Goal: Task Accomplishment & Management: Manage account settings

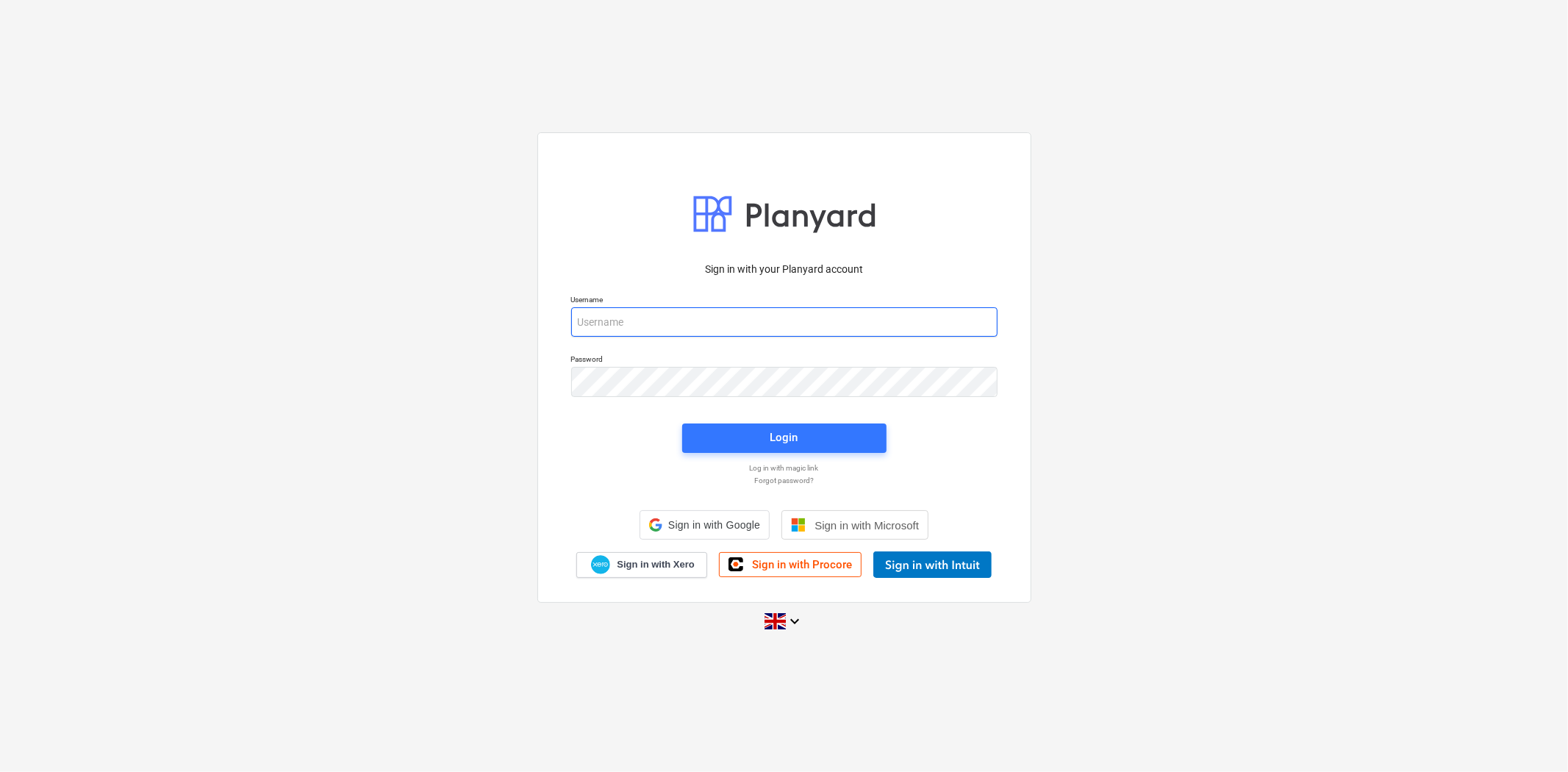
click at [689, 309] on input "email" at bounding box center [784, 322] width 426 height 29
type input "[PERSON_NAME][EMAIL_ADDRESS][PERSON_NAME][DOMAIN_NAME]"
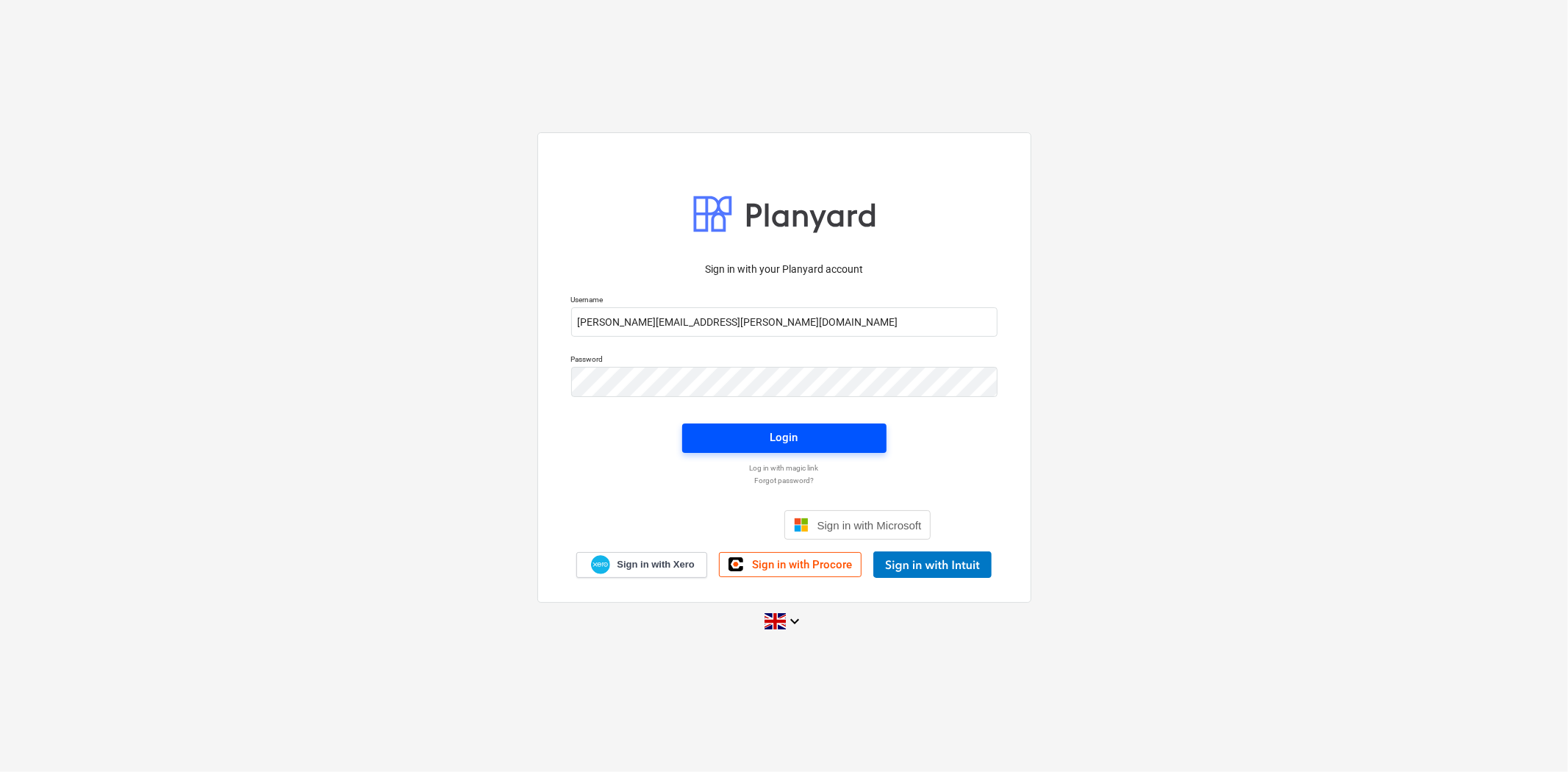
click at [794, 436] on div "Login" at bounding box center [784, 437] width 28 height 19
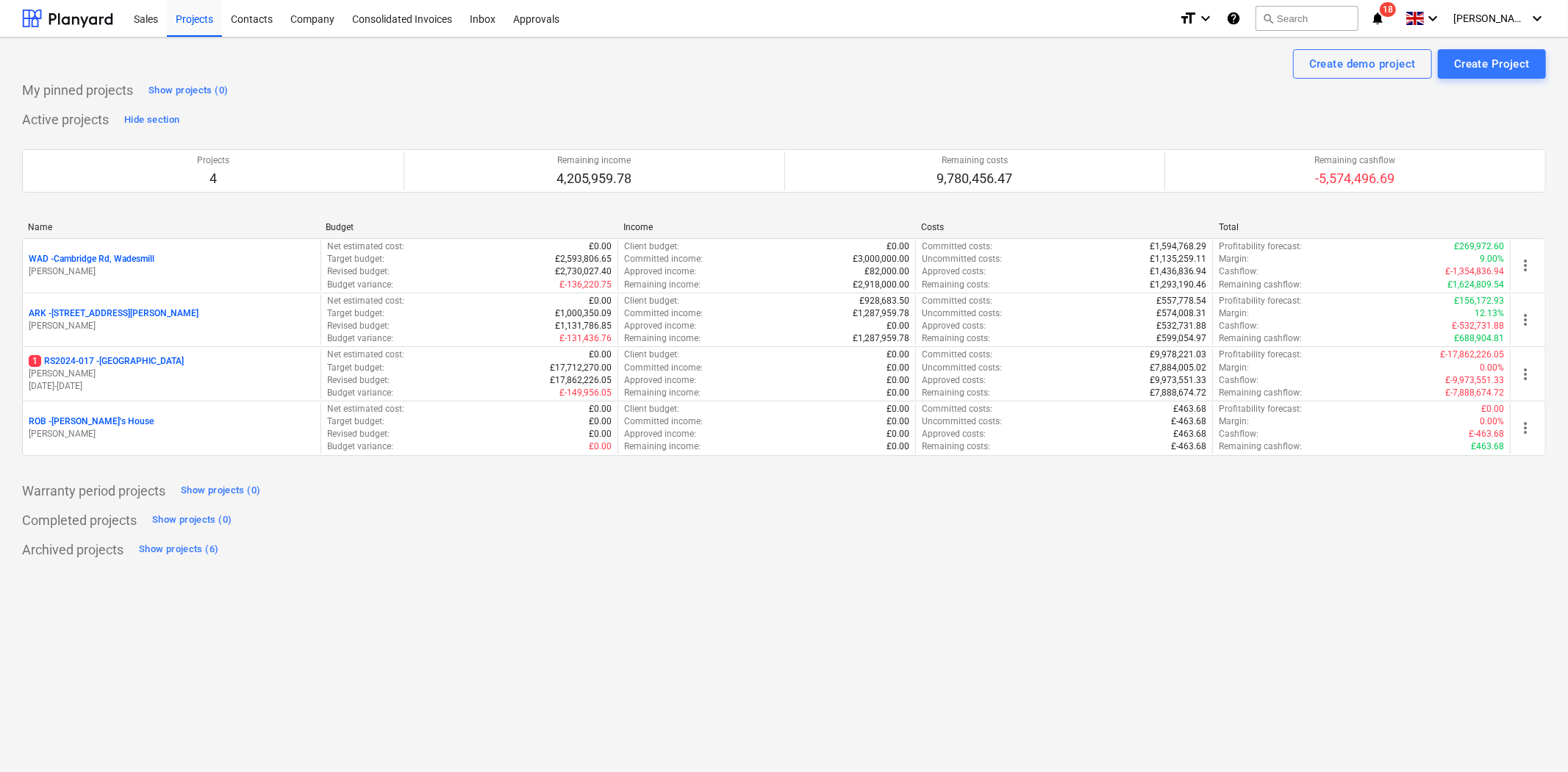
click at [501, 513] on div "Completed projects Show projects (0)" at bounding box center [784, 520] width 1523 height 23
click at [932, 555] on div "Archived projects Show projects (6)" at bounding box center [784, 549] width 1523 height 23
click at [454, 490] on div "Warranty period projects Show projects (0)" at bounding box center [784, 490] width 1523 height 23
click at [945, 575] on div "Create demo project Create Project My pinned projects Show projects (0) Active …" at bounding box center [784, 405] width 1568 height 734
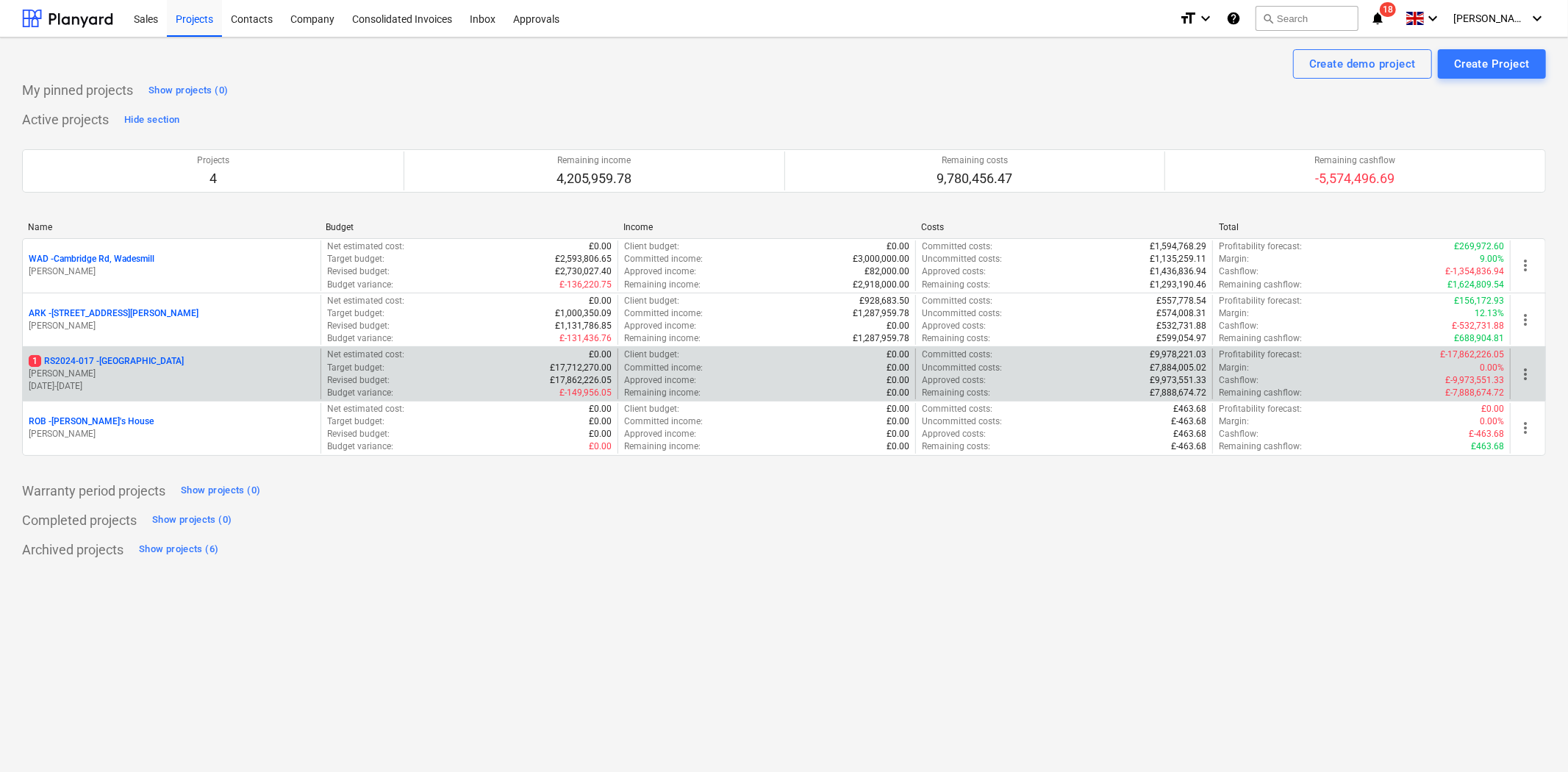
click at [91, 365] on p "1 RS2024-017 - [GEOGRAPHIC_DATA]" at bounding box center [105, 361] width 155 height 13
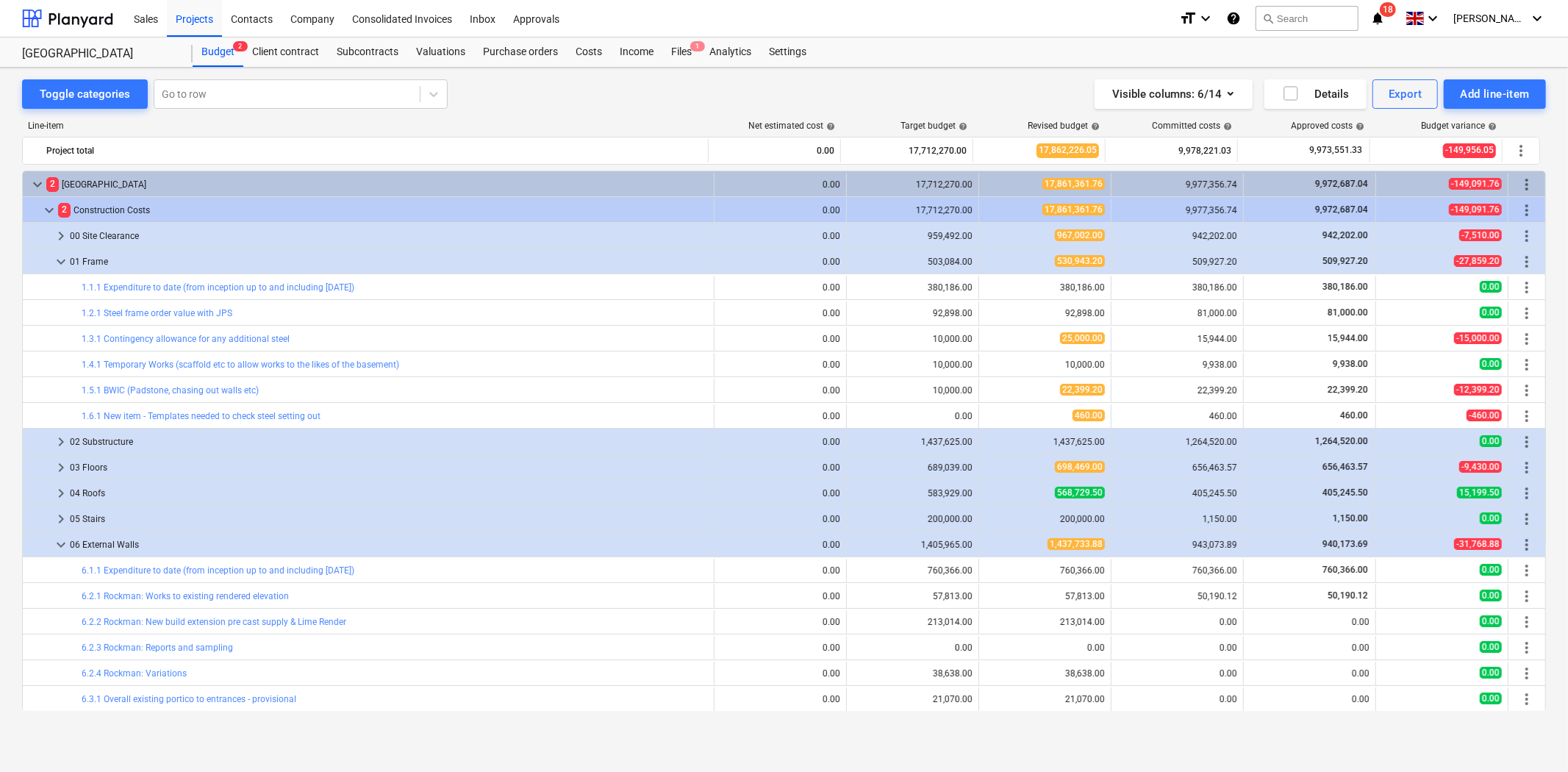
scroll to position [223, 0]
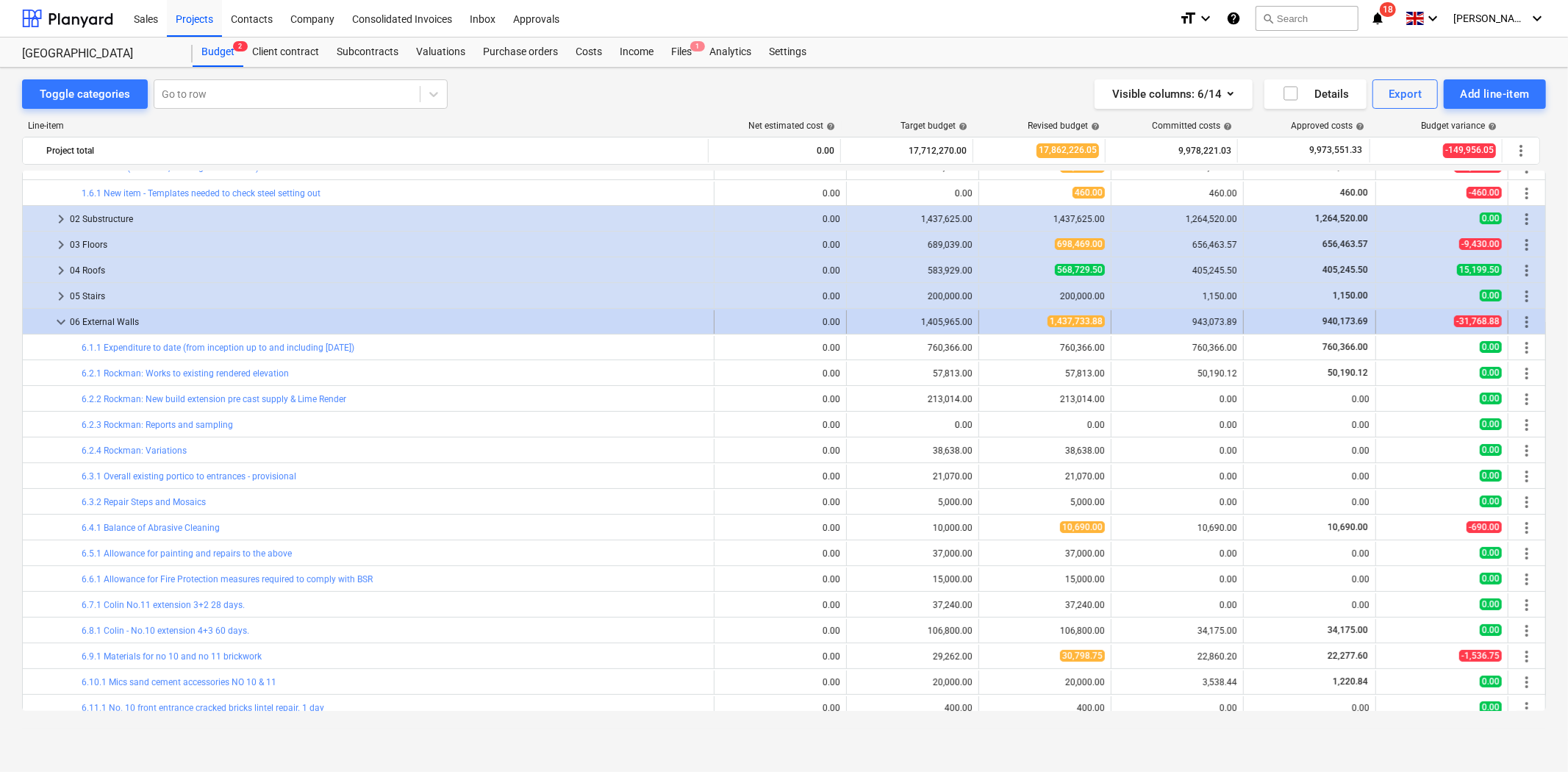
click at [55, 325] on span "keyboard_arrow_down" at bounding box center [61, 322] width 18 height 18
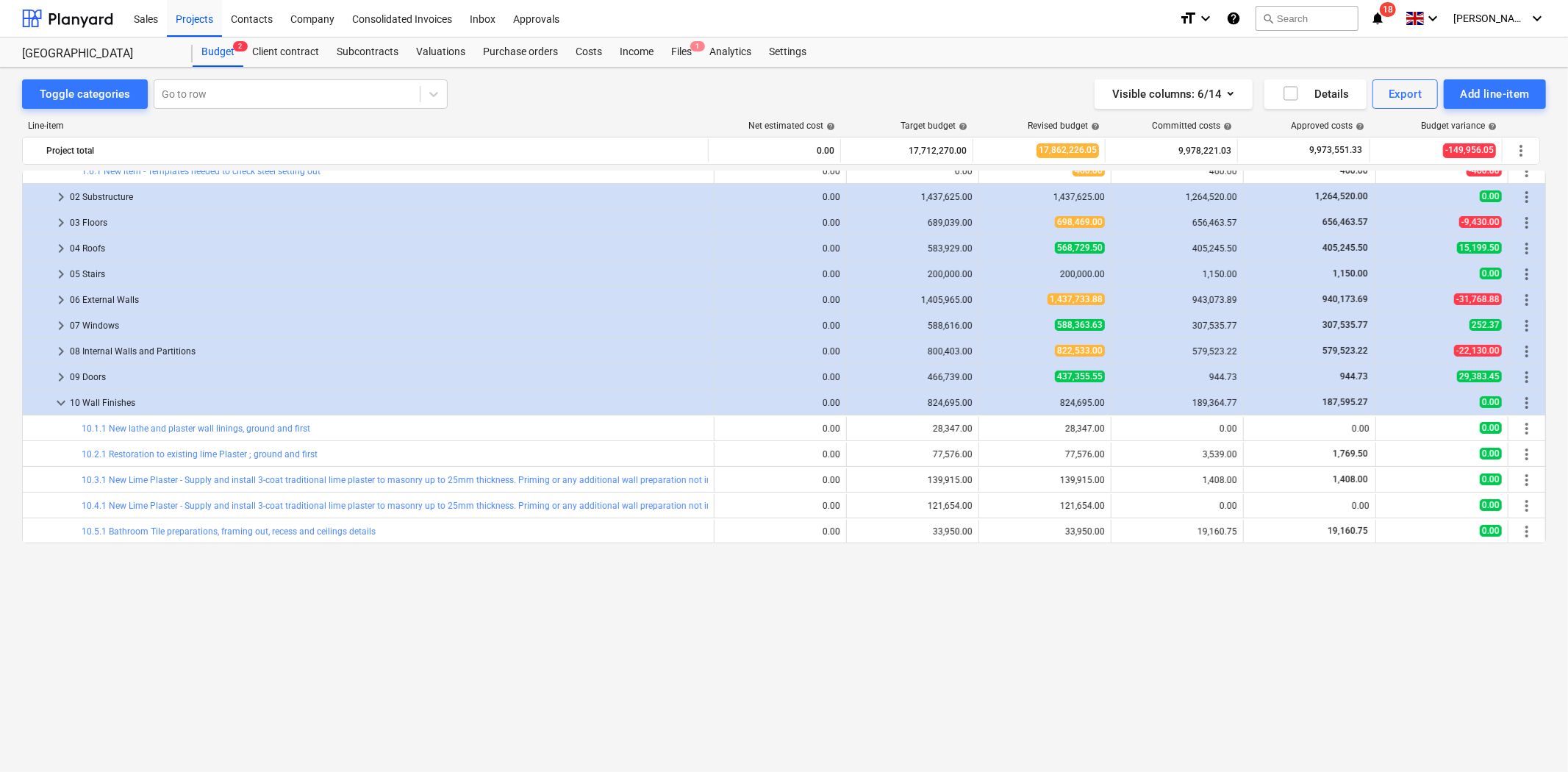
scroll to position [0, 0]
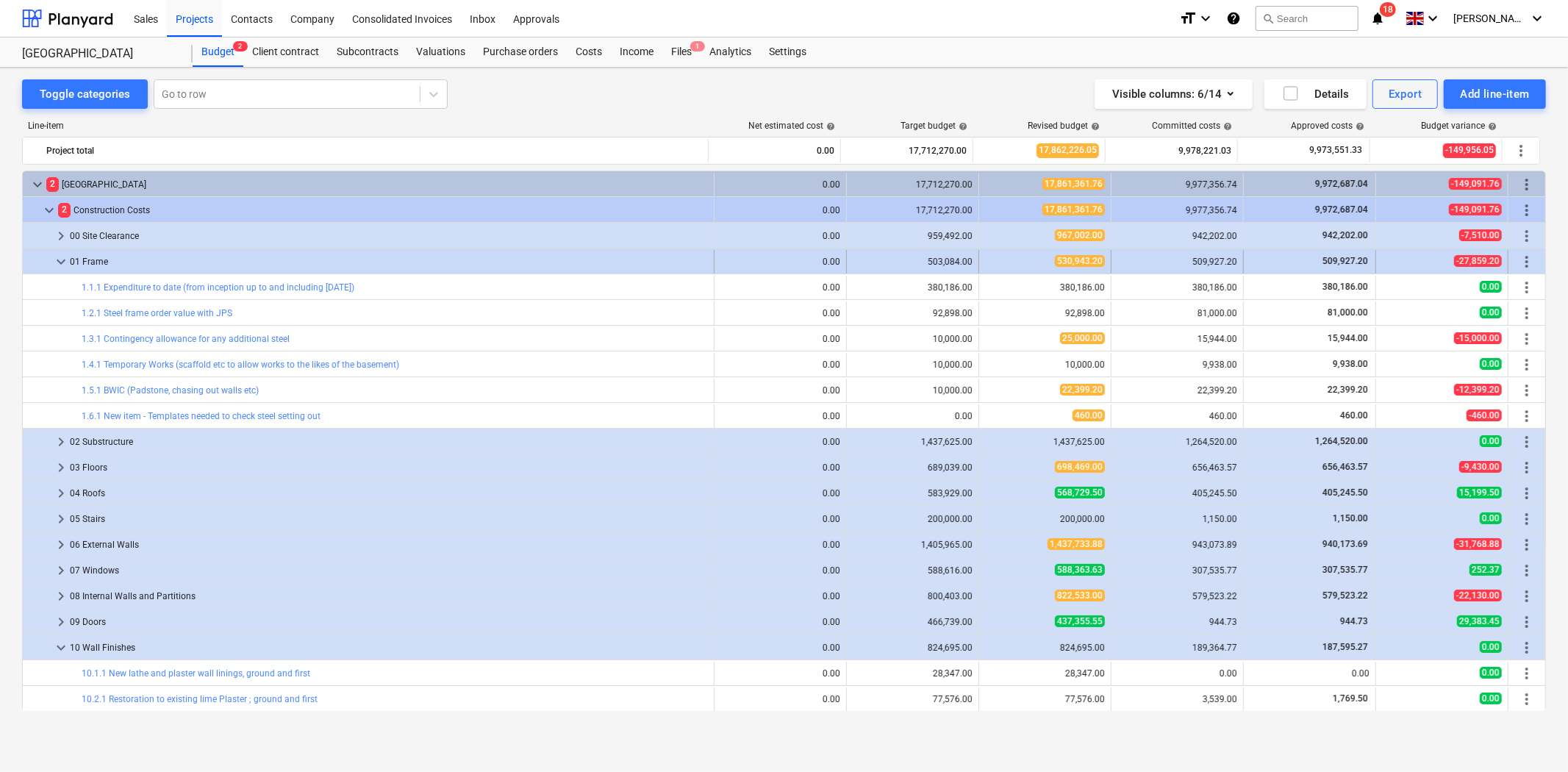
click at [56, 265] on span "keyboard_arrow_down" at bounding box center [61, 261] width 18 height 18
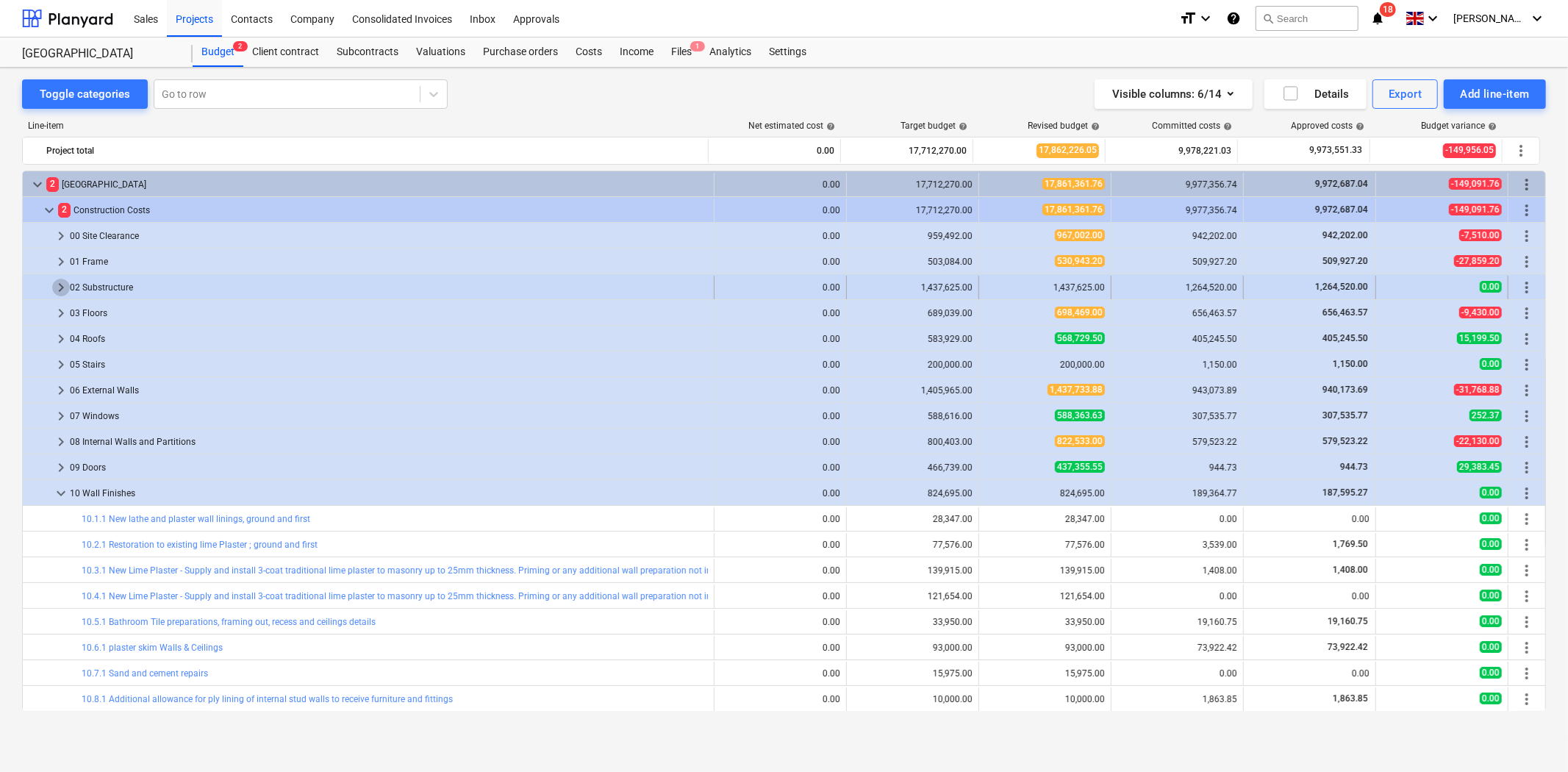
click at [60, 291] on span "keyboard_arrow_right" at bounding box center [61, 287] width 18 height 18
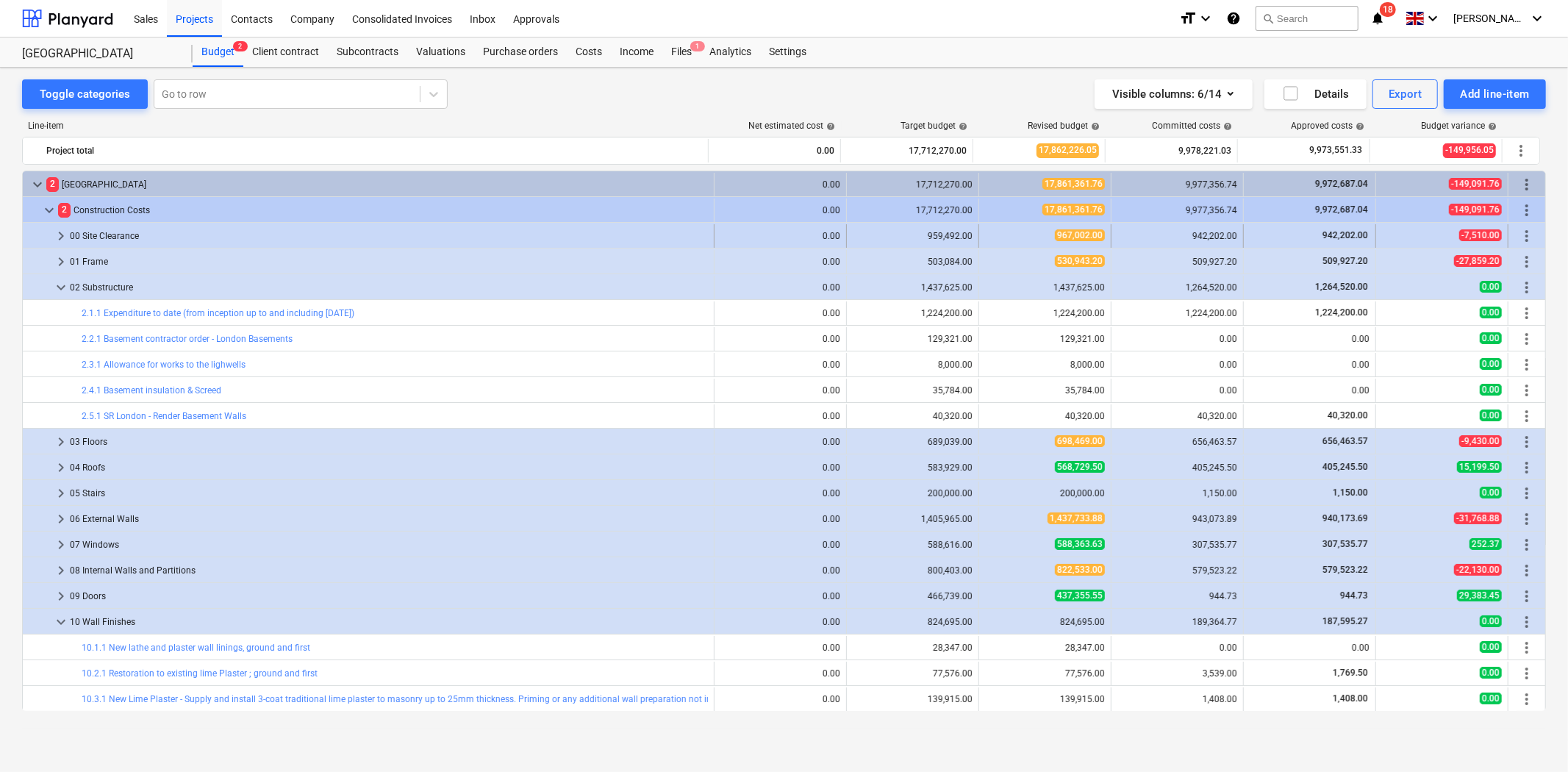
click at [62, 238] on span "keyboard_arrow_right" at bounding box center [61, 235] width 18 height 18
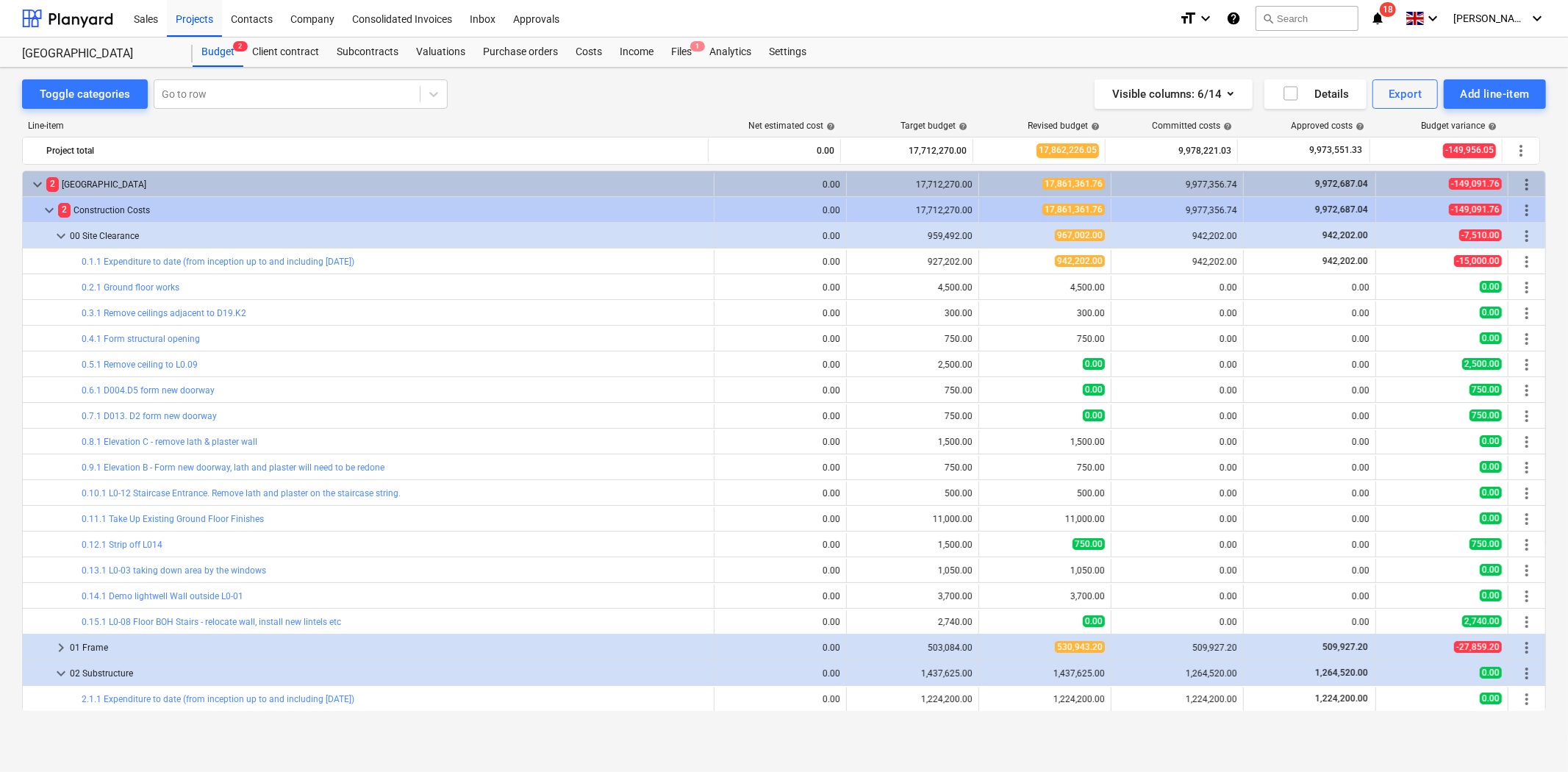
click at [62, 238] on span "keyboard_arrow_down" at bounding box center [61, 235] width 18 height 18
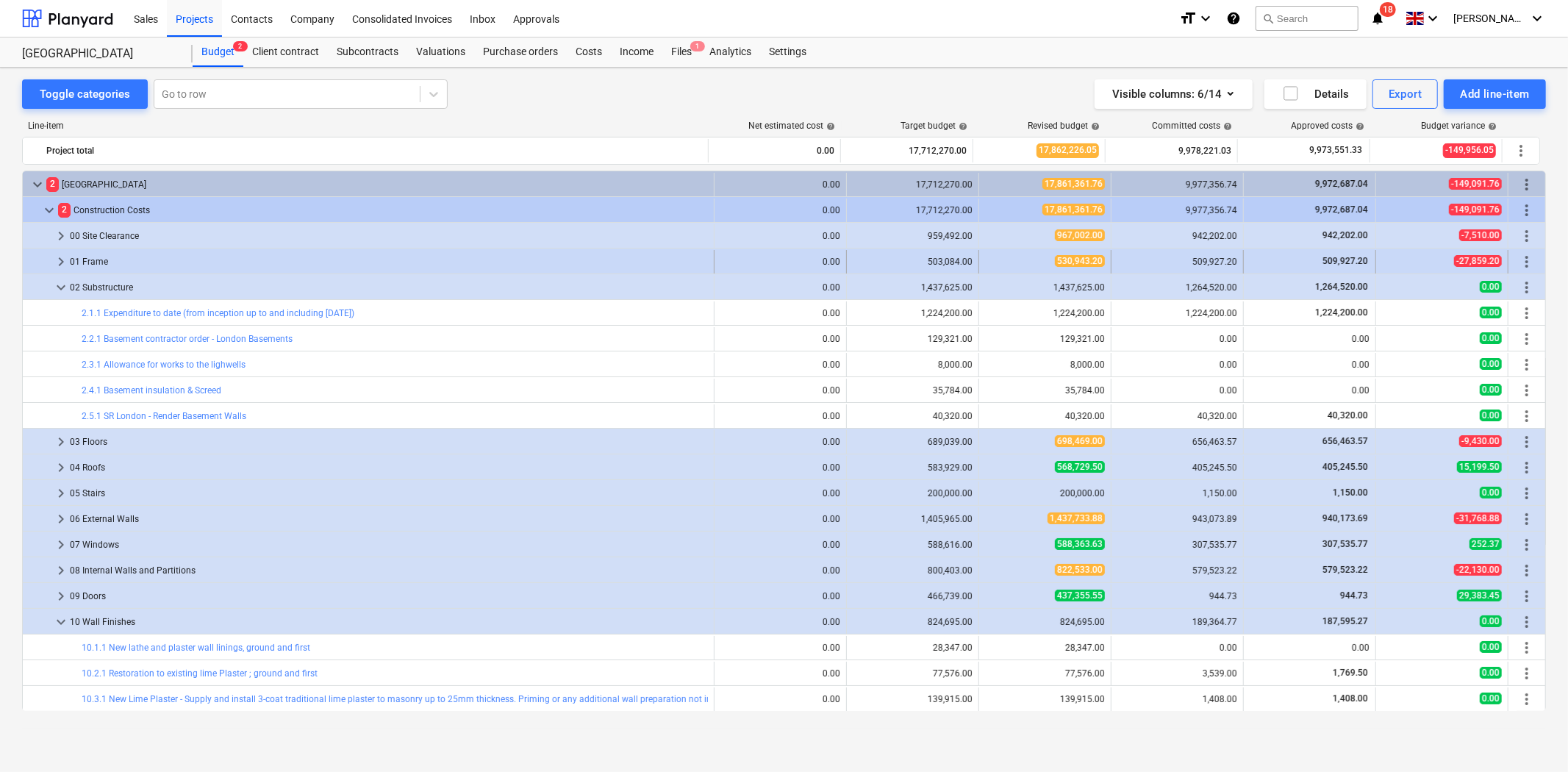
click at [60, 268] on span "keyboard_arrow_right" at bounding box center [61, 261] width 18 height 18
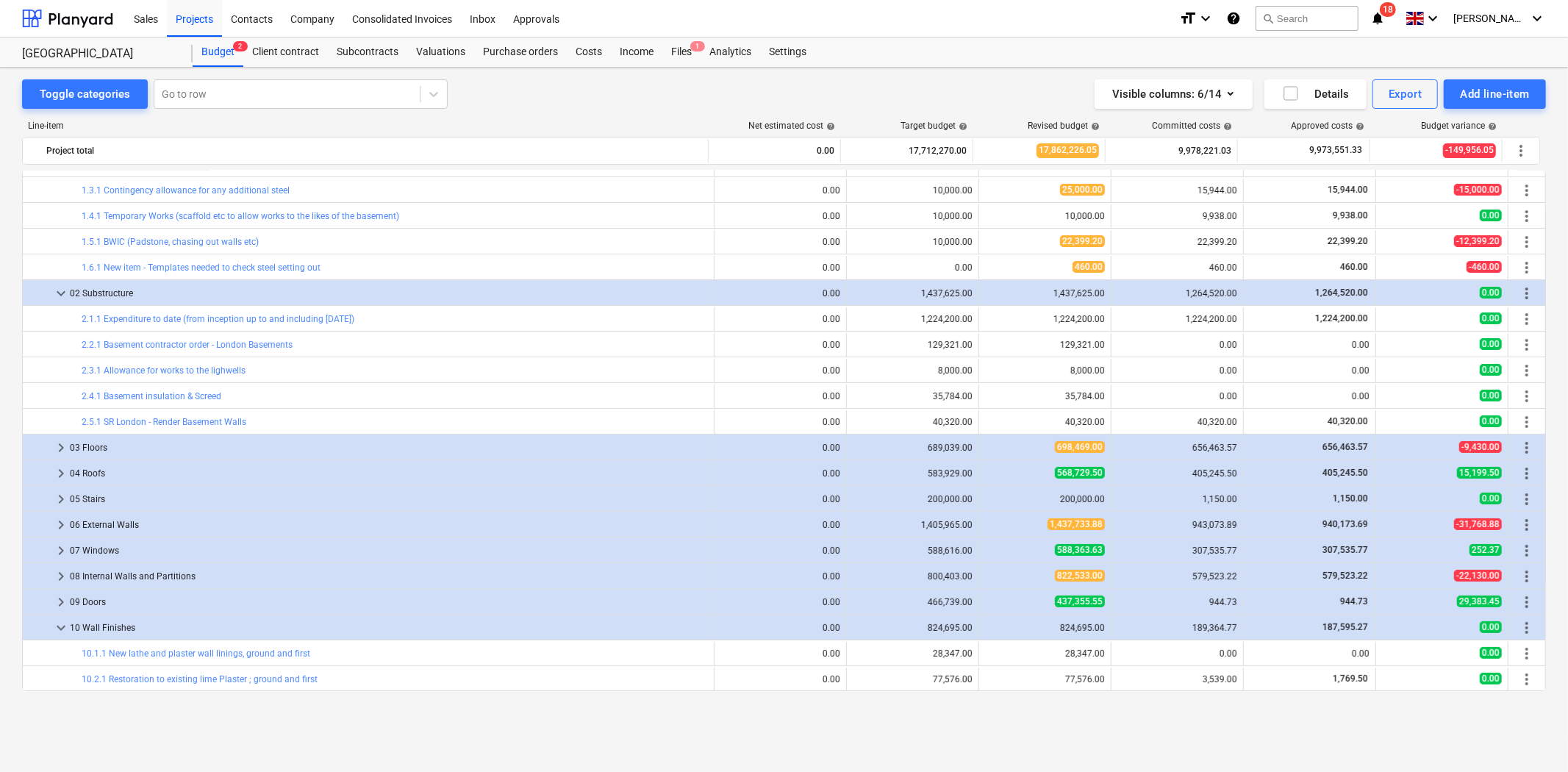
scroll to position [81, 0]
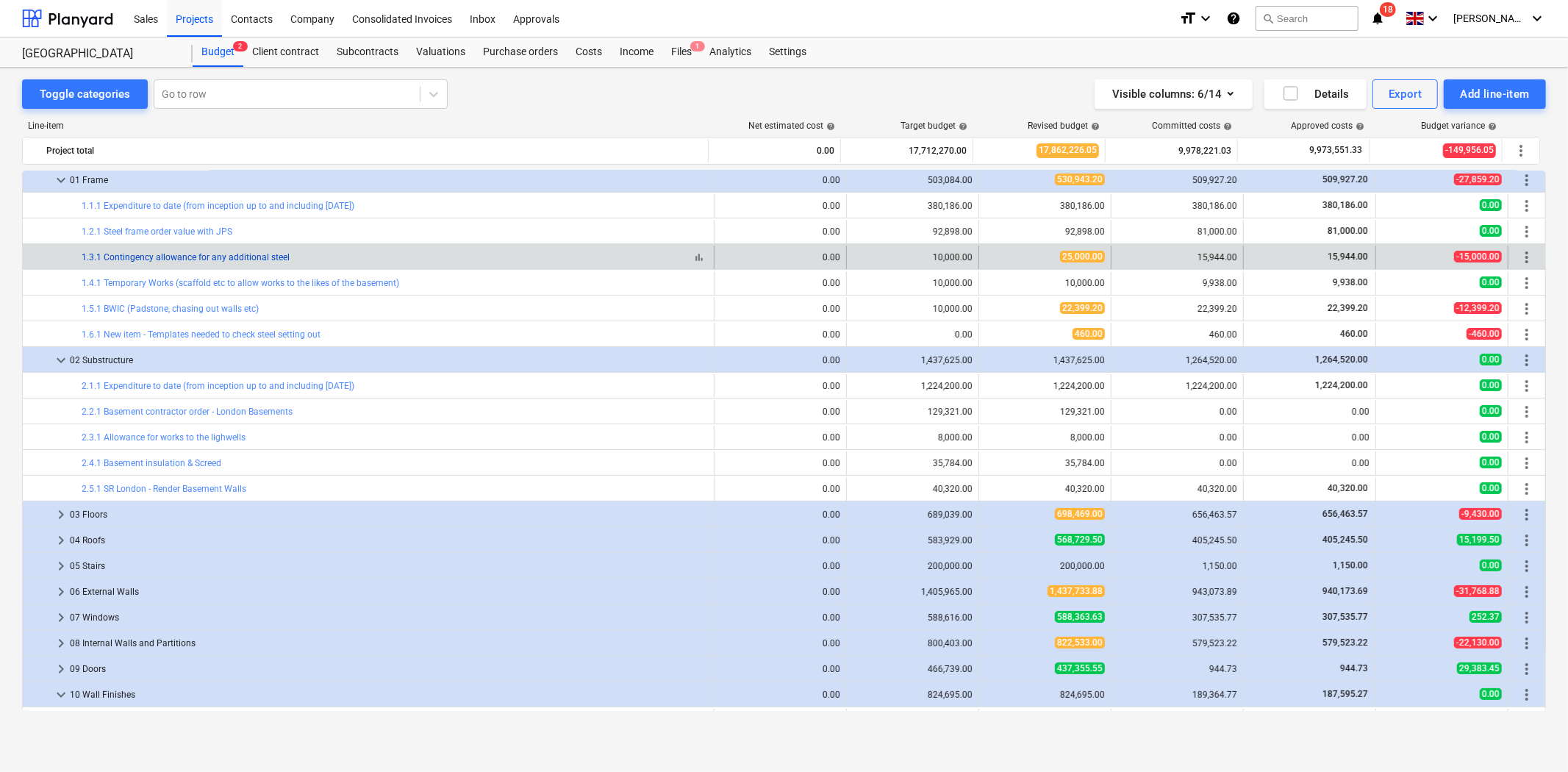
click at [237, 258] on link "1.3.1 Contingency allowance for any additional steel" at bounding box center [185, 258] width 208 height 10
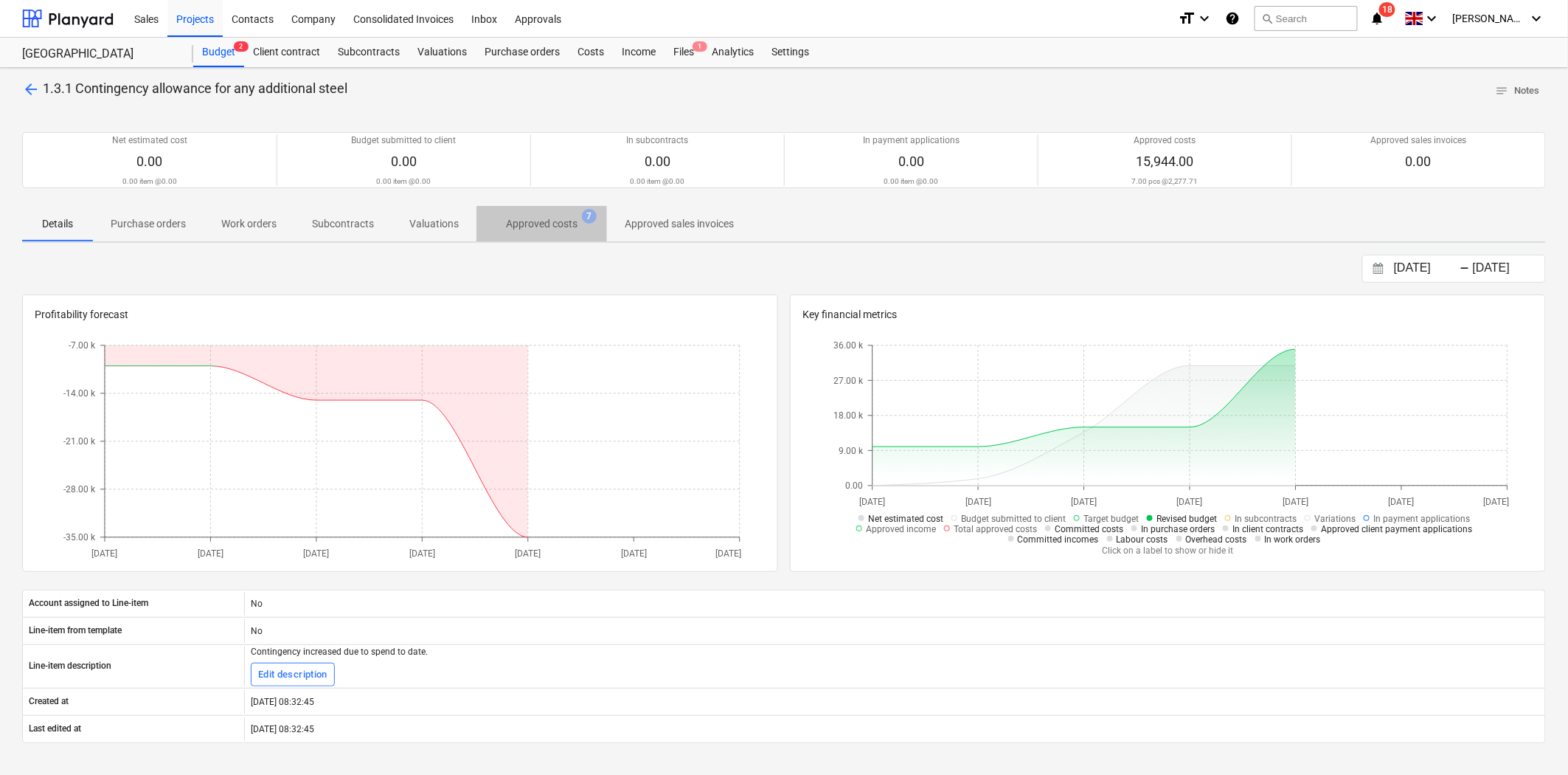
click at [539, 226] on p "Approved costs" at bounding box center [541, 224] width 71 height 15
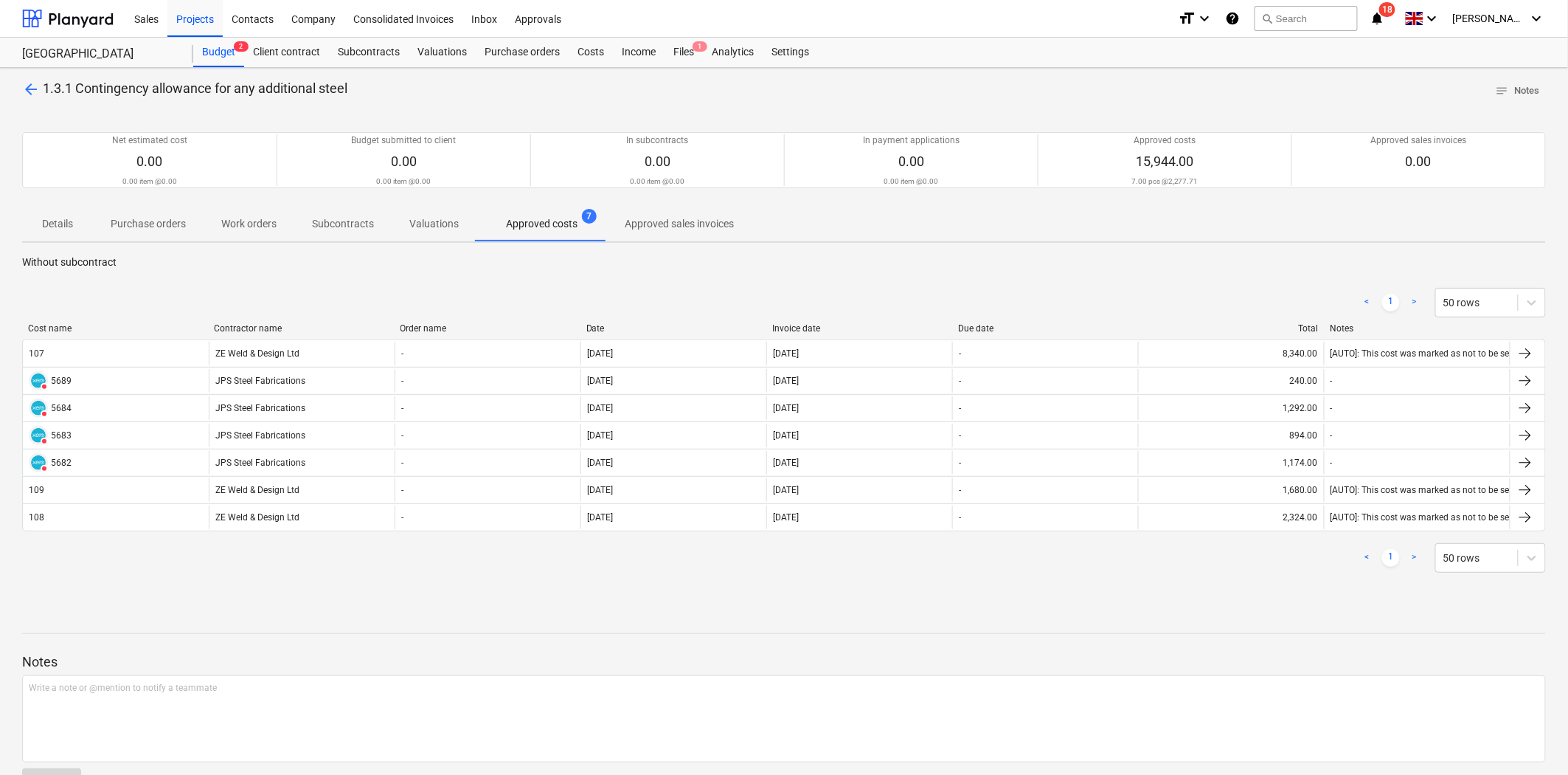
click at [29, 82] on span "arrow_back" at bounding box center [31, 89] width 18 height 18
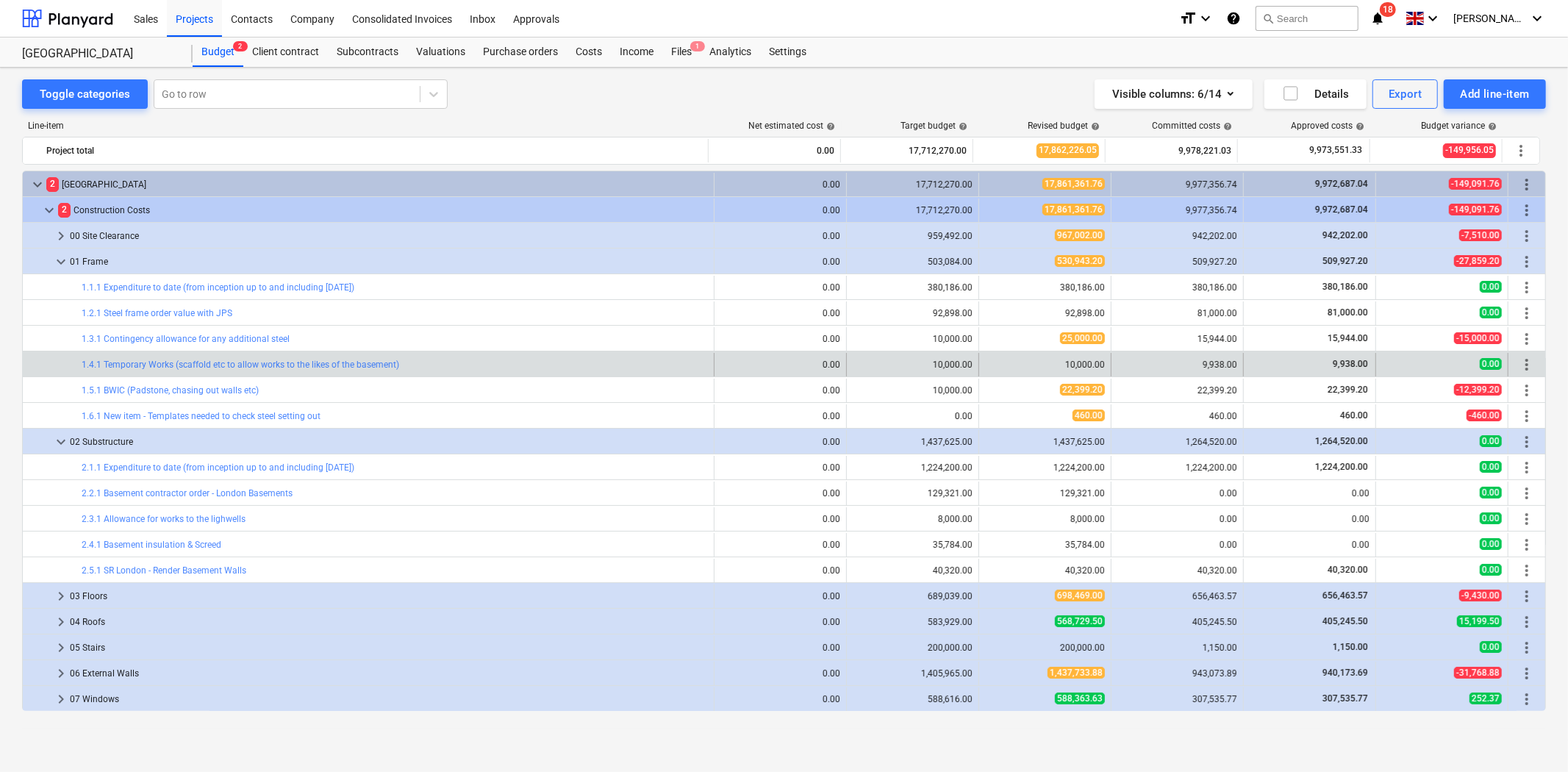
scroll to position [81, 0]
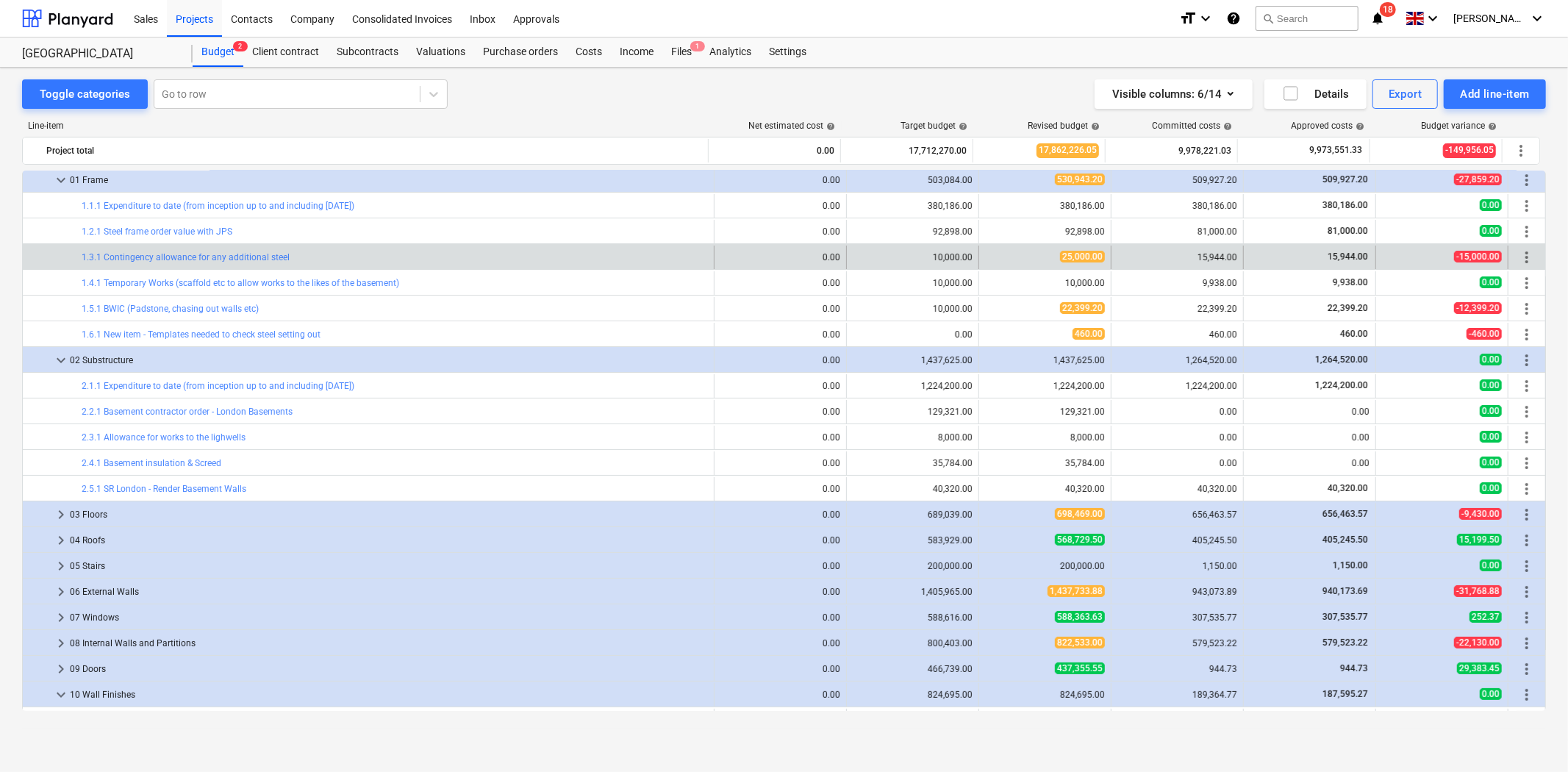
click at [154, 266] on div "bar_chart 1.3.1 Contingency allowance for any additional steel" at bounding box center [395, 257] width 627 height 23
click at [165, 258] on link "1.3.1 Contingency allowance for any additional steel" at bounding box center [185, 258] width 208 height 10
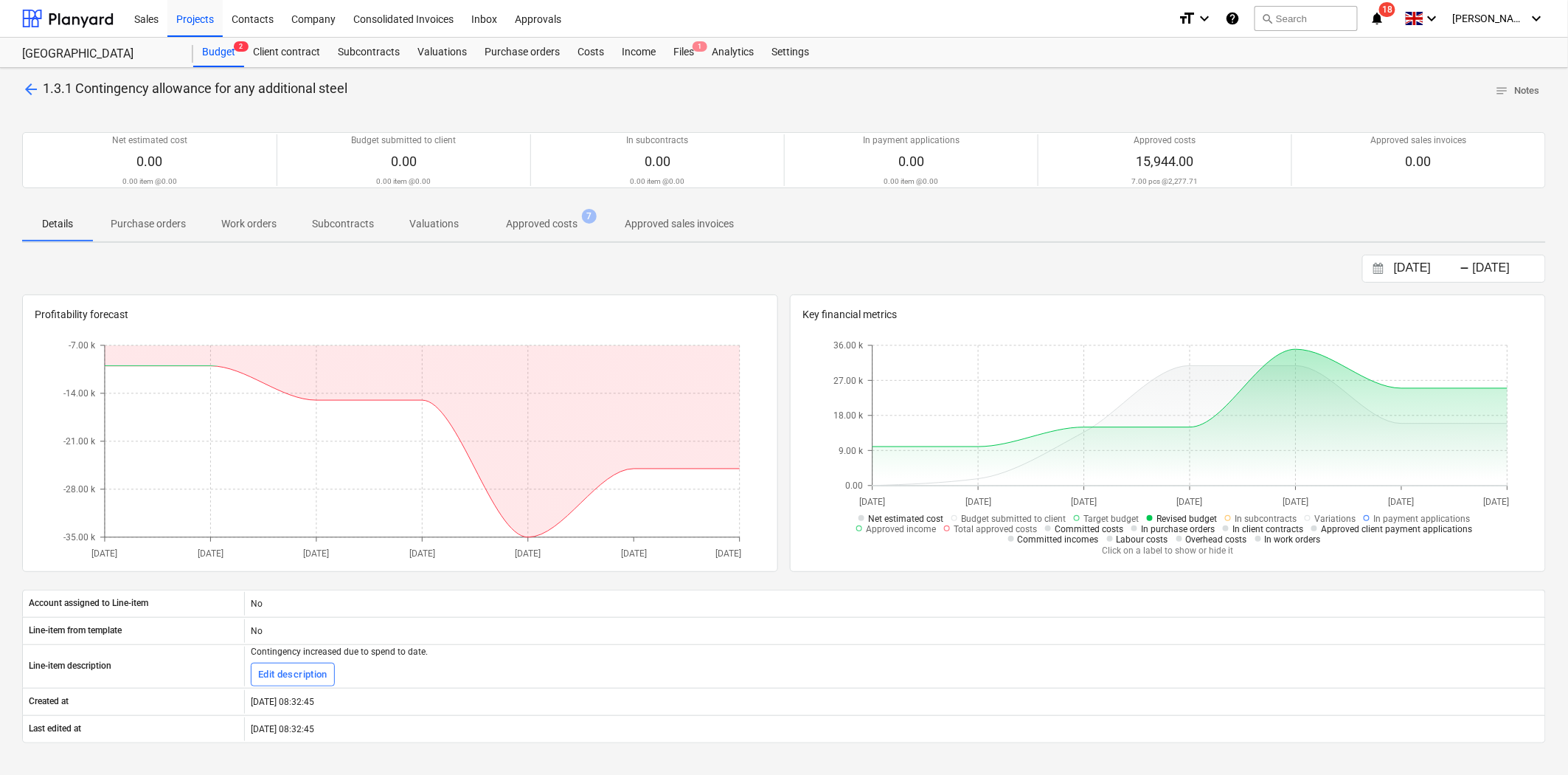
click at [527, 227] on p "Approved costs" at bounding box center [541, 224] width 71 height 15
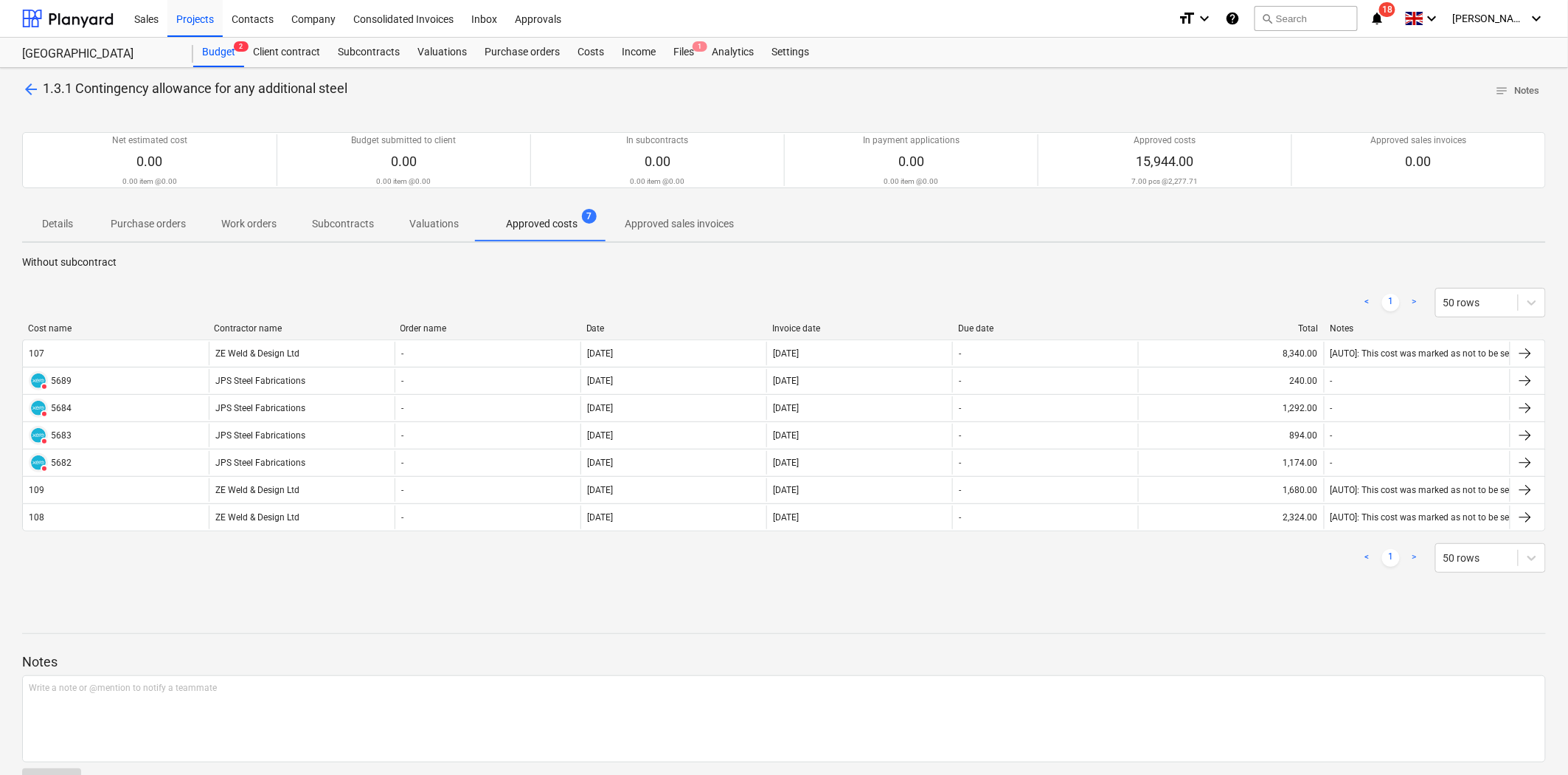
click at [31, 82] on span "arrow_back" at bounding box center [31, 89] width 18 height 18
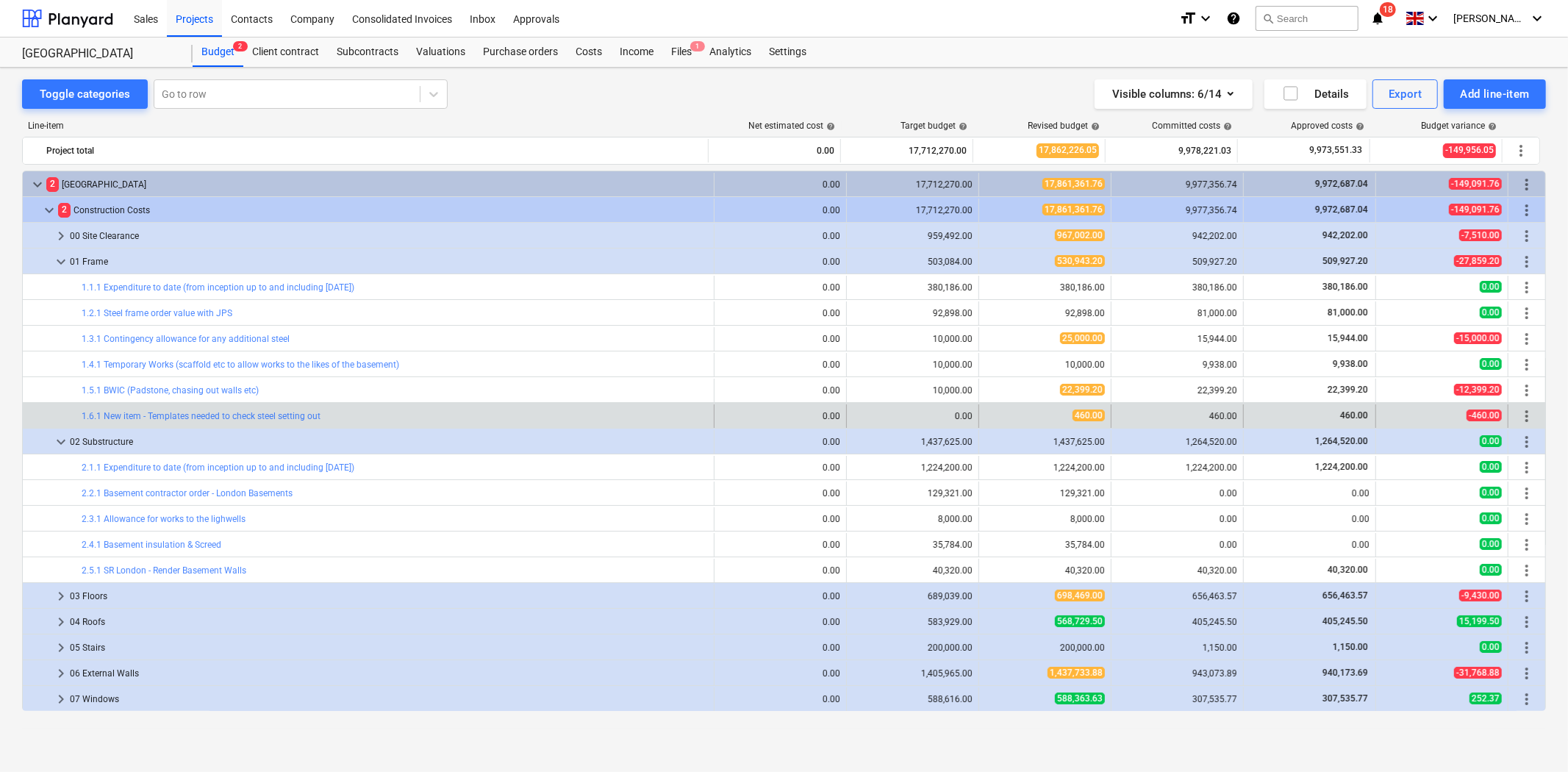
scroll to position [81, 0]
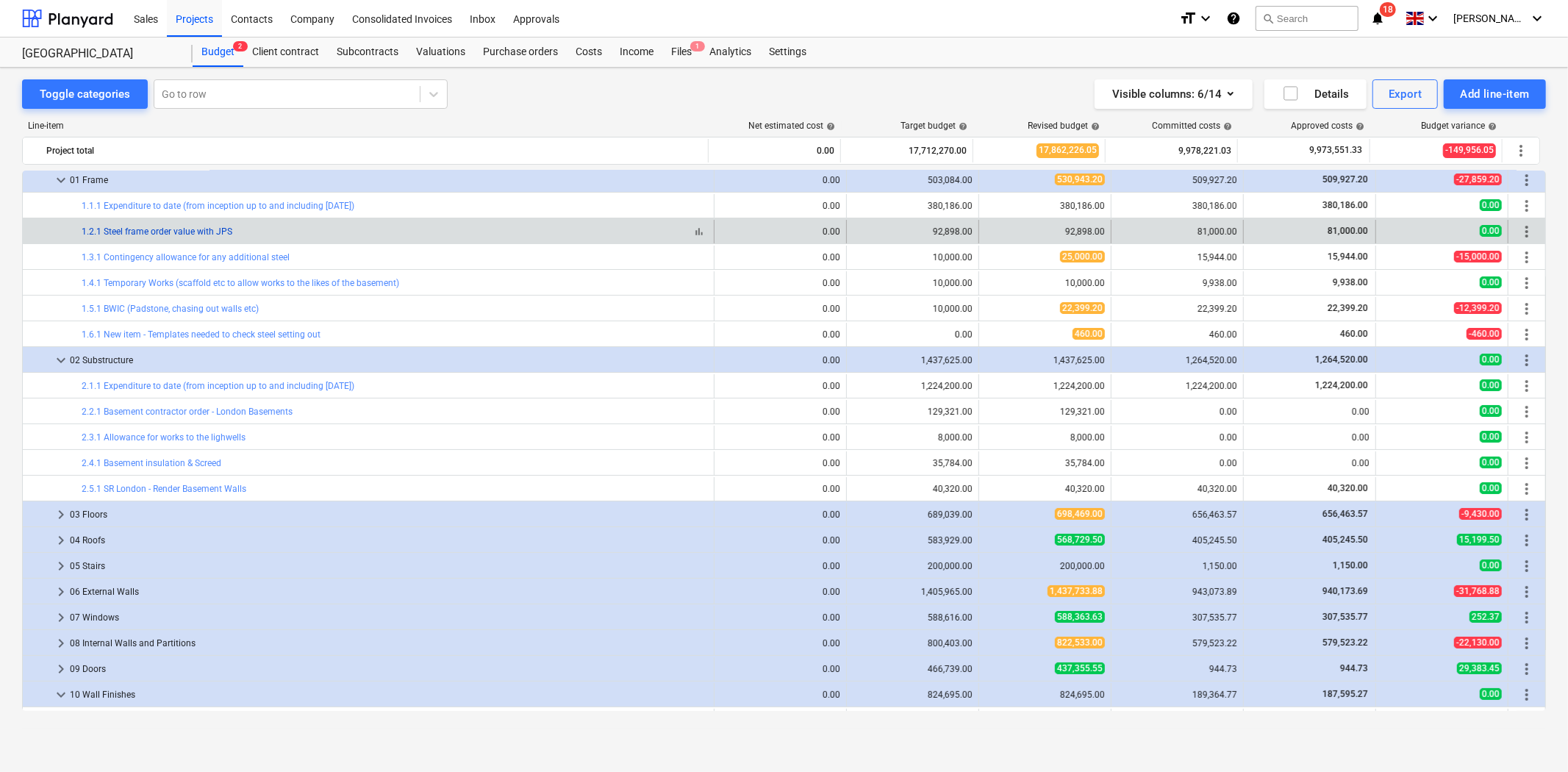
click at [194, 231] on link "1.2.1 Steel frame order value with JPS" at bounding box center [157, 232] width 151 height 10
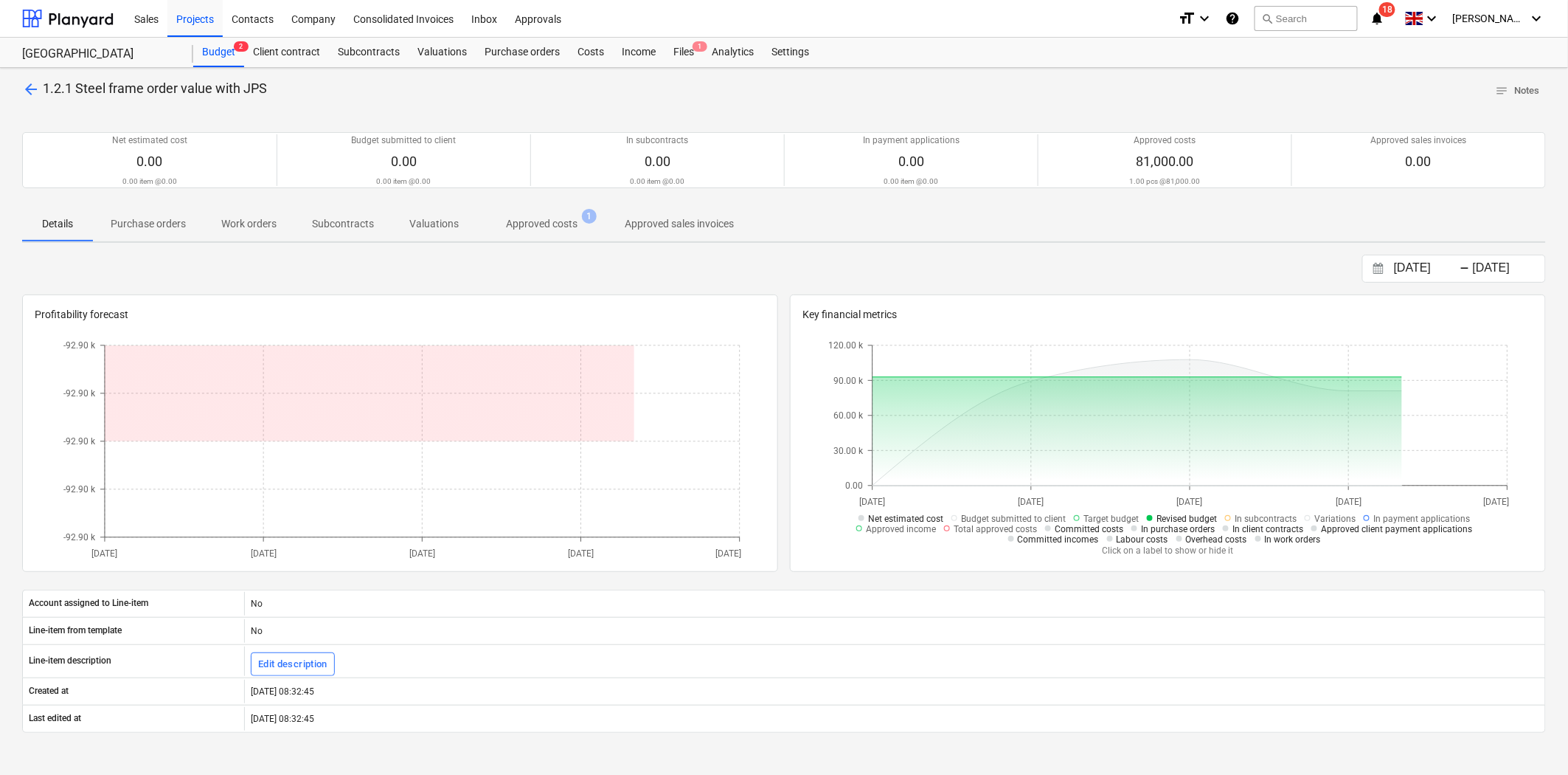
click at [544, 218] on p "Approved costs" at bounding box center [541, 224] width 71 height 15
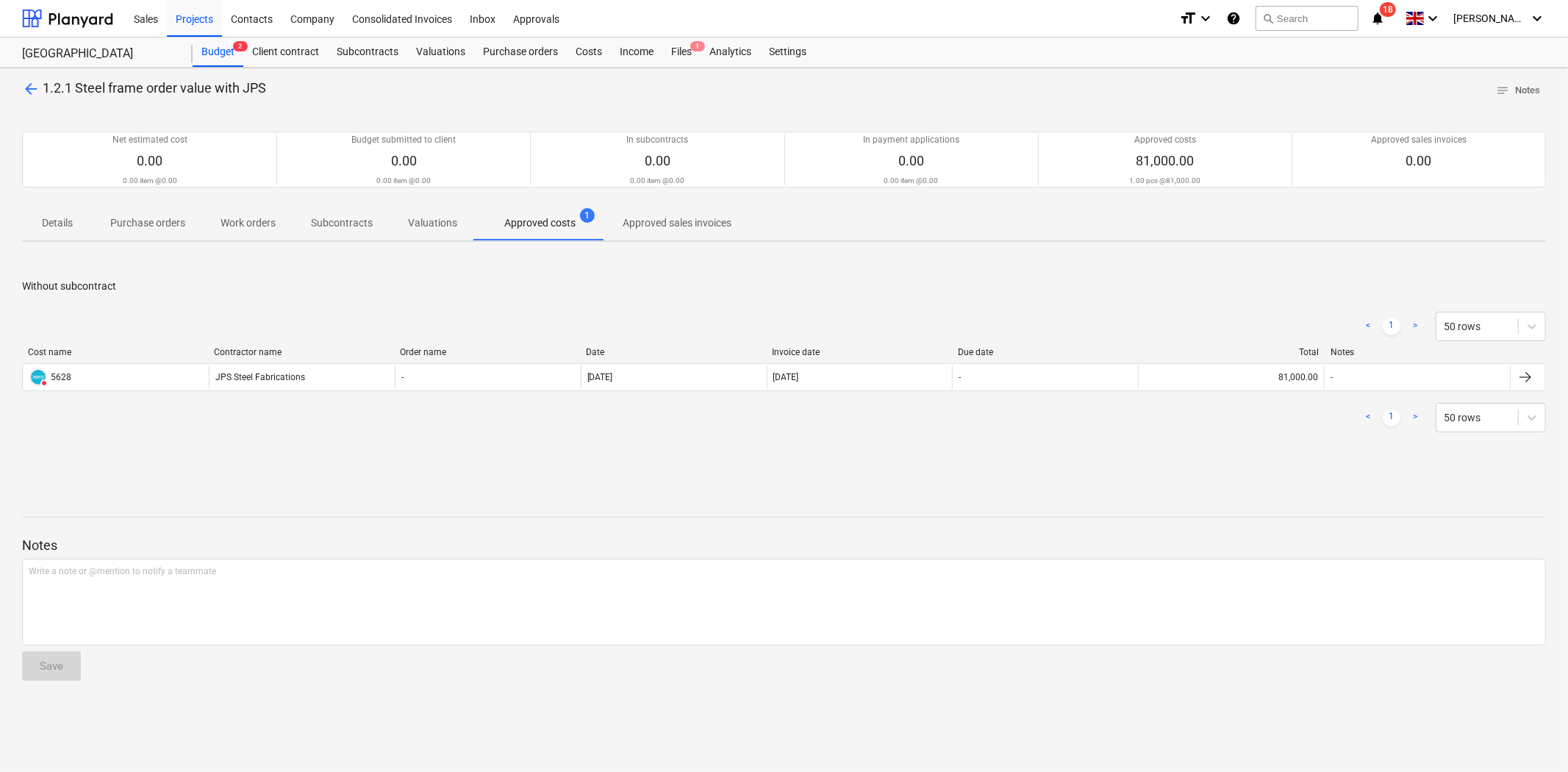
click at [19, 83] on div "arrow_back 1.2.1 Steel frame order value with JPS notes Notes Net estimated cos…" at bounding box center [784, 419] width 1568 height 704
click at [30, 84] on span "arrow_back" at bounding box center [31, 89] width 18 height 18
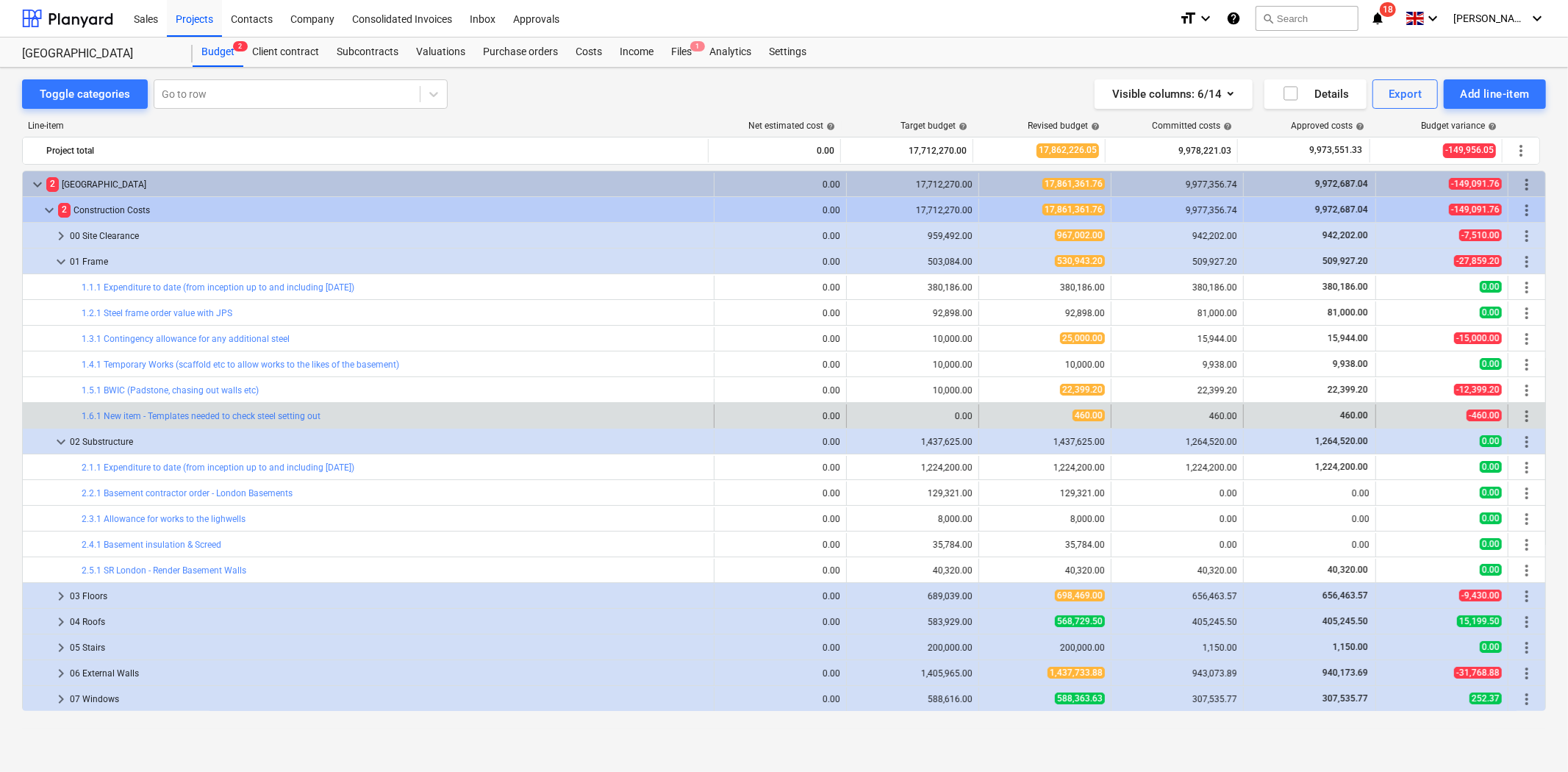
scroll to position [81, 0]
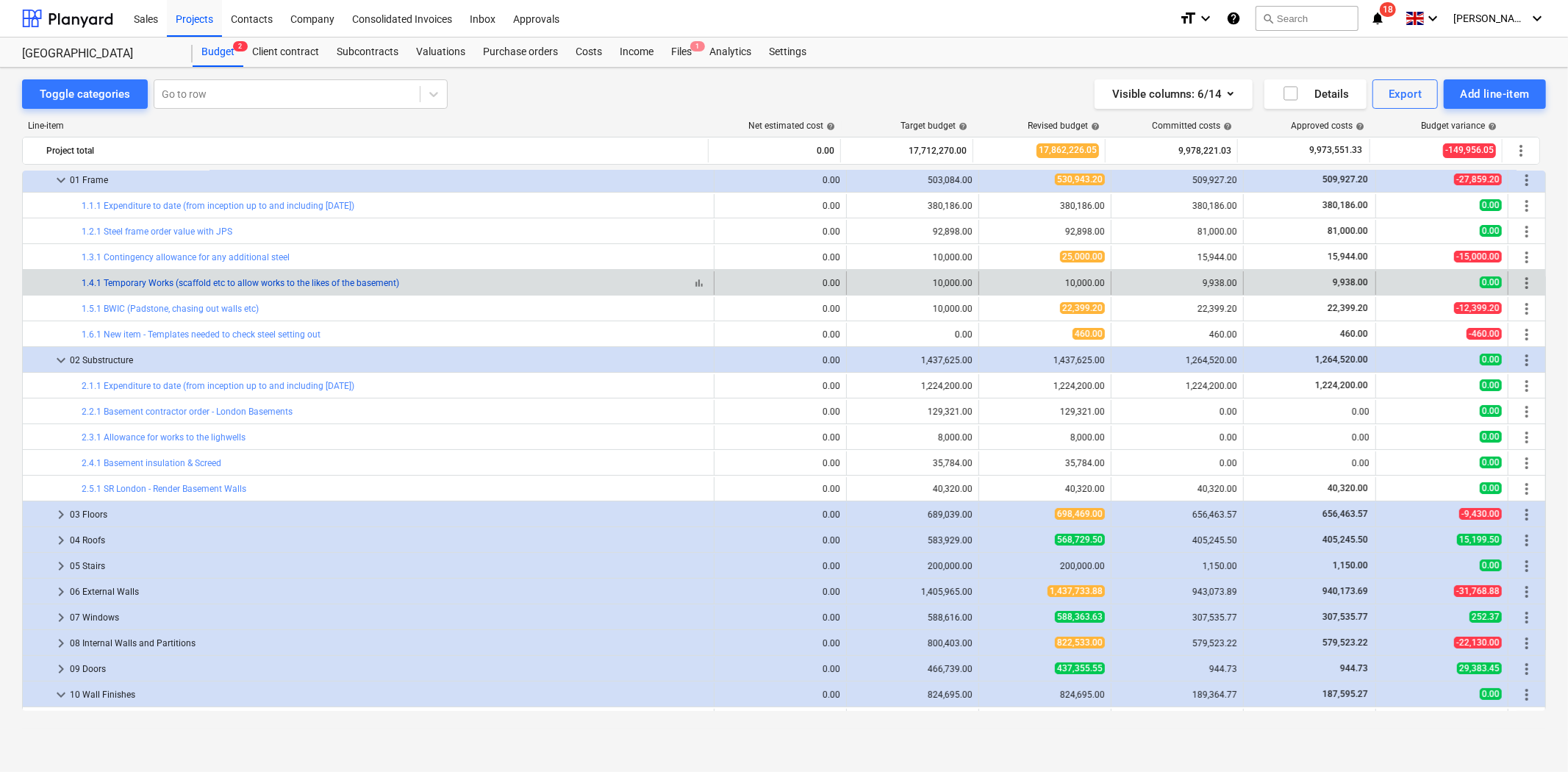
click at [284, 284] on link "1.4.1 Temporary Works (scaffold etc to allow works to the likes of the basement)" at bounding box center [240, 283] width 318 height 10
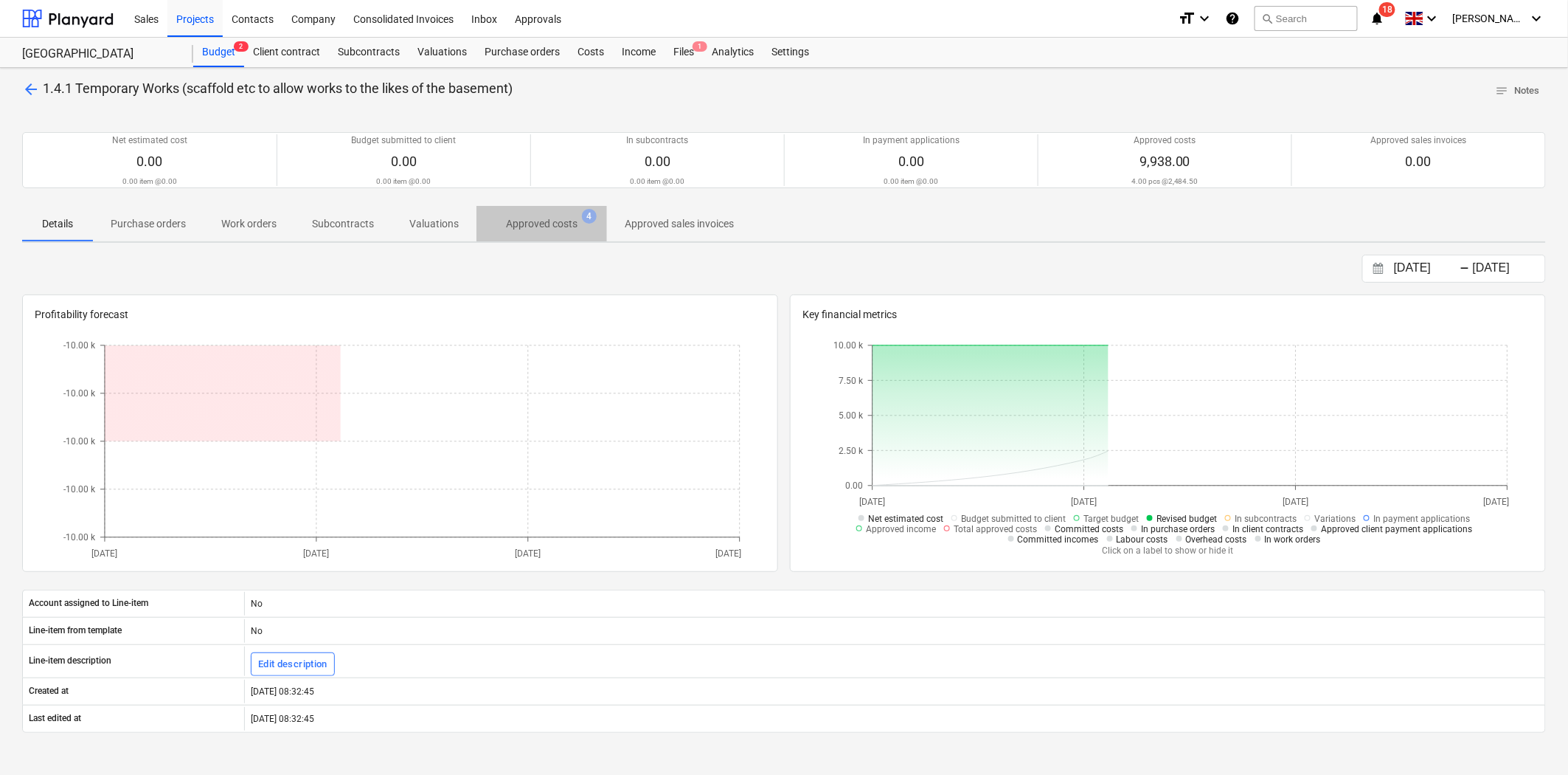
click at [534, 223] on p "Approved costs" at bounding box center [541, 224] width 71 height 15
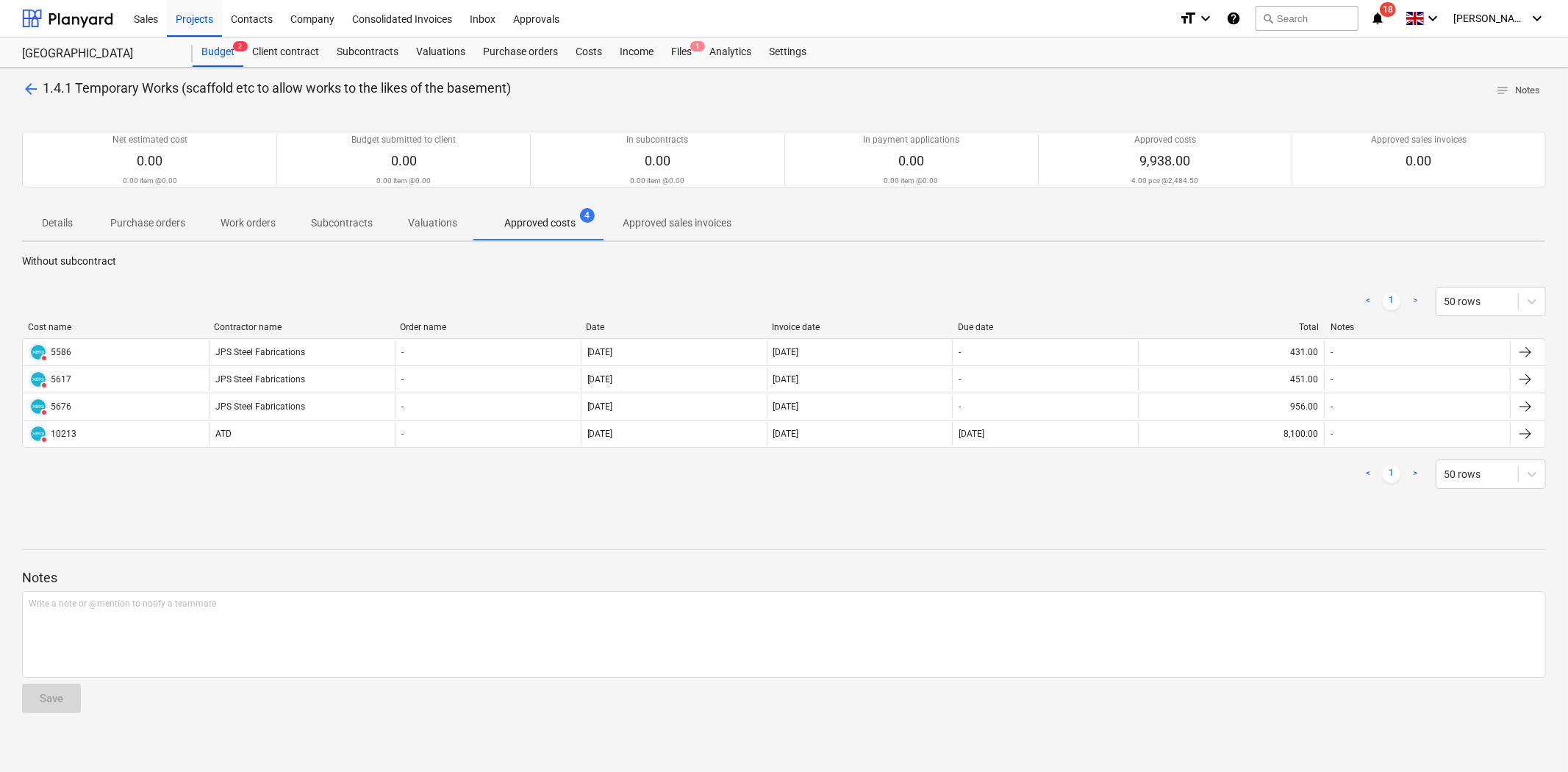
click at [30, 80] on span "arrow_back" at bounding box center [31, 89] width 18 height 18
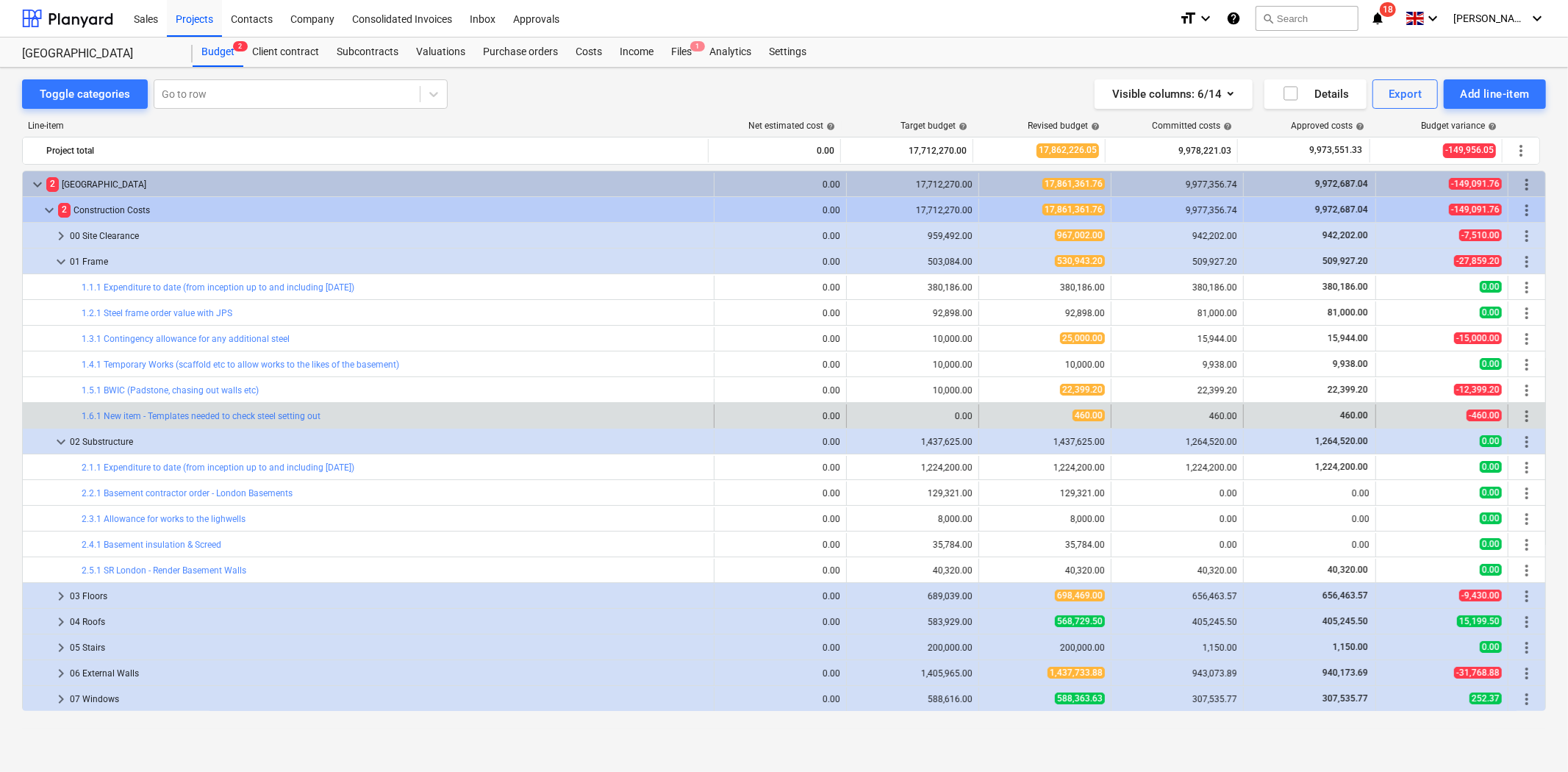
scroll to position [81, 0]
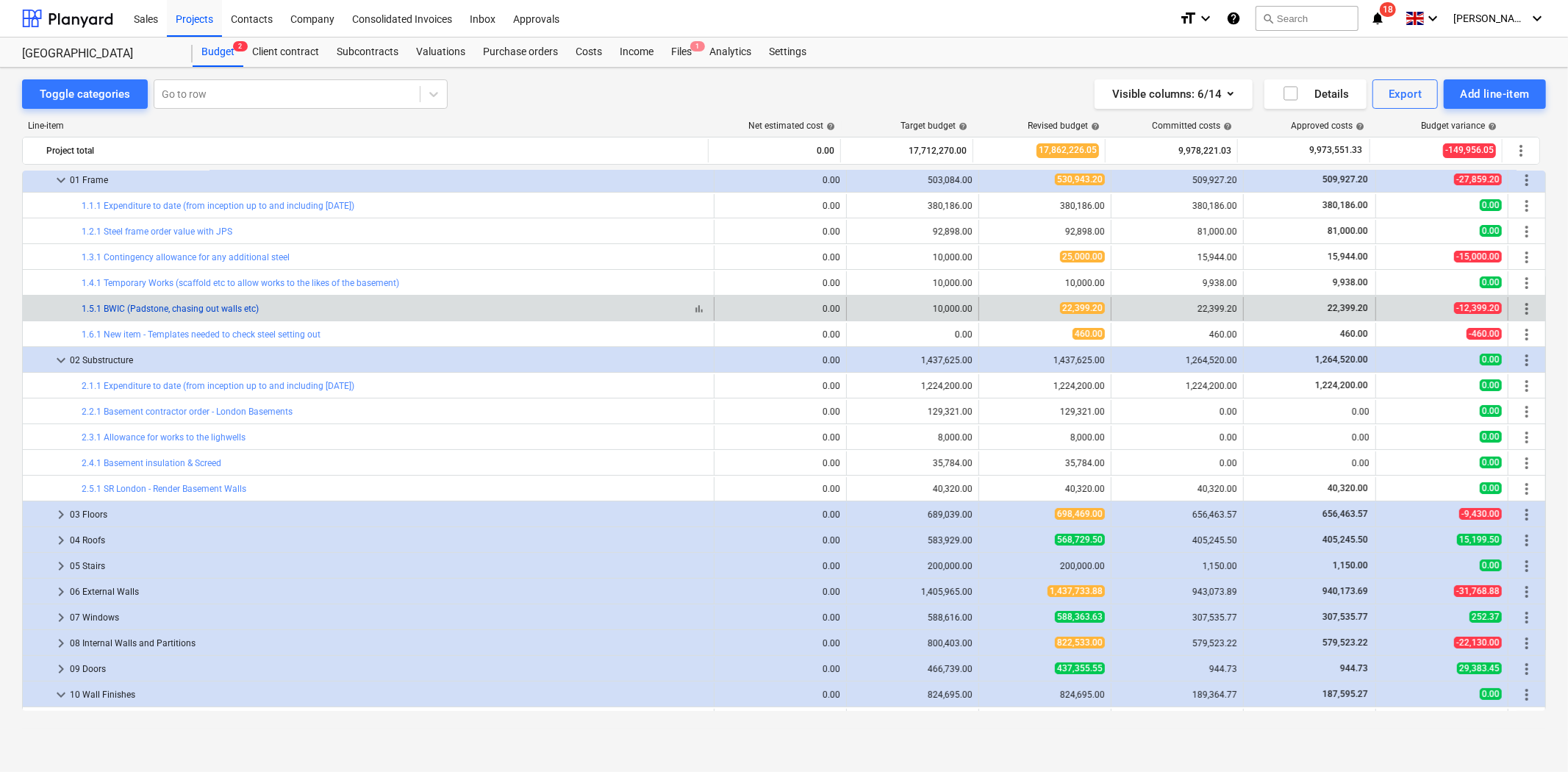
click at [221, 307] on link "1.5.1 BWIC (Padstone, chasing out walls etc)" at bounding box center [169, 309] width 177 height 10
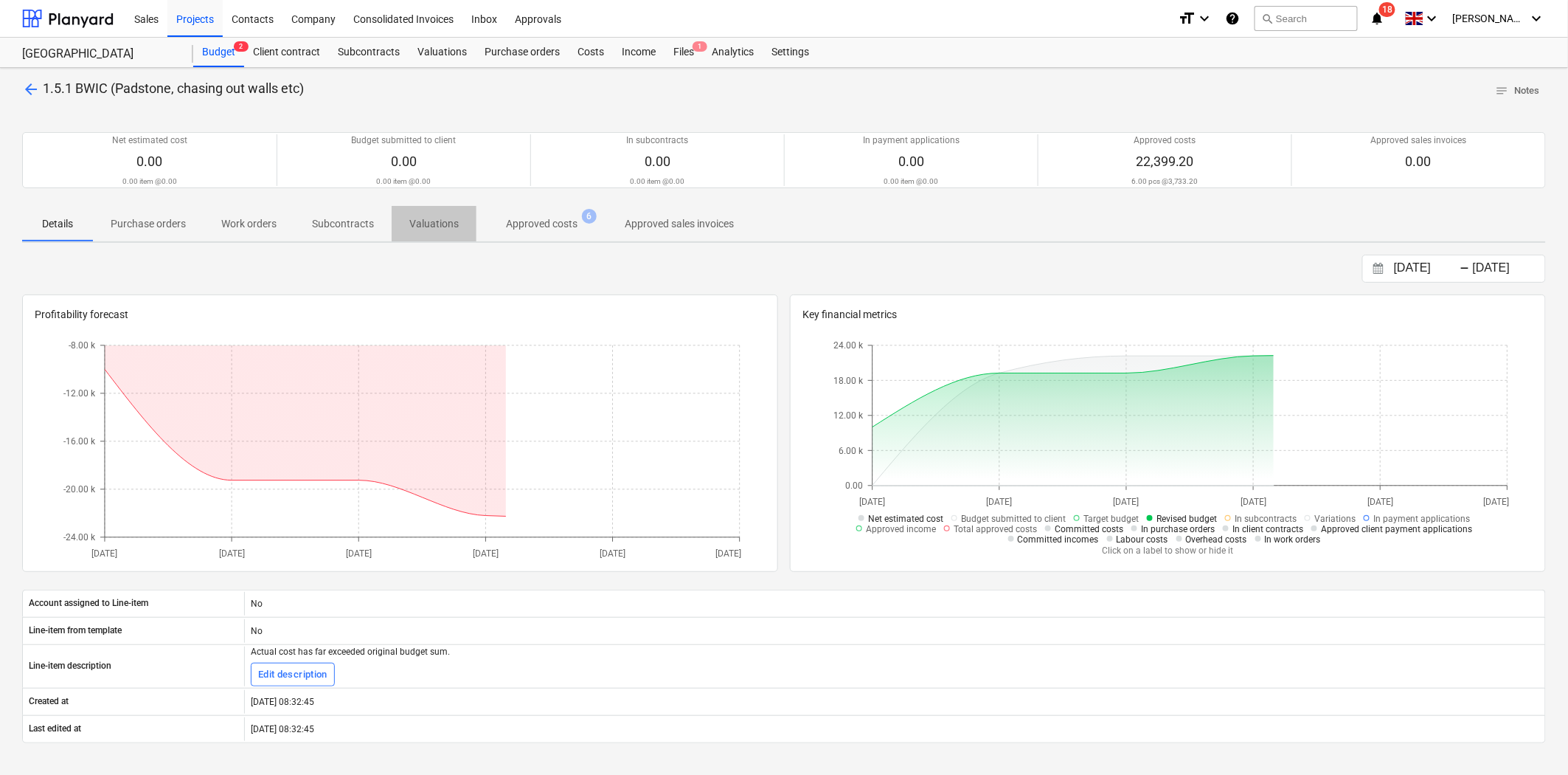
click at [468, 215] on span "Valuations" at bounding box center [434, 223] width 85 height 24
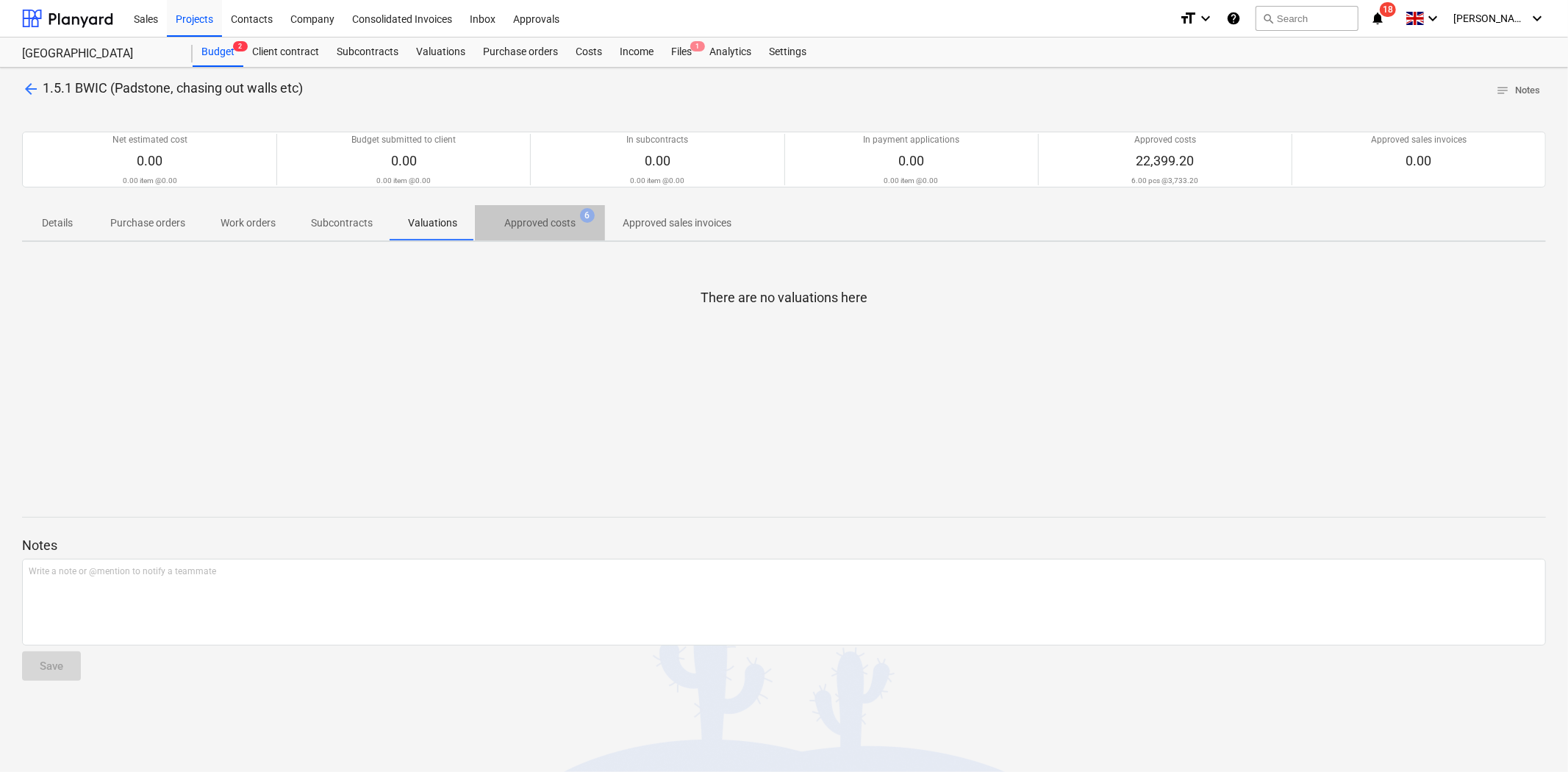
click at [535, 216] on p "Approved costs" at bounding box center [539, 223] width 71 height 15
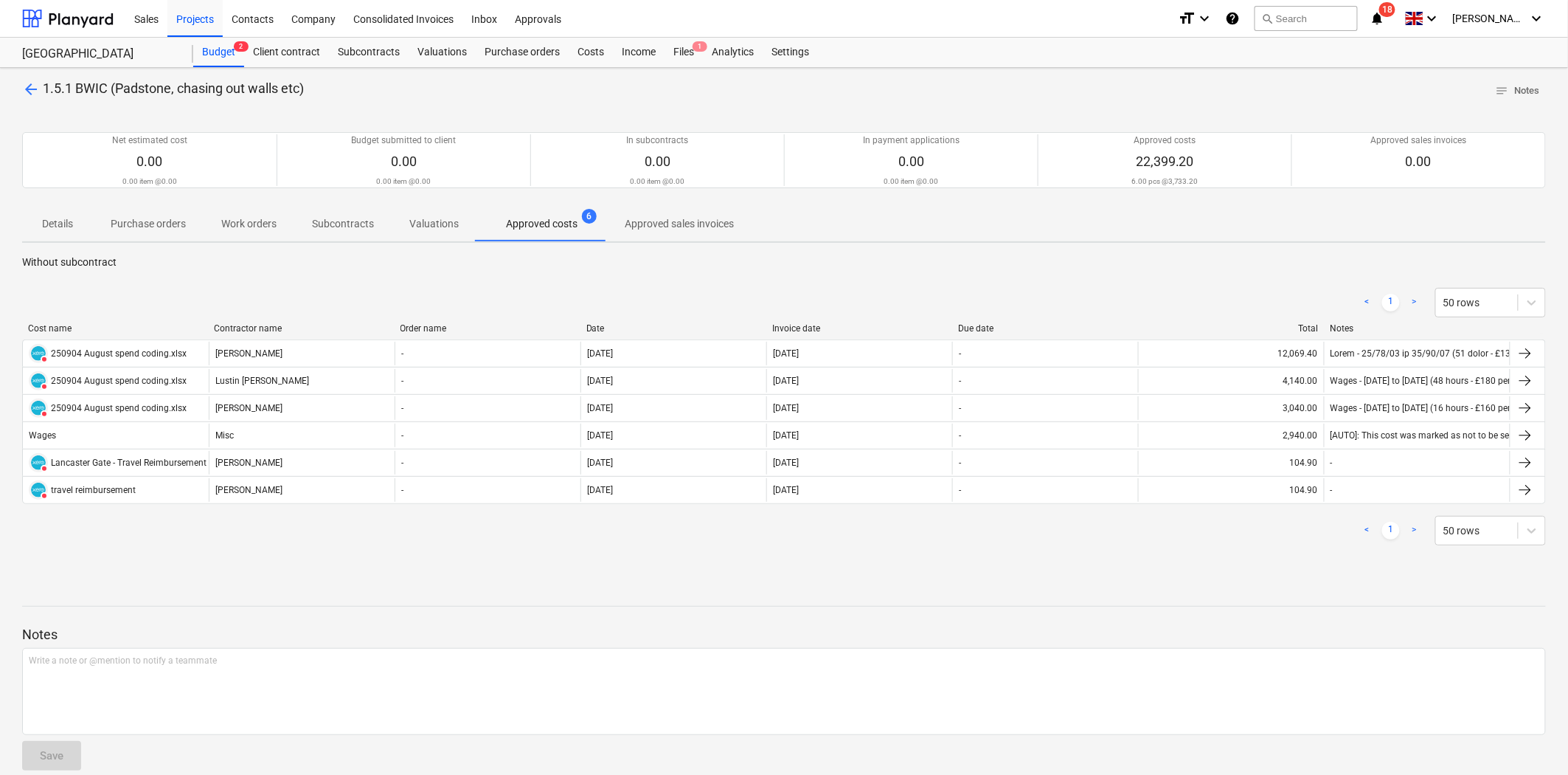
click at [34, 83] on span "arrow_back" at bounding box center [31, 89] width 18 height 18
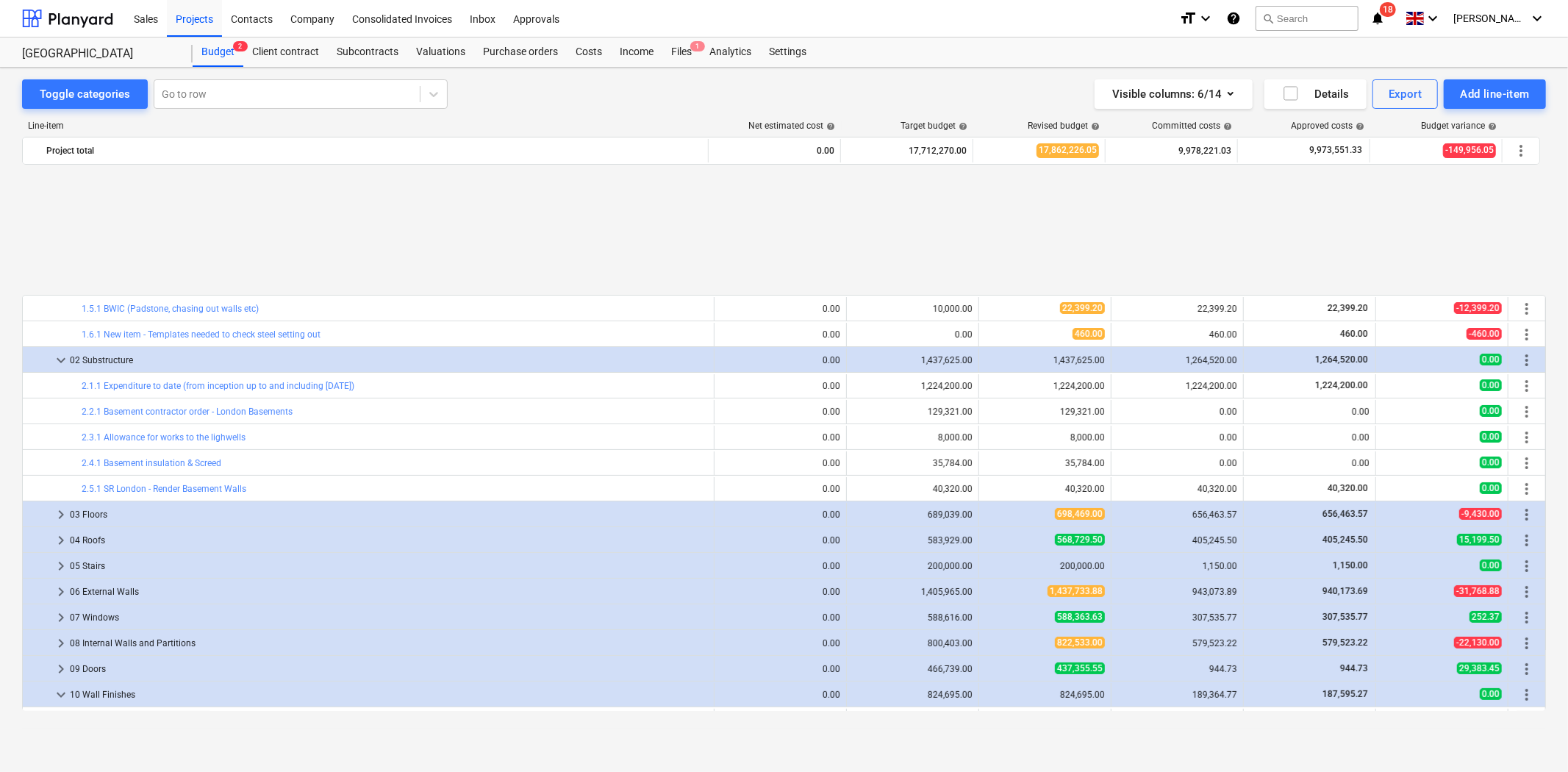
scroll to position [245, 0]
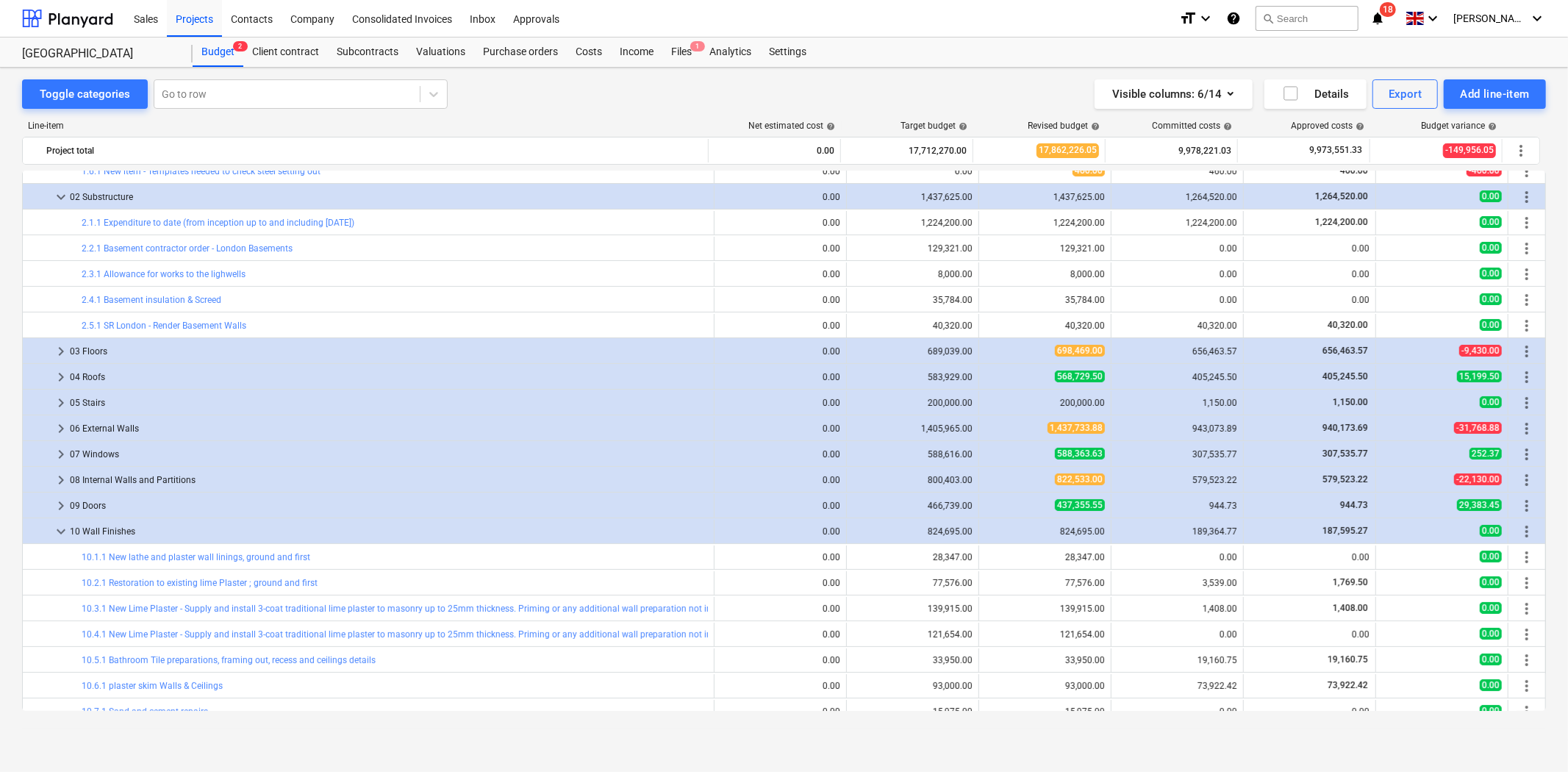
click at [179, 300] on link "2.4.1 Basement insulation & Screed" at bounding box center [151, 300] width 140 height 10
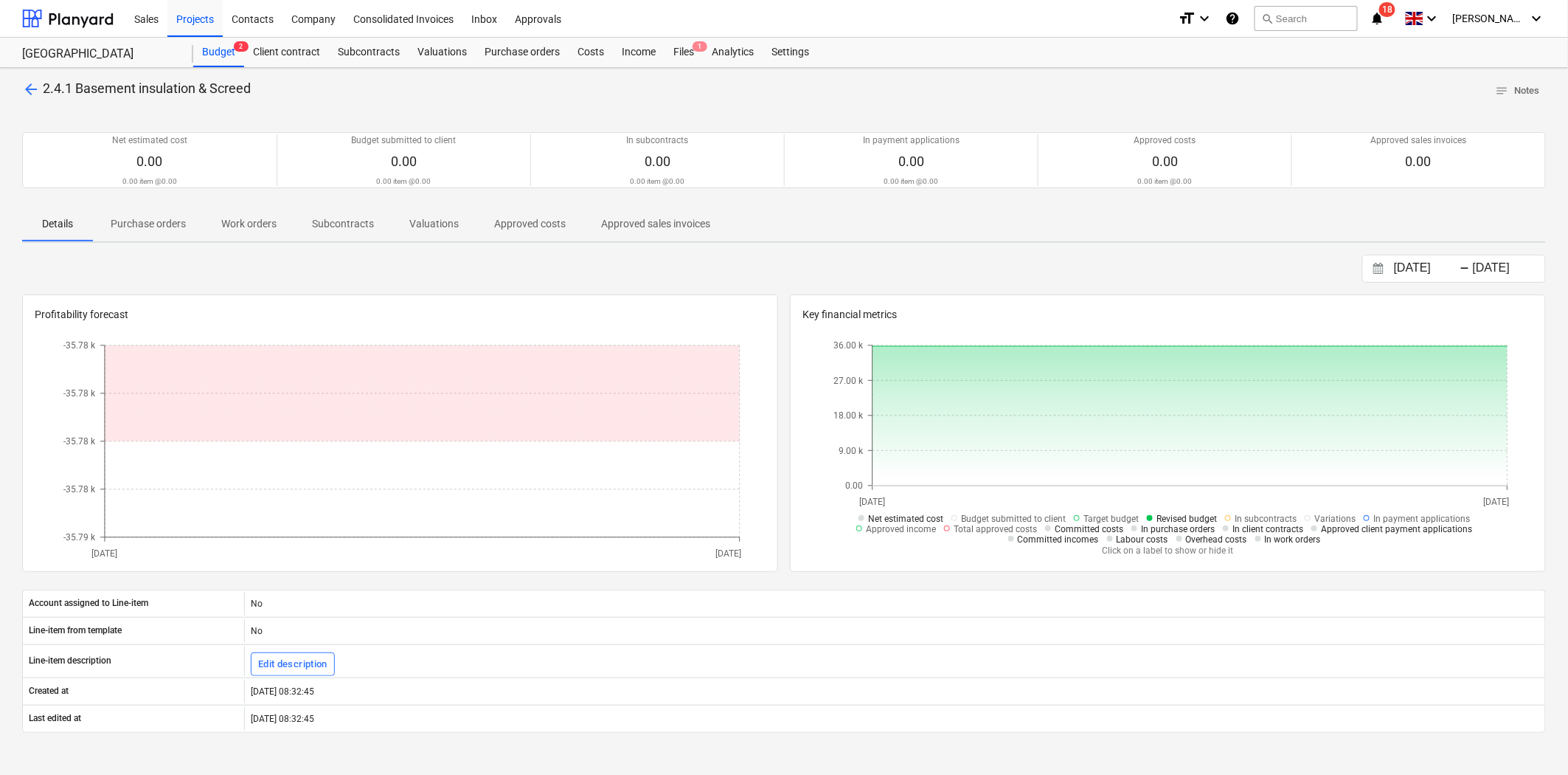
click at [28, 86] on span "arrow_back" at bounding box center [31, 89] width 18 height 18
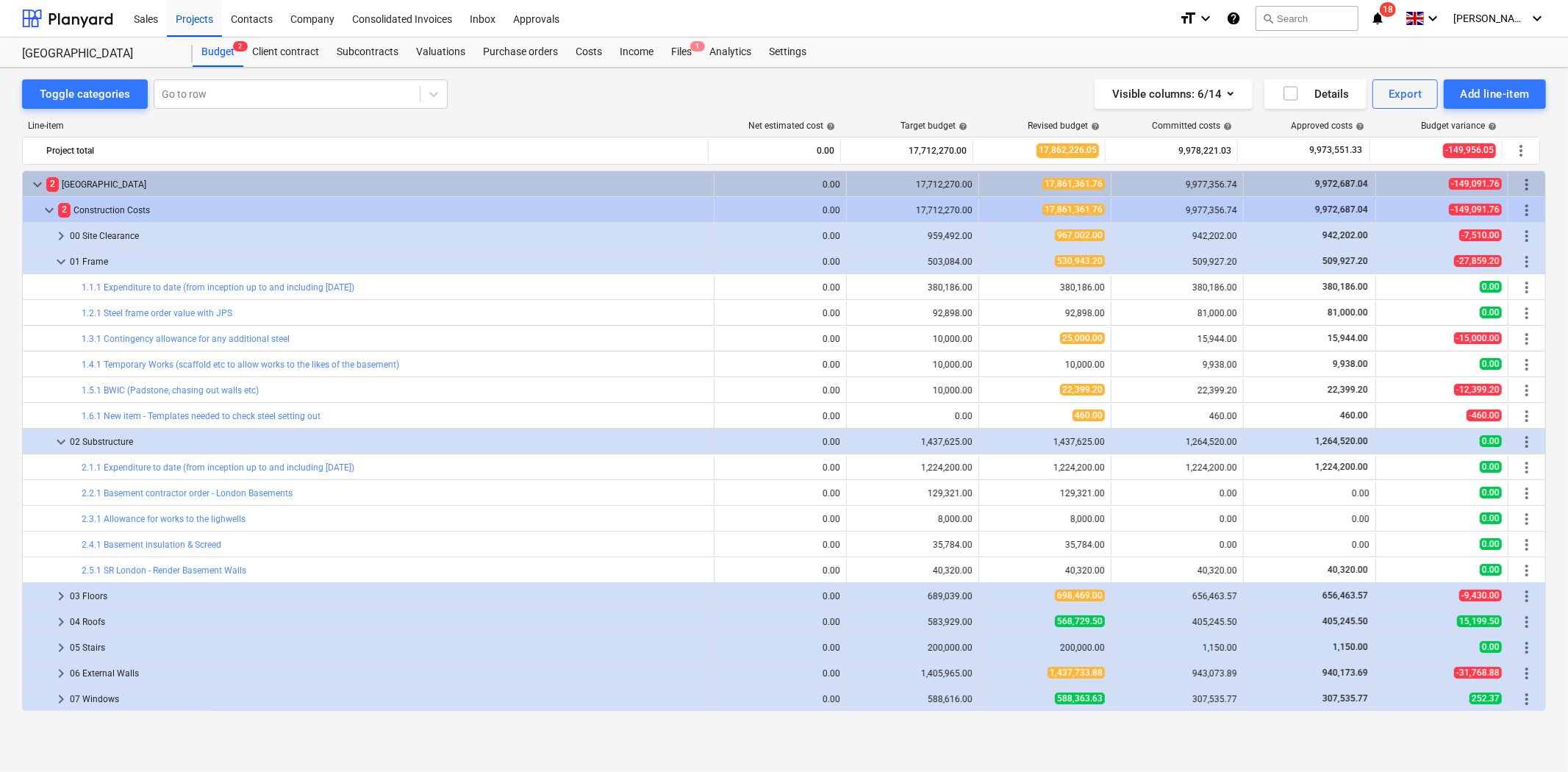
scroll to position [245, 0]
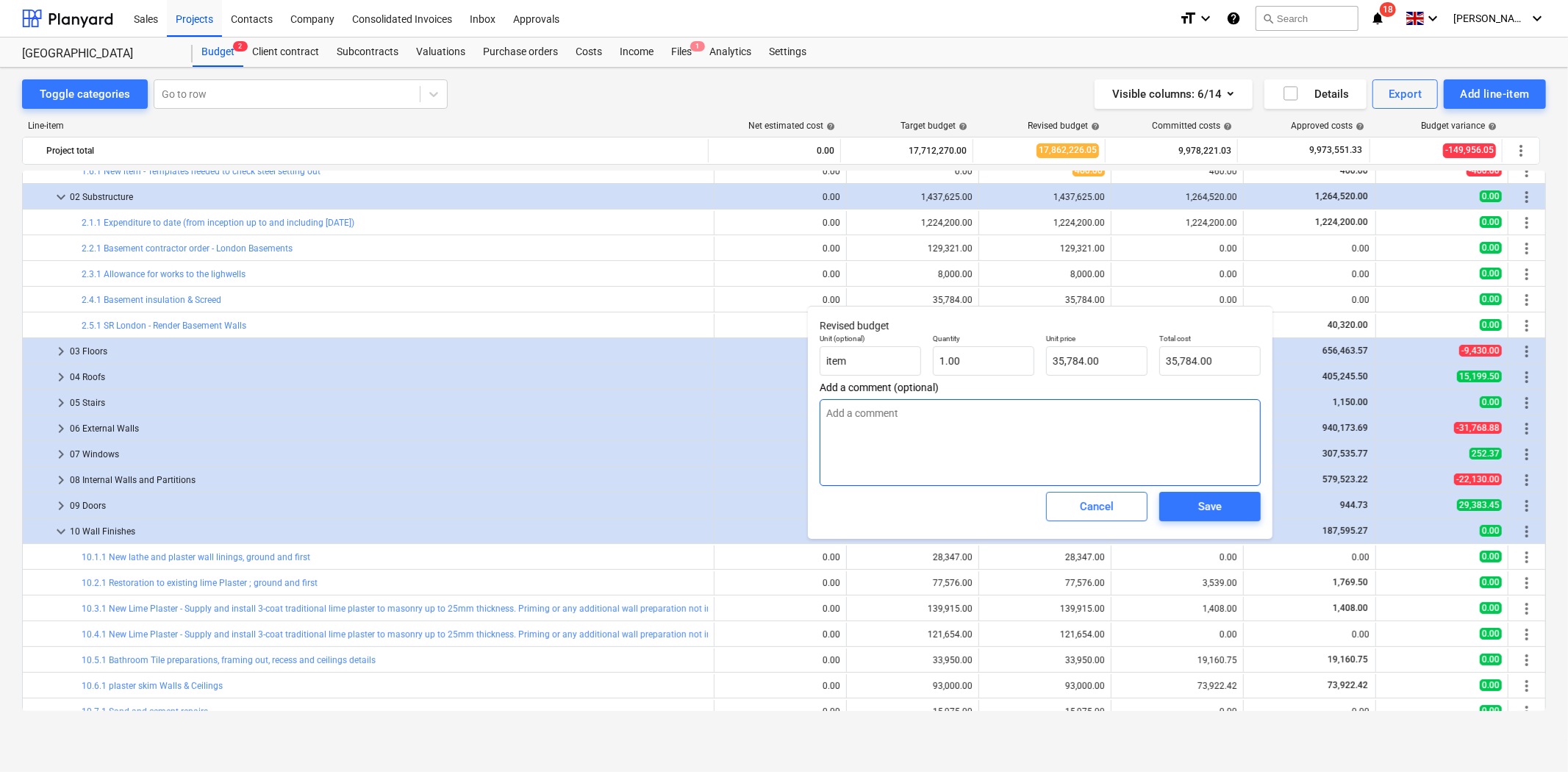
click at [1013, 430] on textarea at bounding box center [1040, 442] width 441 height 86
type textarea "x"
type textarea "S"
type textarea "x"
type textarea "Sav"
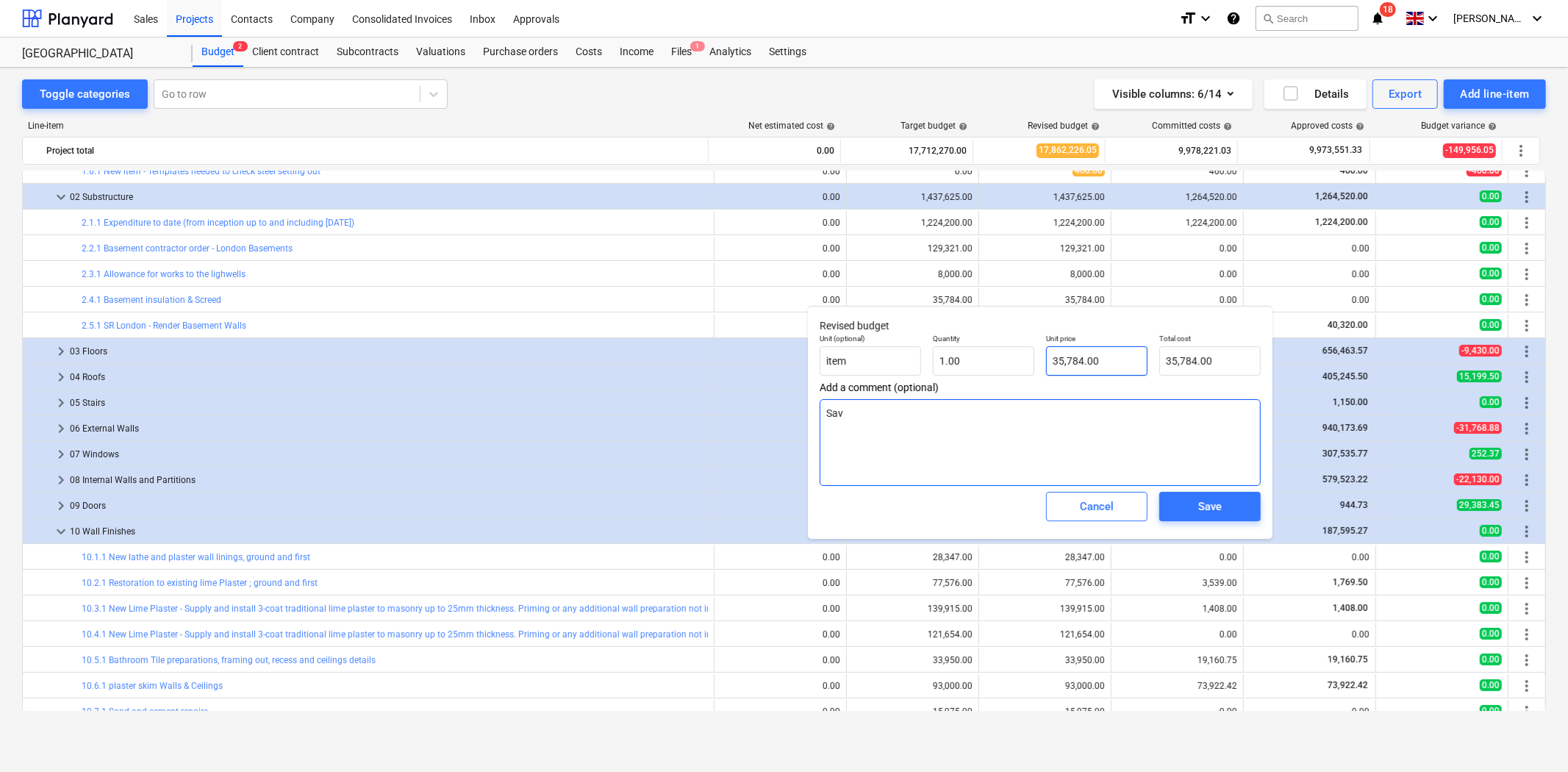
type textarea "x"
type textarea "Savi"
type textarea "x"
type textarea "Savin"
type textarea "x"
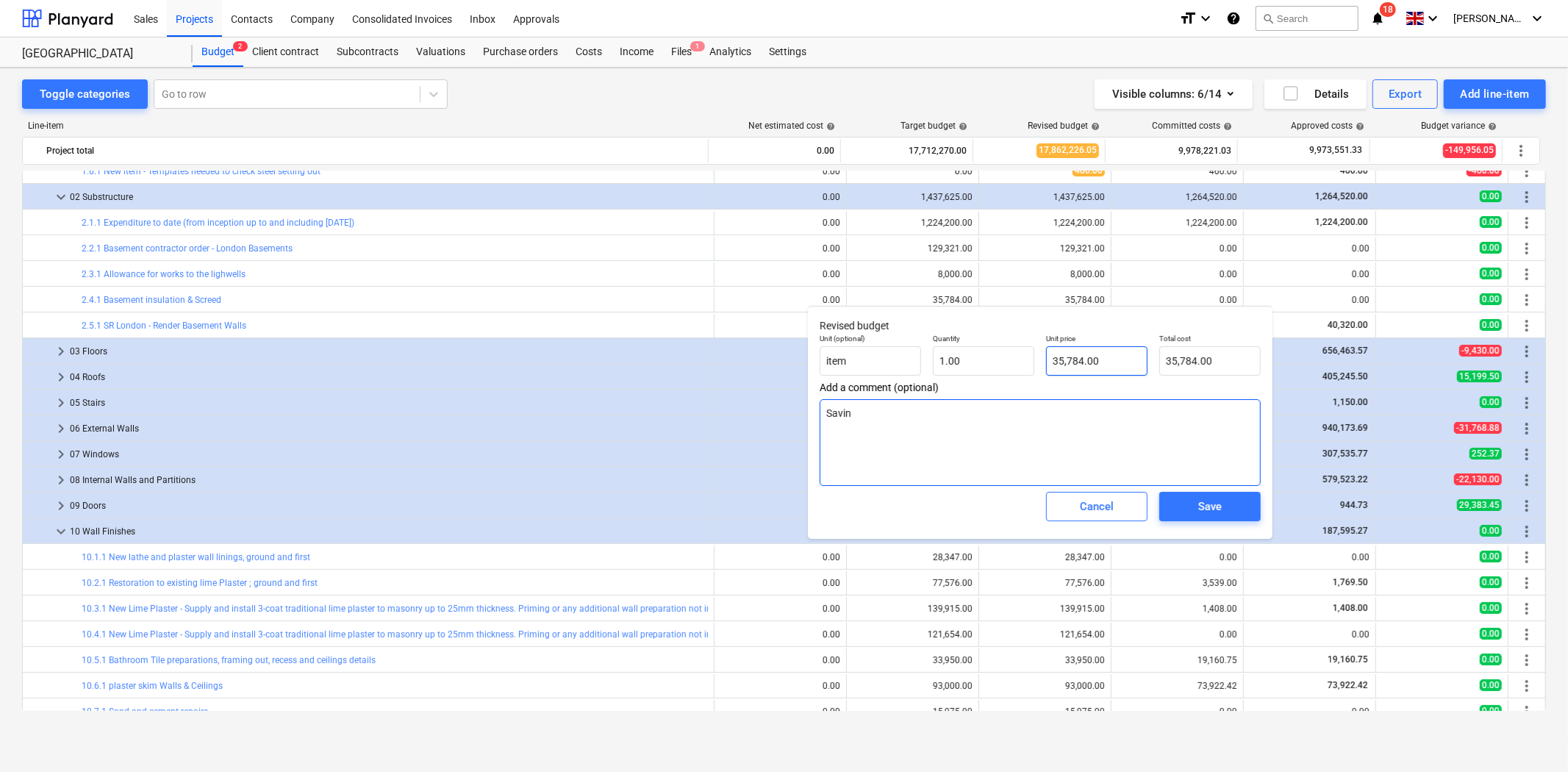
type textarea "Saving"
type textarea "x"
type textarea "Saving"
type input "35784"
drag, startPoint x: 1104, startPoint y: 355, endPoint x: 1018, endPoint y: 355, distance: 86.0
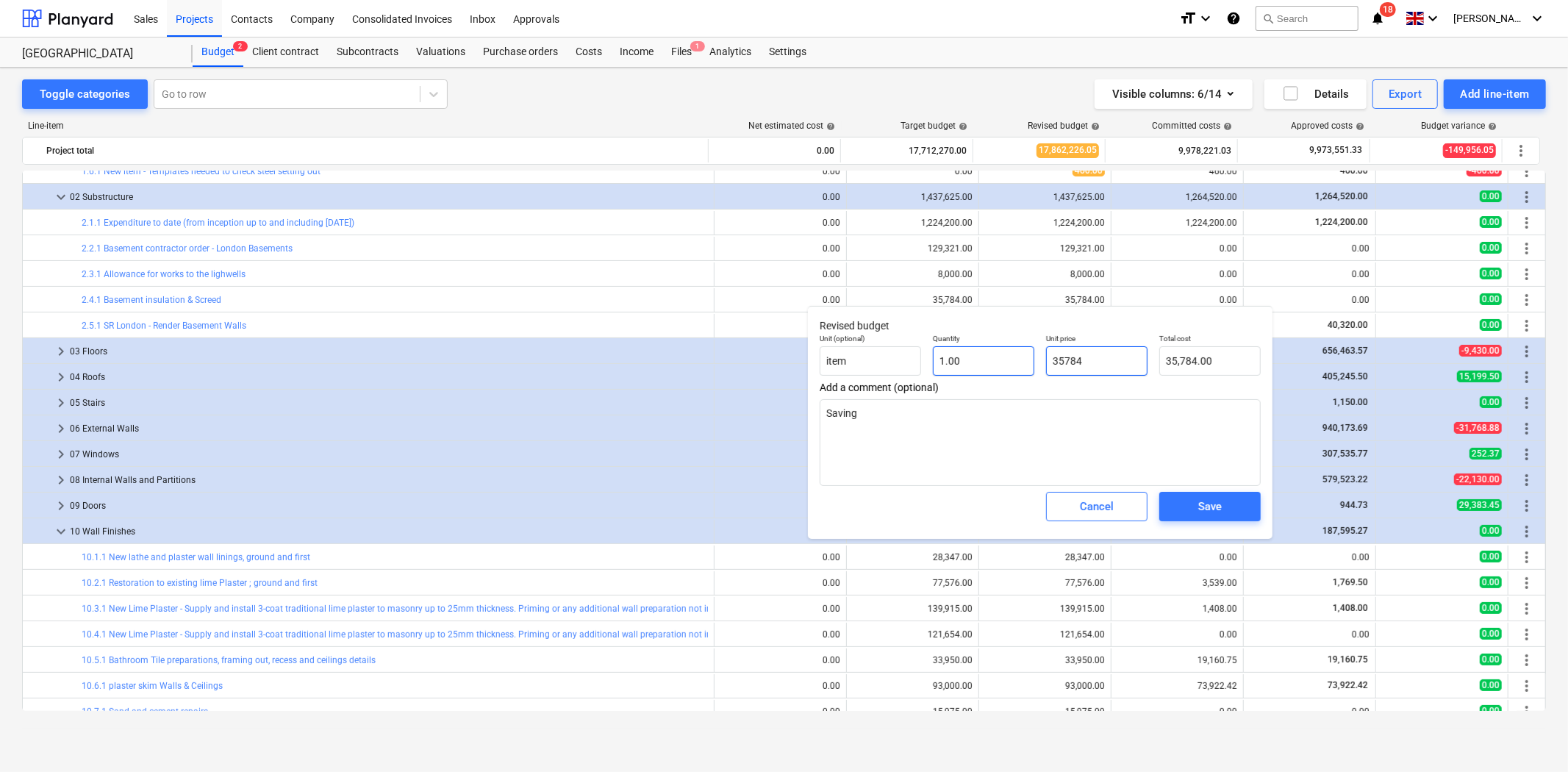
click at [1018, 355] on div "Unit (optional) item Quantity 1.00 Unit price 35784 Total cost 35,784.00" at bounding box center [1040, 354] width 453 height 54
type textarea "x"
type input "1"
type input "1.00"
type textarea "x"
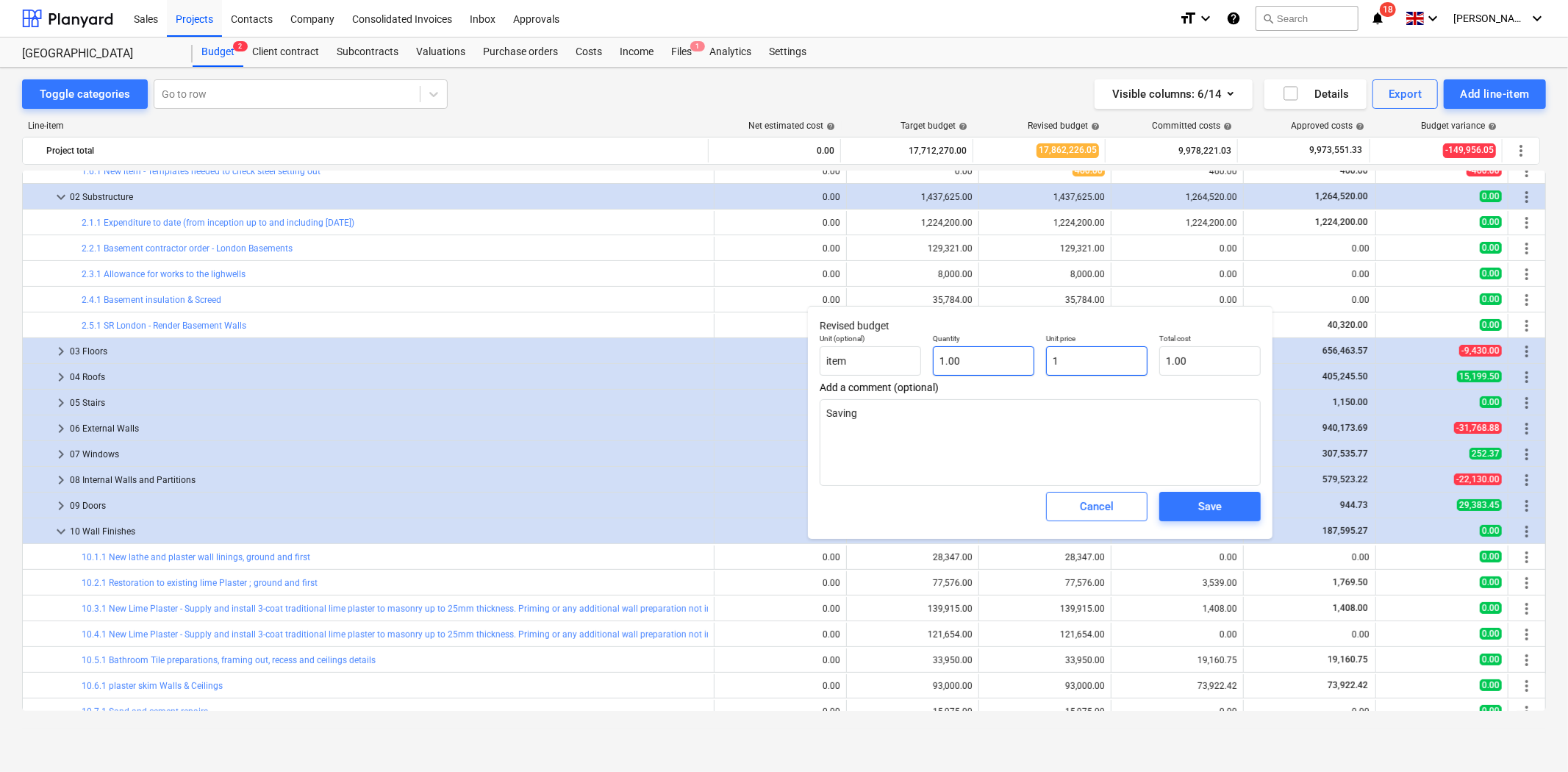
type input "18"
type input "18.00"
type textarea "x"
type input "188"
type input "188.00"
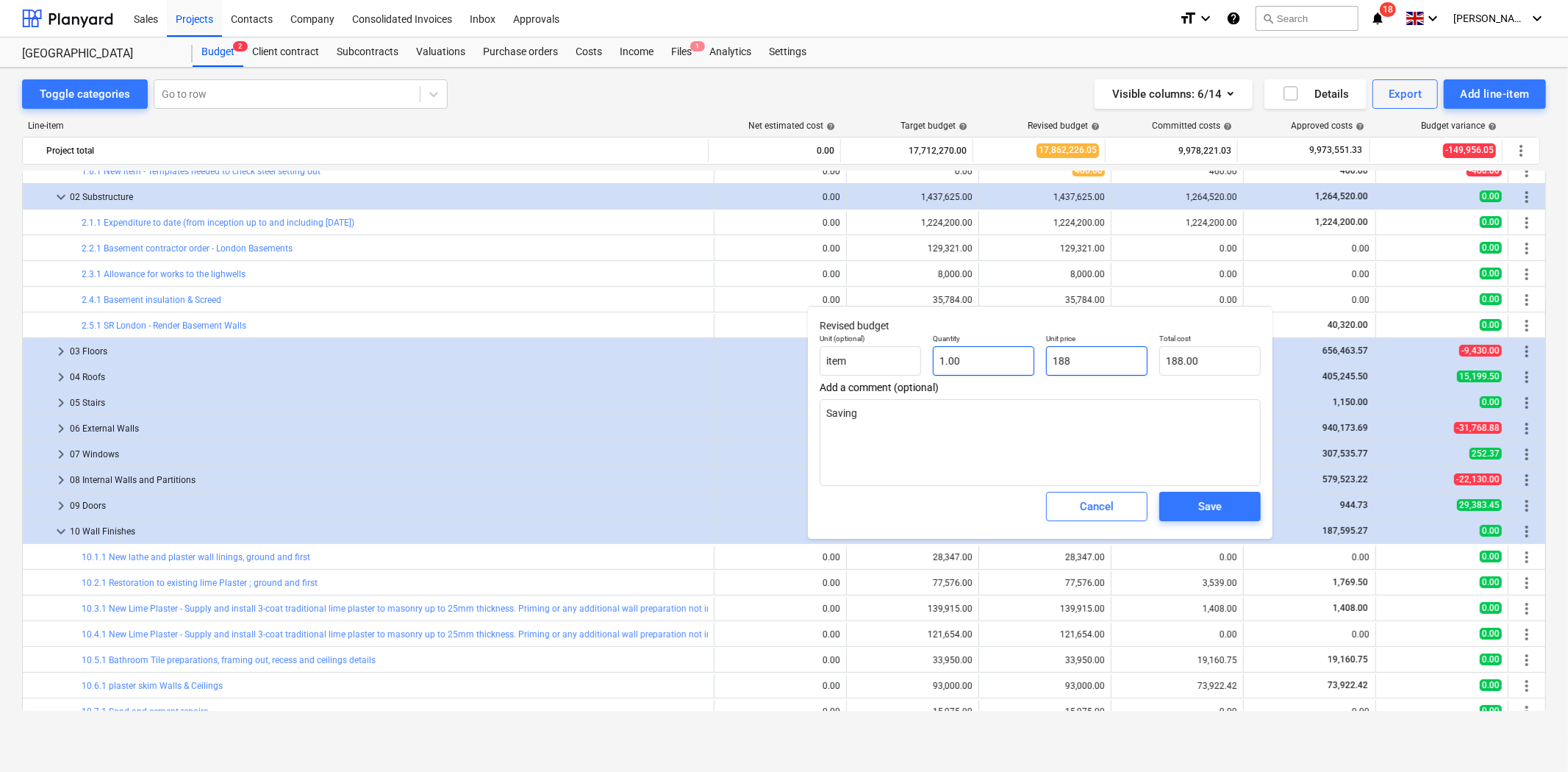
type textarea "x"
type input "1884"
type input "1,884.00"
type textarea "x"
type input "18846"
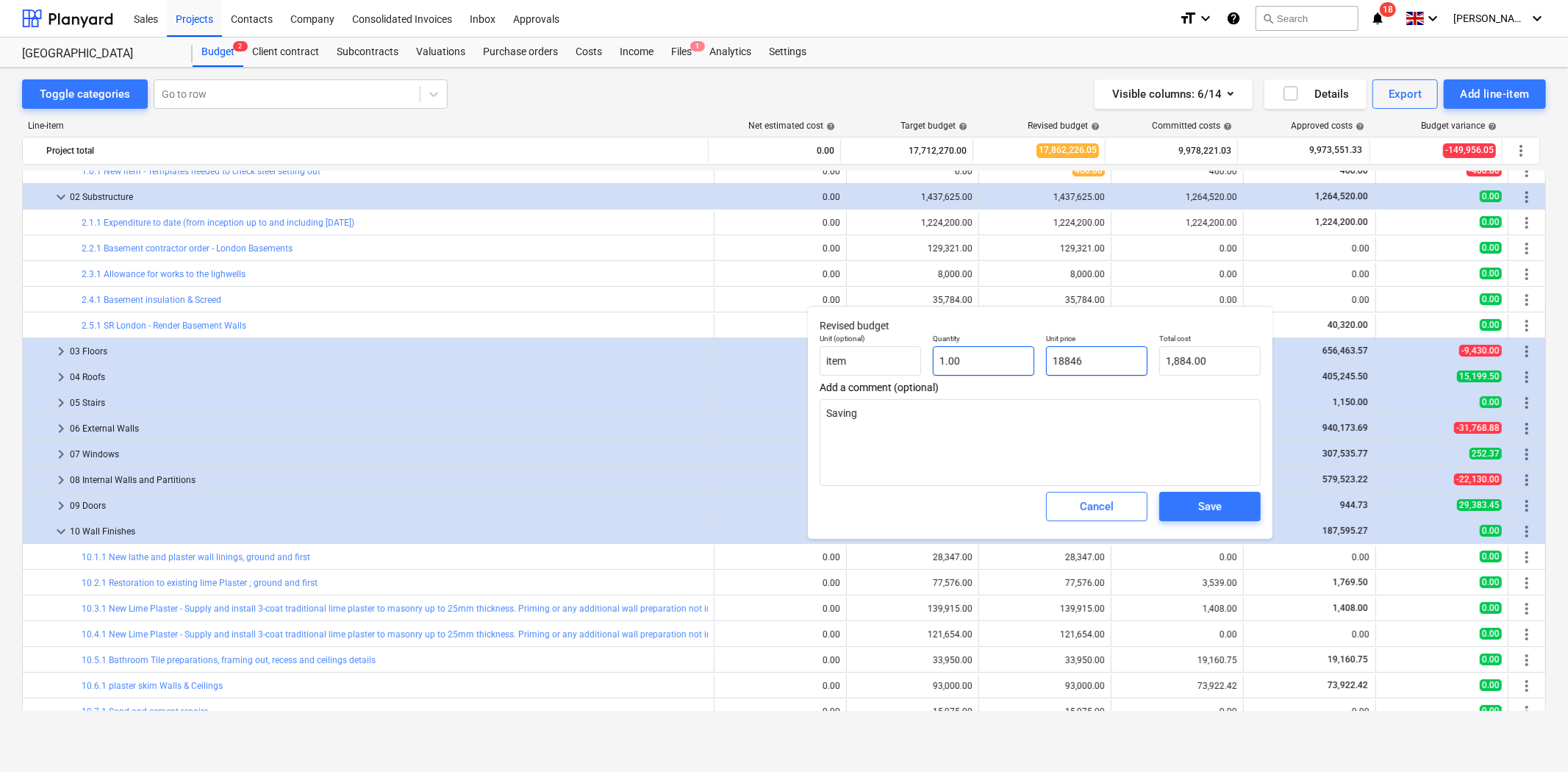
type input "18,846.00"
type textarea "x"
type input "18846."
type textarea "x"
type input "18846.1"
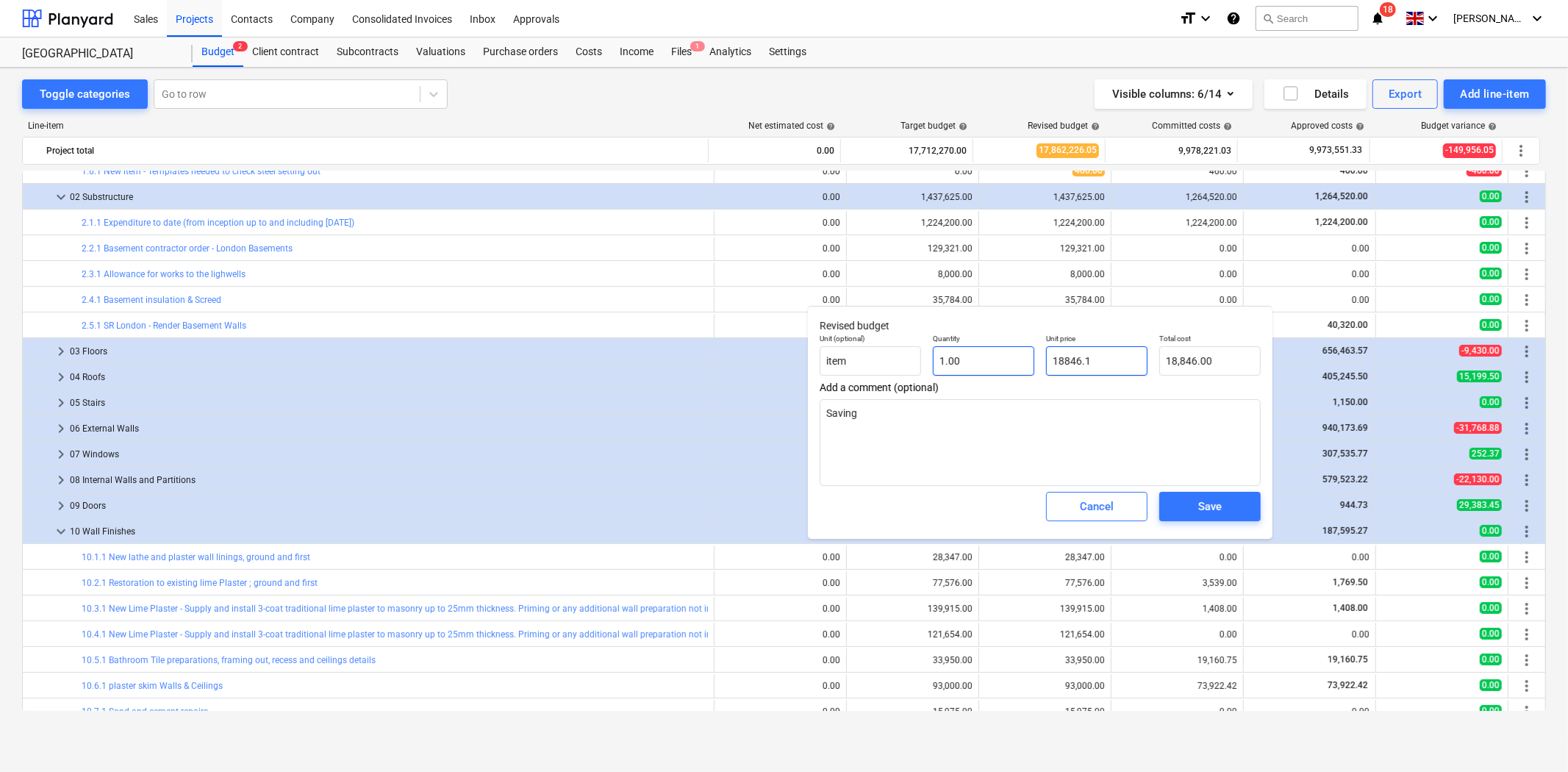
type input "18,846.10"
type textarea "x"
type input "18846.12"
type input "18,846.12"
type input "18846.12"
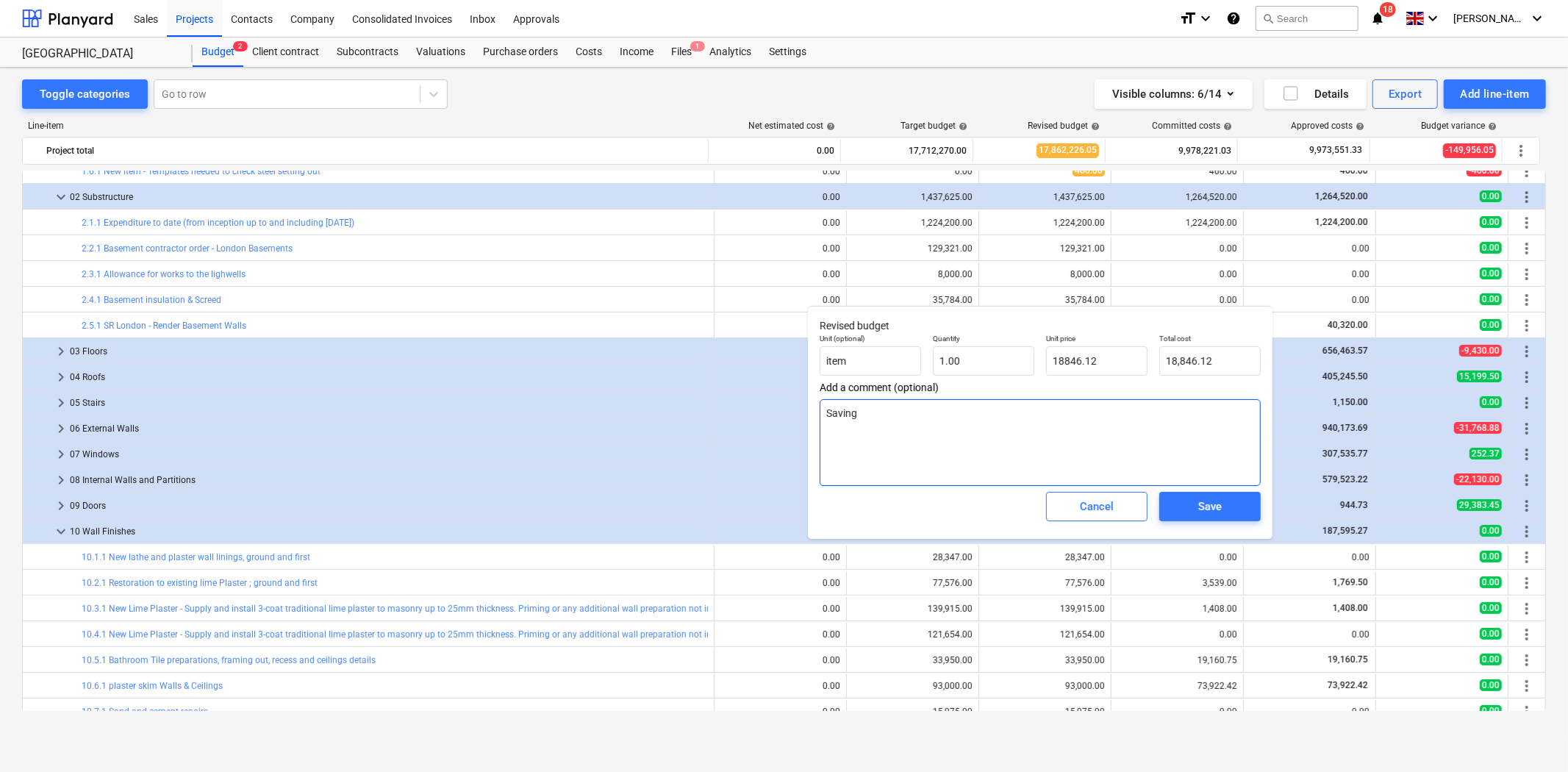
type textarea "x"
type input "18,846.12"
click at [977, 415] on textarea "Saving" at bounding box center [1040, 442] width 441 height 86
type textarea "x"
type textarea "Savin"
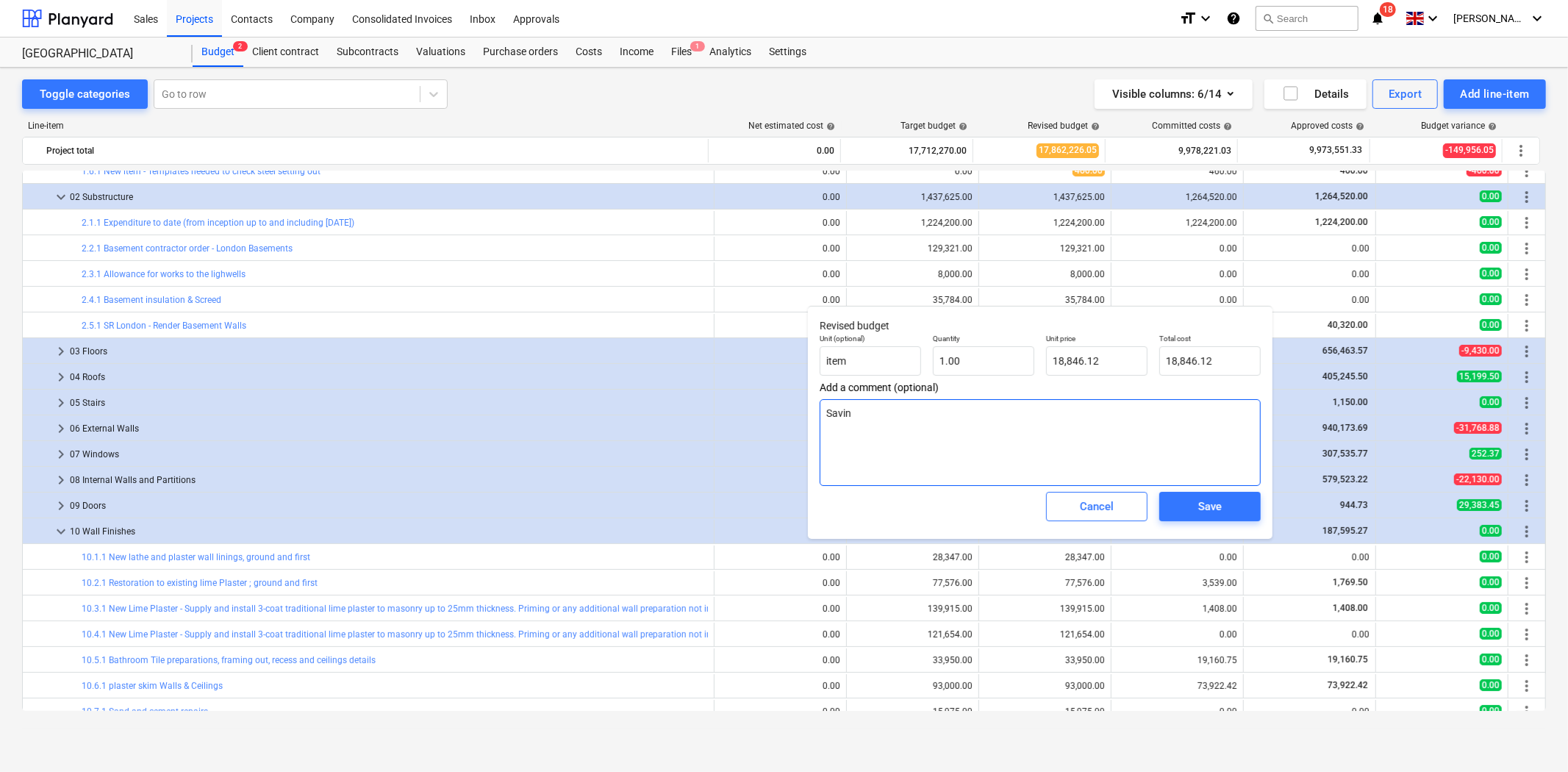
type textarea "x"
type textarea "Savi"
type textarea "x"
type textarea "Sav"
type textarea "x"
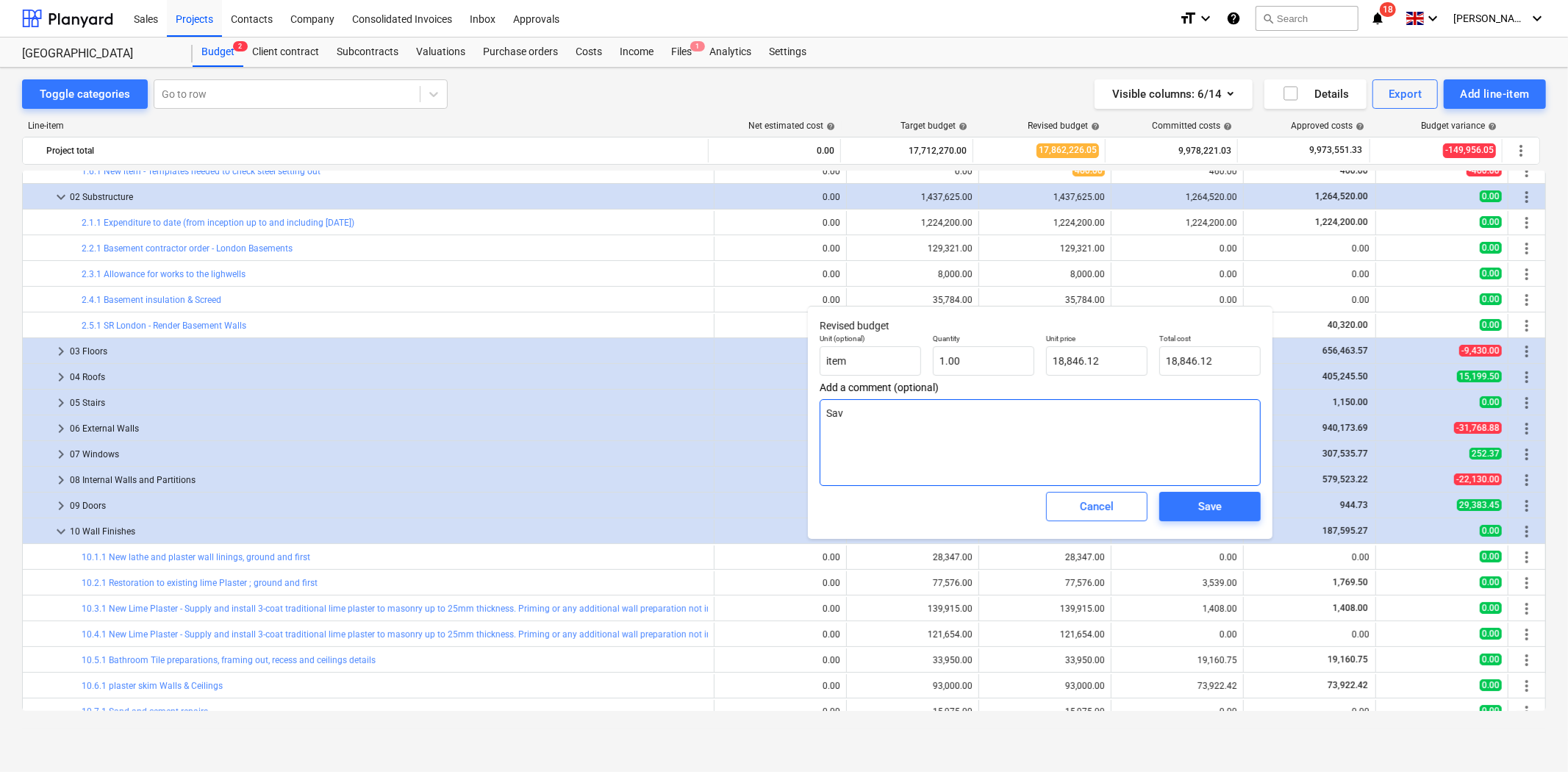
type textarea "Sa"
type textarea "x"
type textarea "S"
type textarea "x"
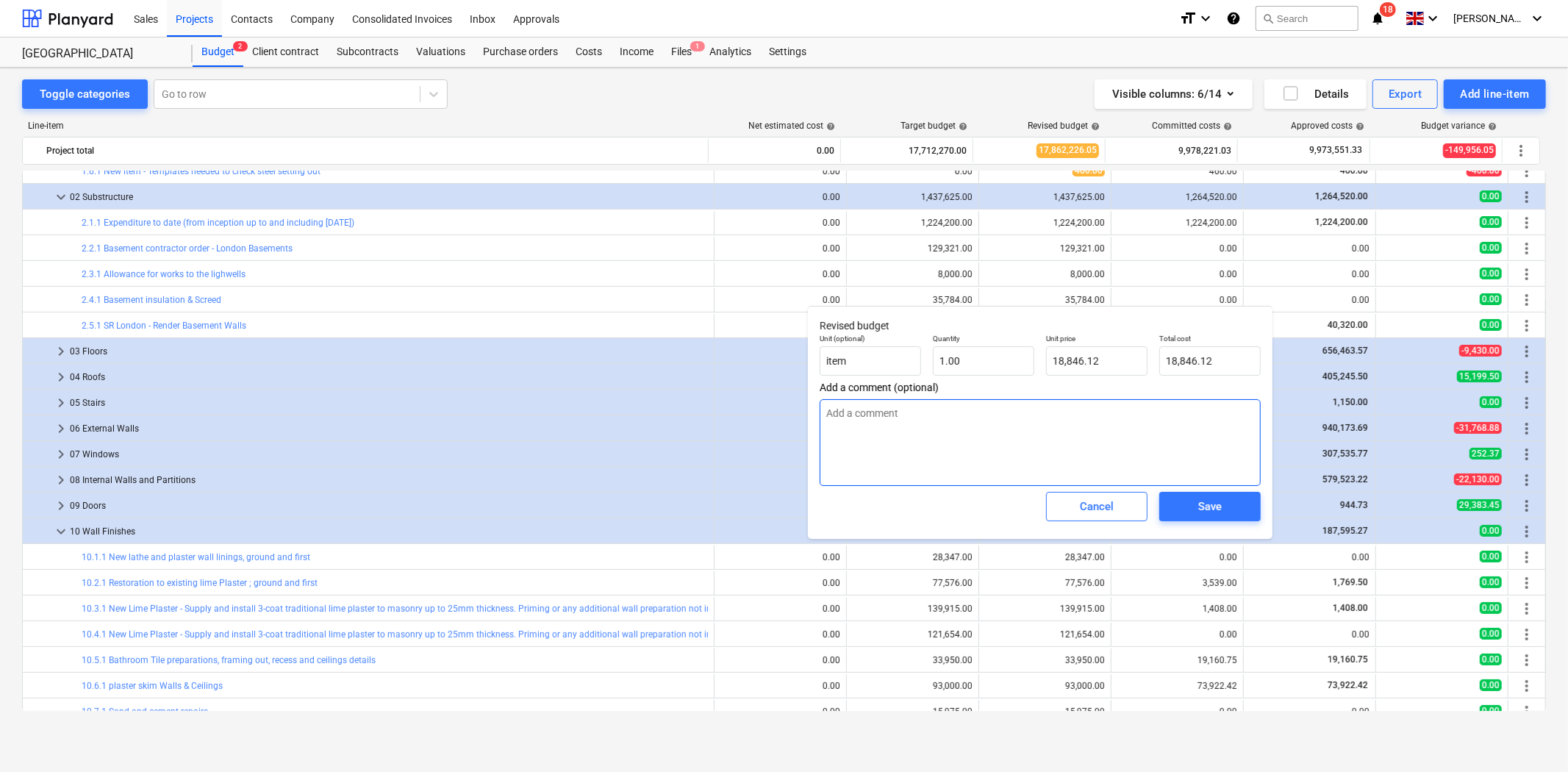
type textarea "A"
type textarea "x"
type textarea "As"
type textarea "x"
type textarea "As"
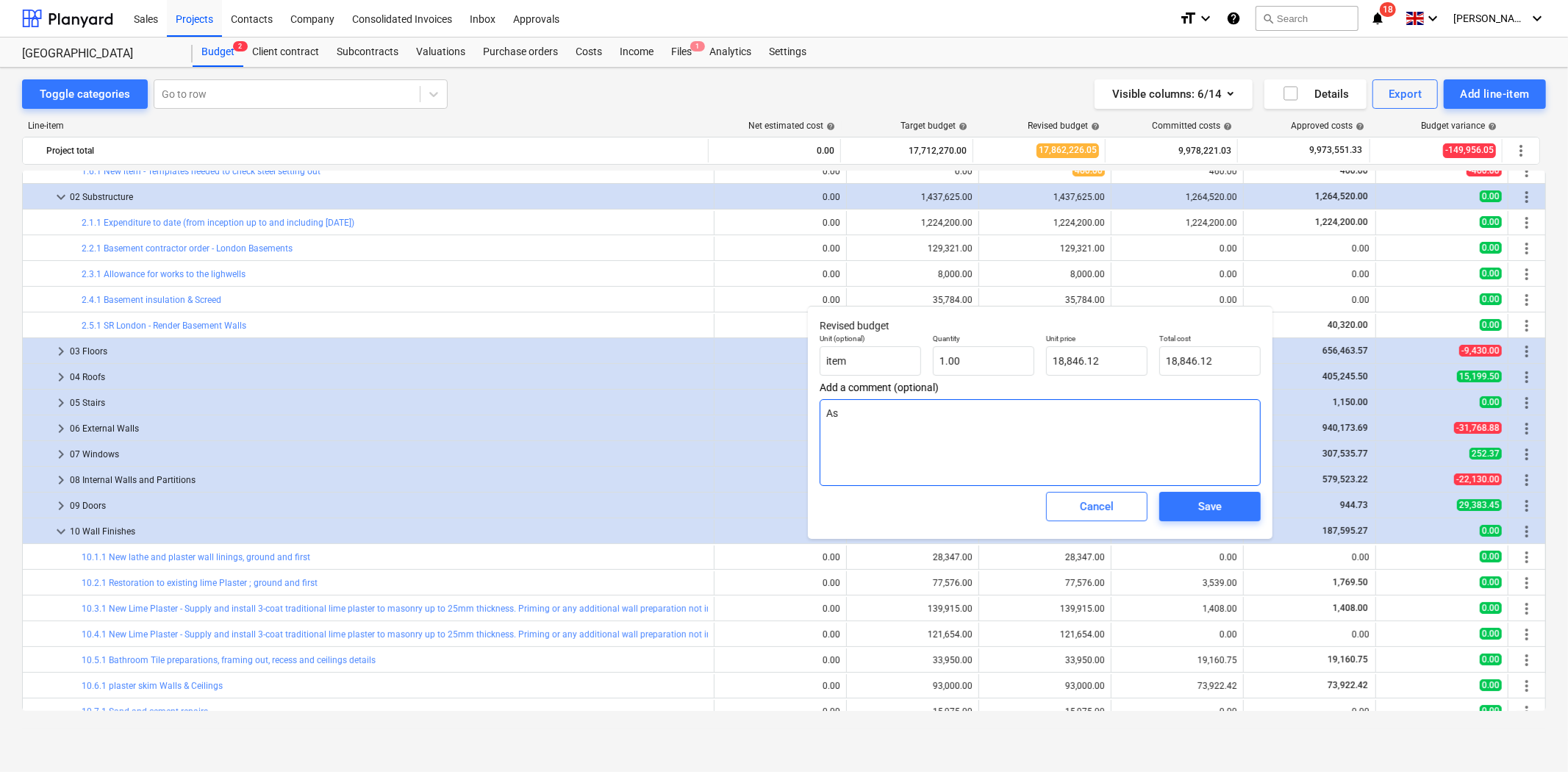
type textarea "x"
type textarea "As p"
type textarea "x"
type textarea "As pe"
type textarea "x"
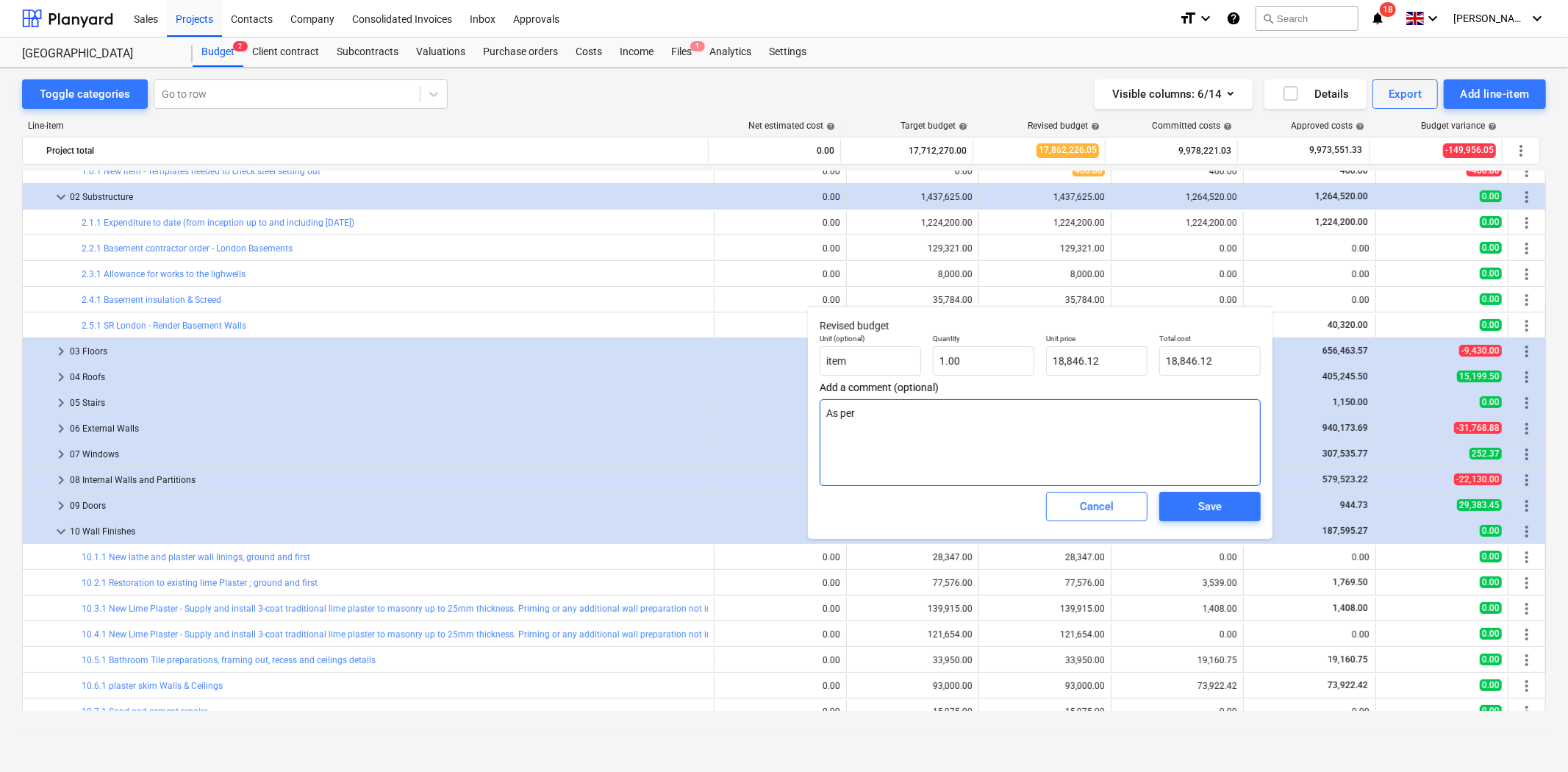
type textarea "As per"
type textarea "x"
type textarea "As per E"
type textarea "x"
type textarea "As per El"
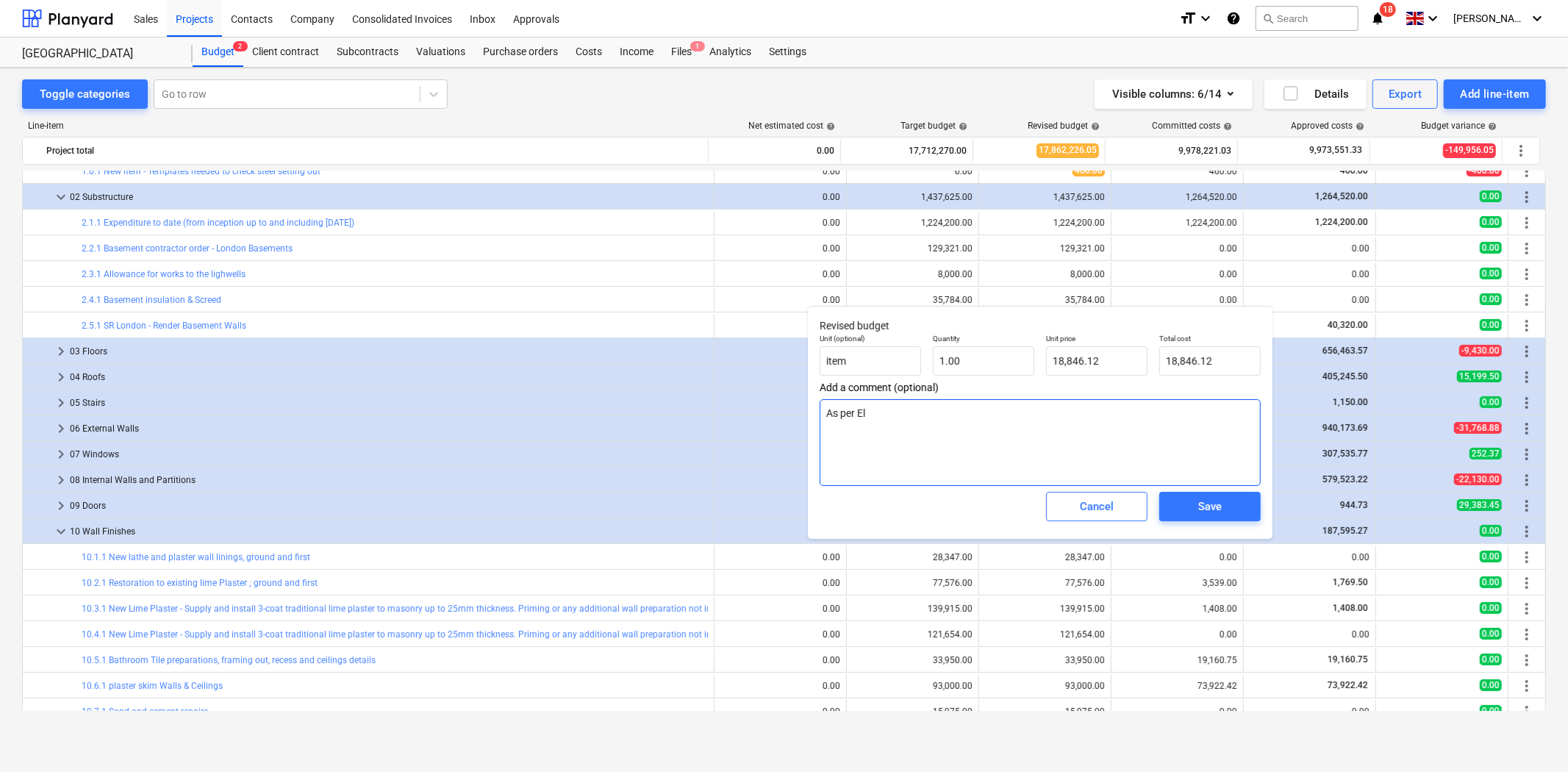
type textarea "x"
type textarea "As per [PERSON_NAME]"
type textarea "x"
type textarea "As per Elit"
type textarea "x"
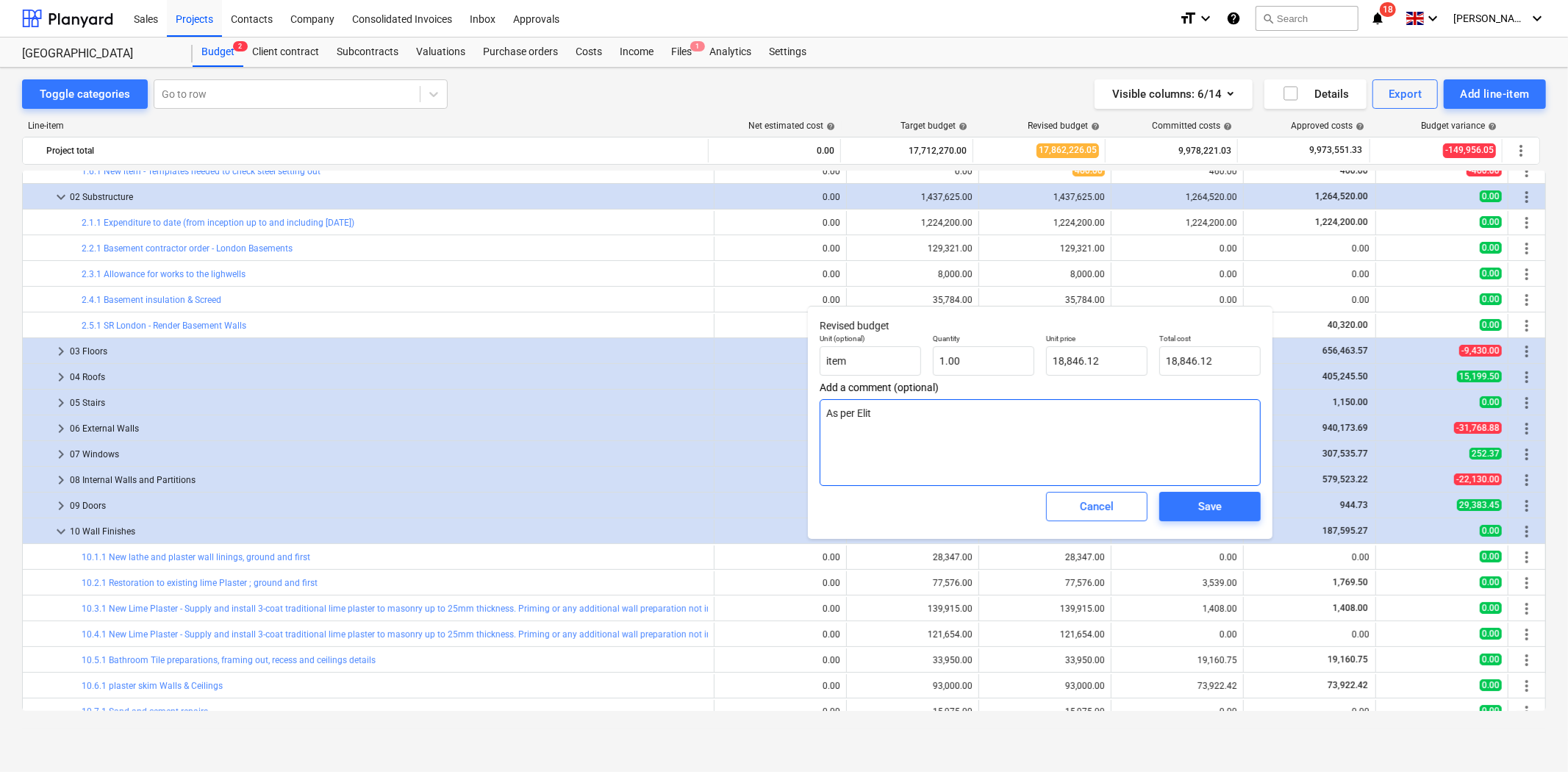
type textarea "As per Elite"
type textarea "x"
type textarea "As per Elite"
type textarea "x"
type textarea "As per Elite Q"
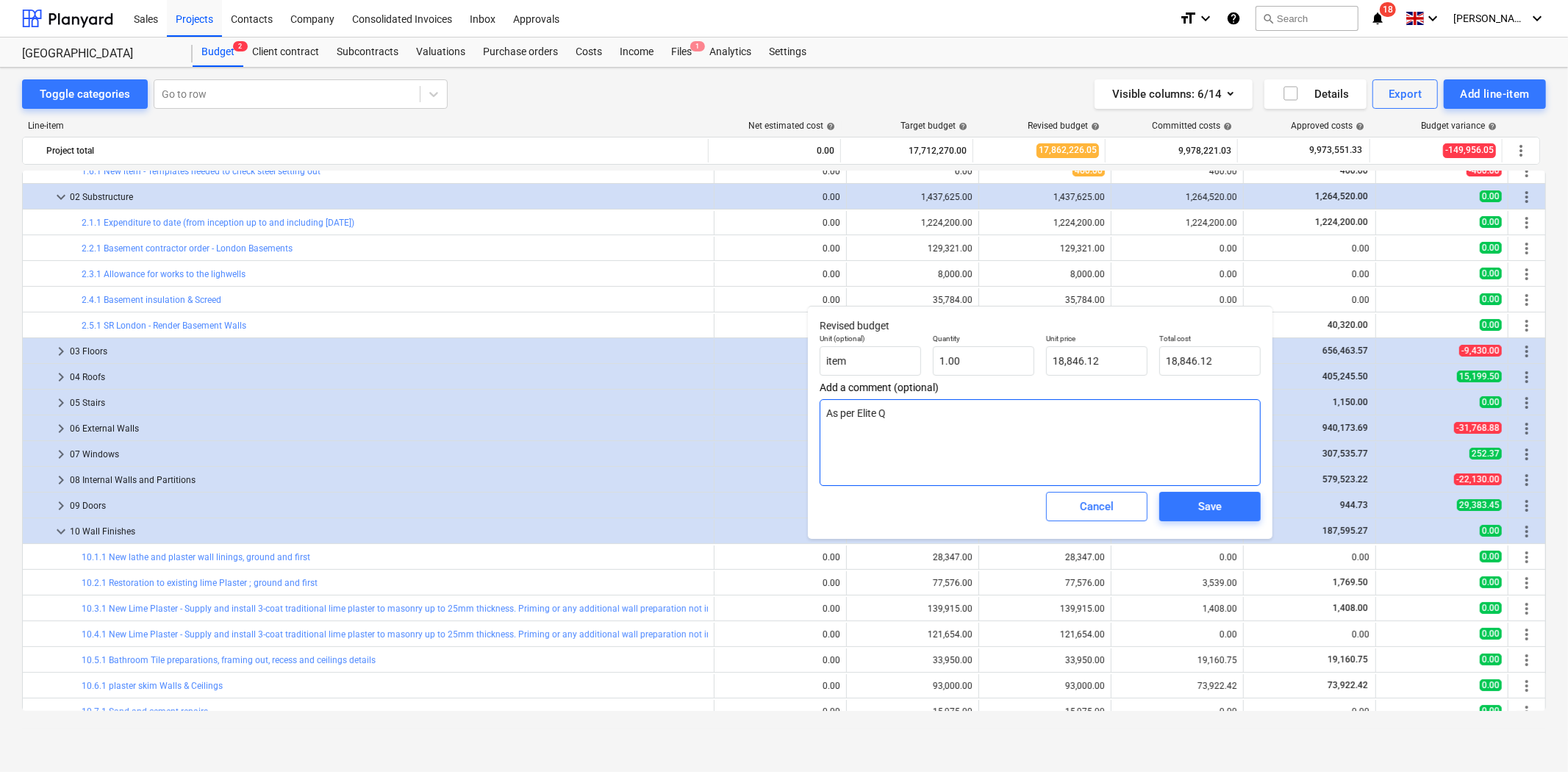
type textarea "x"
type textarea "As per Elite Qu"
type textarea "x"
type textarea "As per Elite Quoe"
type textarea "x"
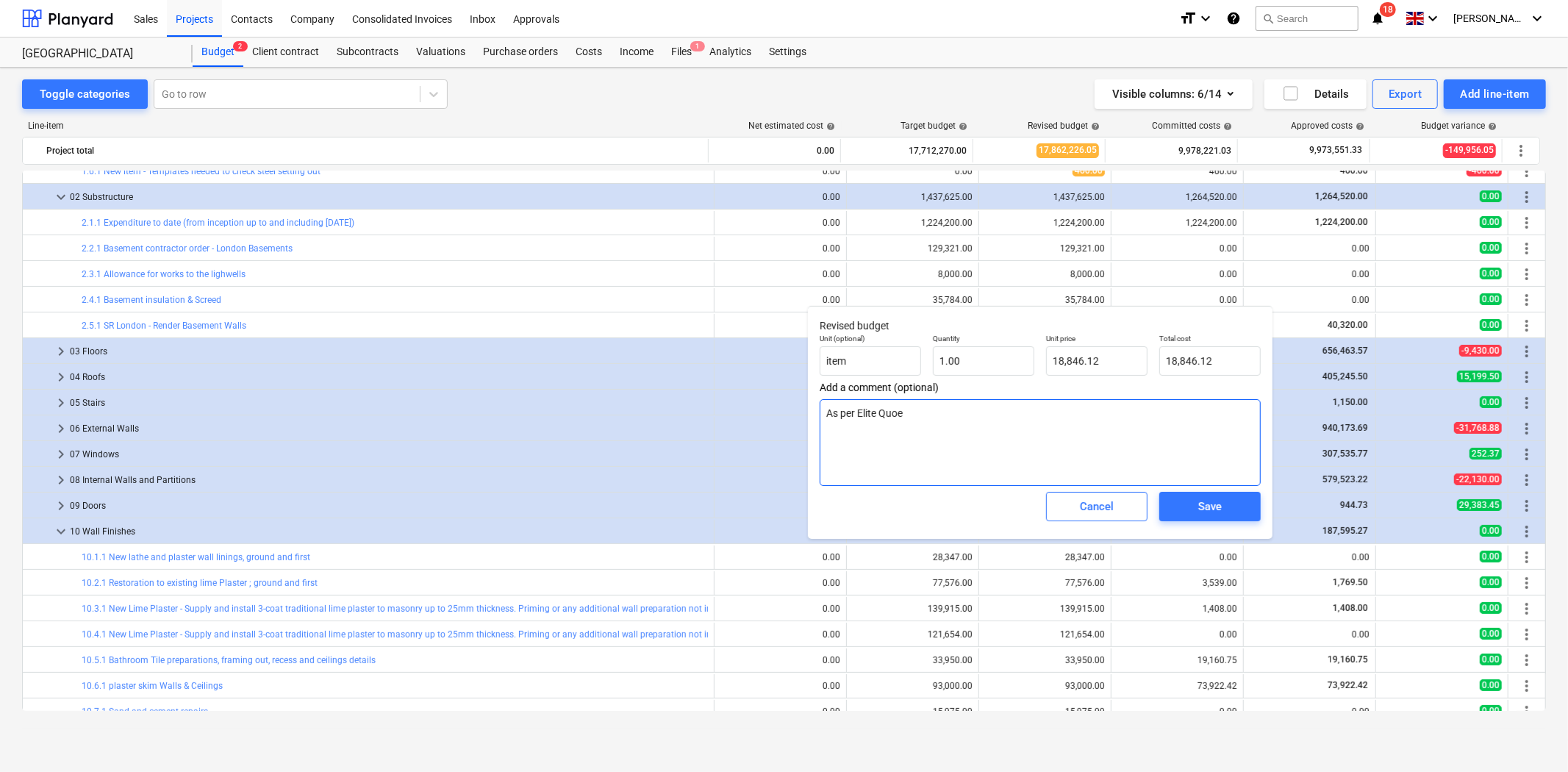
type textarea "As per Elite Quoet"
type textarea "x"
type textarea "As per Elite Quoet R"
type textarea "x"
type textarea "As per Elite Quoet Ref"
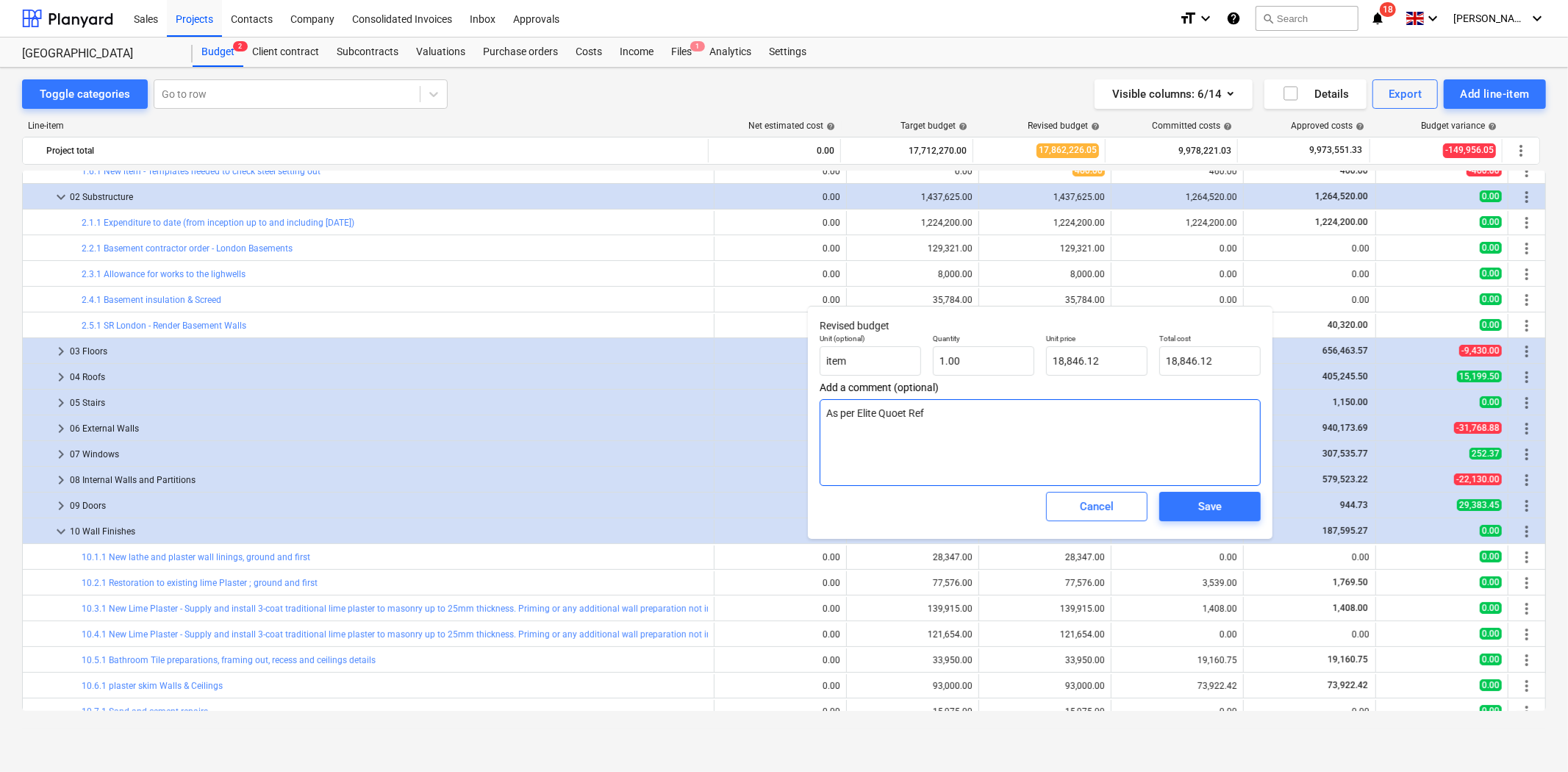
type textarea "x"
type textarea "As per Elite Quoet Ref"
drag, startPoint x: 942, startPoint y: 413, endPoint x: 888, endPoint y: 414, distance: 54.0
click at [888, 414] on textarea "As per Elite Quoet Ref" at bounding box center [1040, 442] width 441 height 86
type textarea "x"
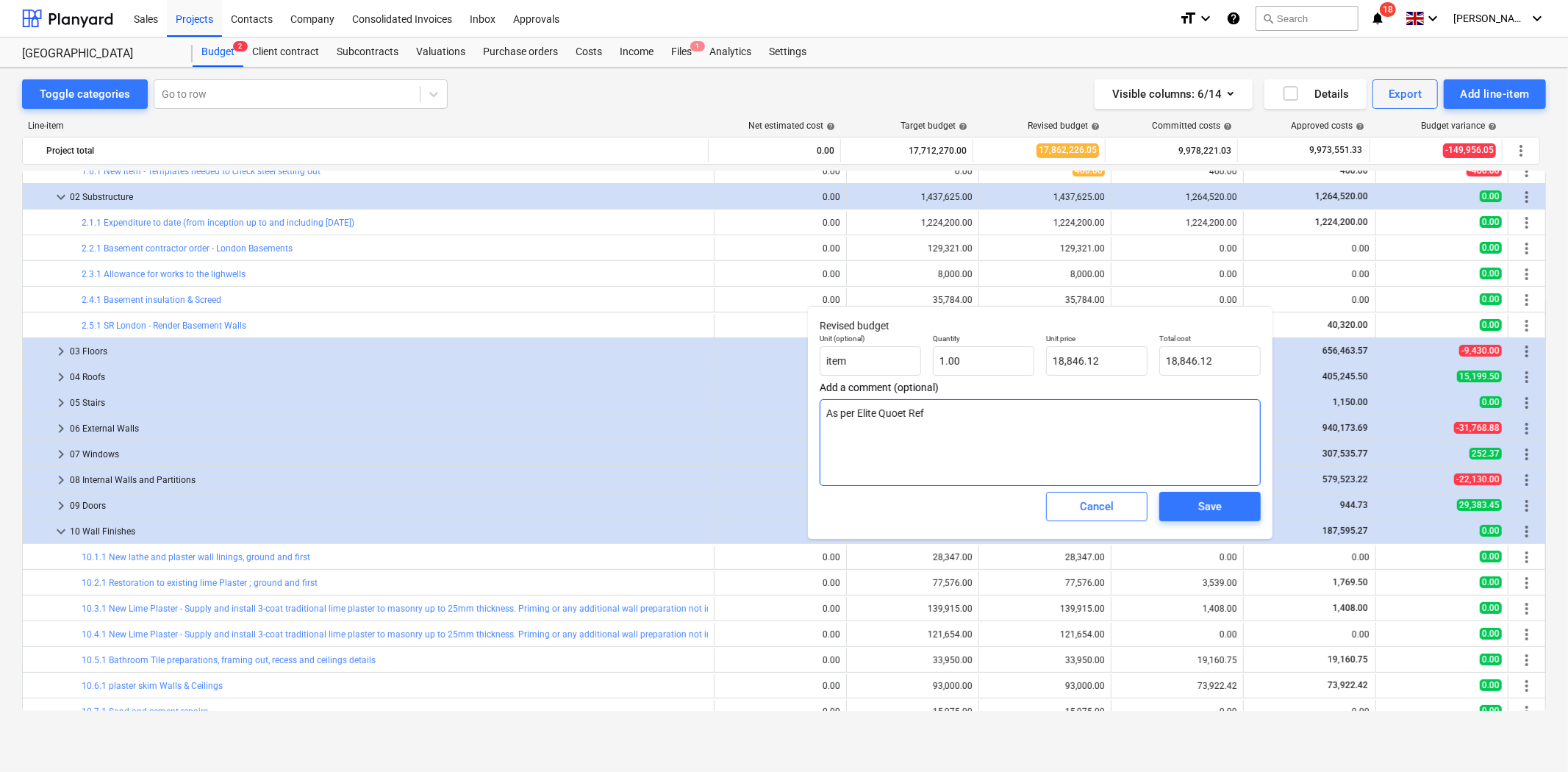
type textarea "As per Elite Qu"
type textarea "x"
type textarea "As per Elite Quo"
type textarea "x"
type textarea "As per Elite Quot"
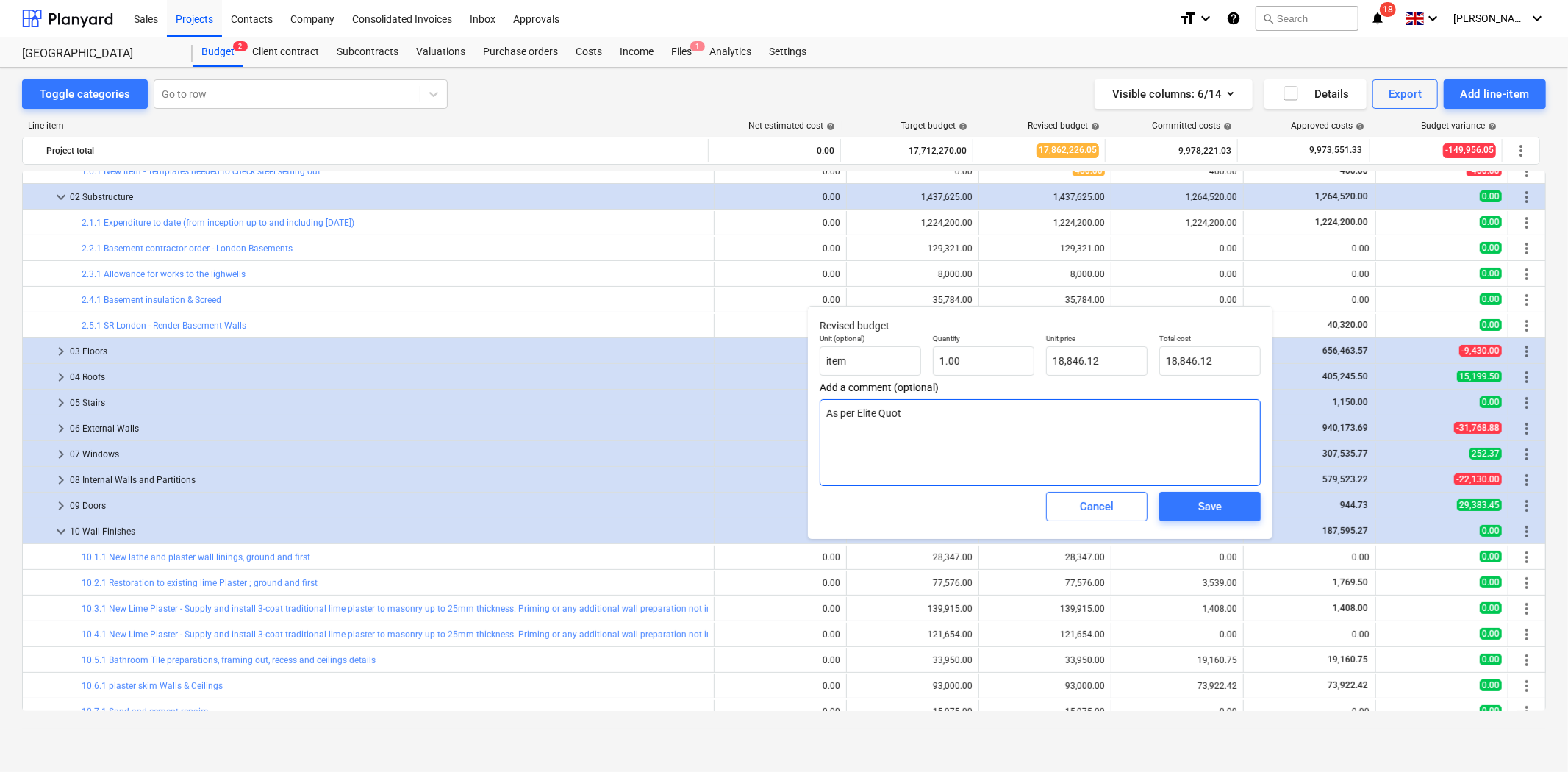
type textarea "x"
type textarea "As per Elite Quote"
type textarea "x"
type textarea "As per Elite Quote r"
type textarea "x"
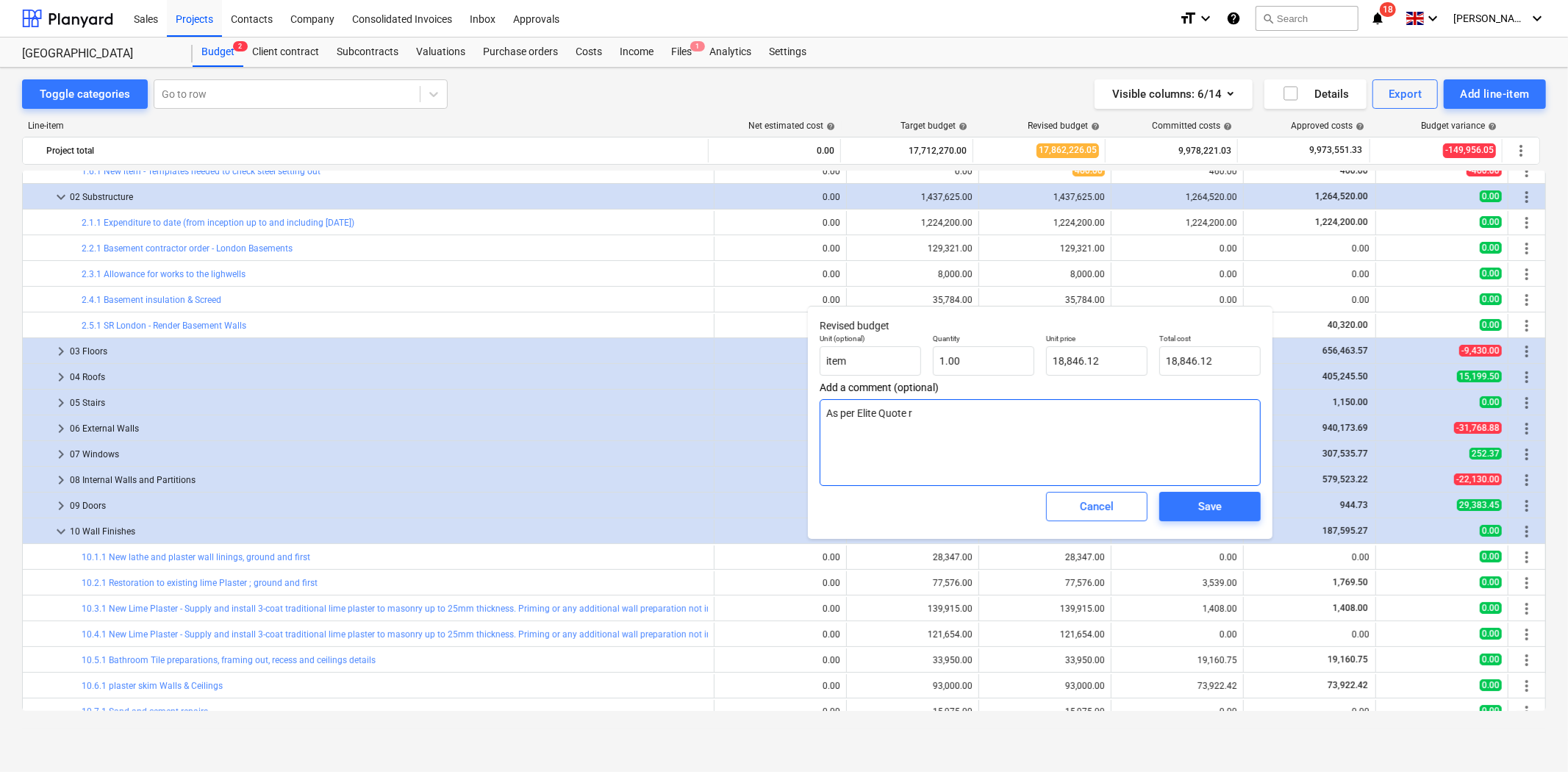
type textarea "As per Elite Quote re"
type textarea "x"
type textarea "As per Elite Quote red"
type textarea "x"
type textarea "As per Elite Quote red"
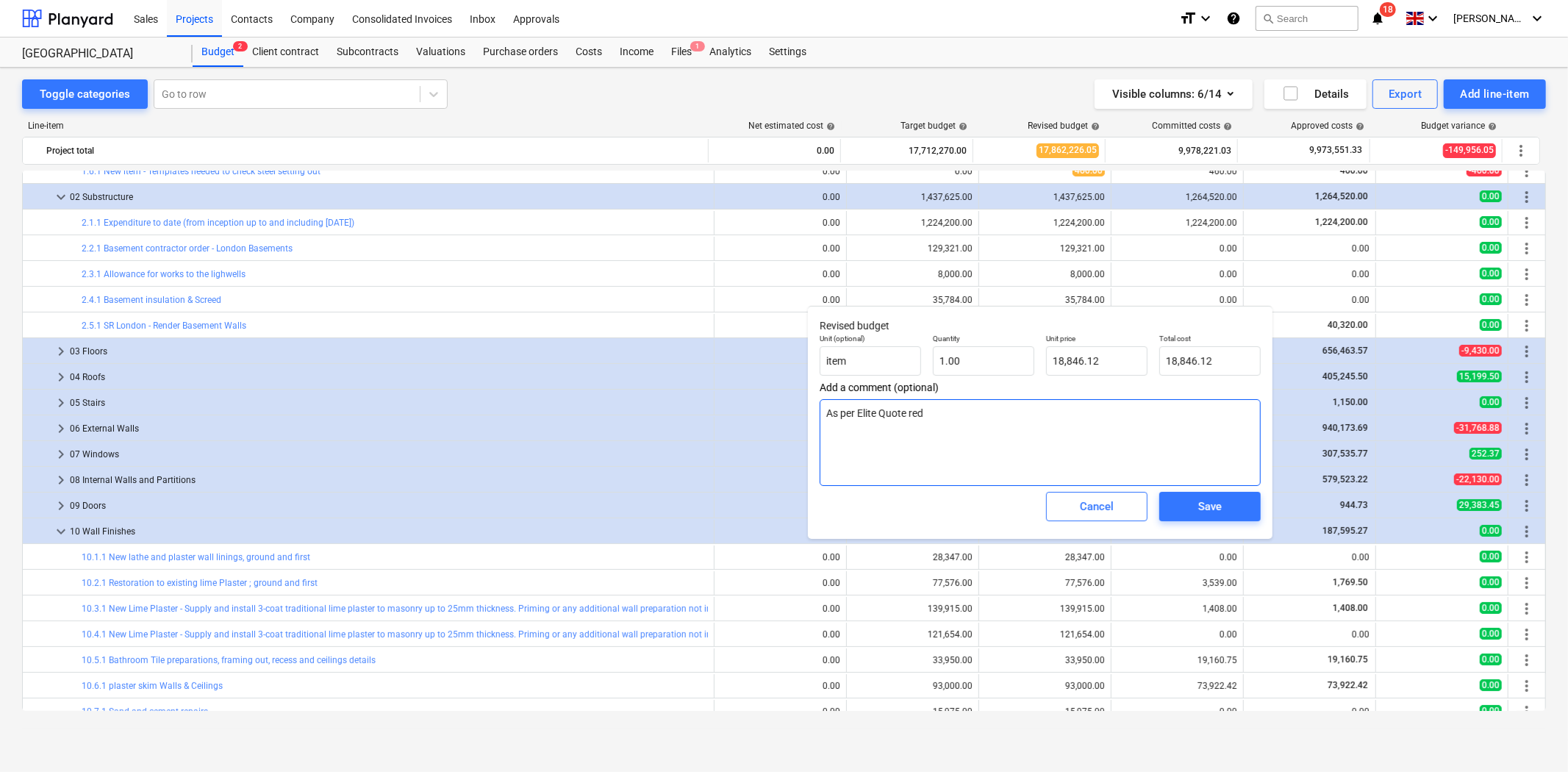
type textarea "x"
type textarea "As per Elite Quote red"
type textarea "x"
type textarea "As per Elite Quote re"
type textarea "x"
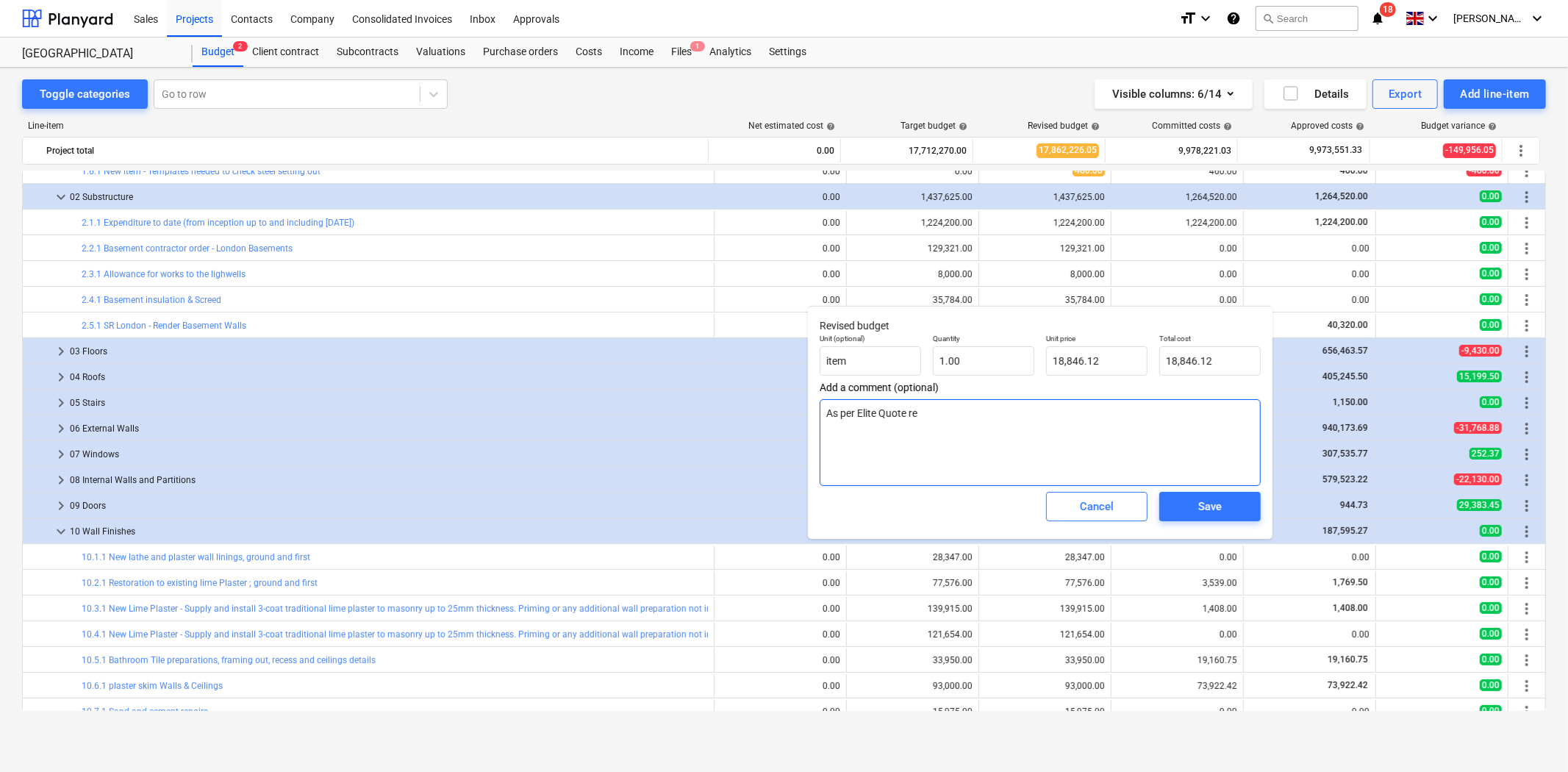
type textarea "As per Elite Quote r"
type textarea "x"
type textarea "As per Elite Quote"
type textarea "x"
type textarea "As per Elite Quote d"
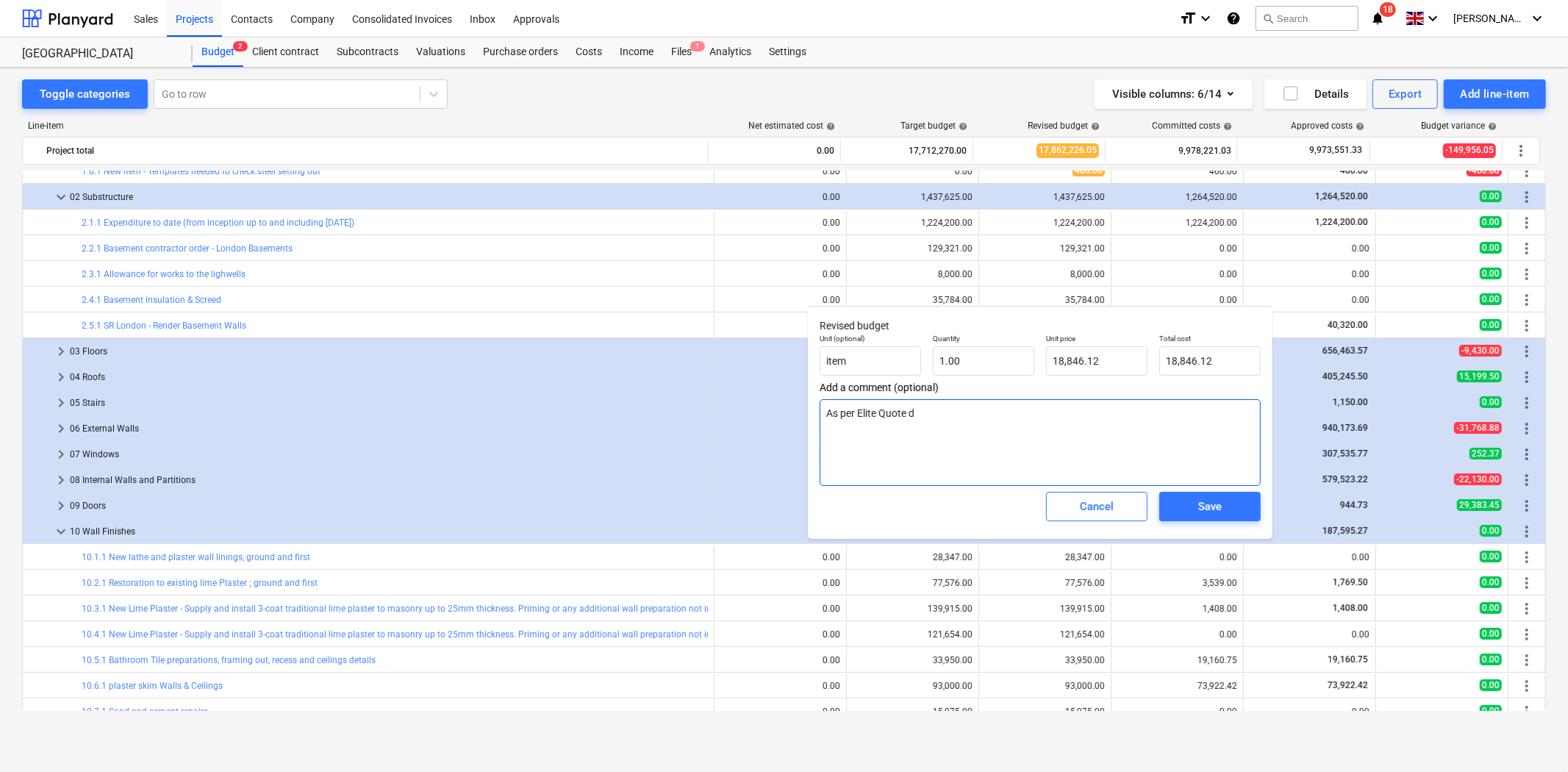
type textarea "x"
type textarea "As per Elite Quote da"
type textarea "x"
type textarea "As per Elite Quote dat"
type textarea "x"
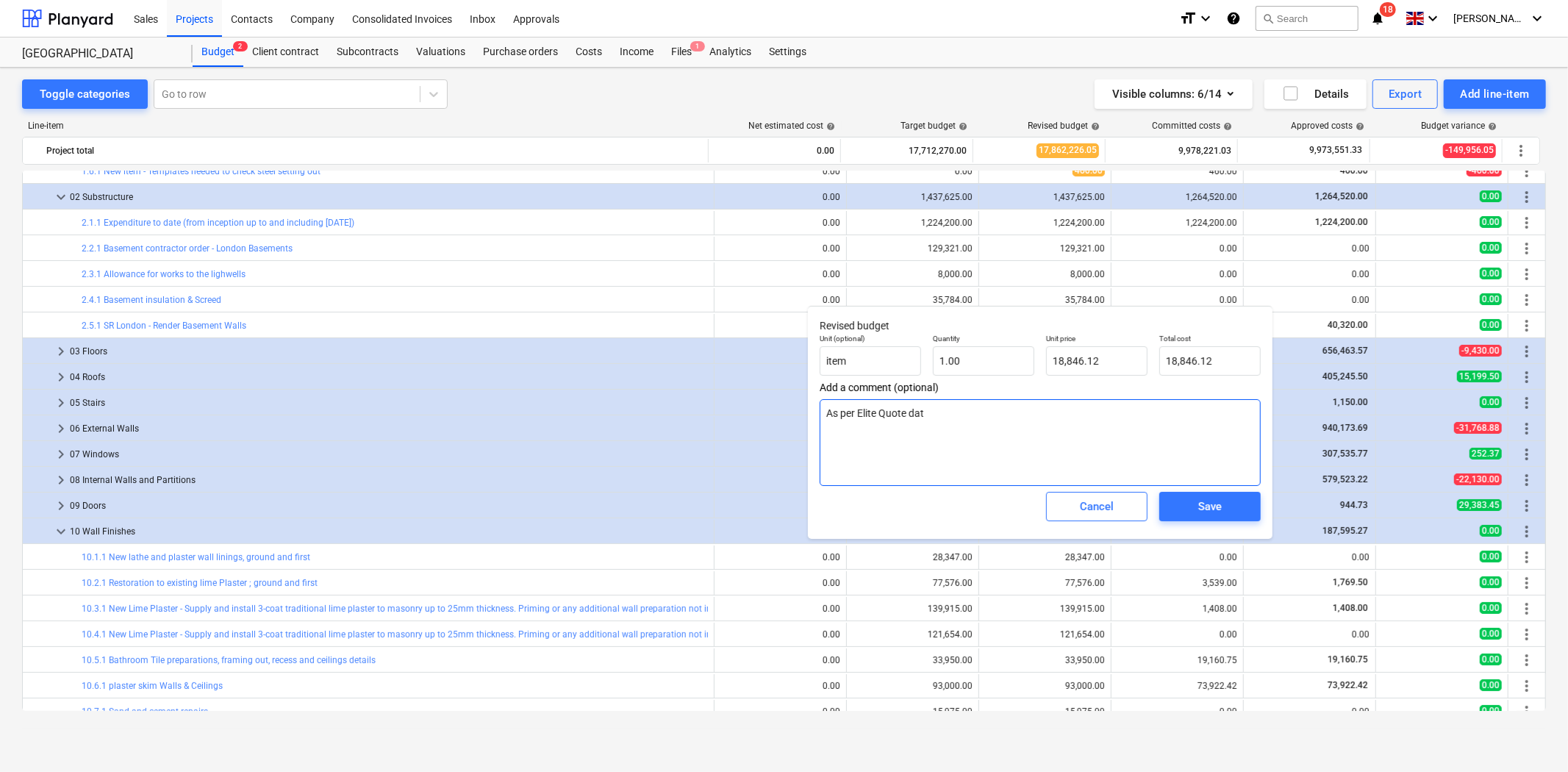
type textarea "As per Elite Quote date"
type textarea "x"
type textarea "As per Elite Quote dated"
type textarea "x"
type textarea "As per Elite Quote dated"
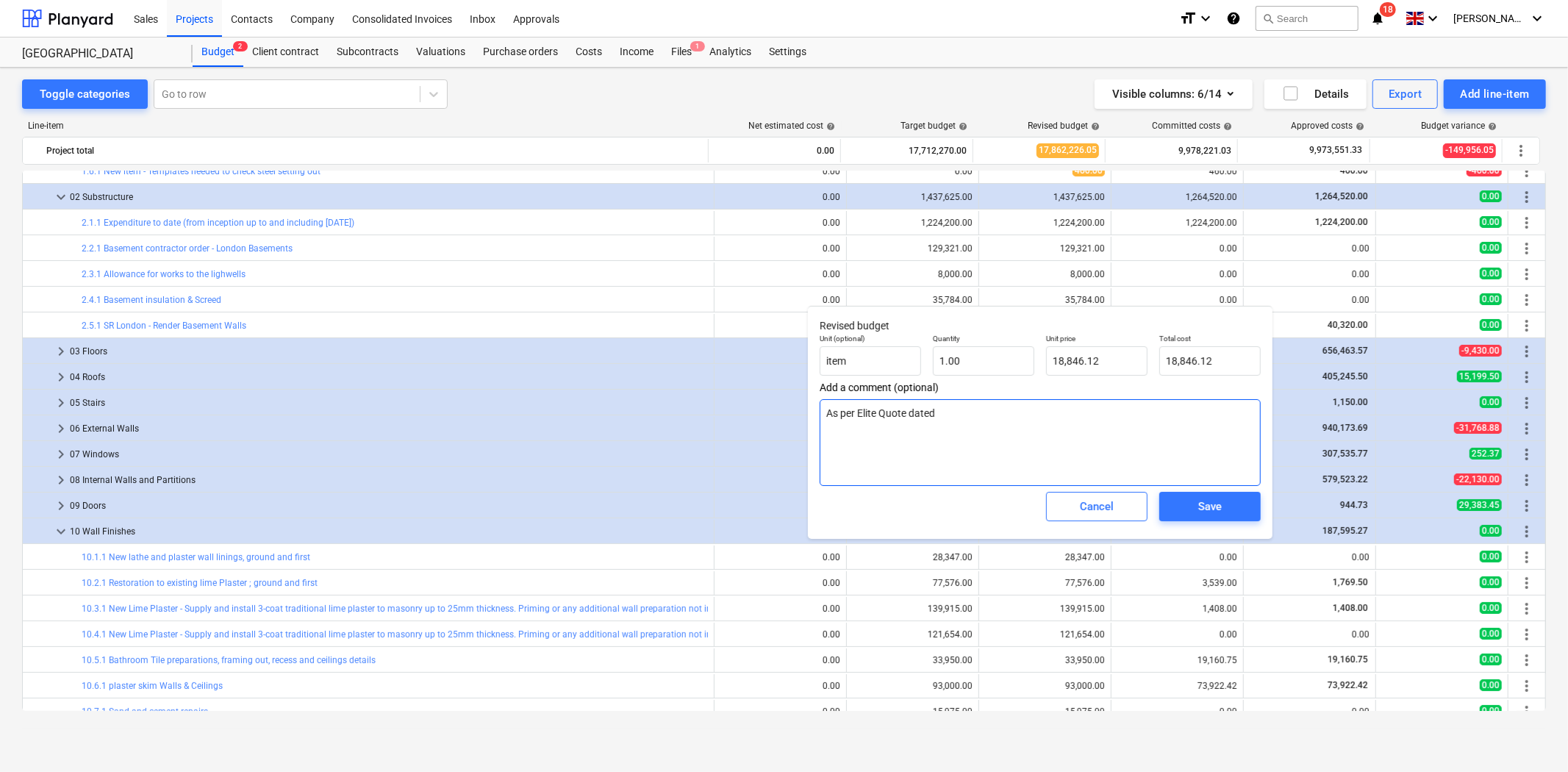
type textarea "x"
type textarea "As per Elite Quote dated 1"
type textarea "x"
type textarea "As per Elite Quote dated 12"
type textarea "x"
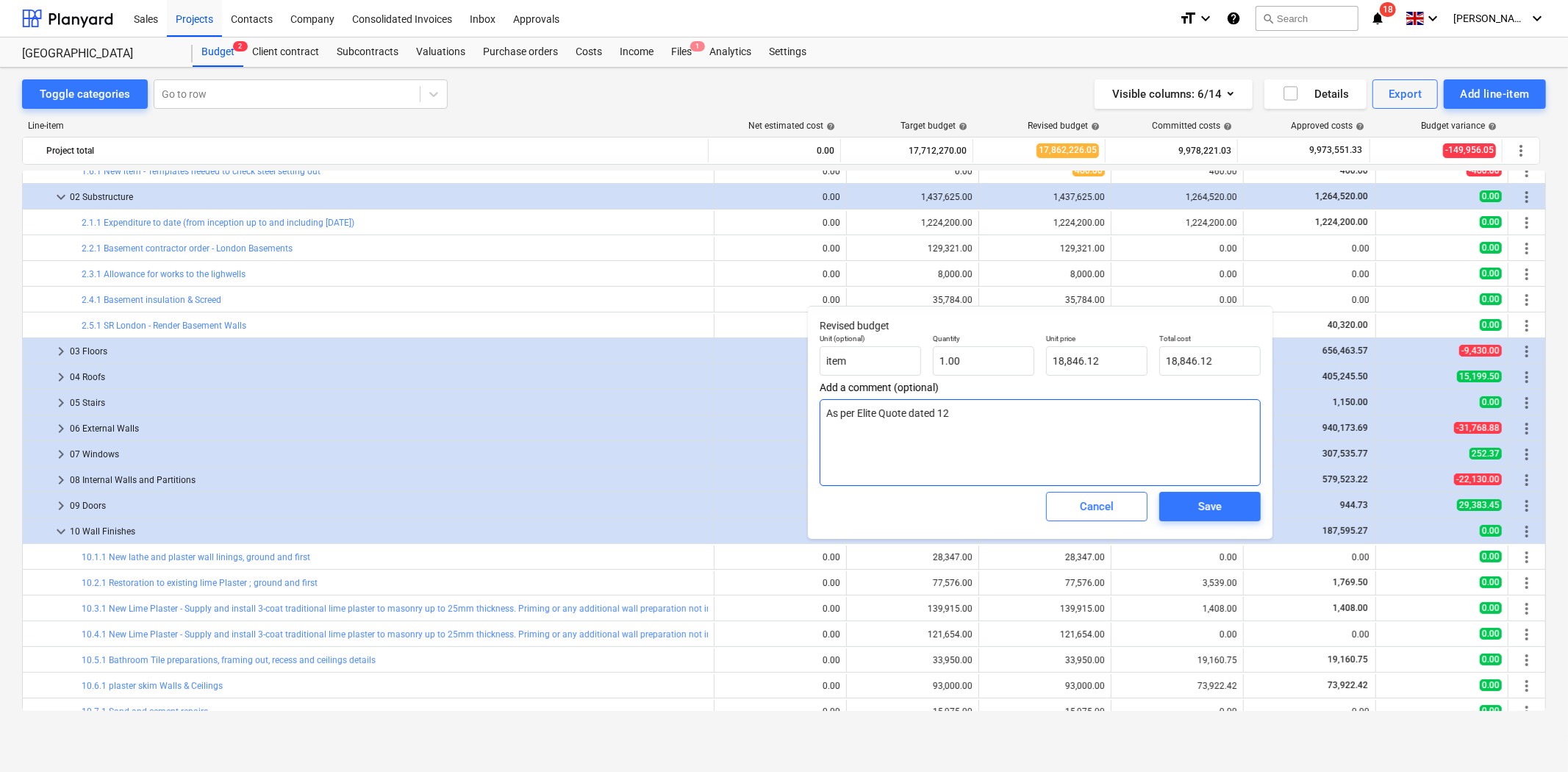
type textarea "As per Elite Quote dated 12t"
type textarea "x"
type textarea "As per Elite Quote dated 12th"
type textarea "x"
type textarea "As per Elite Quote dated 12th"
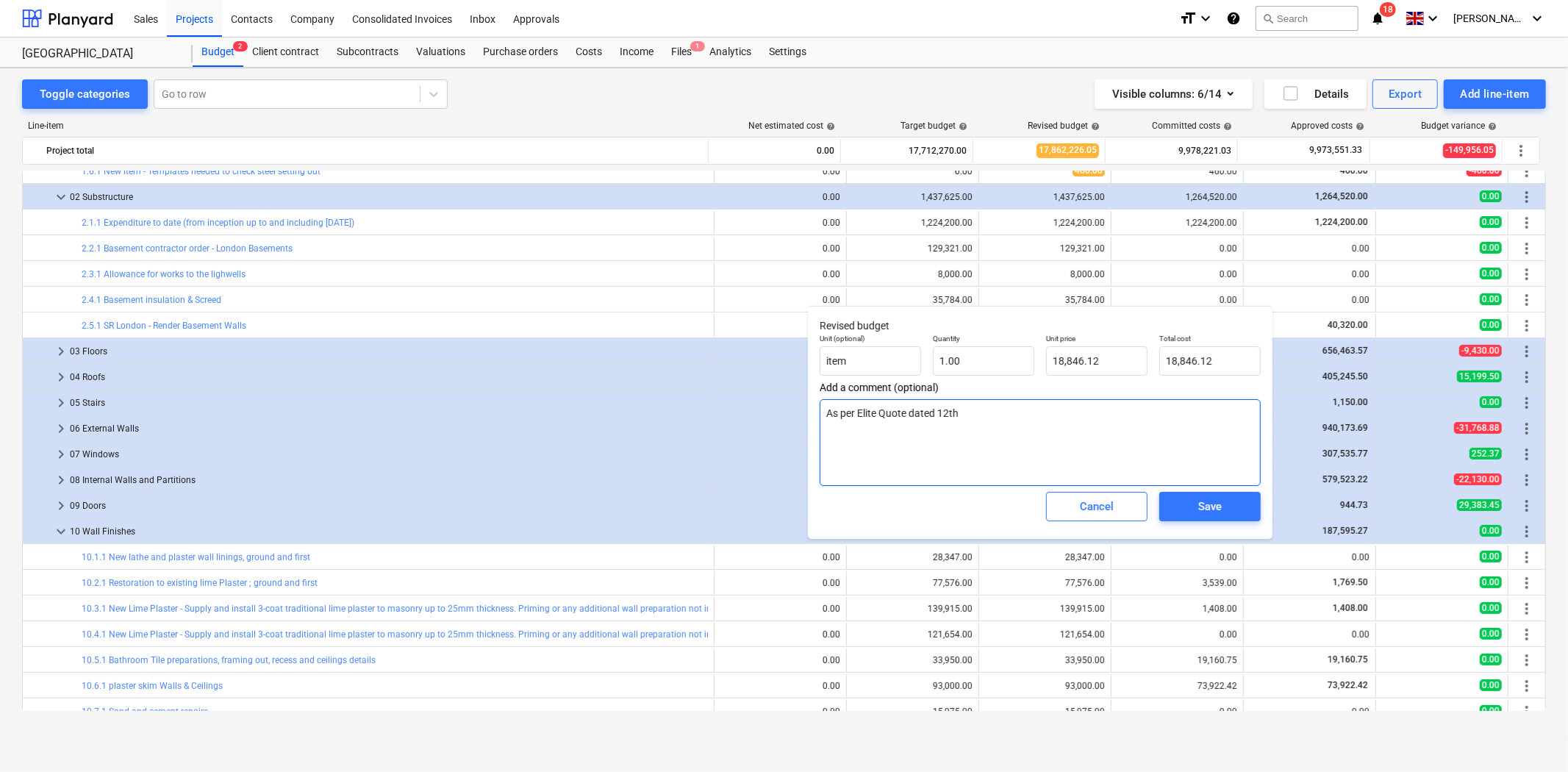
type textarea "x"
type textarea "As per Elite Quote dated 12th S"
type textarea "x"
type textarea "As per Elite Quote dated 12th Sp"
type textarea "x"
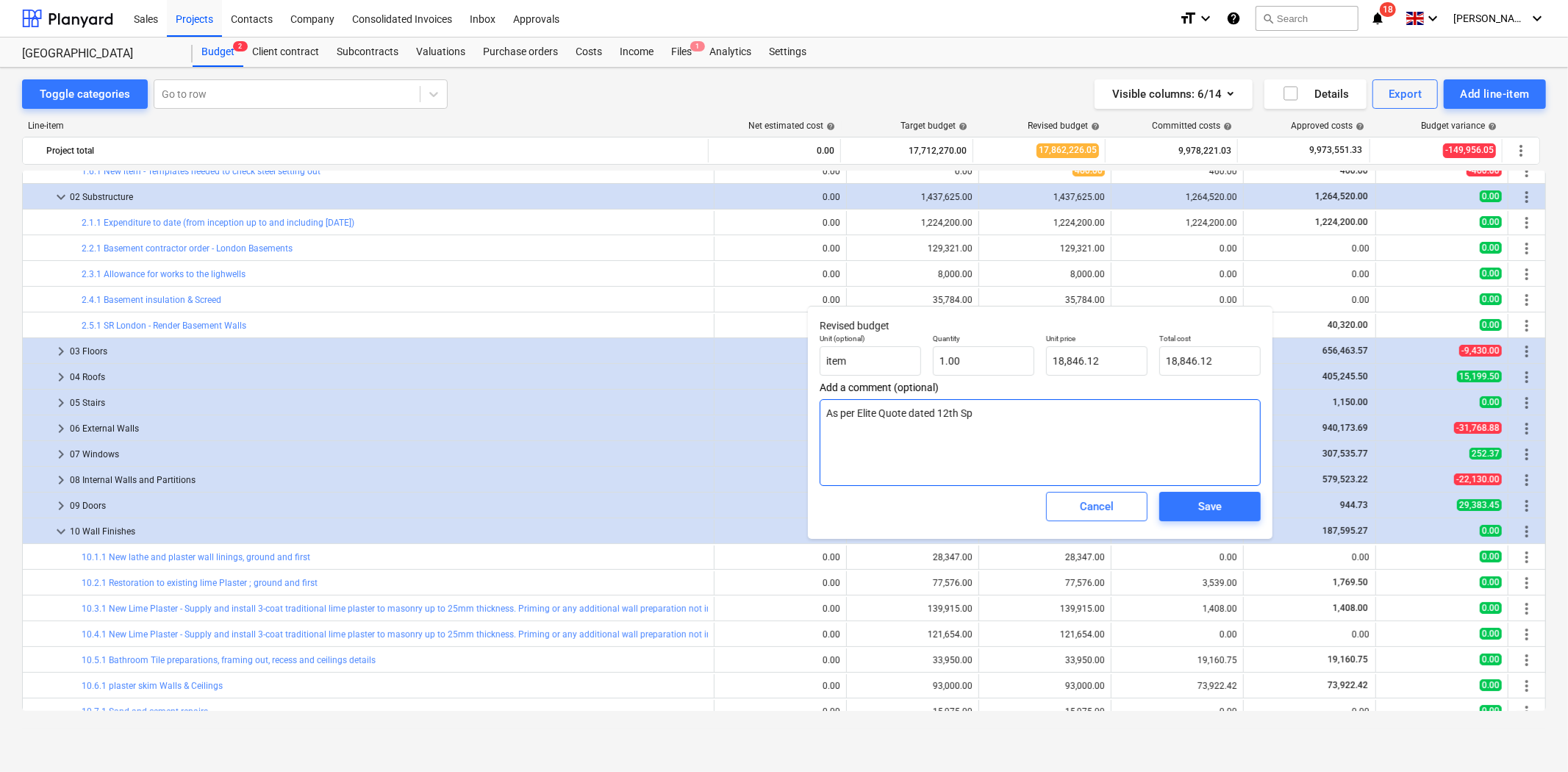
type textarea "As per Elite Quote dated 12th Spe"
type textarea "x"
type textarea "As per Elite Quote dated 12th Sp"
type textarea "x"
type textarea "As per Elite Quote dated 12th S"
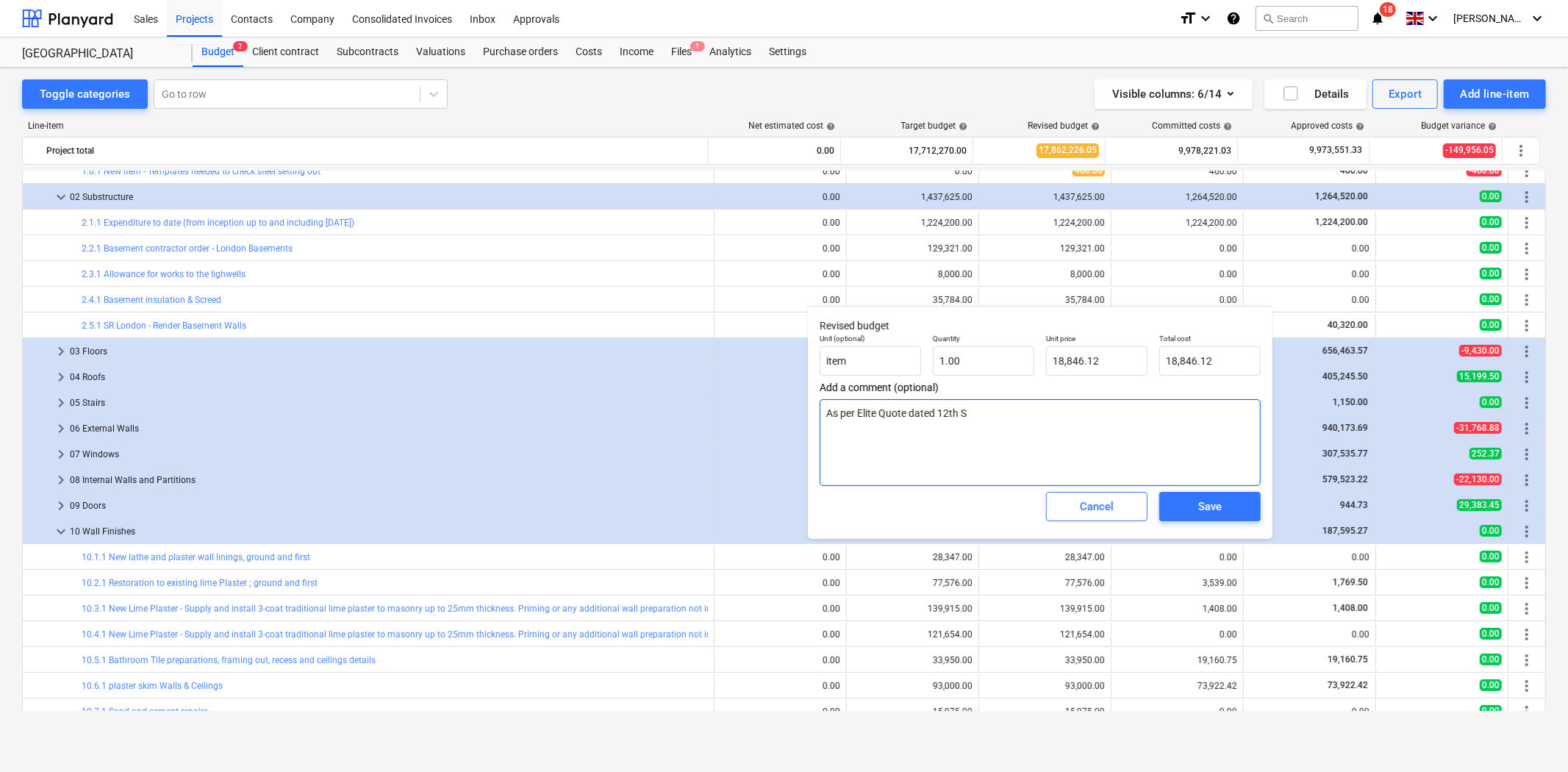
type textarea "x"
type textarea "As per Elite Quote dated 12th Se"
type textarea "x"
type textarea "As per Elite Quote dated [DATE]"
type textarea "x"
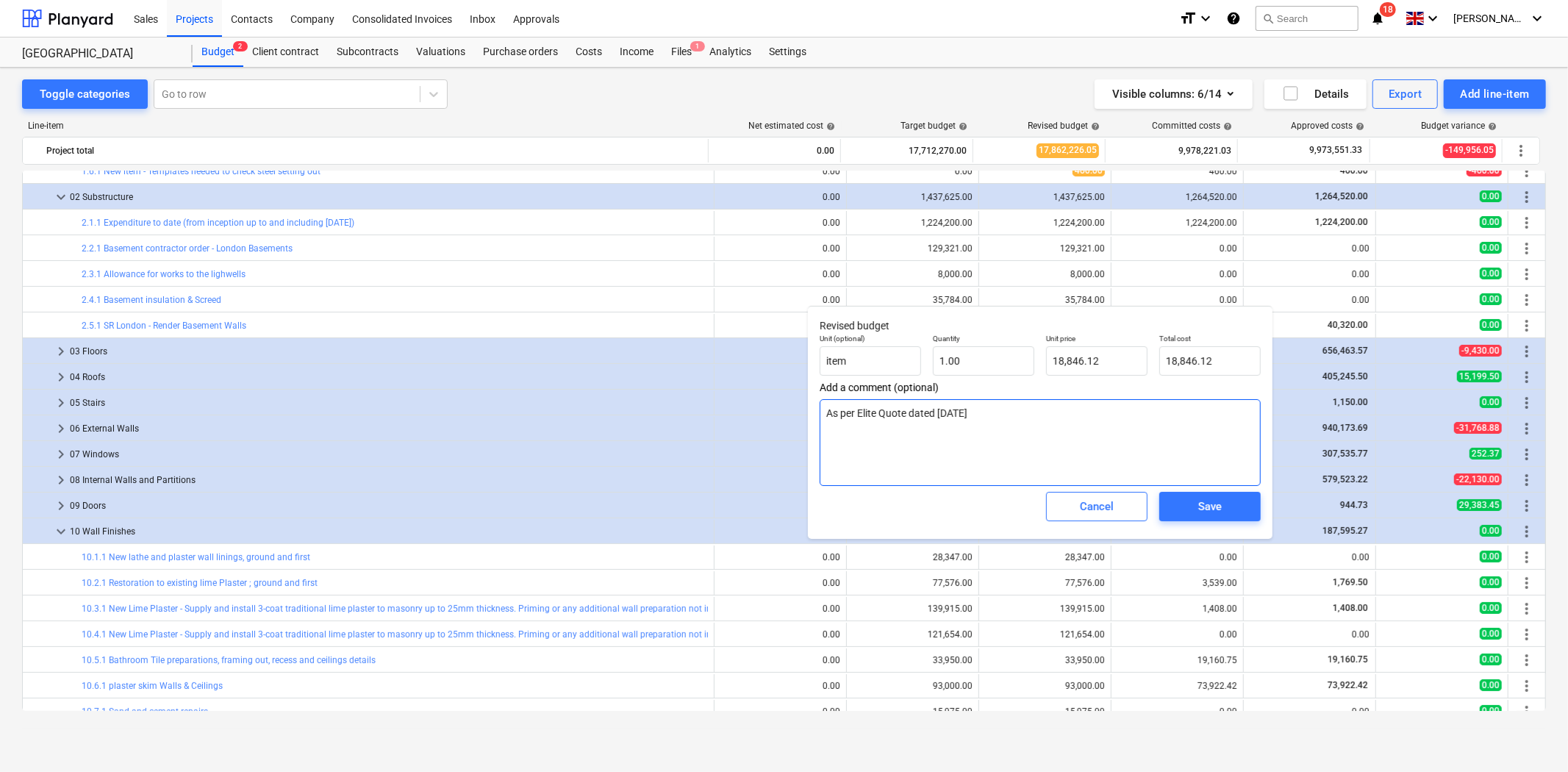
type textarea "As per Elite Quote dated [DATE]"
type textarea "x"
type textarea "As per Elite Quote dated 12th Septe"
type textarea "x"
type textarea "As per Elite Quote dated 12th Septem"
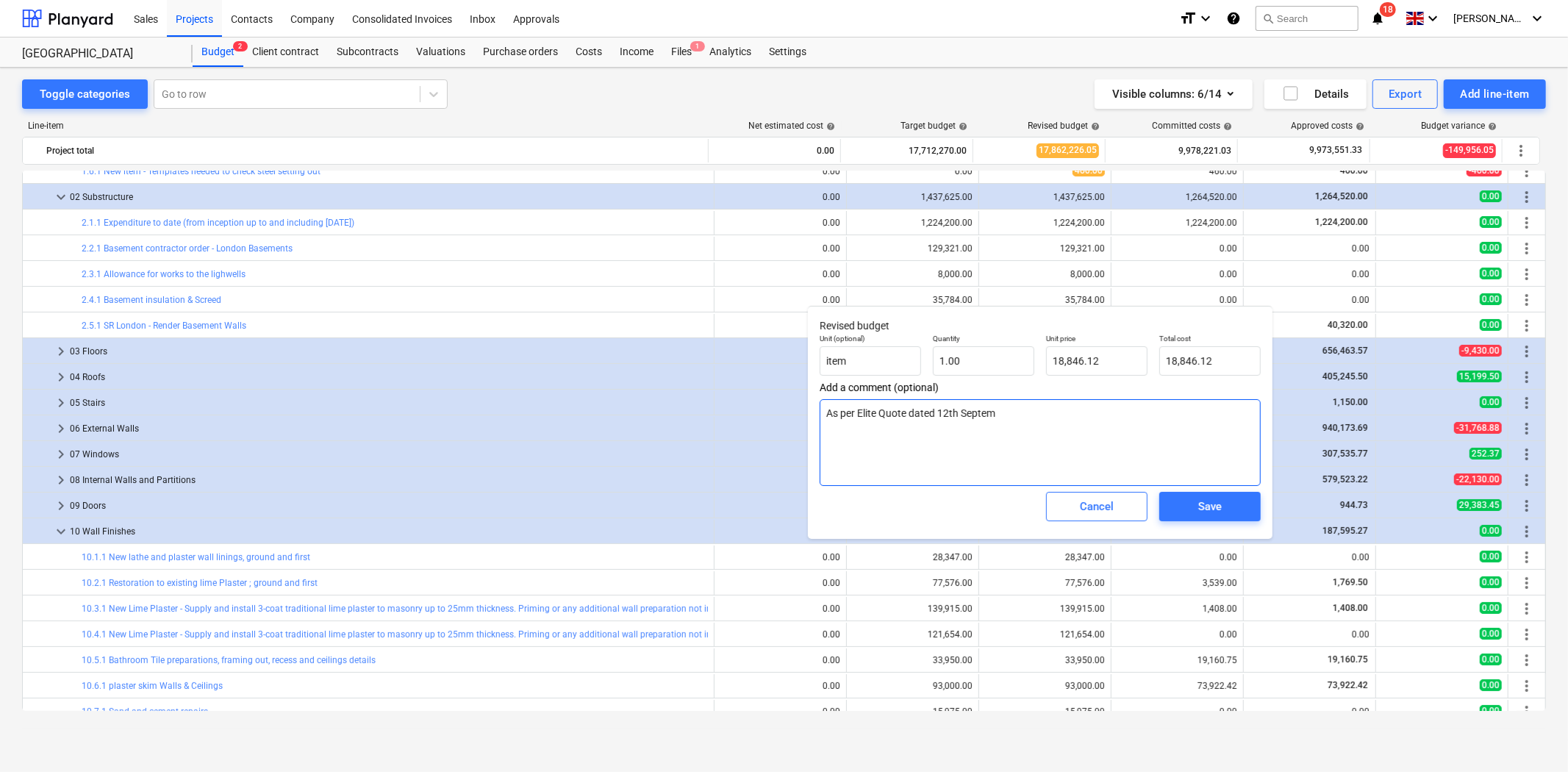
type textarea "x"
type textarea "As per Elite Quote dated 12th Septemb"
type textarea "x"
type textarea "As per Elite Quote dated 12th Septembe"
type textarea "x"
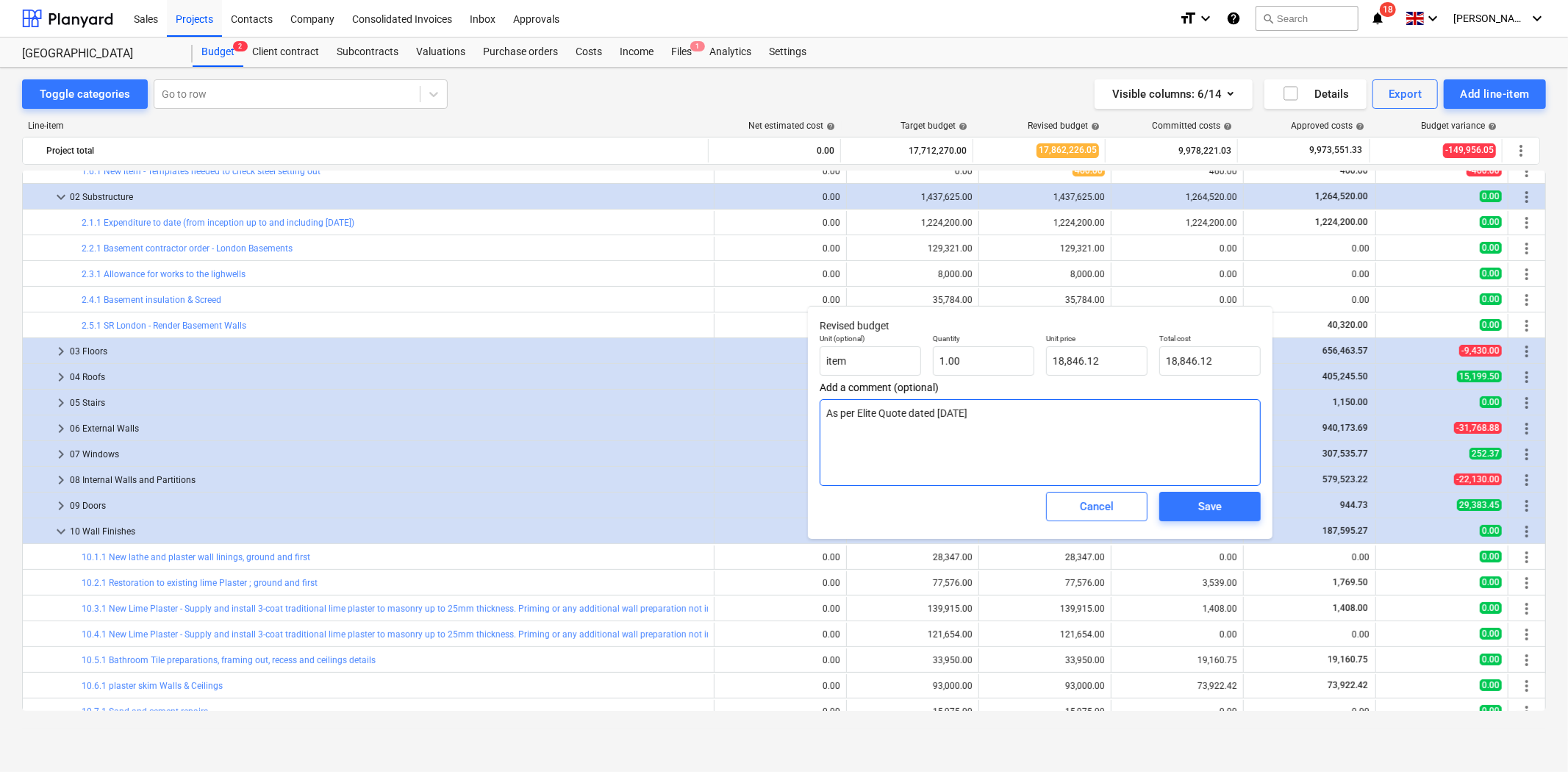
type textarea "As per Elite Quote dated [DATE]"
type textarea "x"
type textarea "As per Elite Quote dated [DATE]"
click at [1226, 505] on span "Save" at bounding box center [1209, 507] width 66 height 19
type textarea "x"
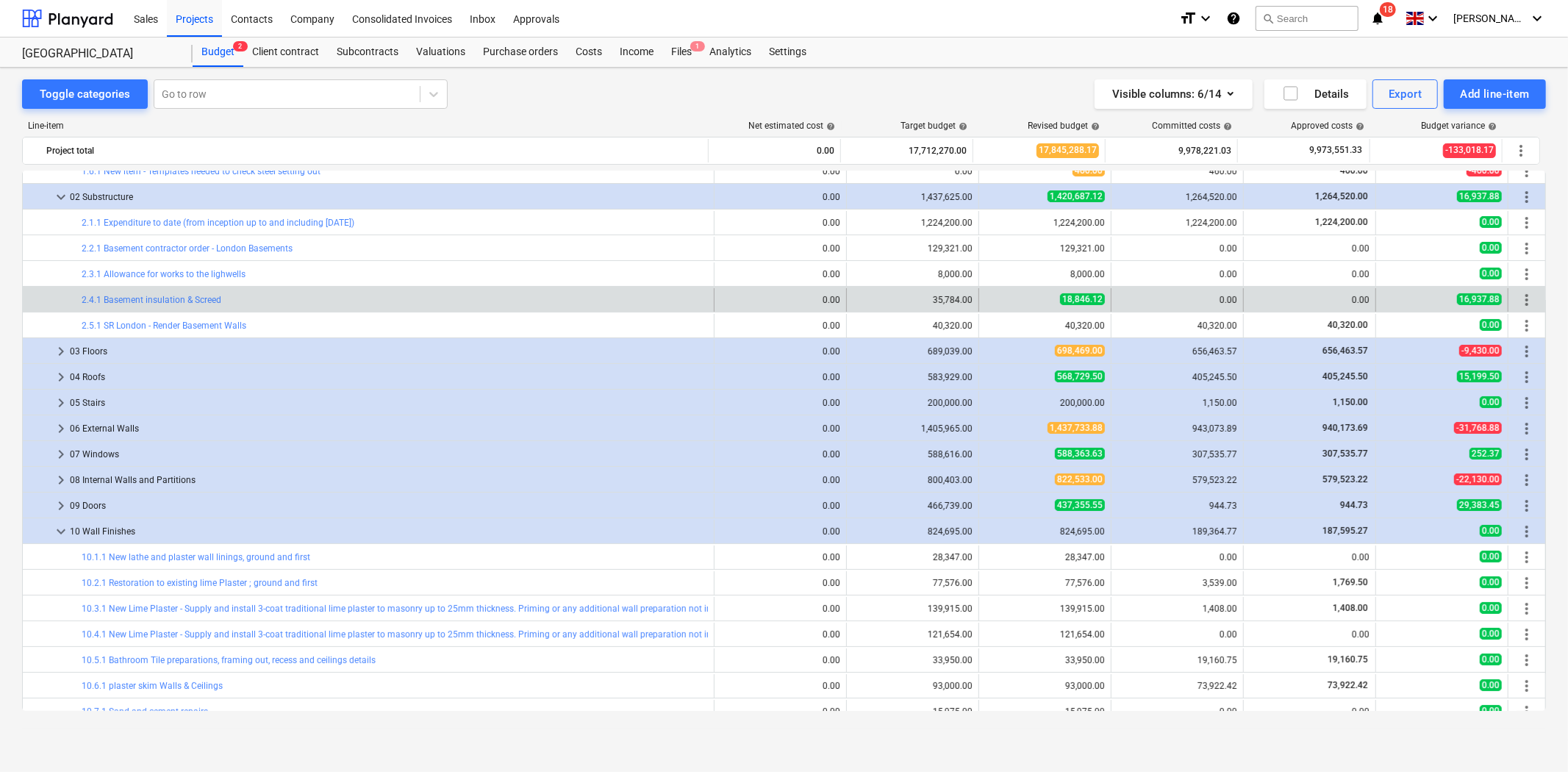
click at [1520, 303] on span "more_vert" at bounding box center [1526, 300] width 18 height 18
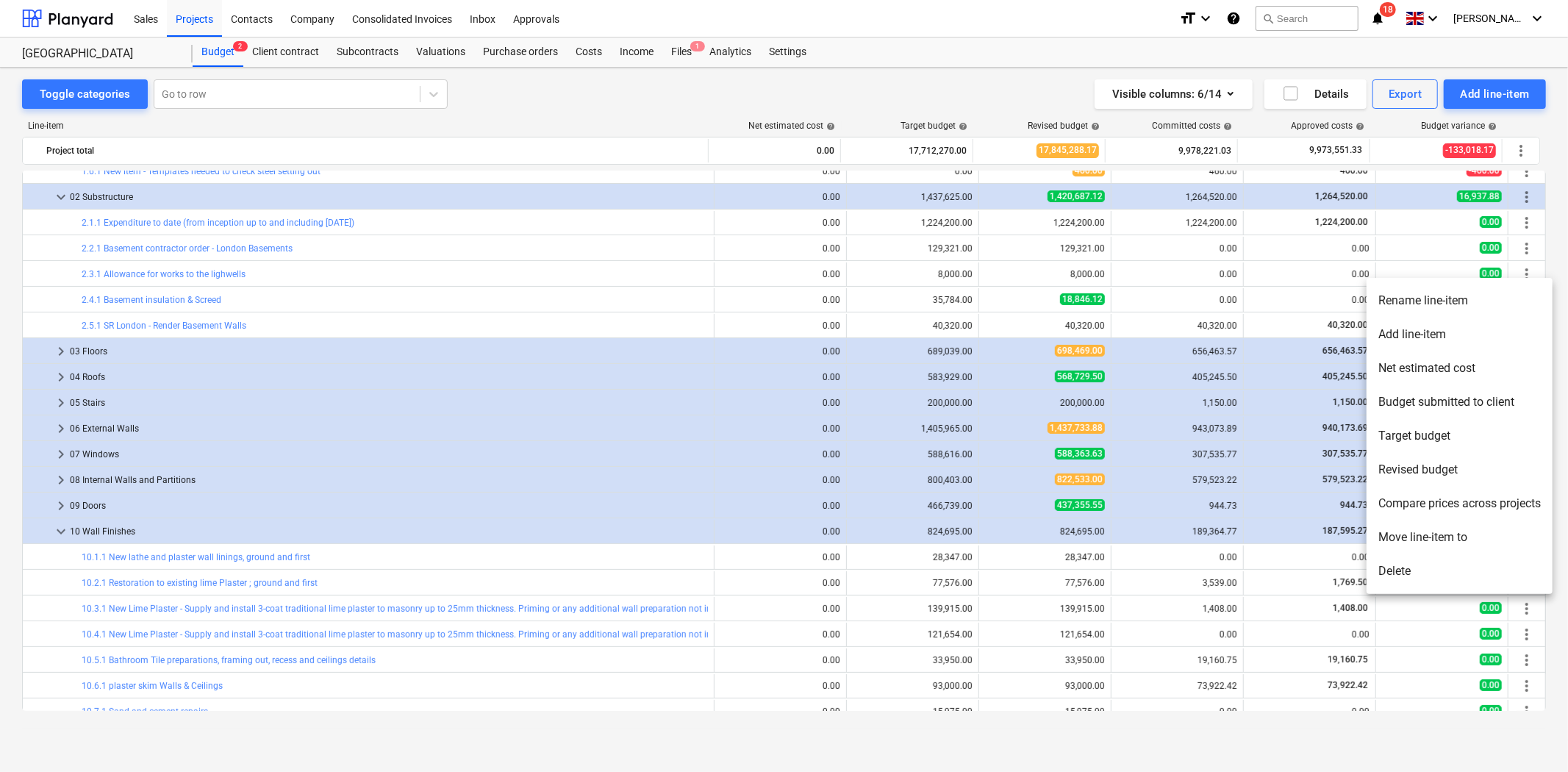
click at [1498, 330] on li "Add line-item" at bounding box center [1459, 335] width 186 height 34
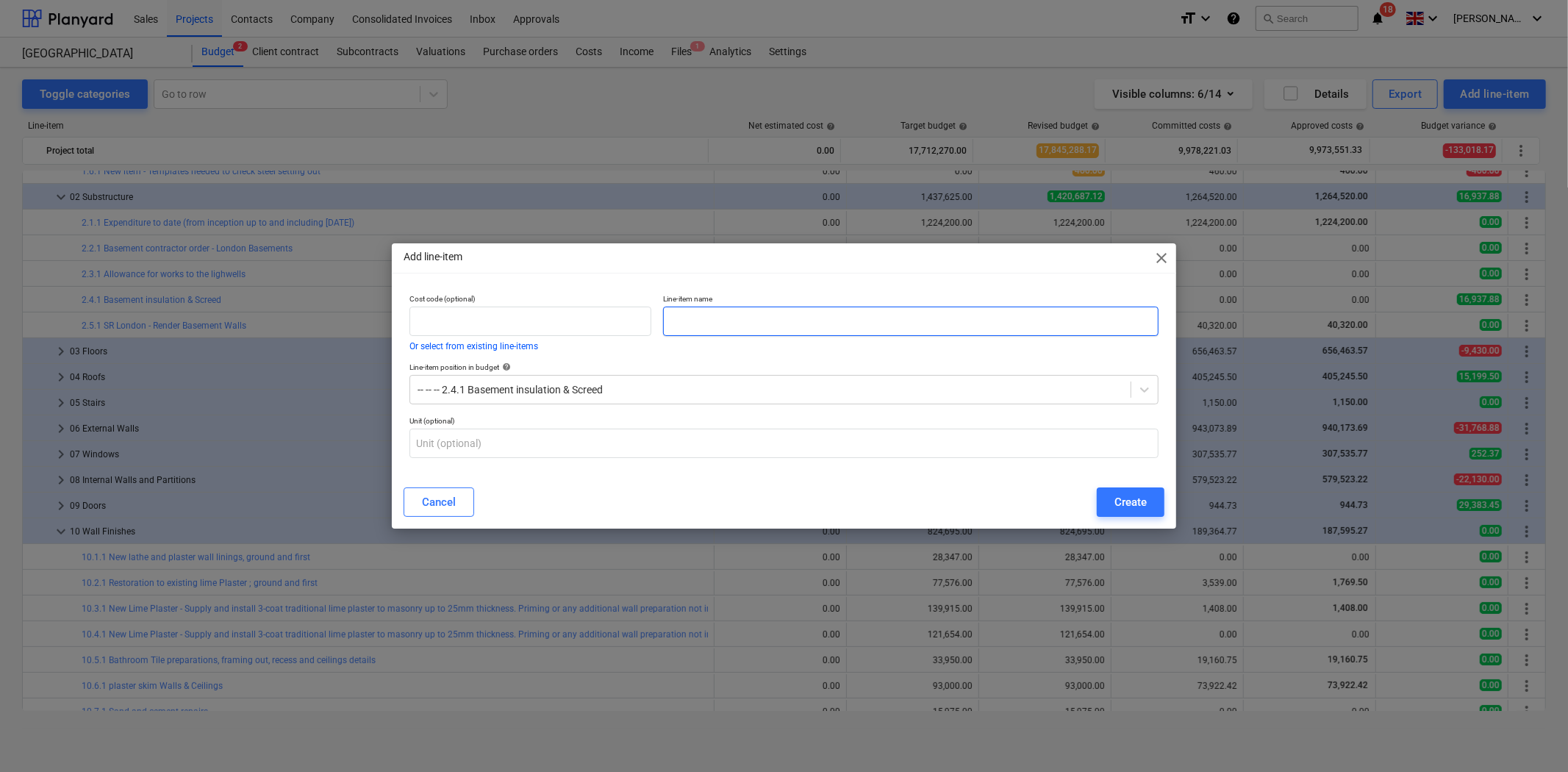
click at [727, 327] on input "text" at bounding box center [911, 321] width 496 height 29
type input "Contingency for additional Depth"
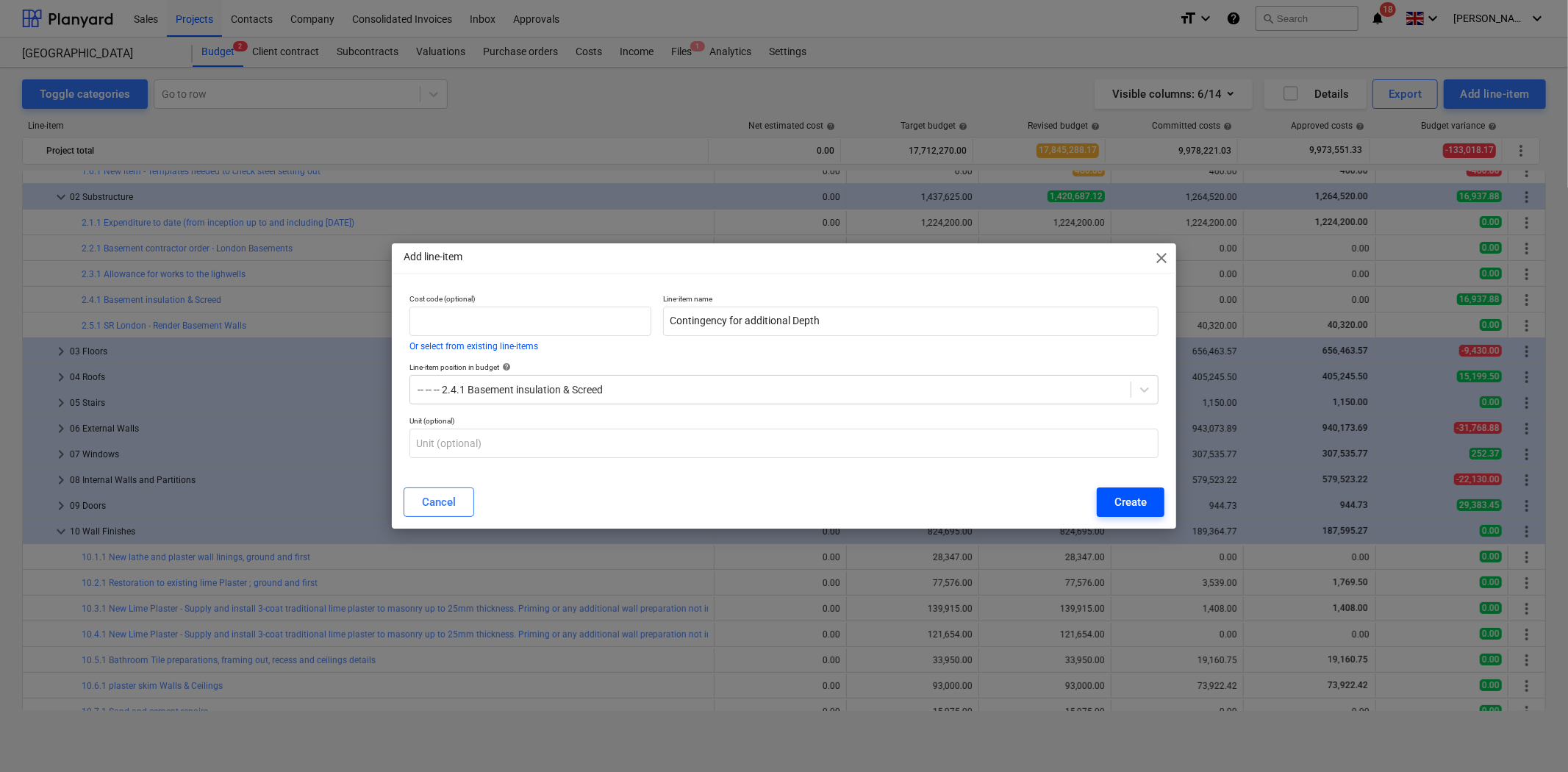
click at [1147, 492] on div "Create" at bounding box center [1131, 502] width 33 height 19
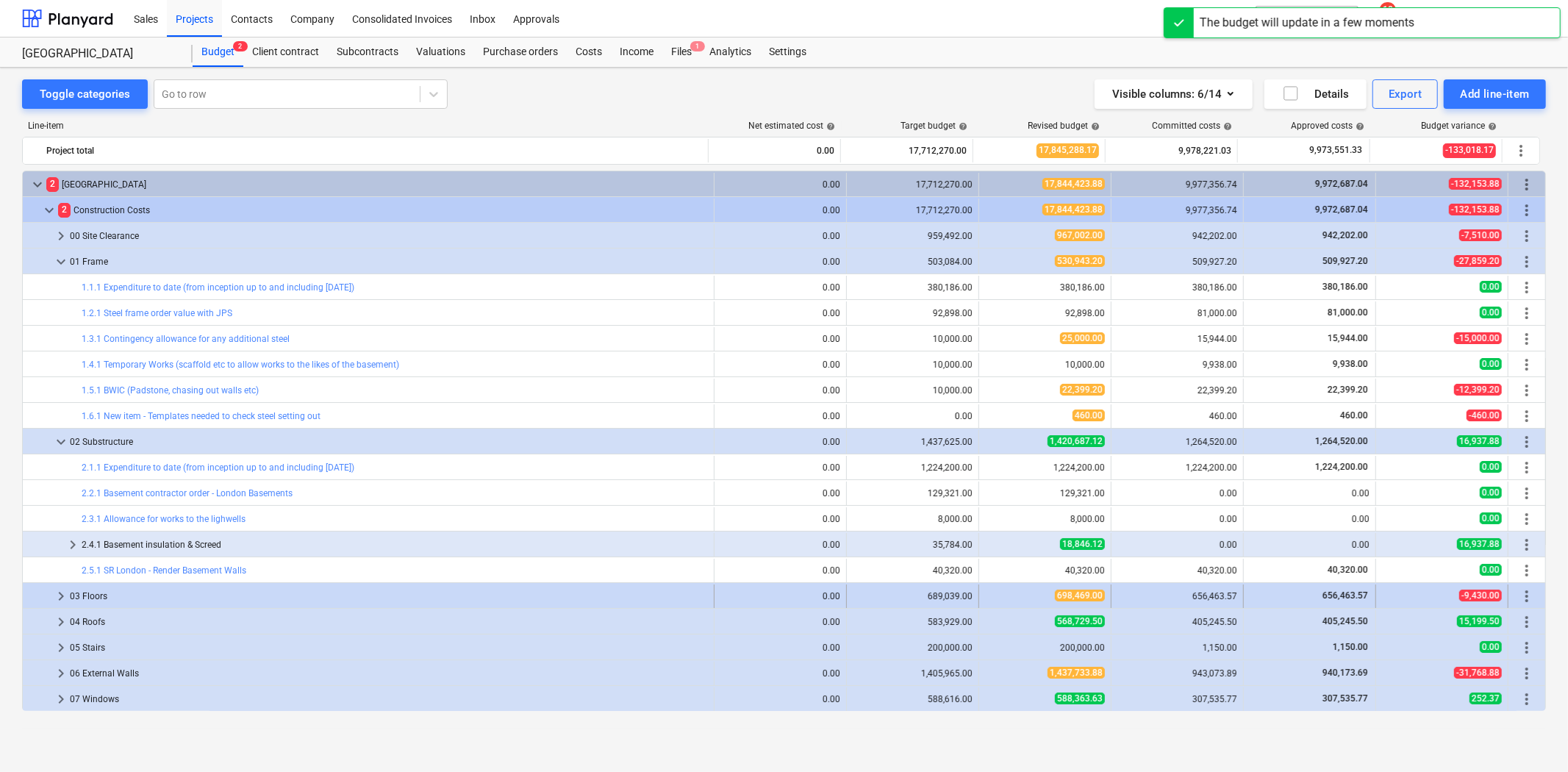
scroll to position [245, 0]
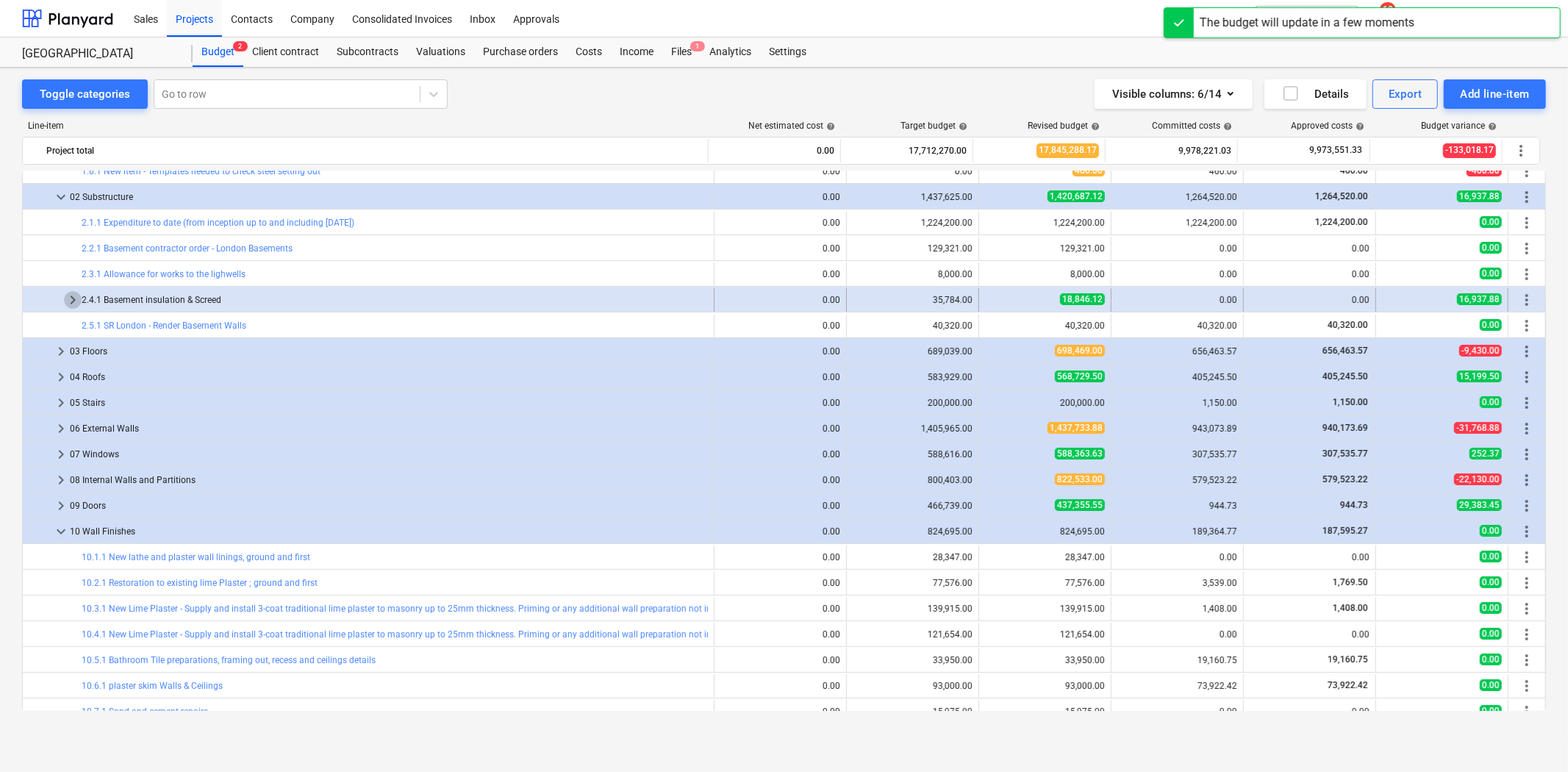
click at [67, 296] on span "keyboard_arrow_right" at bounding box center [73, 300] width 18 height 18
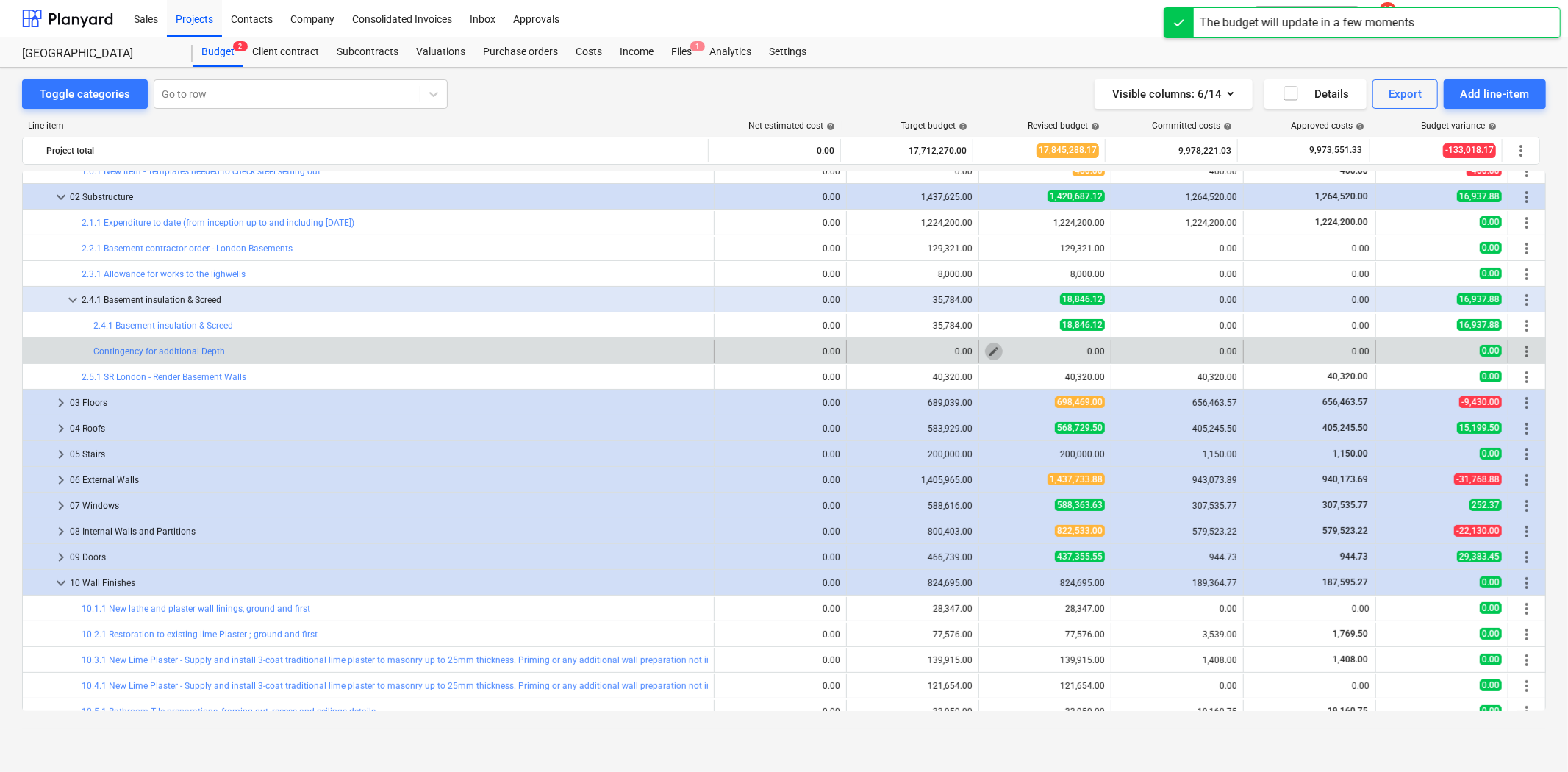
click at [988, 349] on span "edit" at bounding box center [994, 352] width 12 height 12
type textarea "x"
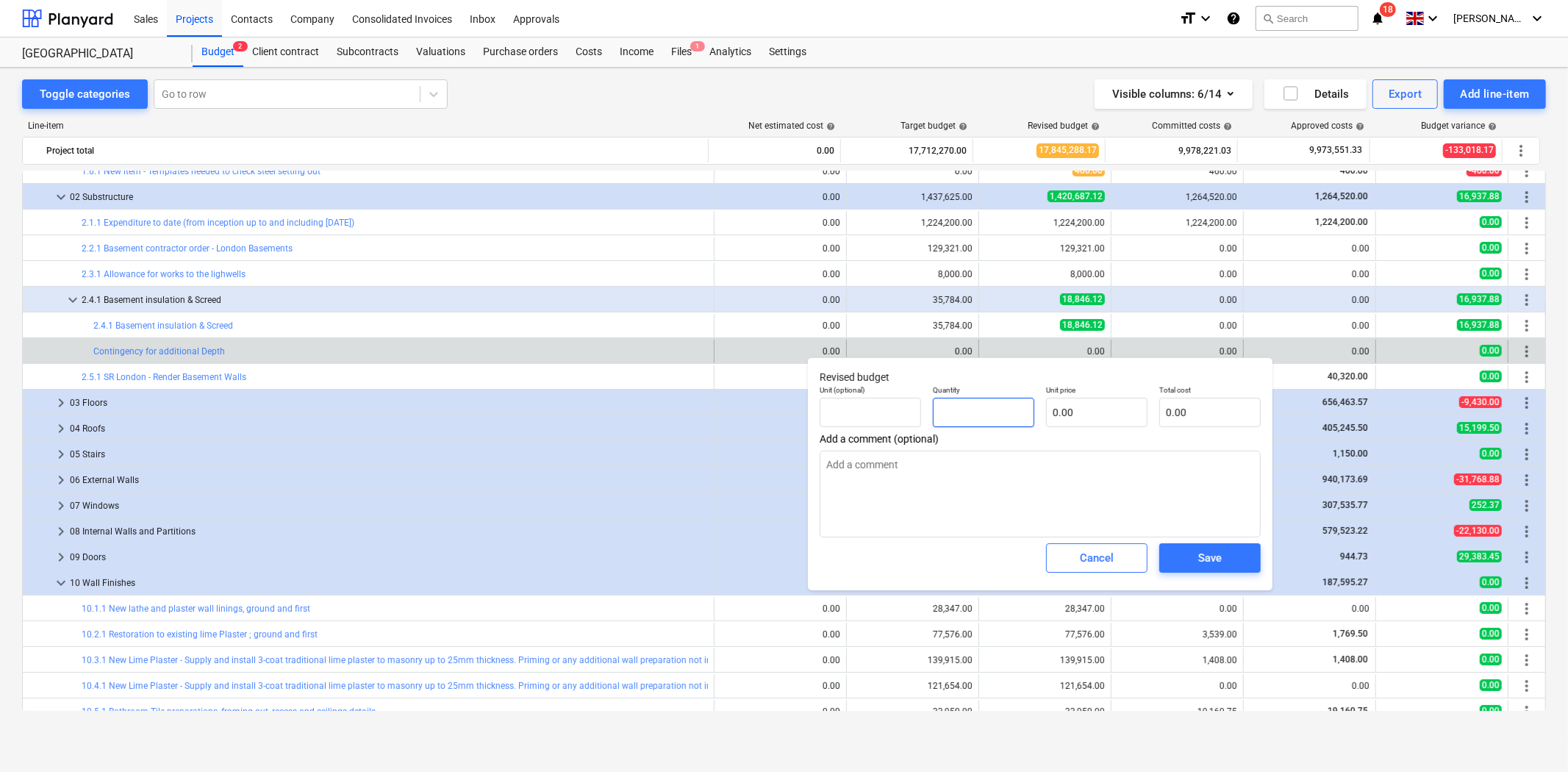
click at [995, 416] on input "text" at bounding box center [983, 413] width 102 height 29
type textarea "x"
type input "1"
type textarea "x"
type input "1.00"
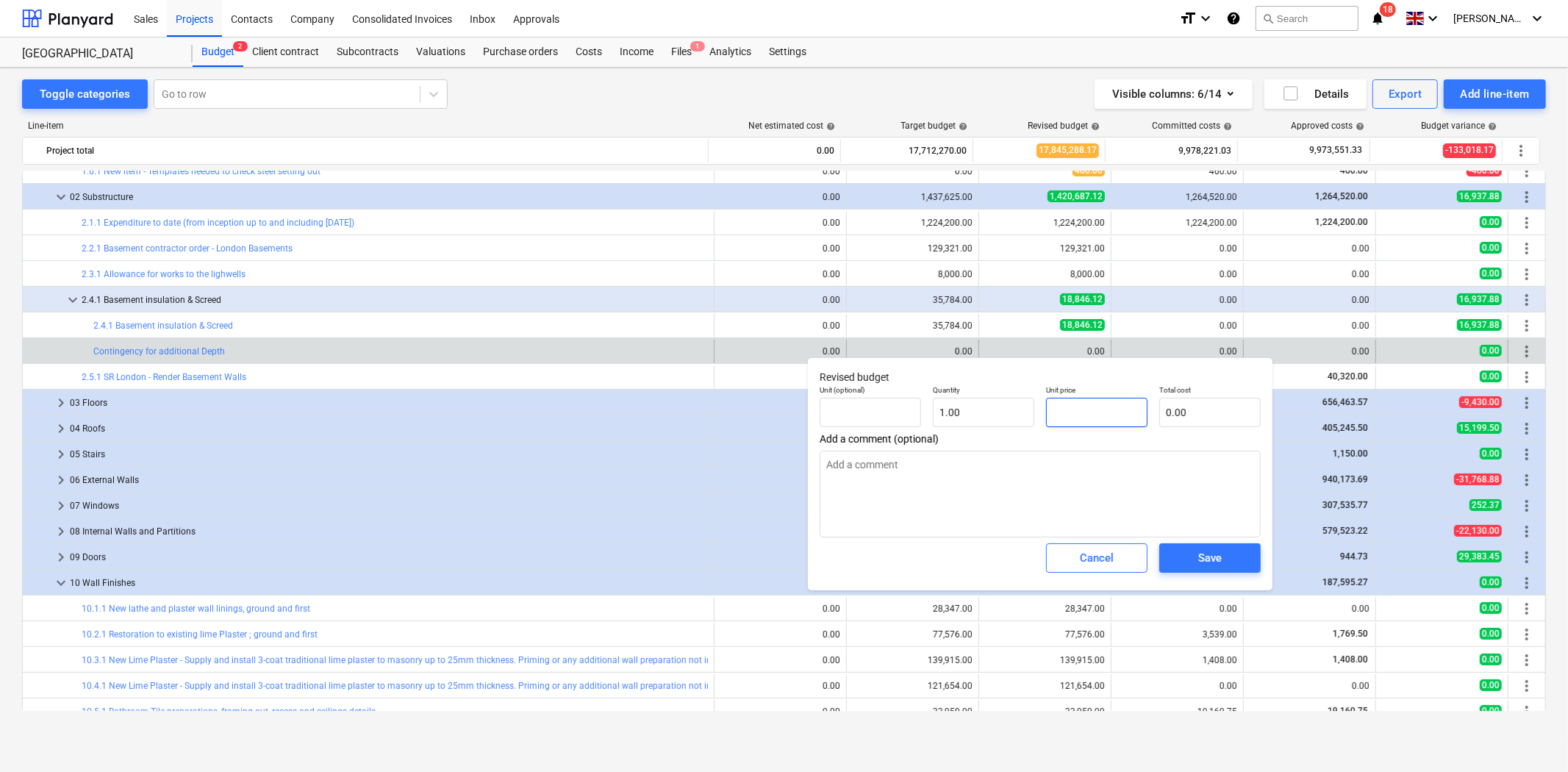
click at [1084, 407] on input "text" at bounding box center [1096, 413] width 102 height 29
type textarea "x"
type input "5"
type input "5.00"
type textarea "x"
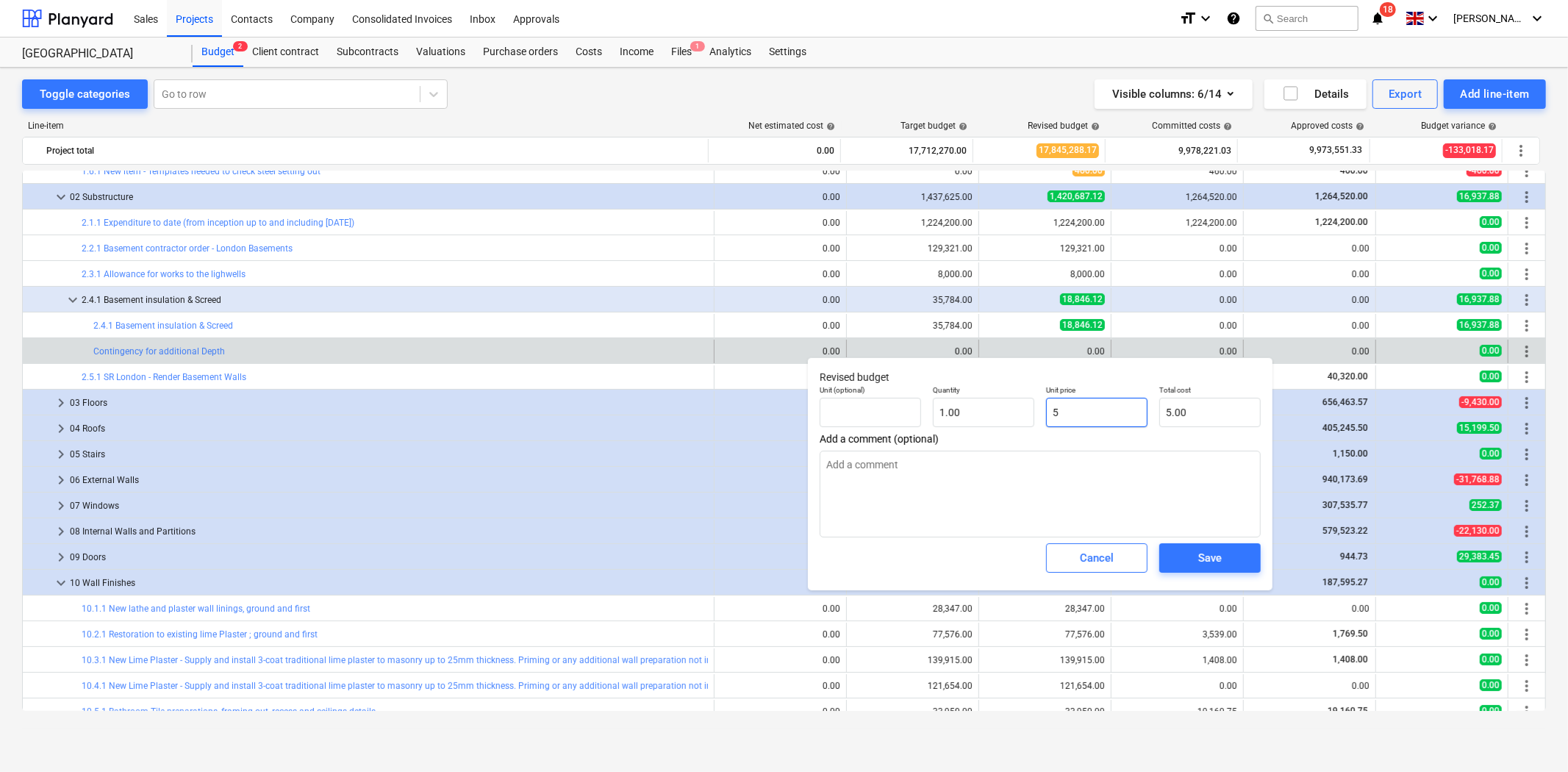
type input "50"
type input "50.00"
type textarea "x"
type input "500"
type input "500.00"
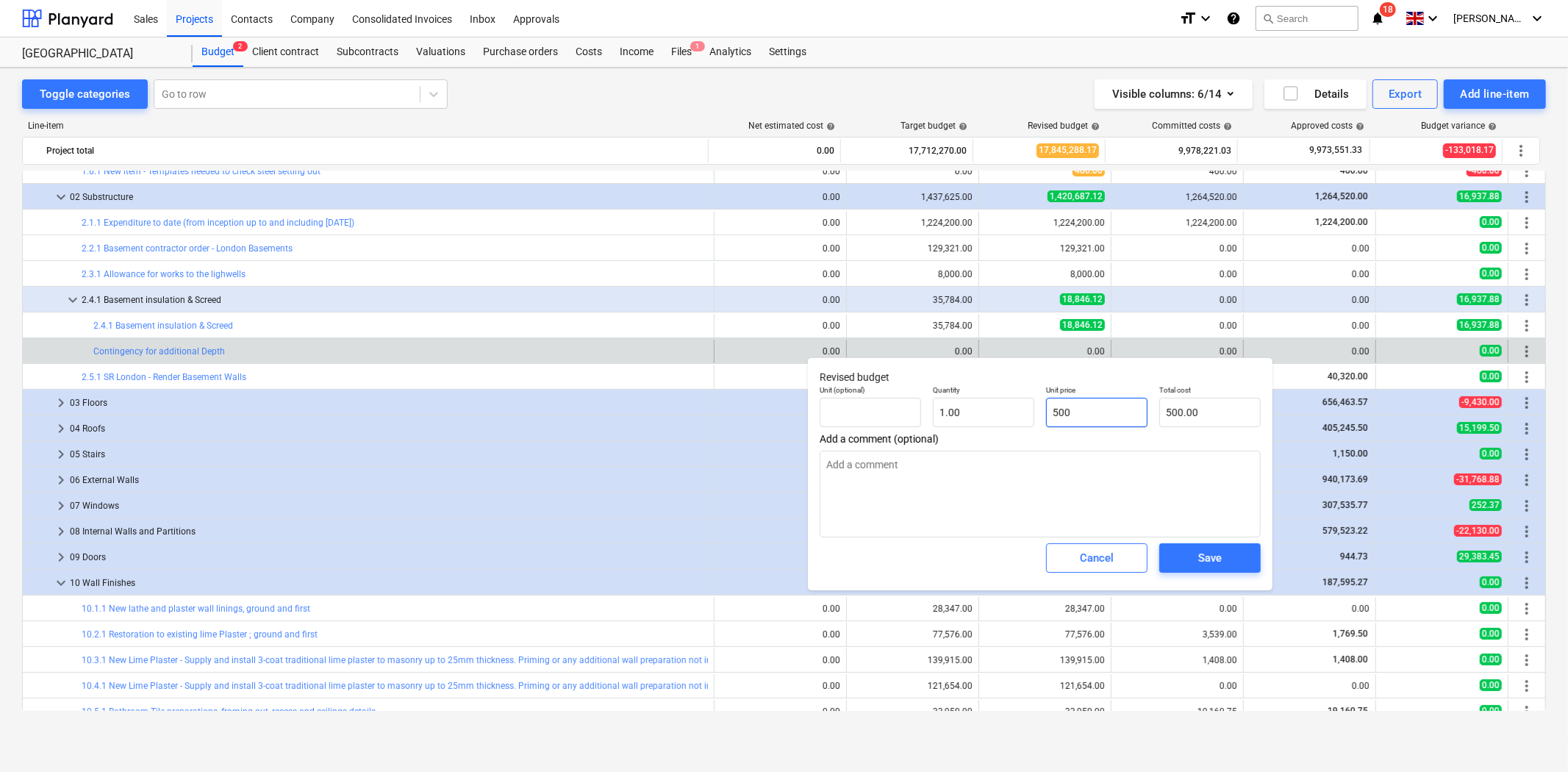
type textarea "x"
type input "5000"
type input "5,000.00"
type input "5000"
type textarea "x"
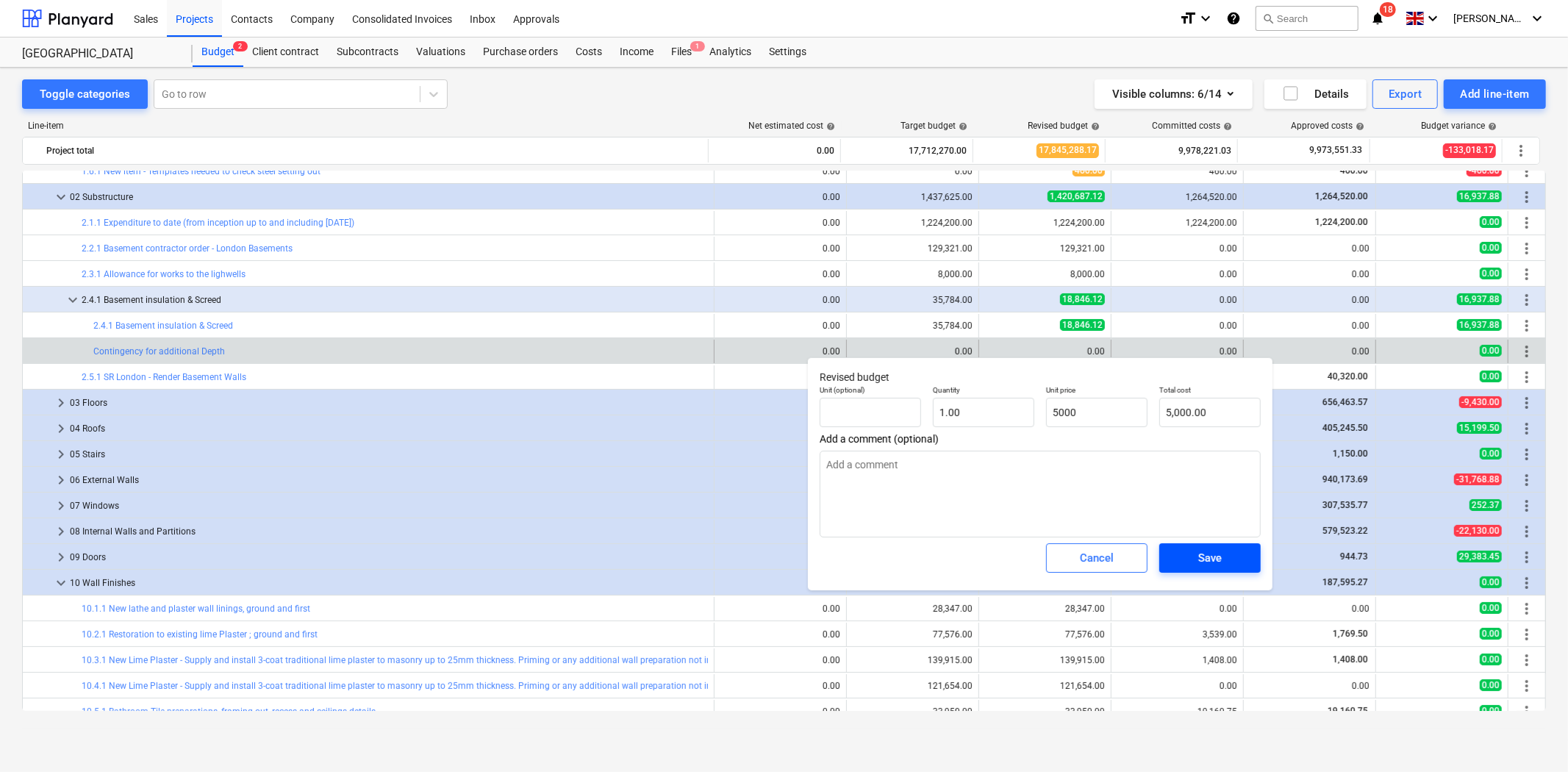
type input "5,000.00"
click at [1196, 551] on span "Save" at bounding box center [1209, 558] width 66 height 19
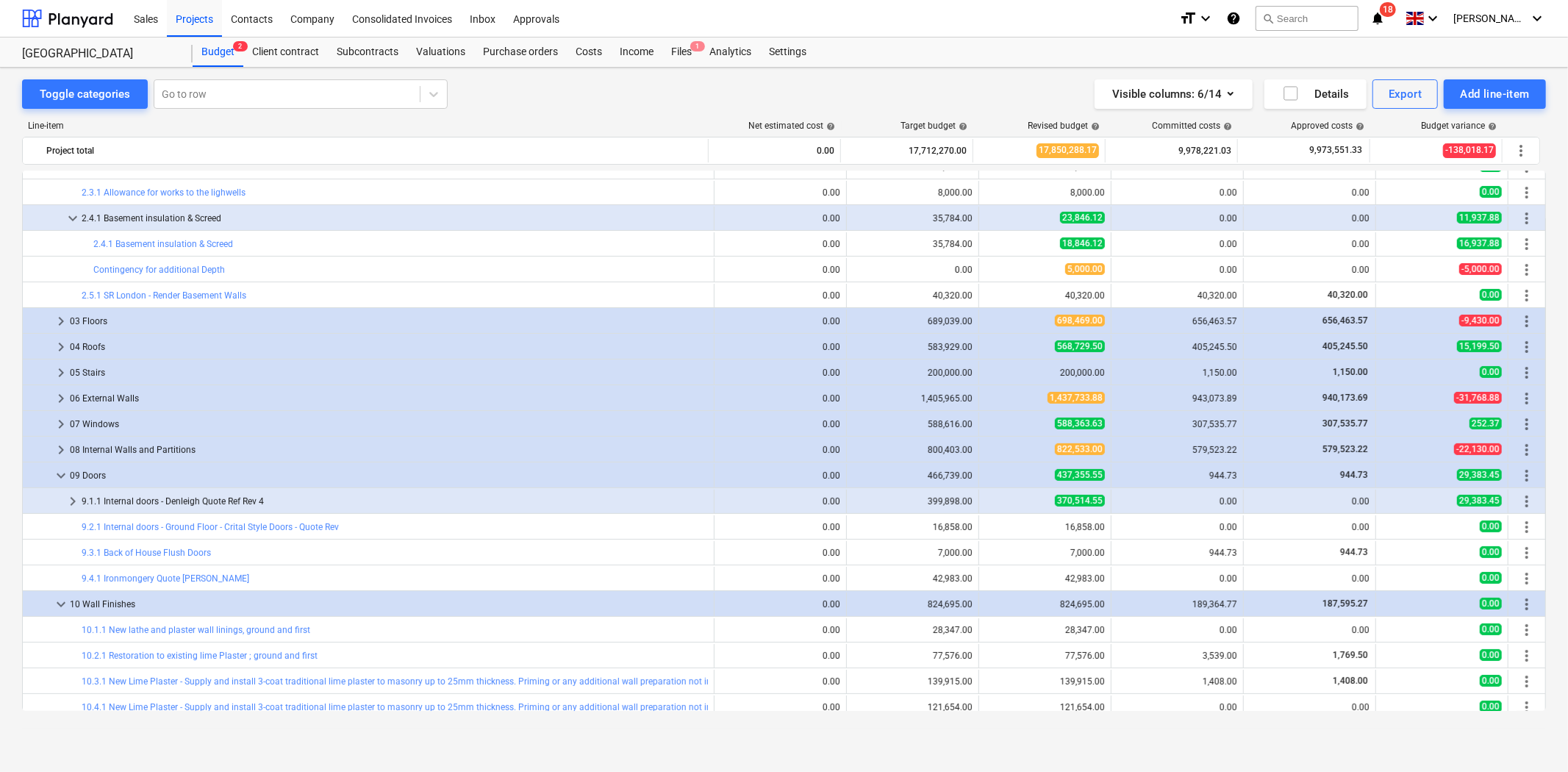
scroll to position [163, 0]
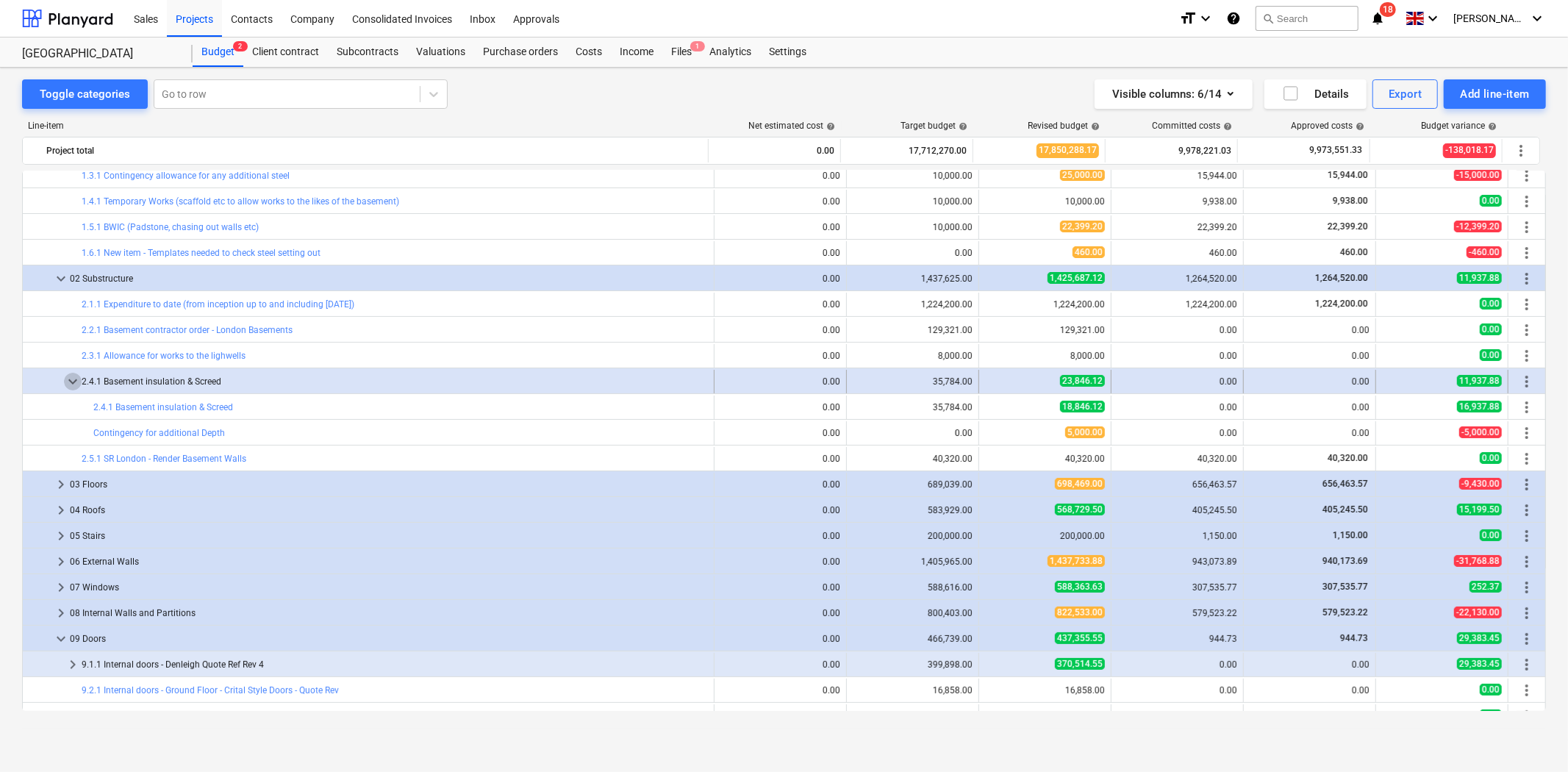
click at [75, 378] on span "keyboard_arrow_down" at bounding box center [73, 381] width 18 height 18
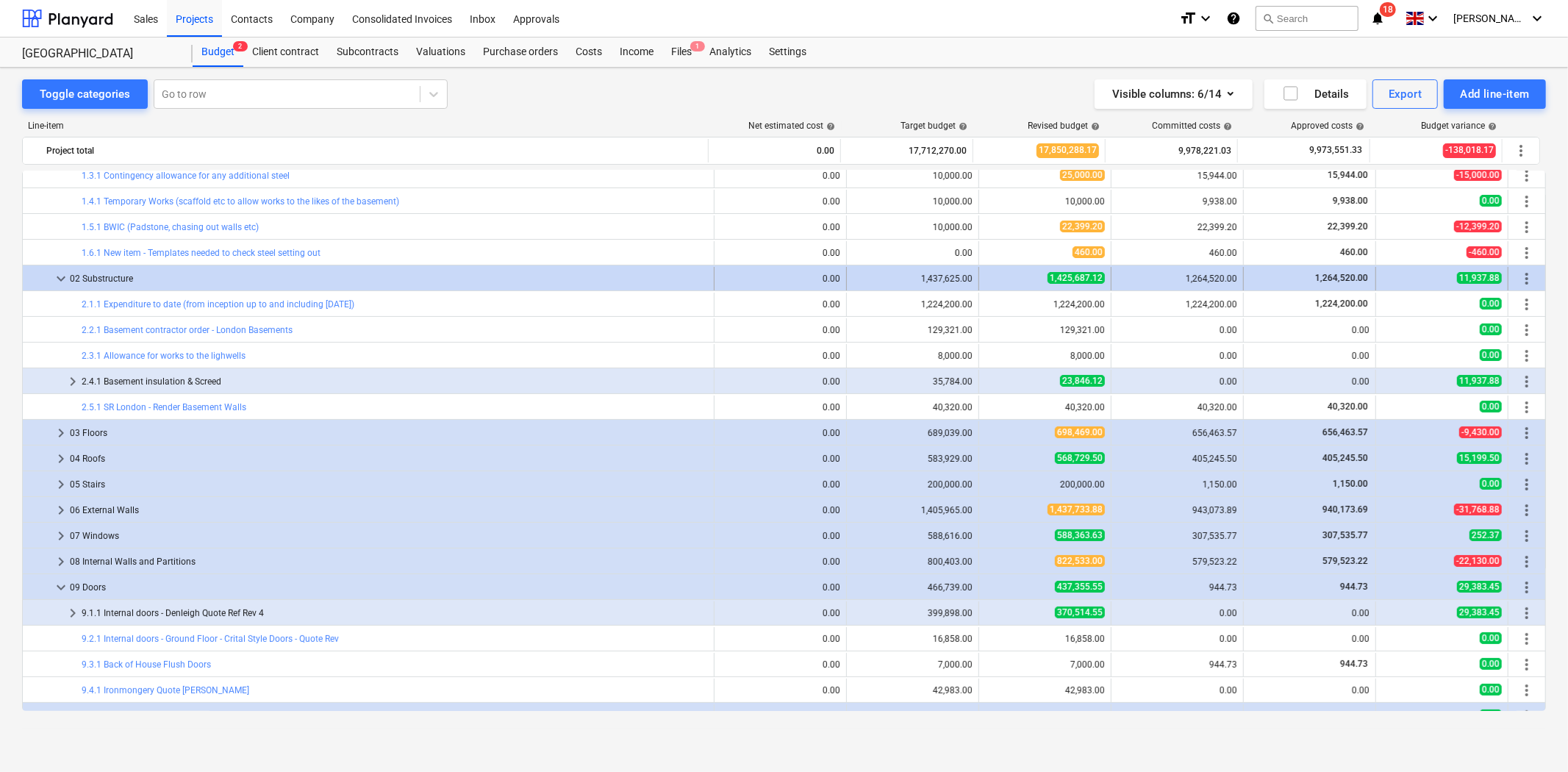
click at [60, 276] on span "keyboard_arrow_down" at bounding box center [61, 278] width 18 height 18
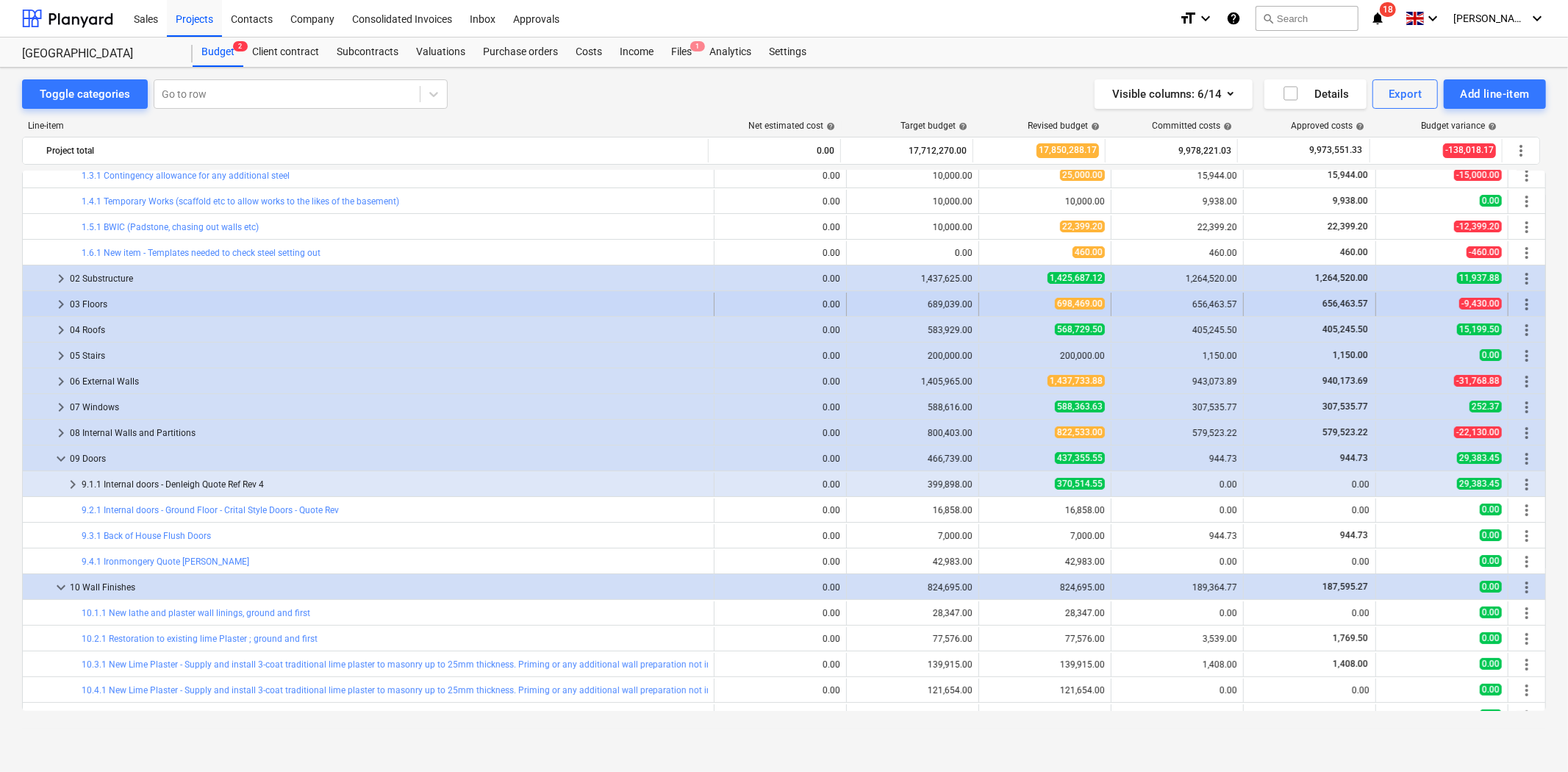
click at [59, 310] on span "keyboard_arrow_right" at bounding box center [61, 304] width 18 height 18
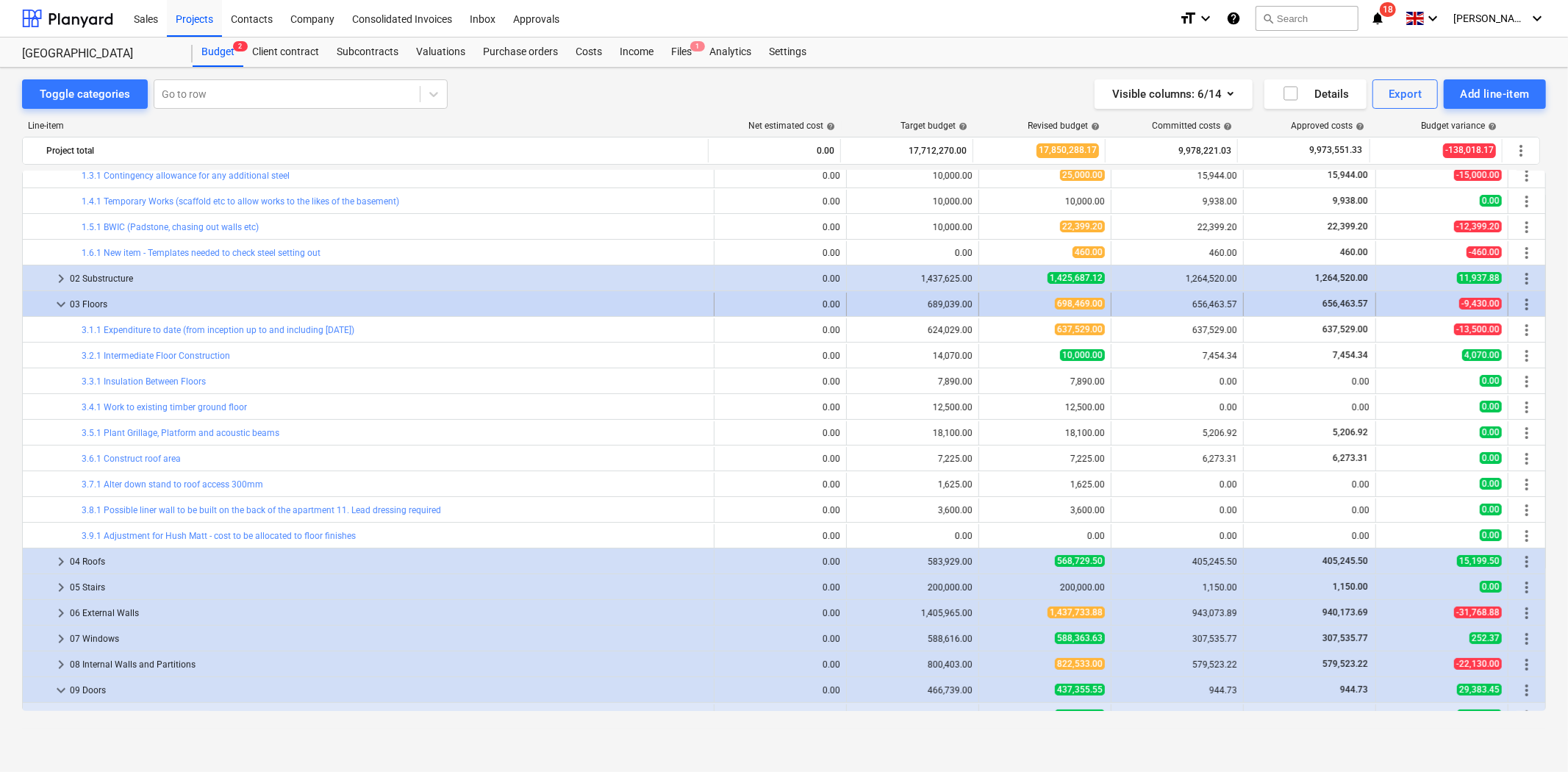
click at [64, 304] on span "keyboard_arrow_down" at bounding box center [61, 304] width 18 height 18
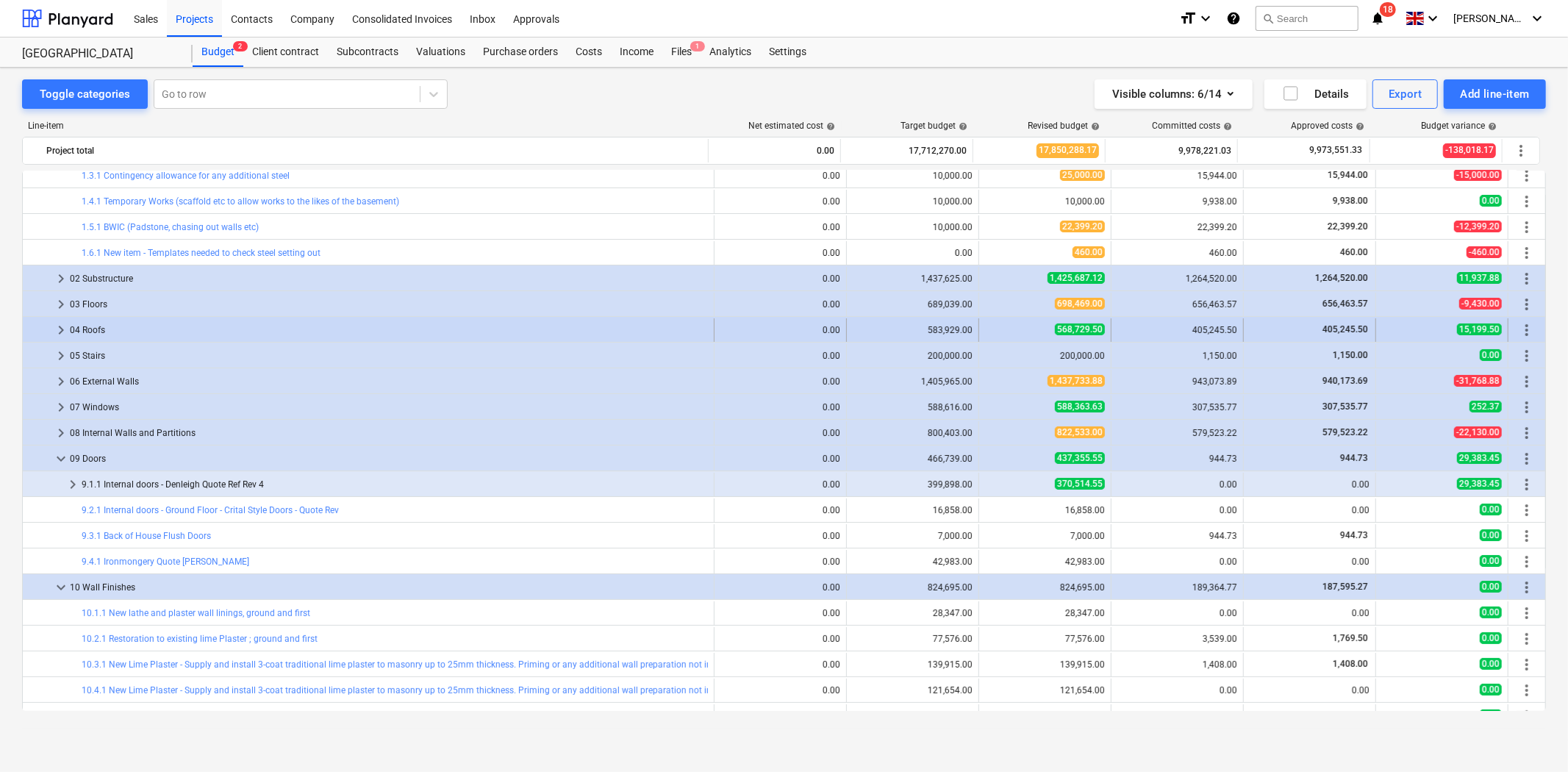
click at [57, 330] on span "keyboard_arrow_right" at bounding box center [61, 330] width 18 height 18
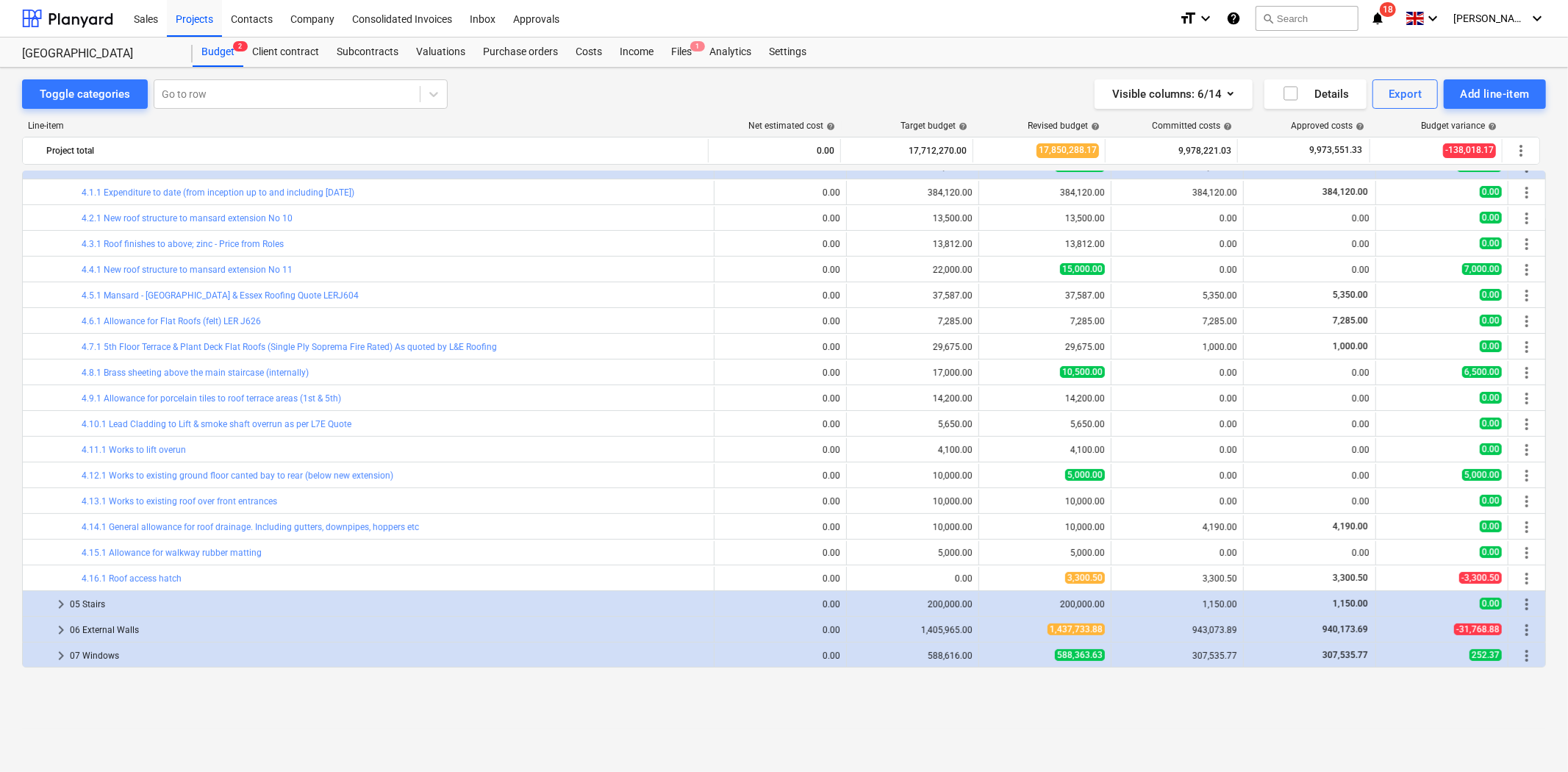
scroll to position [245, 0]
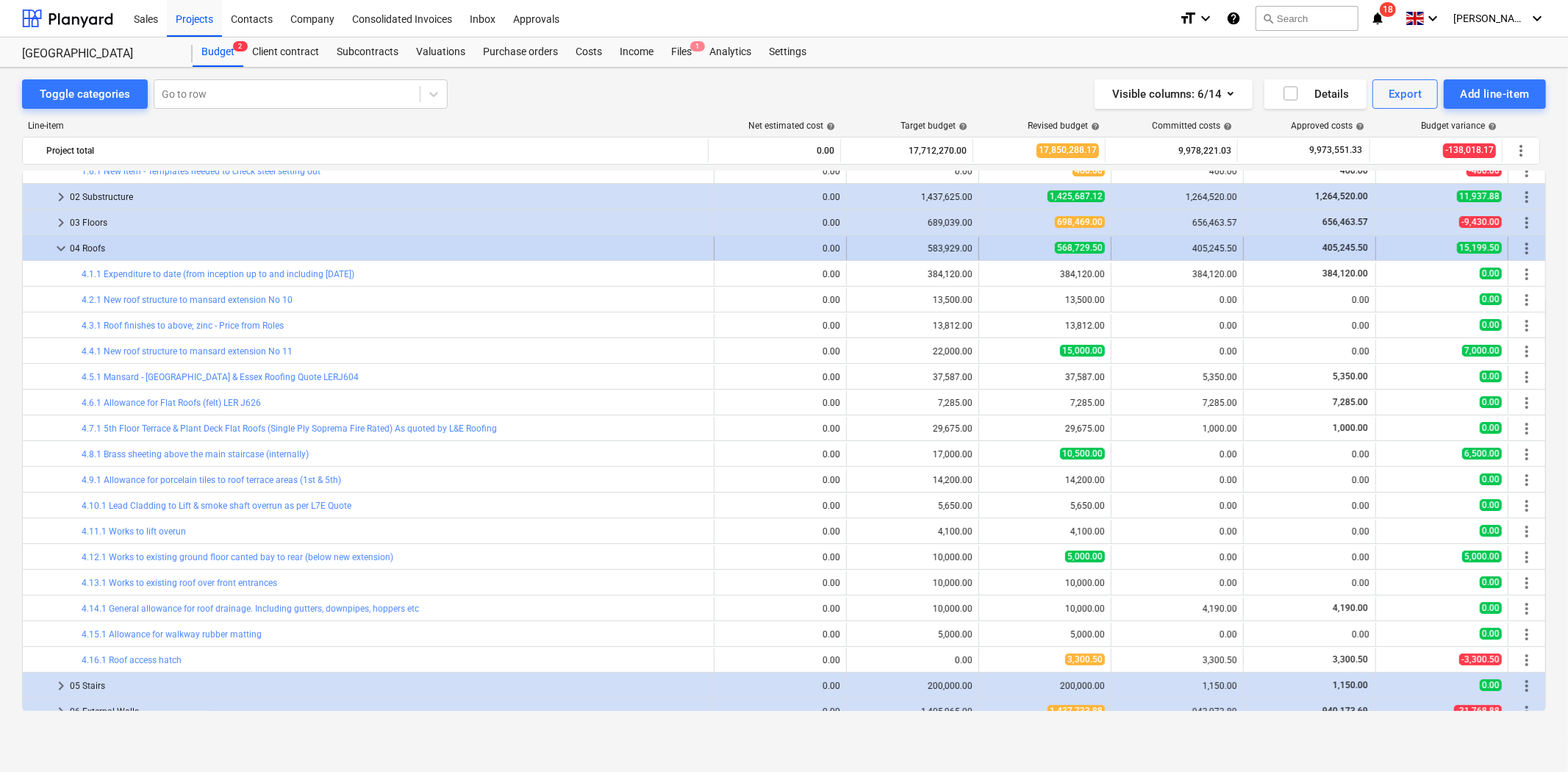
click at [57, 237] on div "keyboard_arrow_down" at bounding box center [61, 248] width 18 height 23
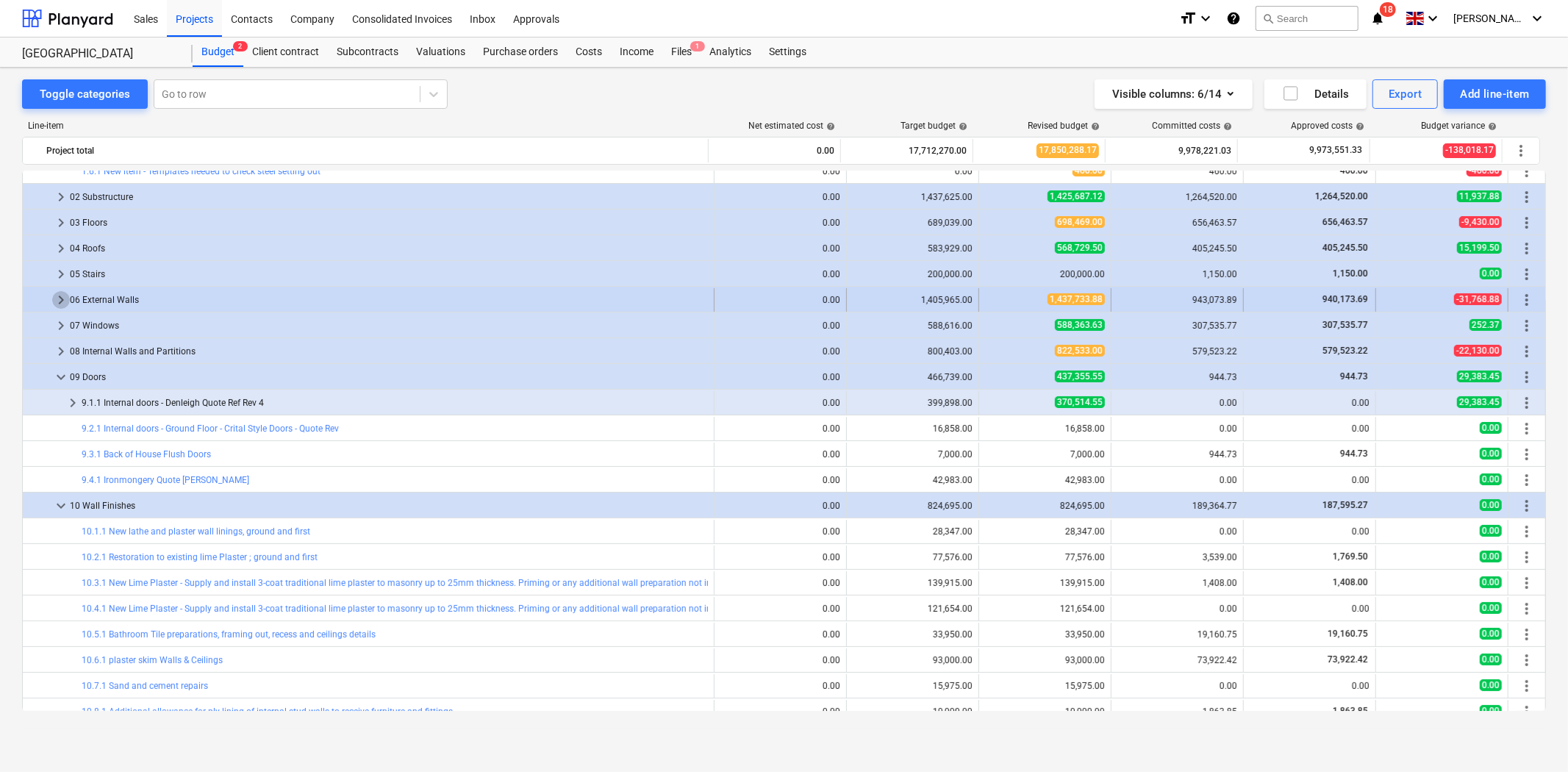
click at [60, 297] on span "keyboard_arrow_right" at bounding box center [61, 300] width 18 height 18
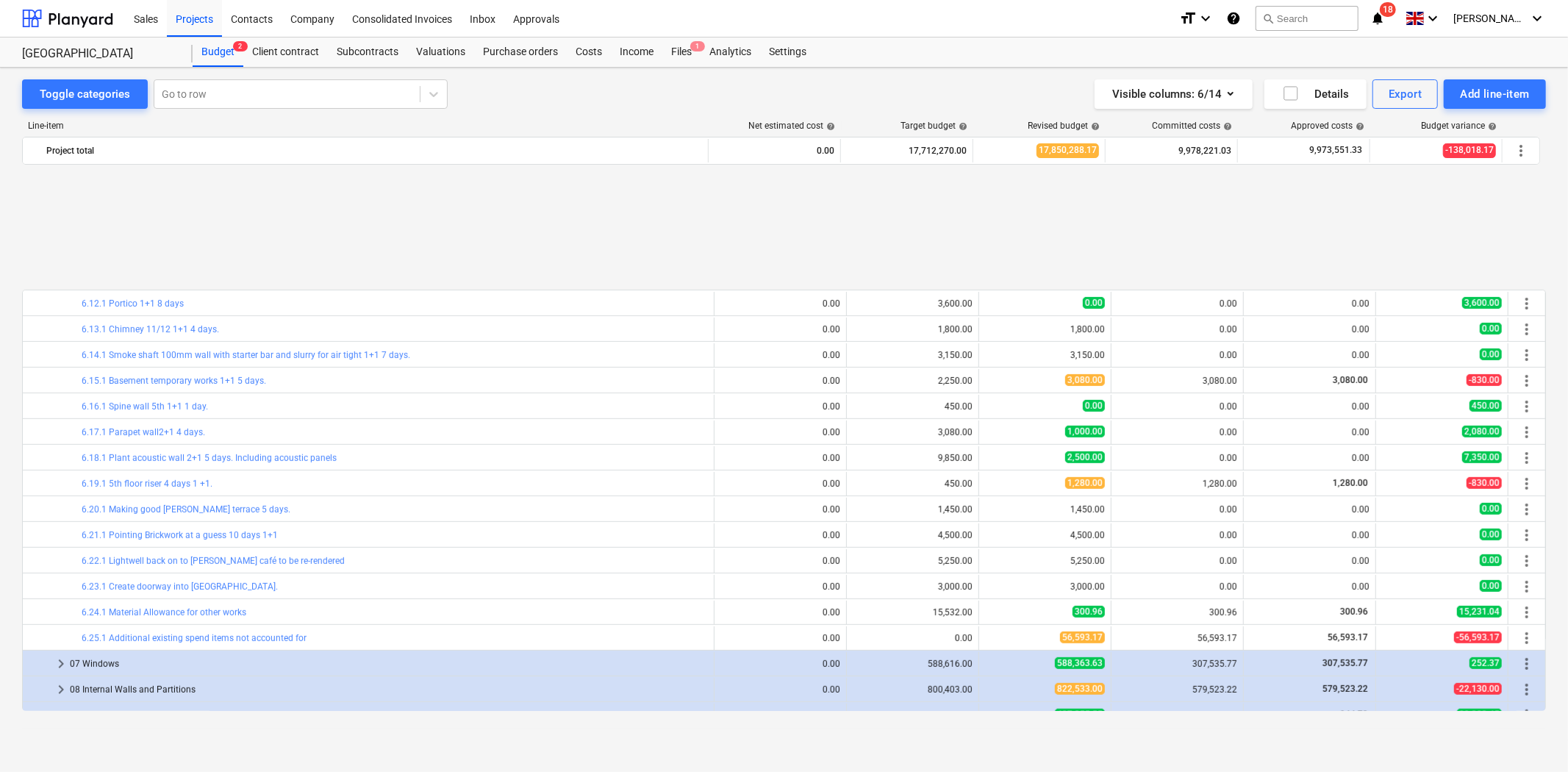
scroll to position [898, 0]
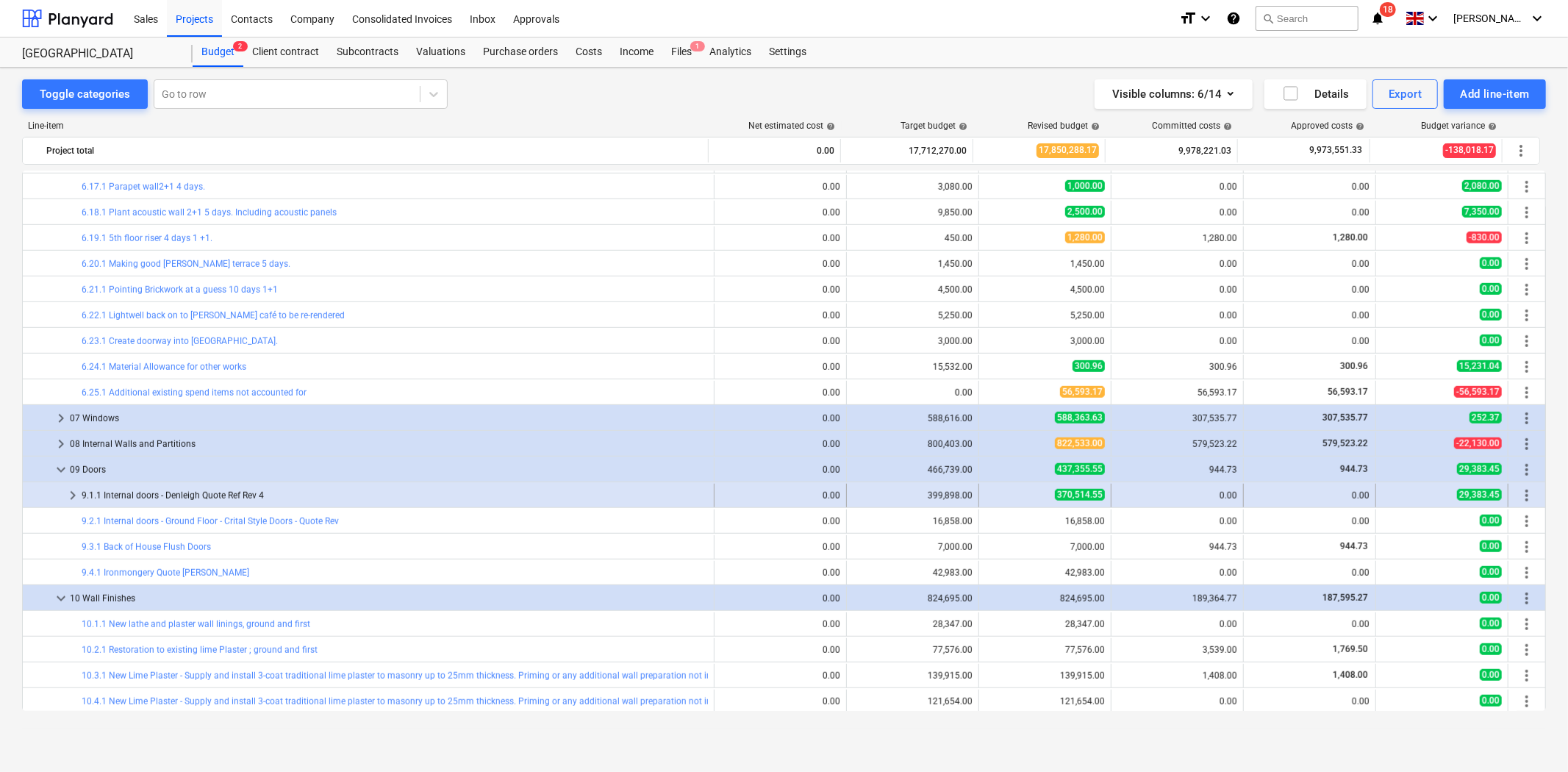
click at [67, 498] on span "keyboard_arrow_right" at bounding box center [73, 496] width 18 height 18
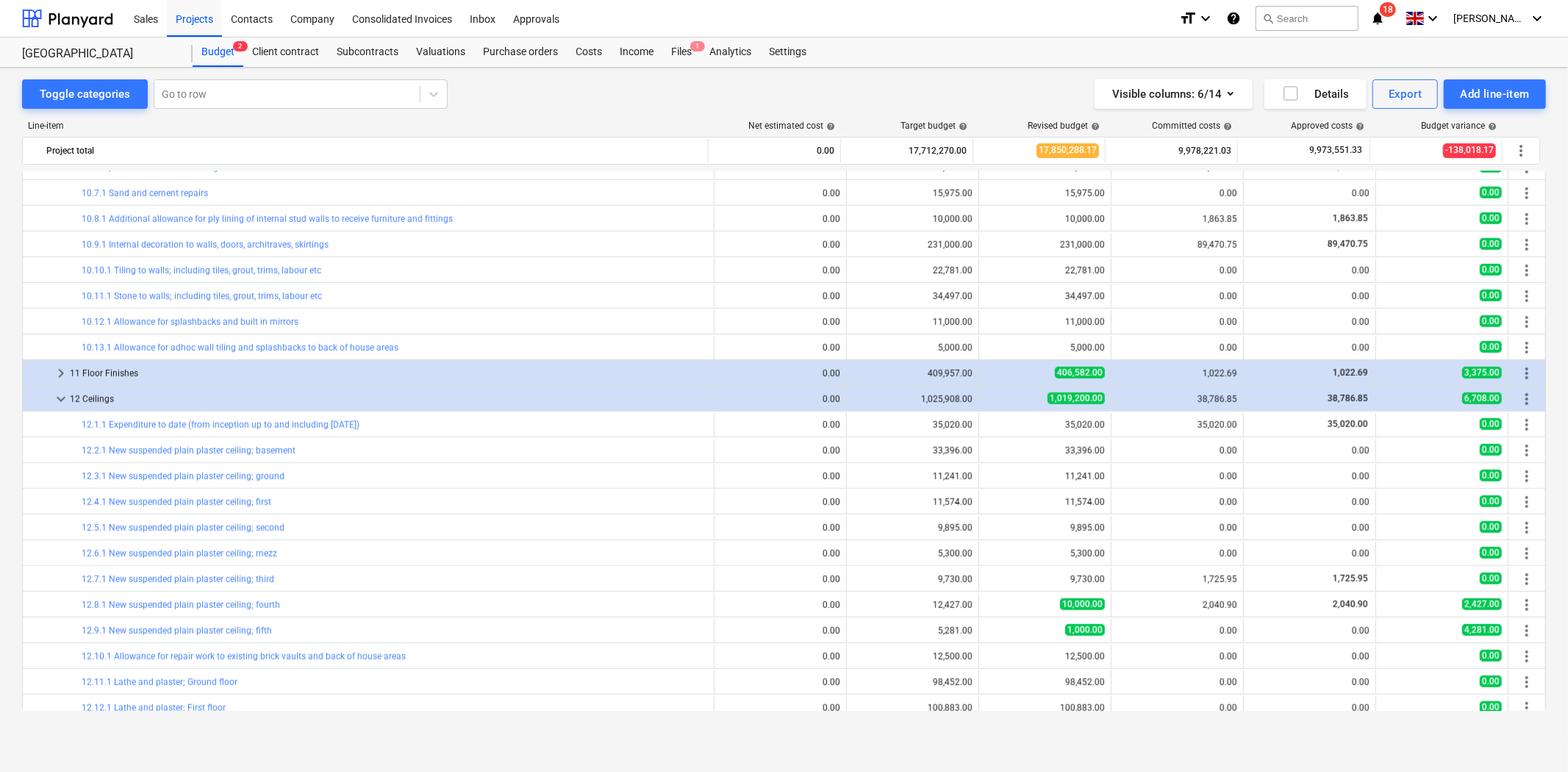
scroll to position [1552, 0]
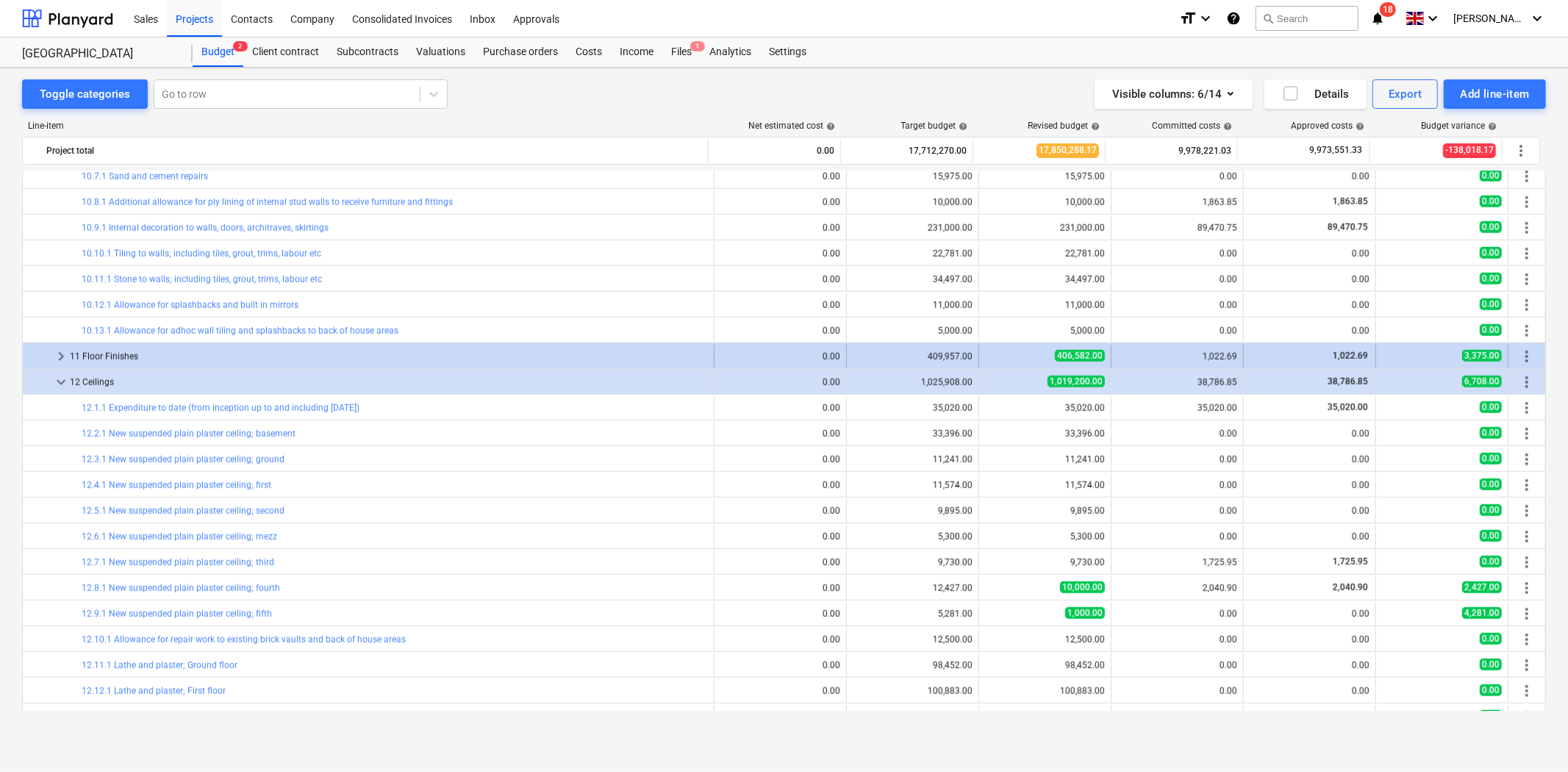
click at [55, 357] on span "keyboard_arrow_right" at bounding box center [61, 356] width 18 height 18
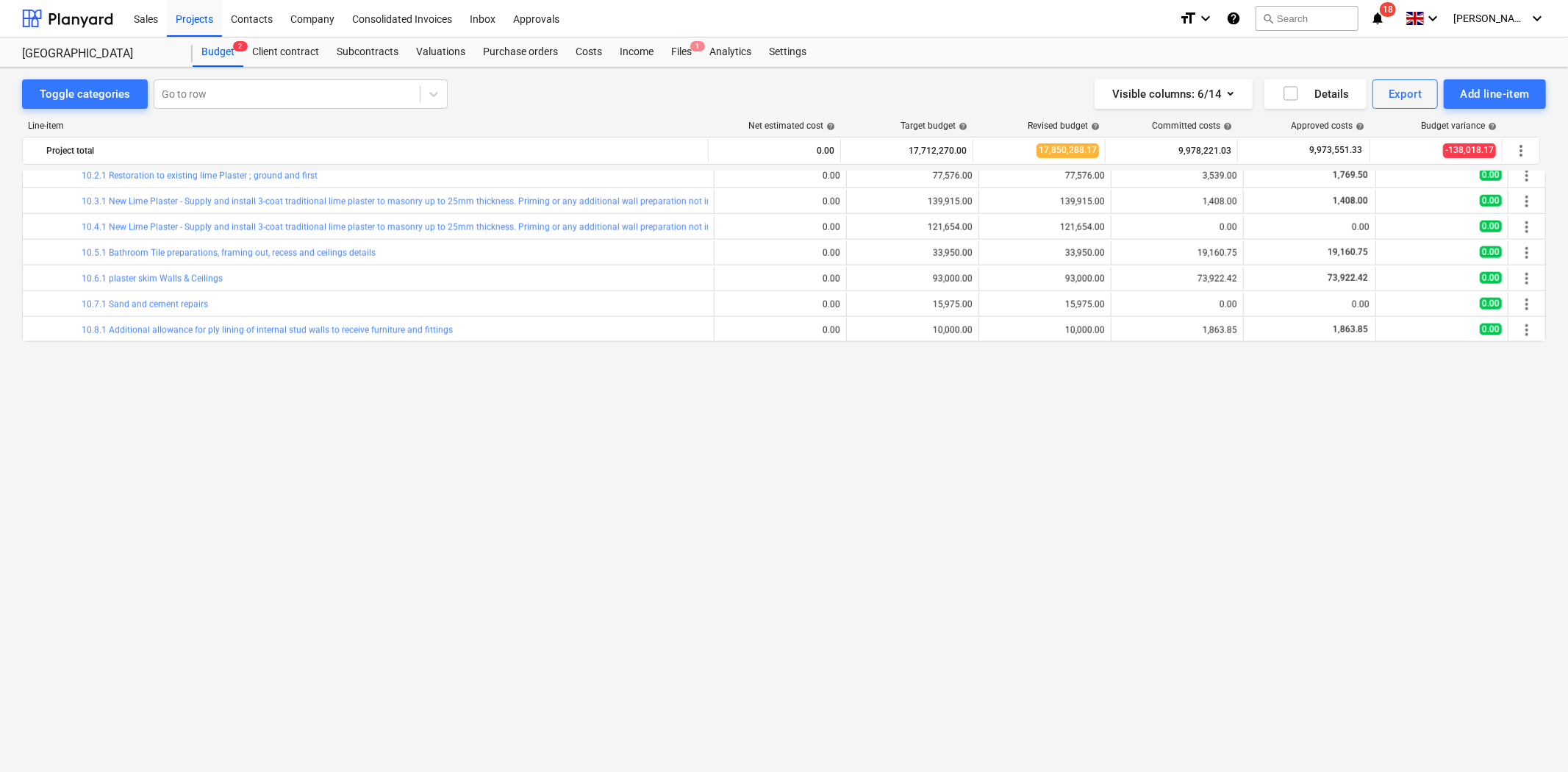
scroll to position [1020, 0]
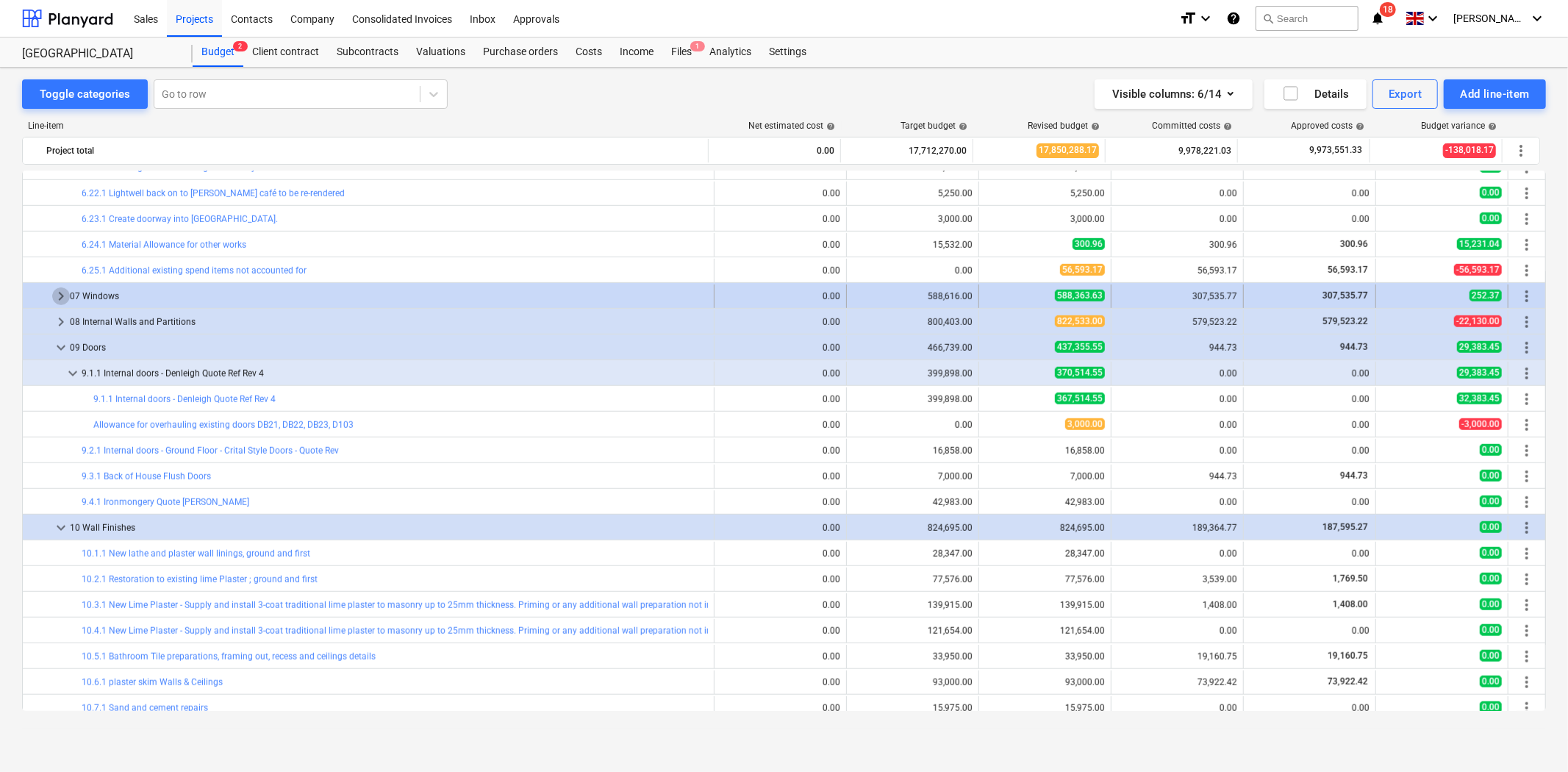
click at [60, 294] on span "keyboard_arrow_right" at bounding box center [61, 296] width 18 height 18
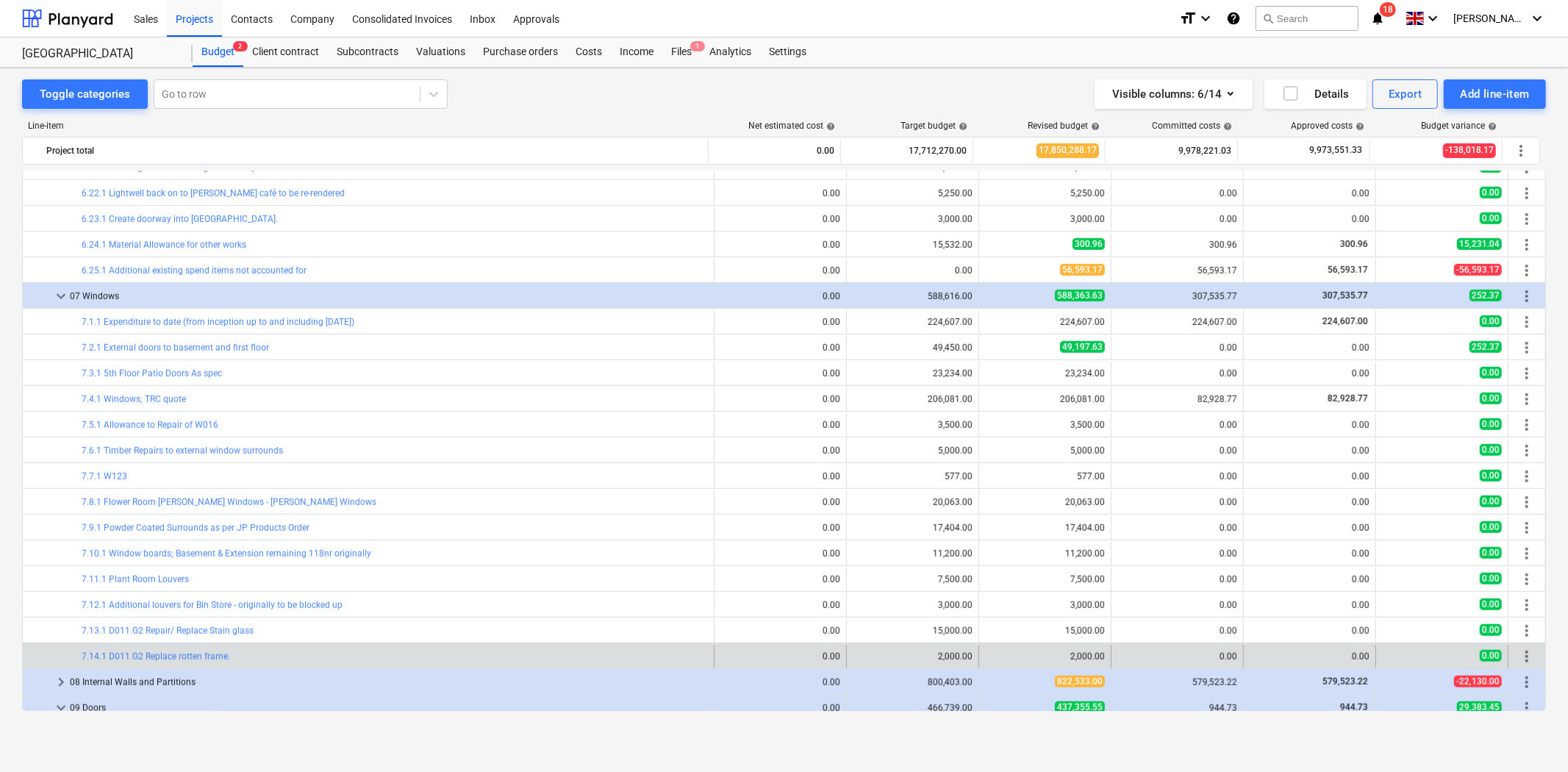
scroll to position [1102, 0]
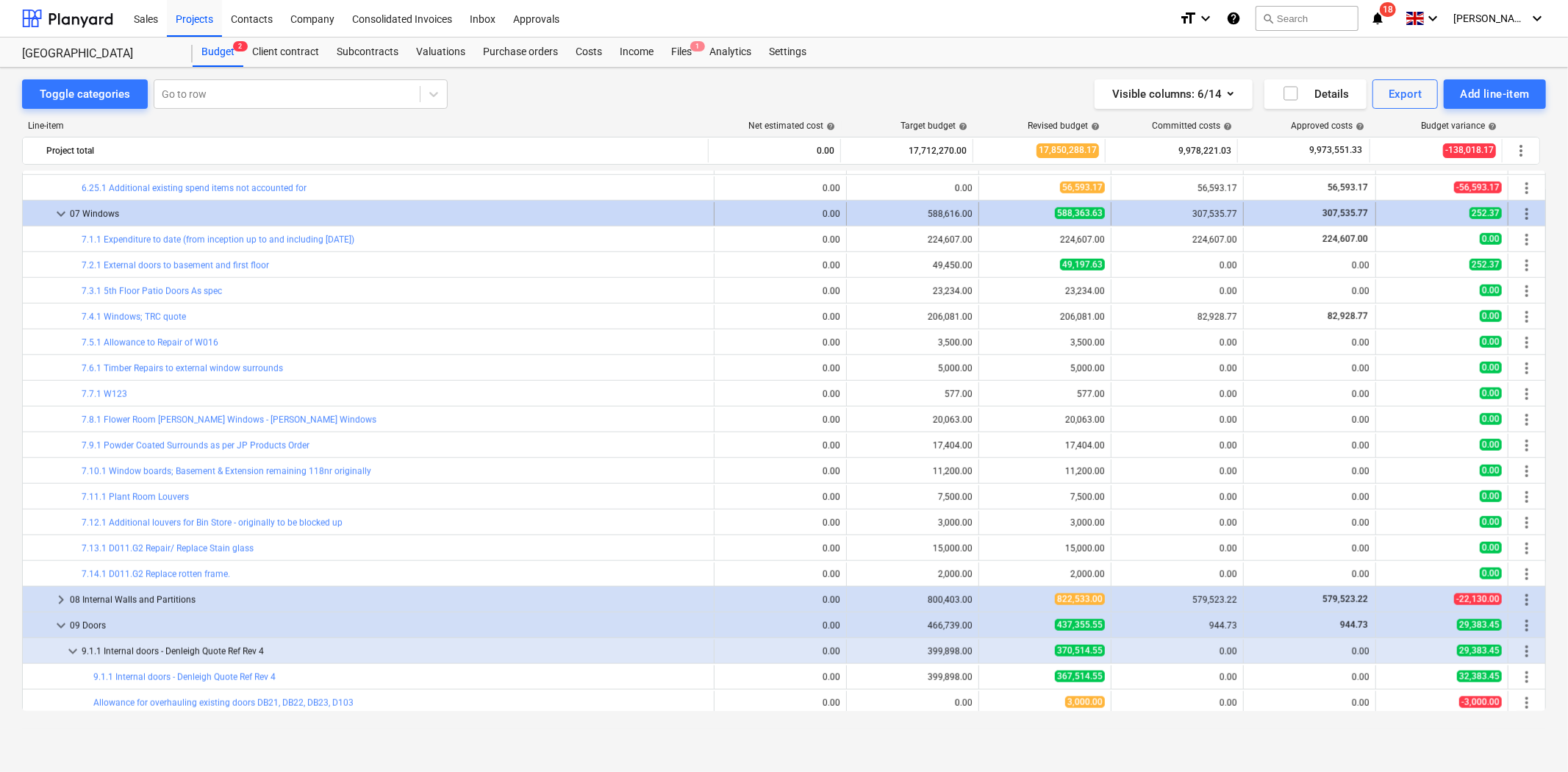
click at [63, 214] on span "keyboard_arrow_down" at bounding box center [61, 214] width 18 height 18
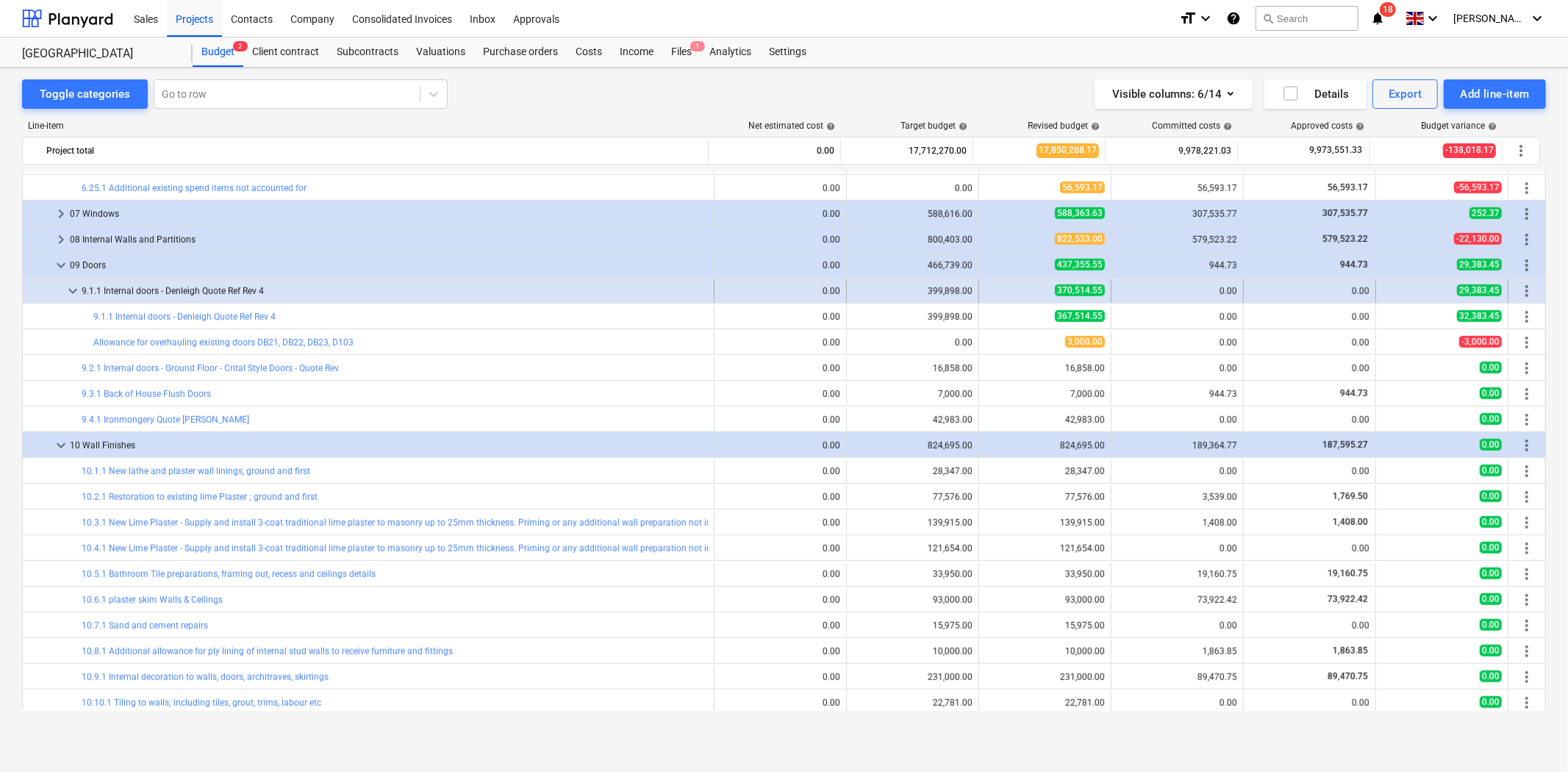
click at [68, 292] on span "keyboard_arrow_down" at bounding box center [73, 291] width 18 height 18
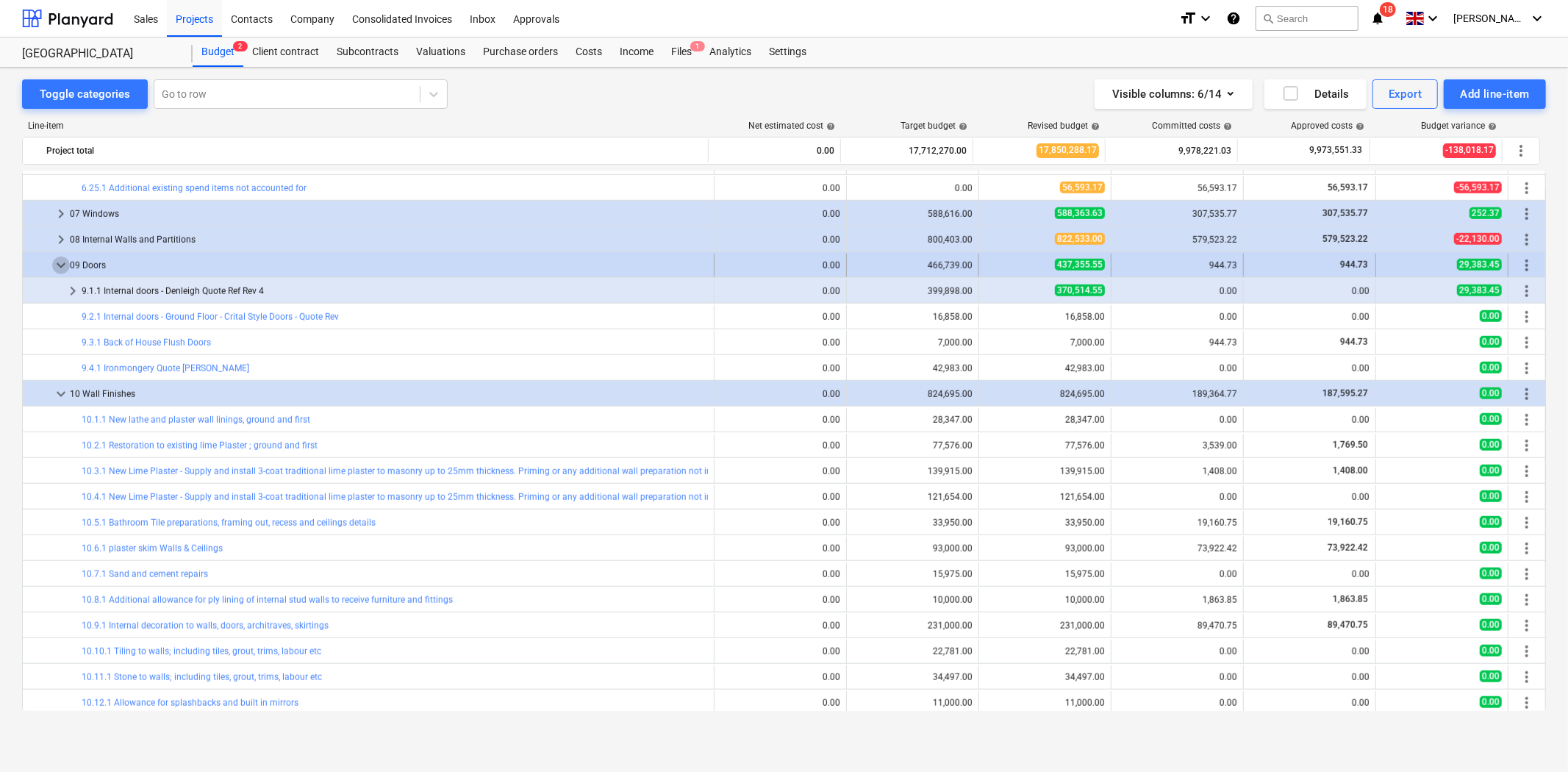
click at [57, 267] on span "keyboard_arrow_down" at bounding box center [61, 265] width 18 height 18
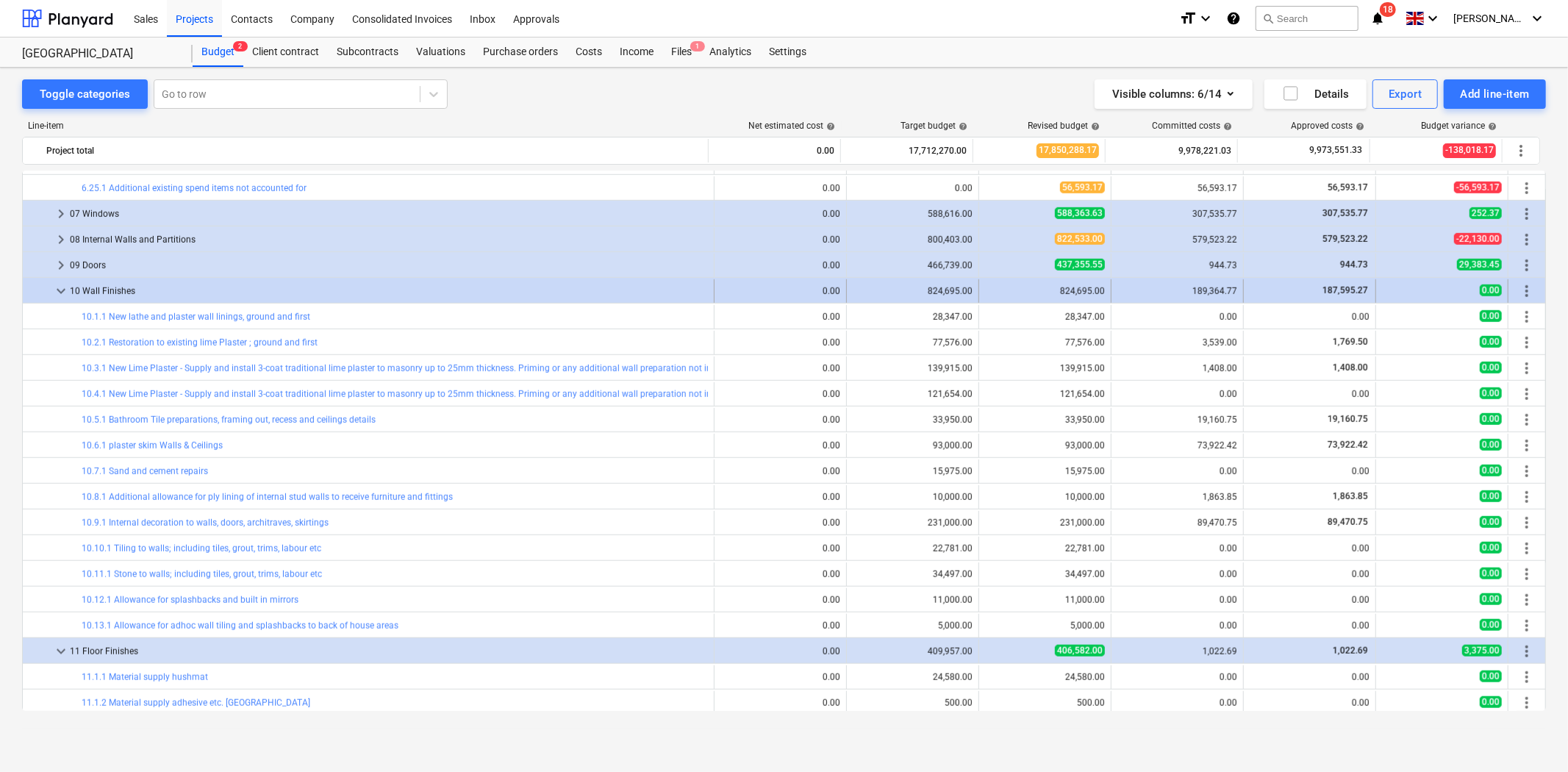
click at [59, 290] on span "keyboard_arrow_down" at bounding box center [61, 291] width 18 height 18
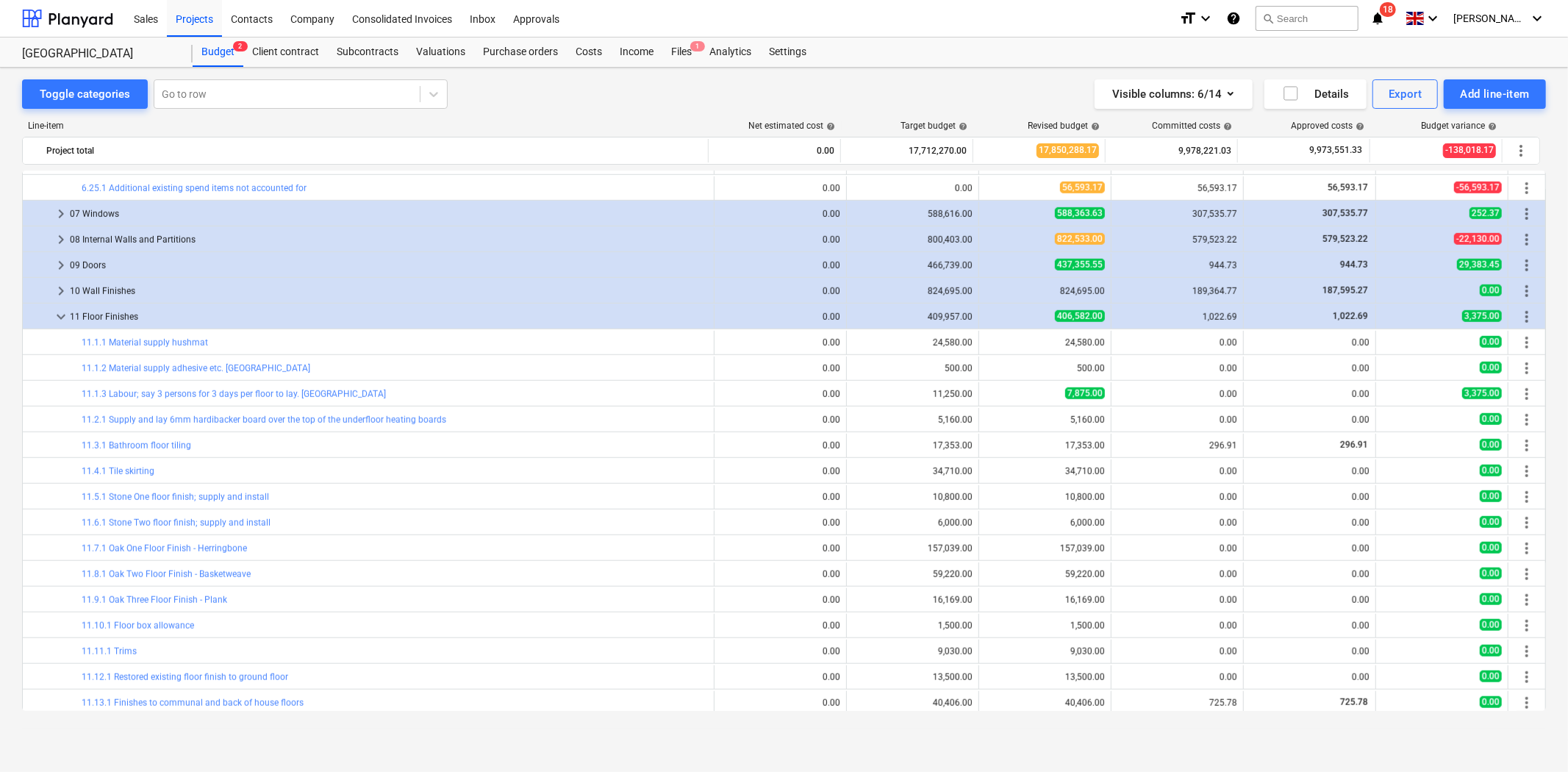
scroll to position [1185, 0]
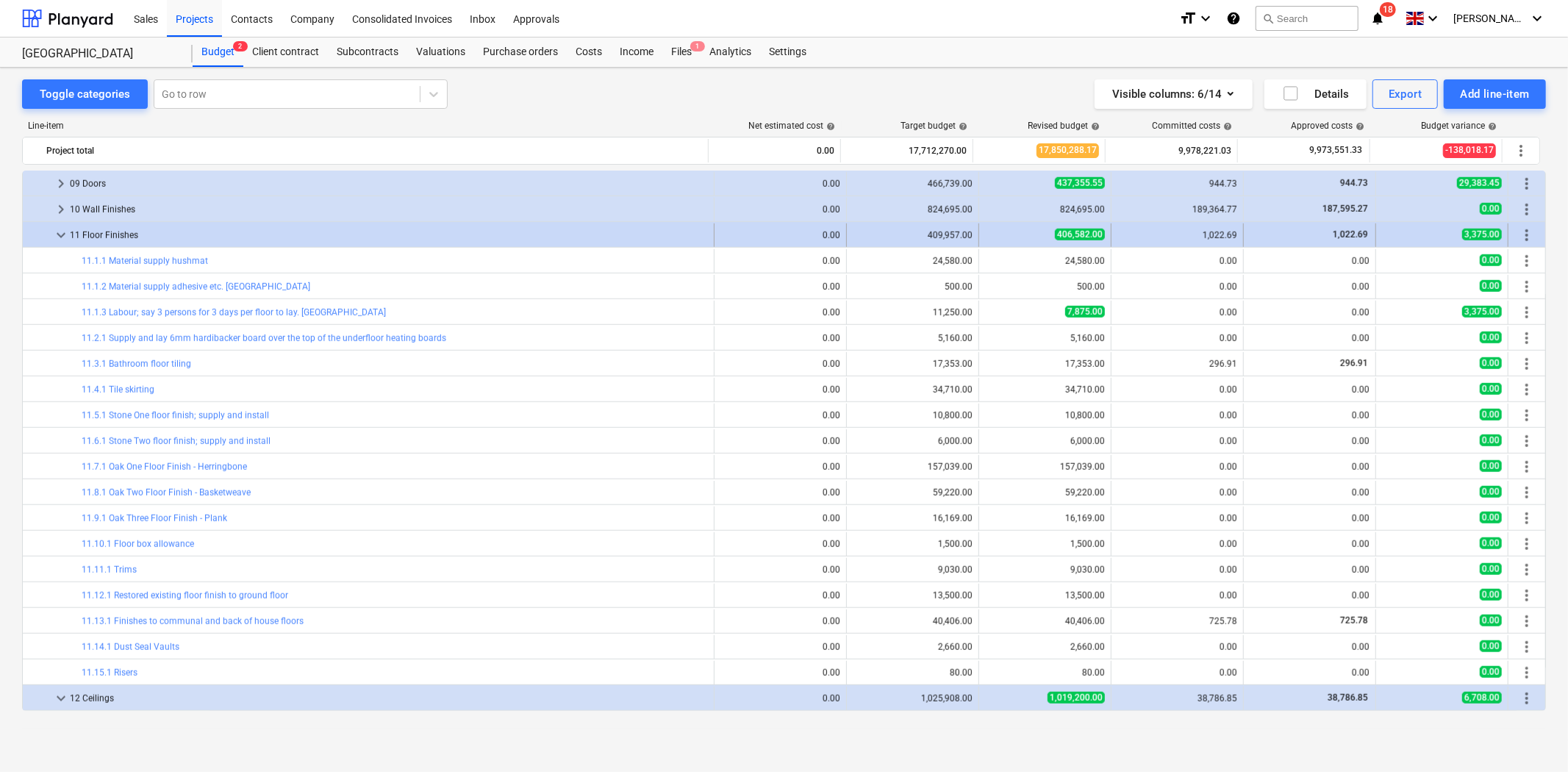
click at [63, 238] on span "keyboard_arrow_down" at bounding box center [61, 235] width 18 height 18
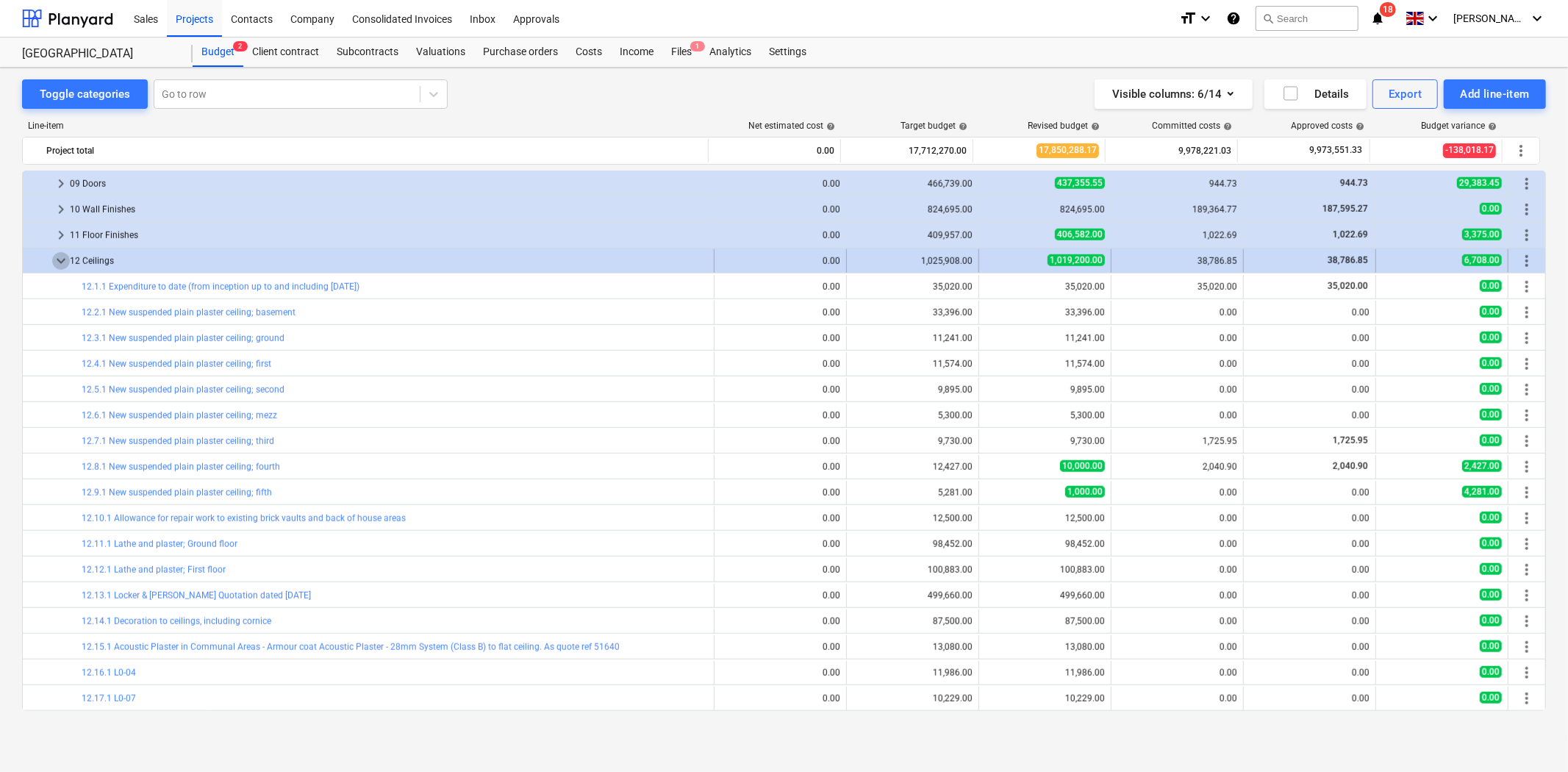
click at [66, 258] on span "keyboard_arrow_down" at bounding box center [61, 261] width 18 height 18
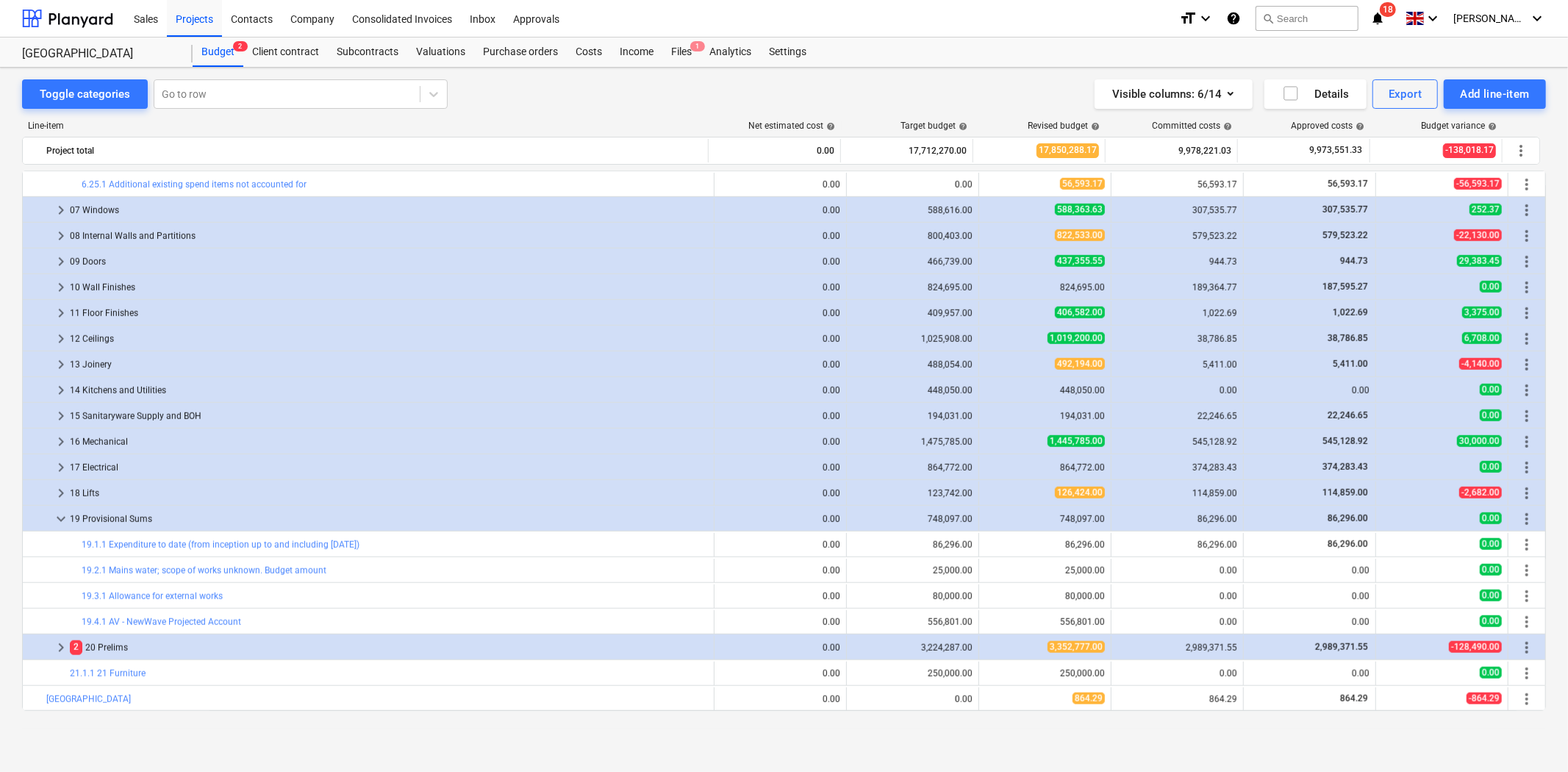
scroll to position [1106, 0]
click at [64, 649] on span "keyboard_arrow_right" at bounding box center [61, 648] width 18 height 18
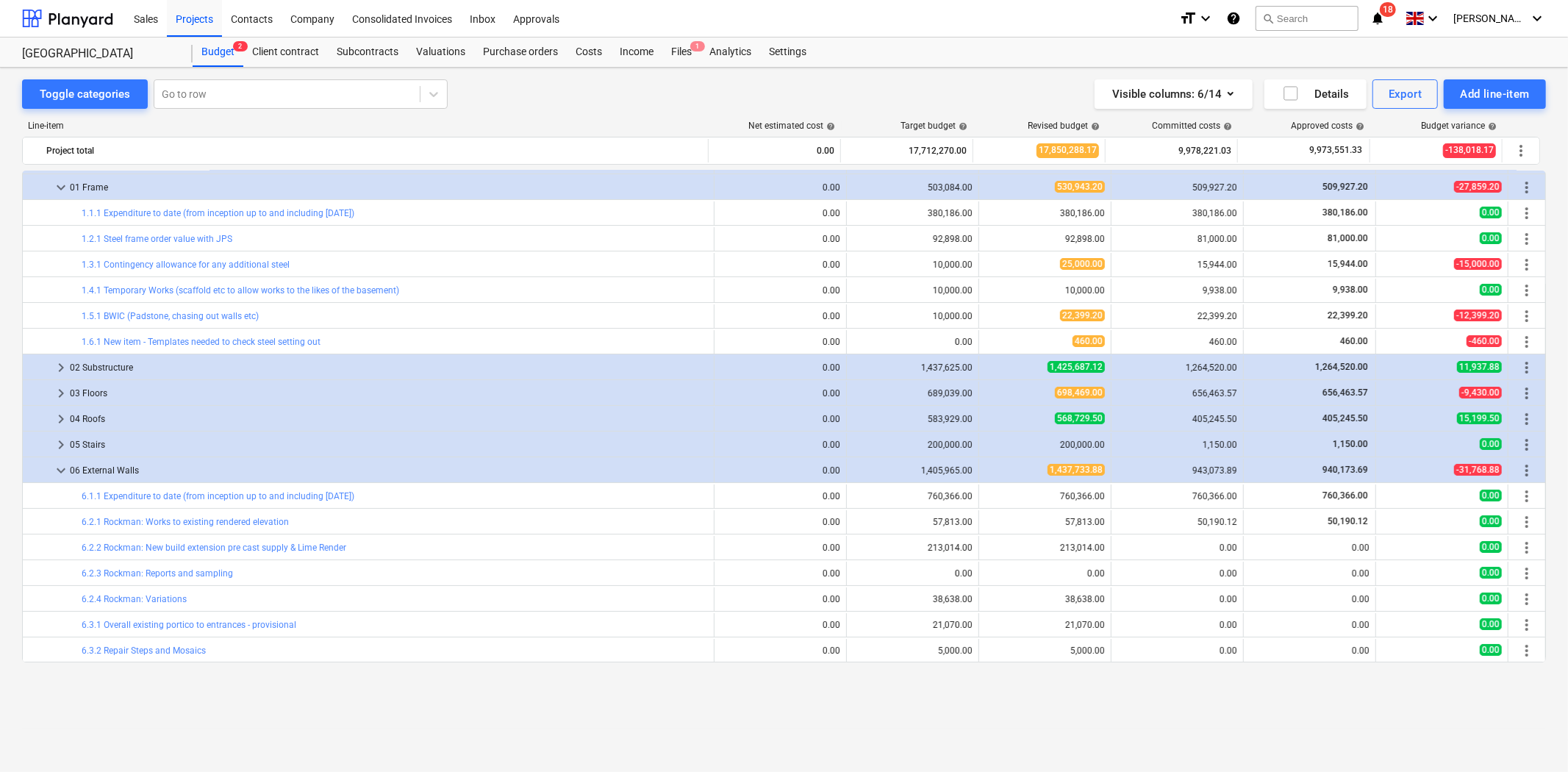
scroll to position [0, 0]
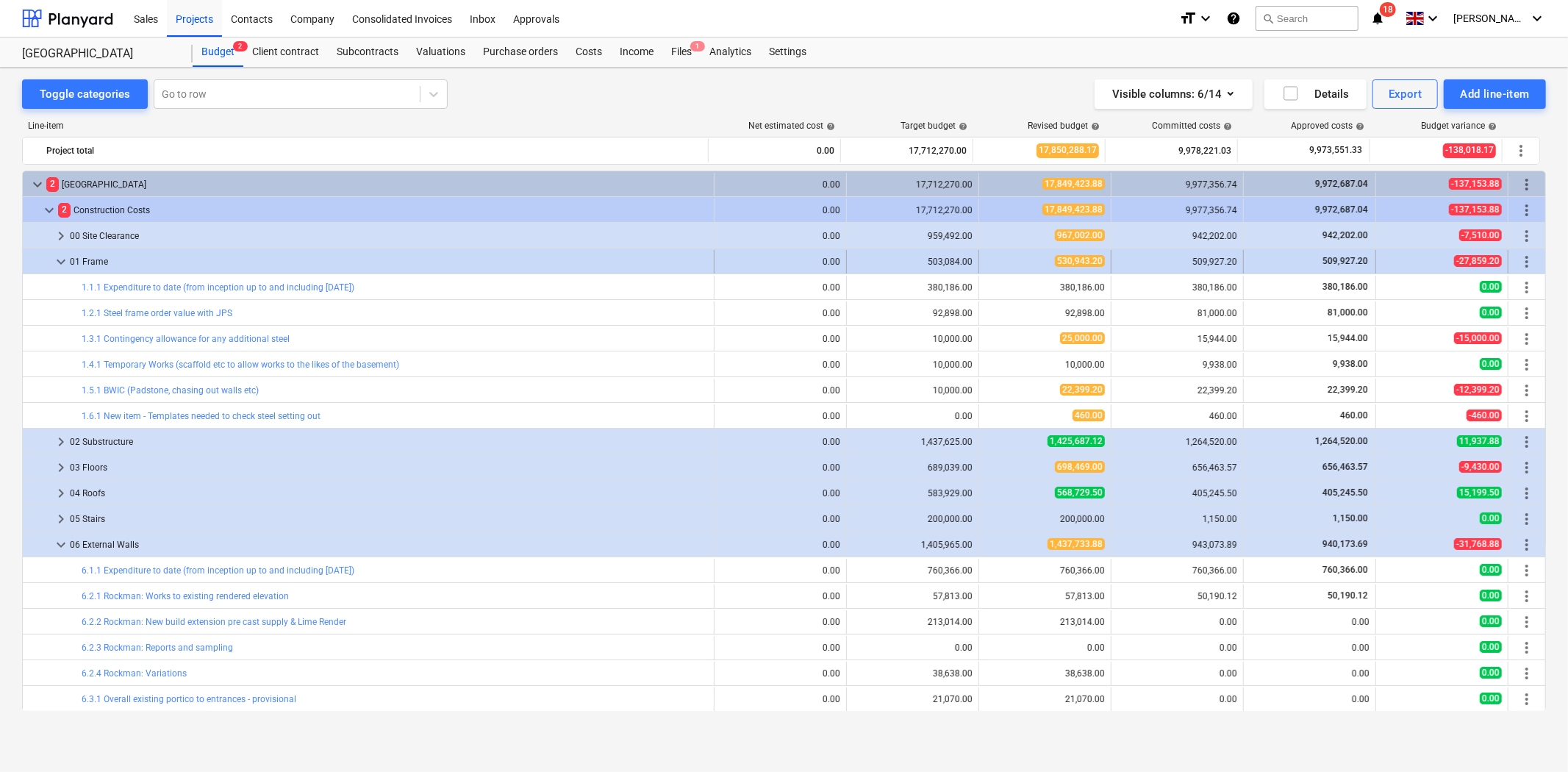
click at [63, 265] on span "keyboard_arrow_down" at bounding box center [61, 261] width 18 height 18
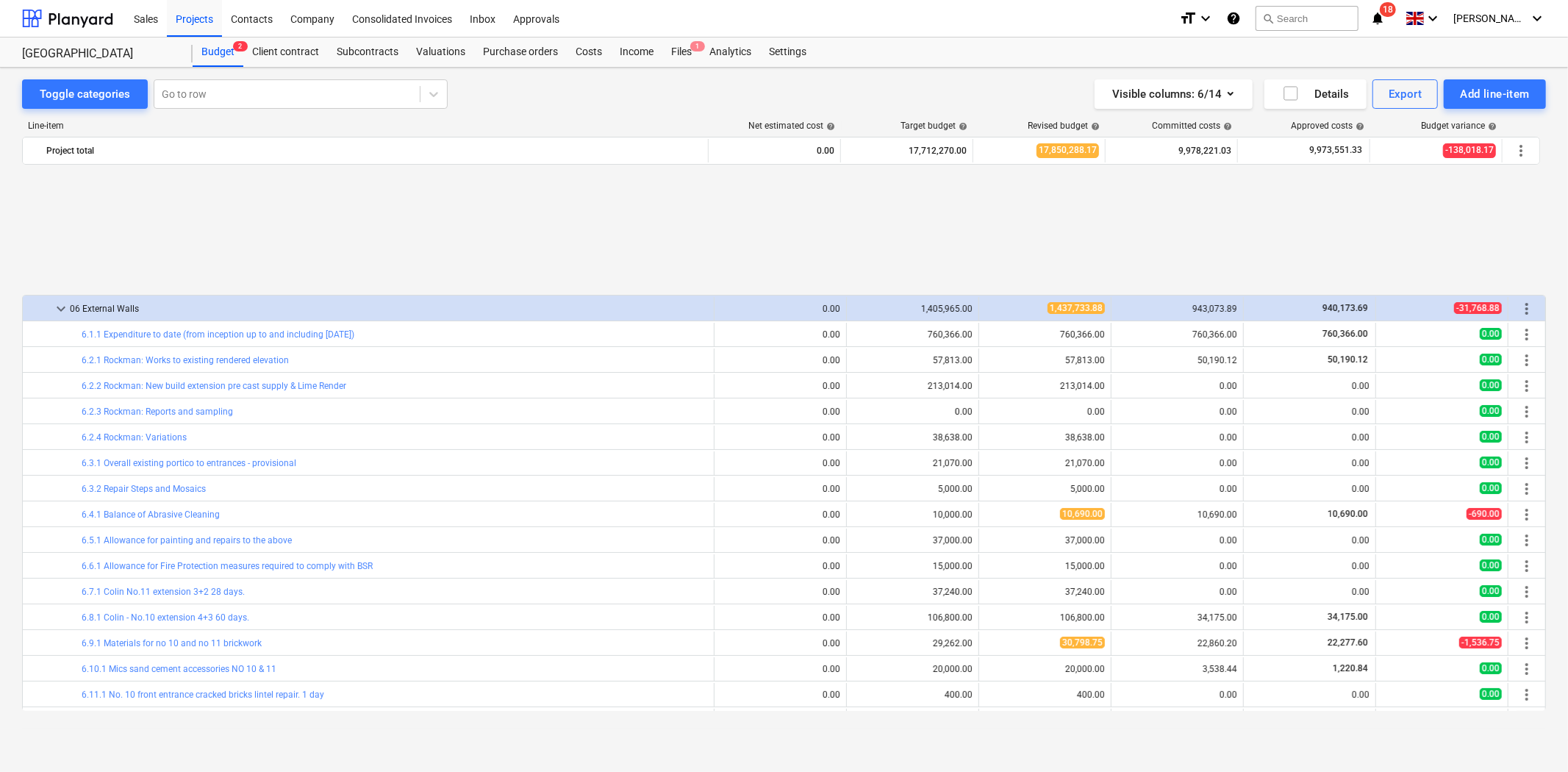
scroll to position [245, 0]
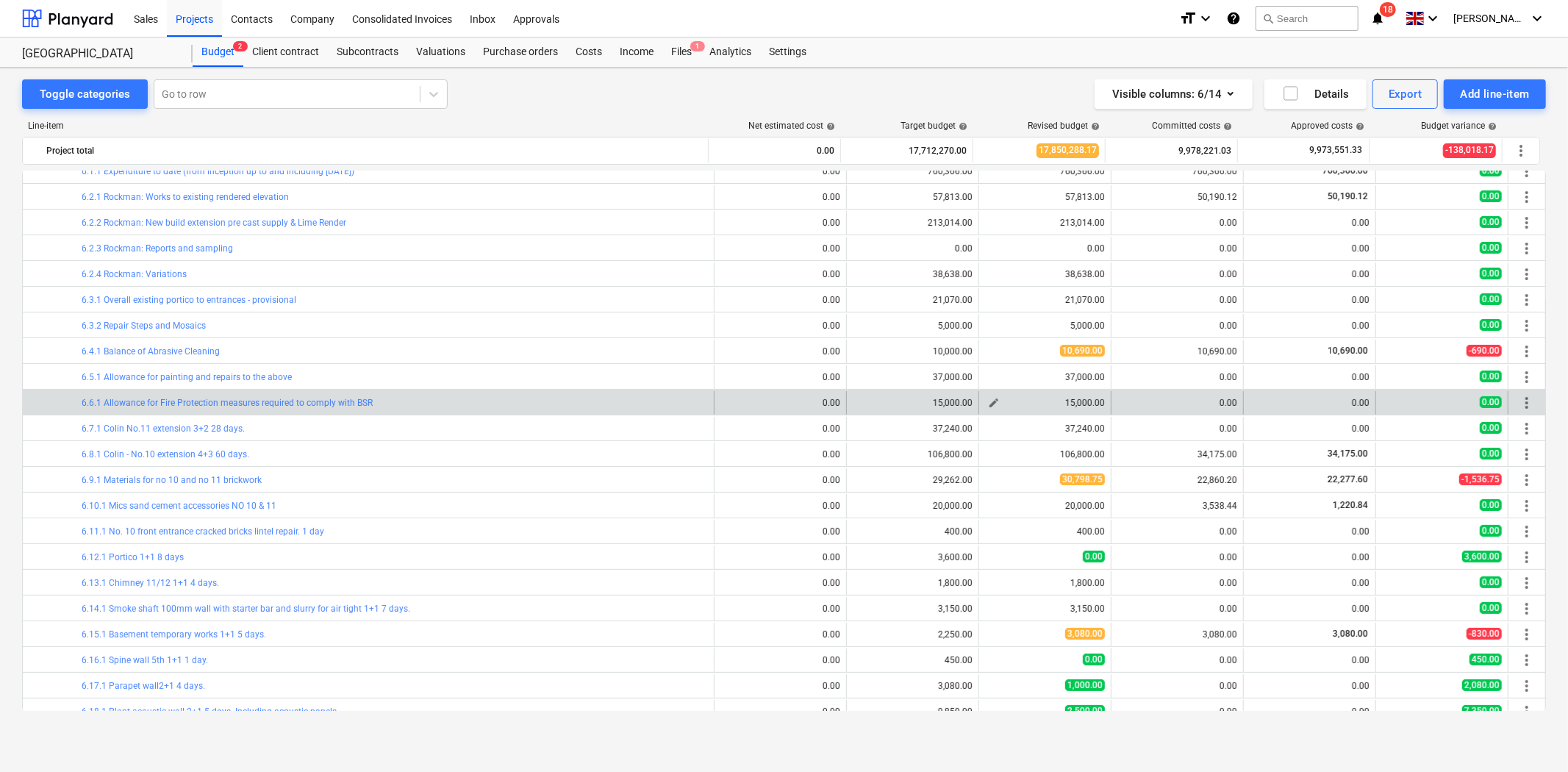
click at [991, 401] on span "edit" at bounding box center [994, 403] width 12 height 12
type textarea "x"
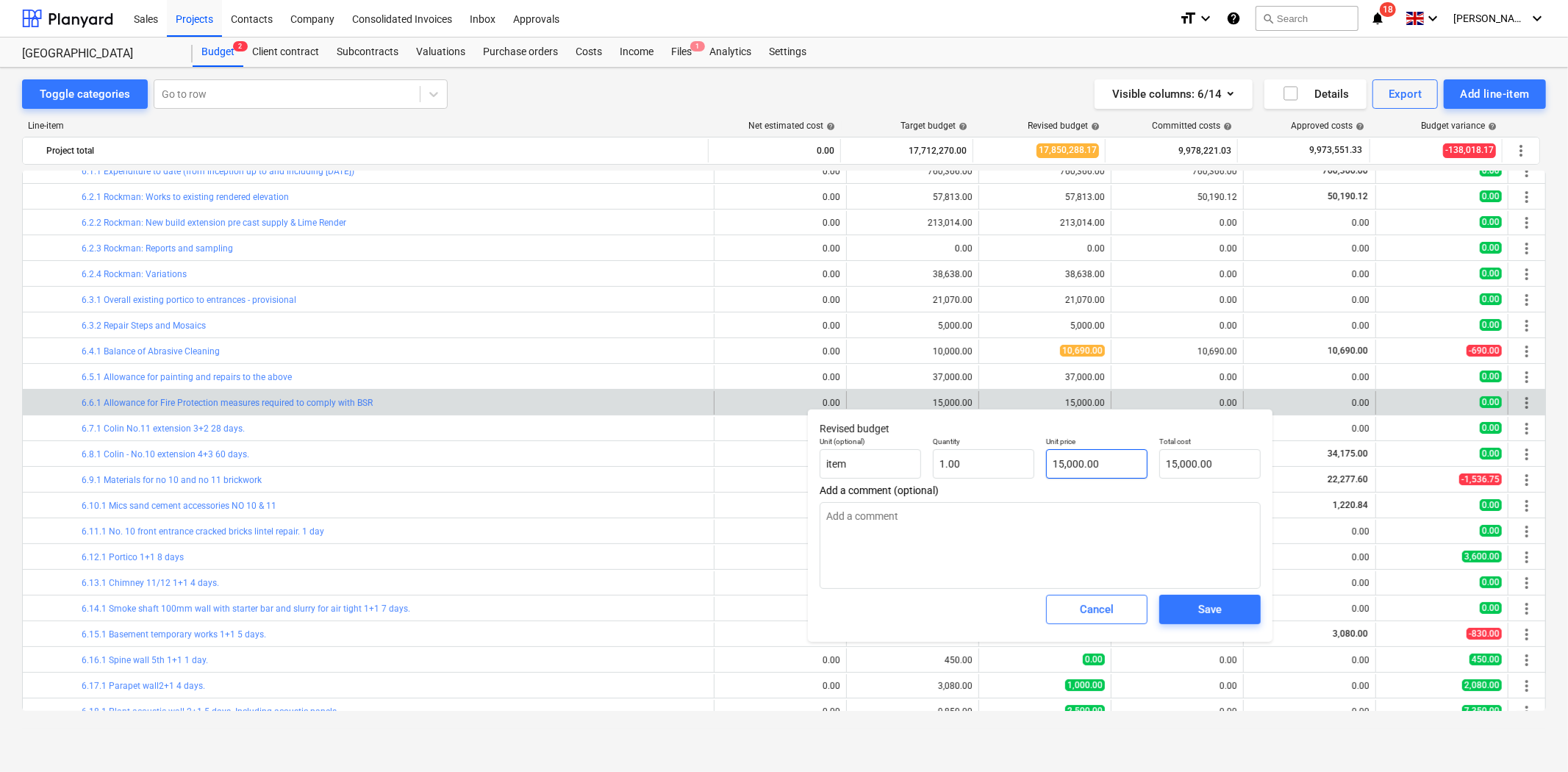
type input "15000"
drag, startPoint x: 1116, startPoint y: 466, endPoint x: 1031, endPoint y: 460, distance: 85.2
click at [1031, 460] on div "Unit (optional) item Quantity 1.00 Unit price 15000 Total cost 15,000.00" at bounding box center [1040, 457] width 453 height 54
type textarea "x"
type input "0"
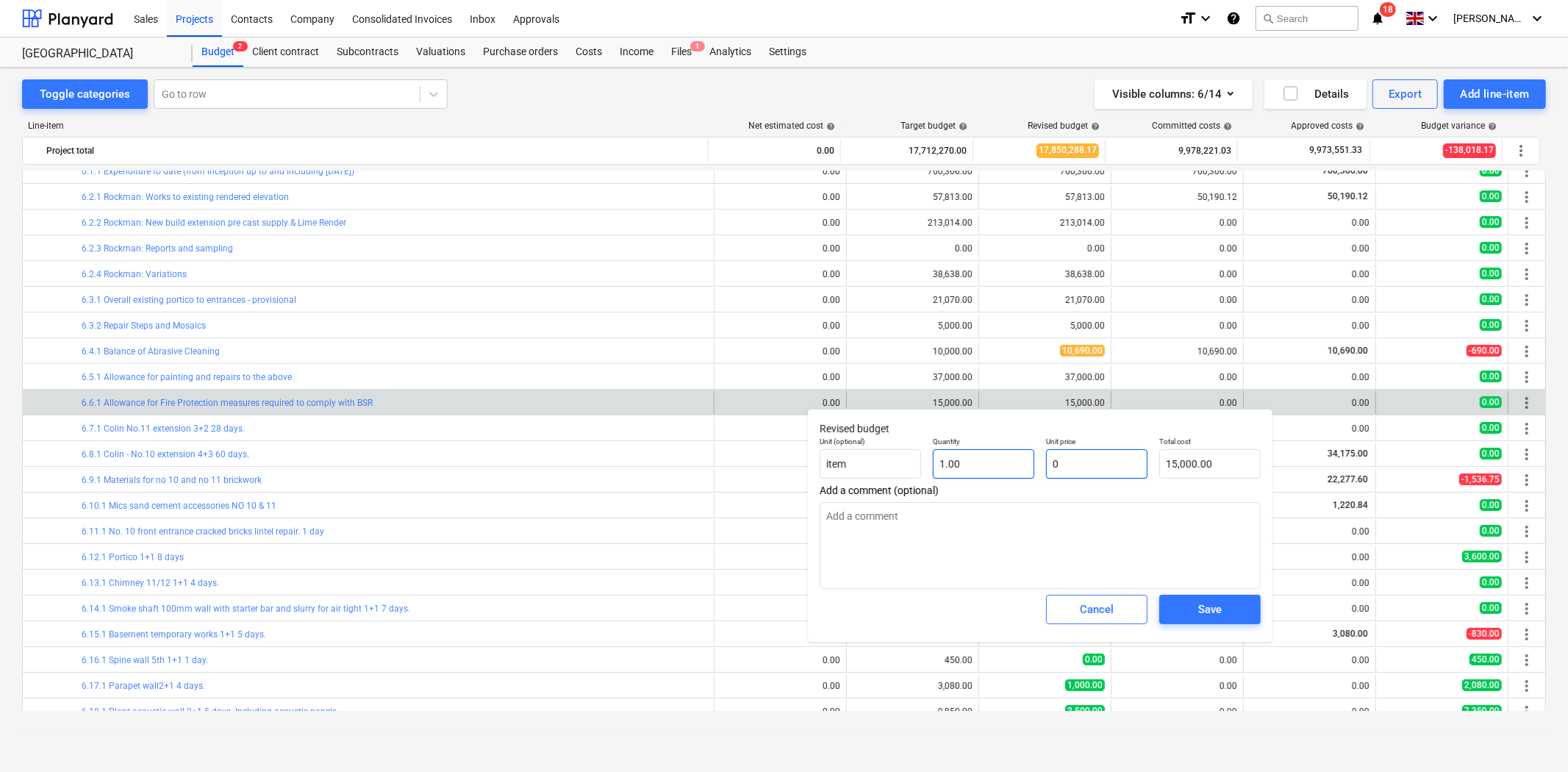
type input "0.00"
type input "0"
type textarea "x"
type input "0.00"
click at [978, 520] on textarea at bounding box center [1040, 545] width 441 height 86
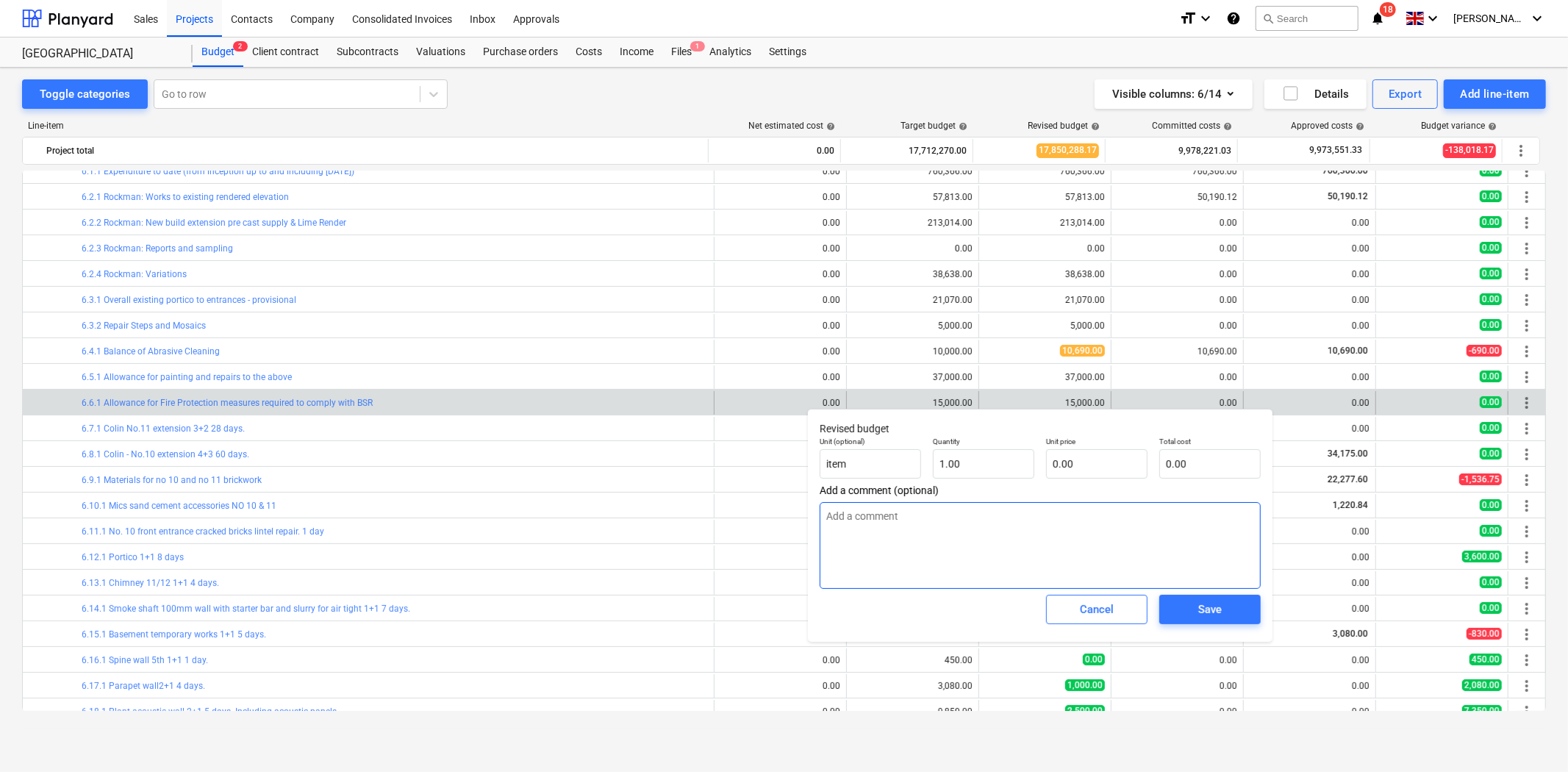
type textarea "x"
type textarea "M"
type textarea "x"
type textarea "Mo"
click at [1200, 614] on div "Save" at bounding box center [1209, 609] width 23 height 19
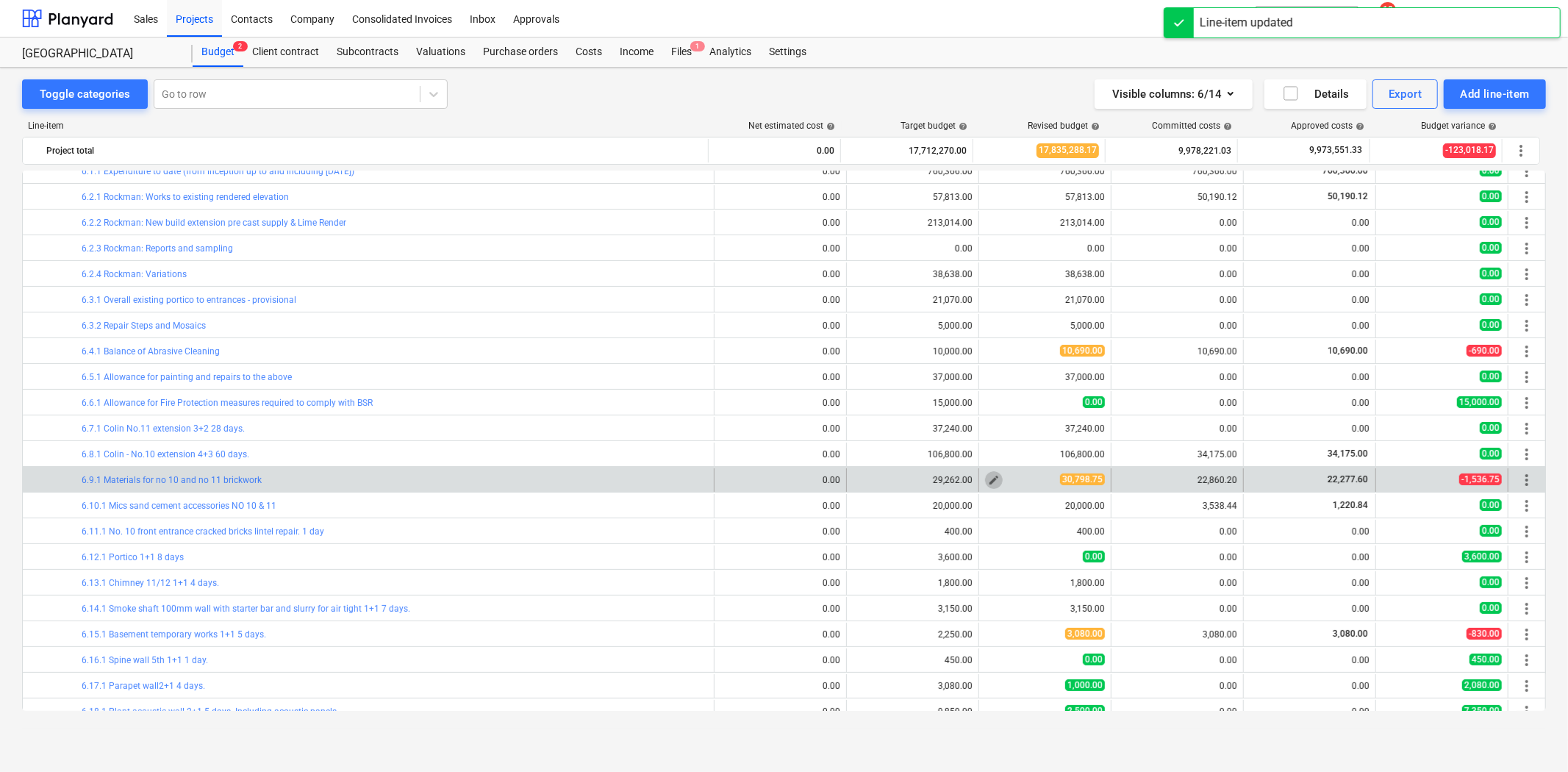
click at [988, 478] on span "edit" at bounding box center [994, 480] width 12 height 12
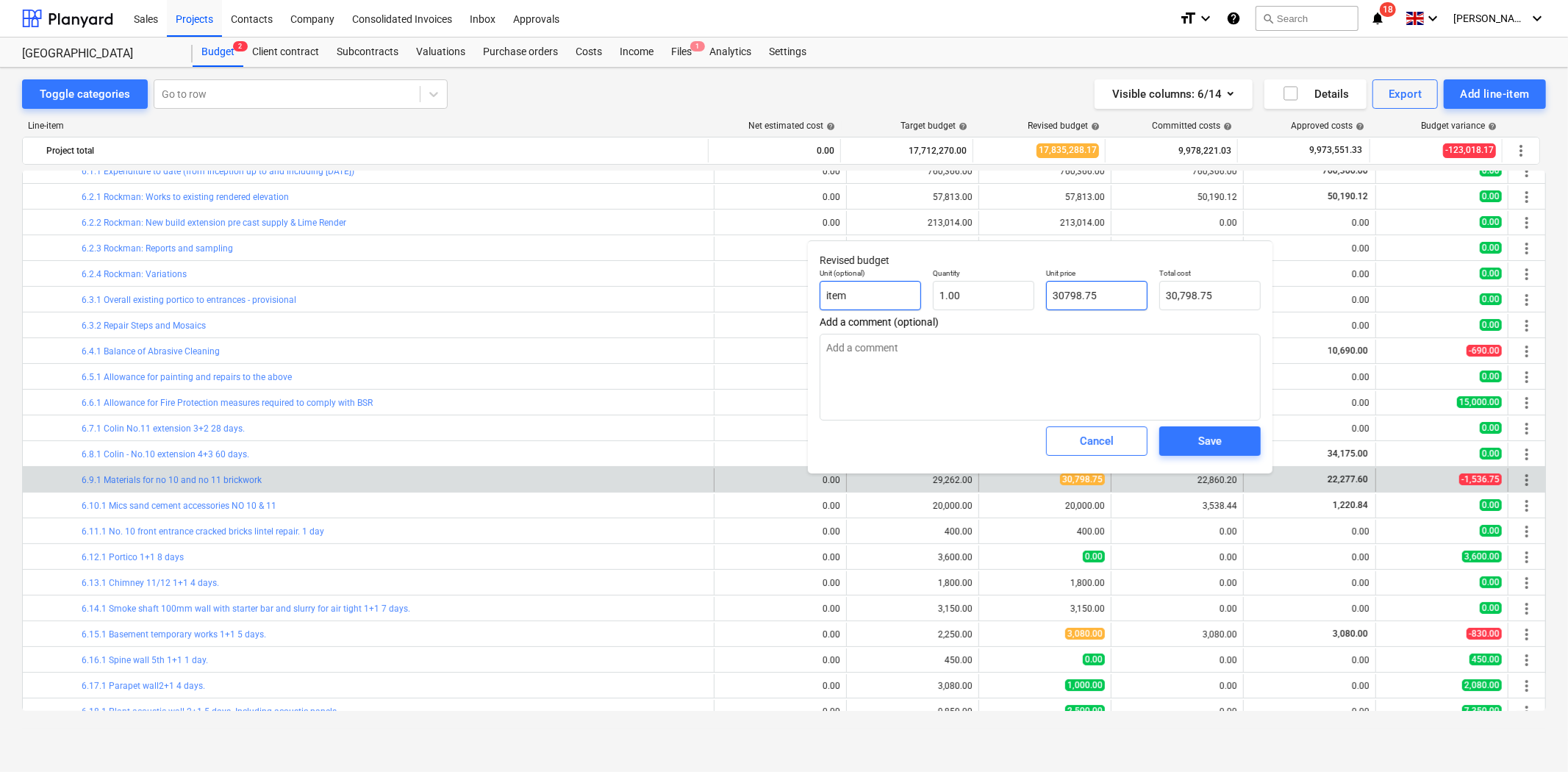
drag, startPoint x: 1108, startPoint y: 297, endPoint x: 919, endPoint y: 283, distance: 189.5
click at [919, 283] on div "Unit (optional) item Quantity 1.00 Unit price 30798.75 Total cost 30,798.75" at bounding box center [1040, 289] width 453 height 54
click at [1204, 436] on div "Save" at bounding box center [1209, 441] width 23 height 19
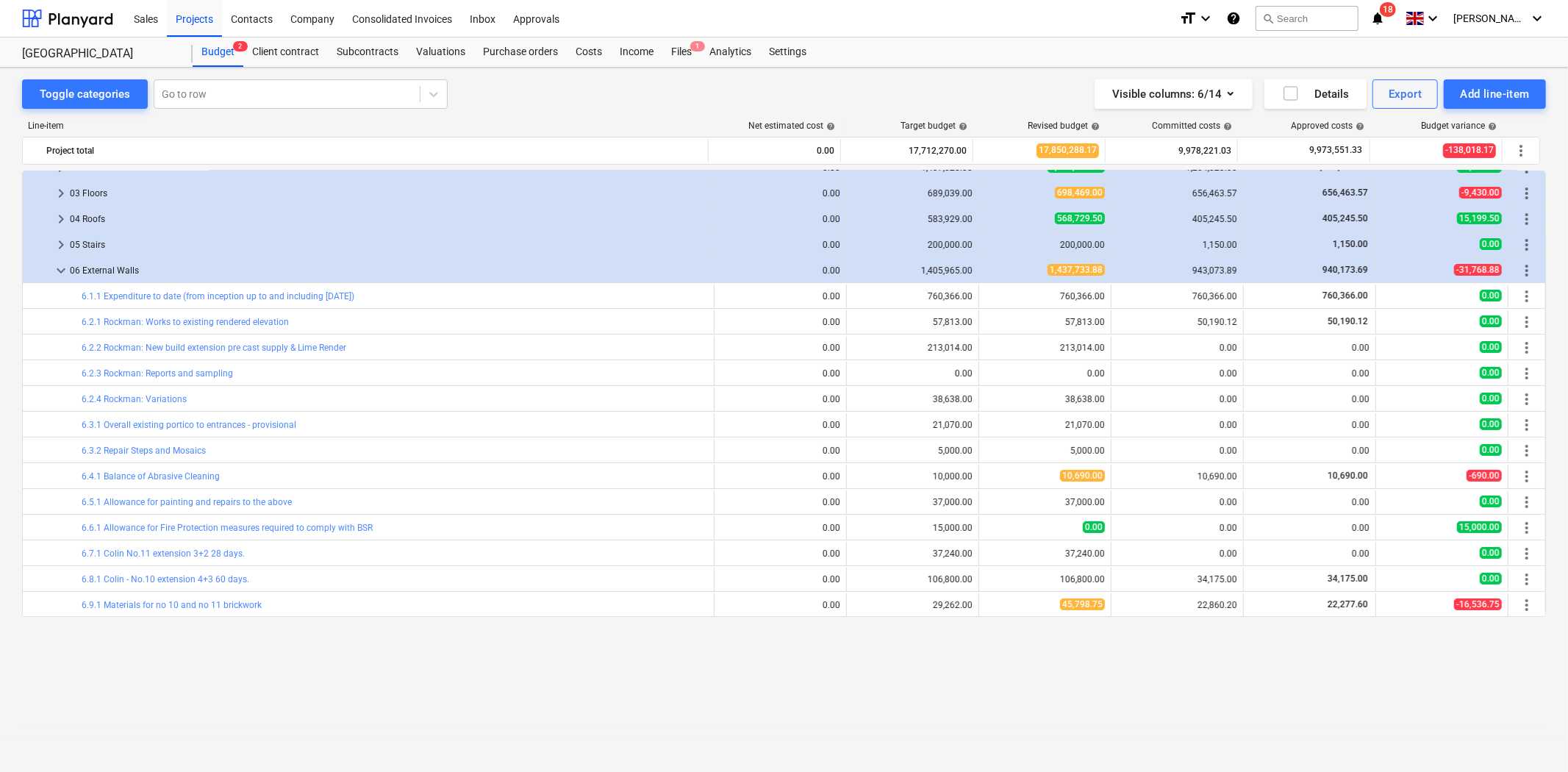
scroll to position [0, 0]
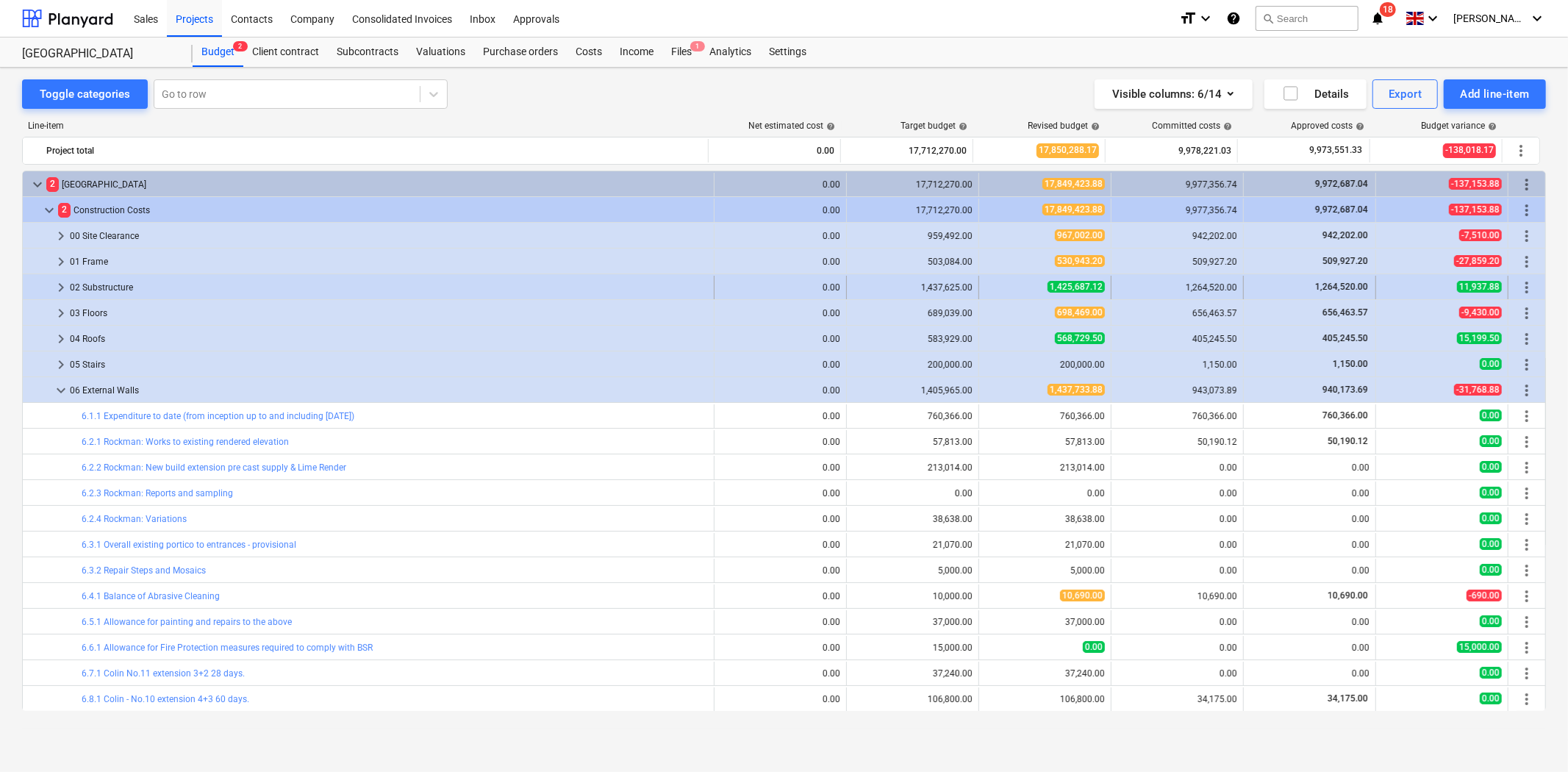
click at [57, 288] on span "keyboard_arrow_right" at bounding box center [61, 287] width 18 height 18
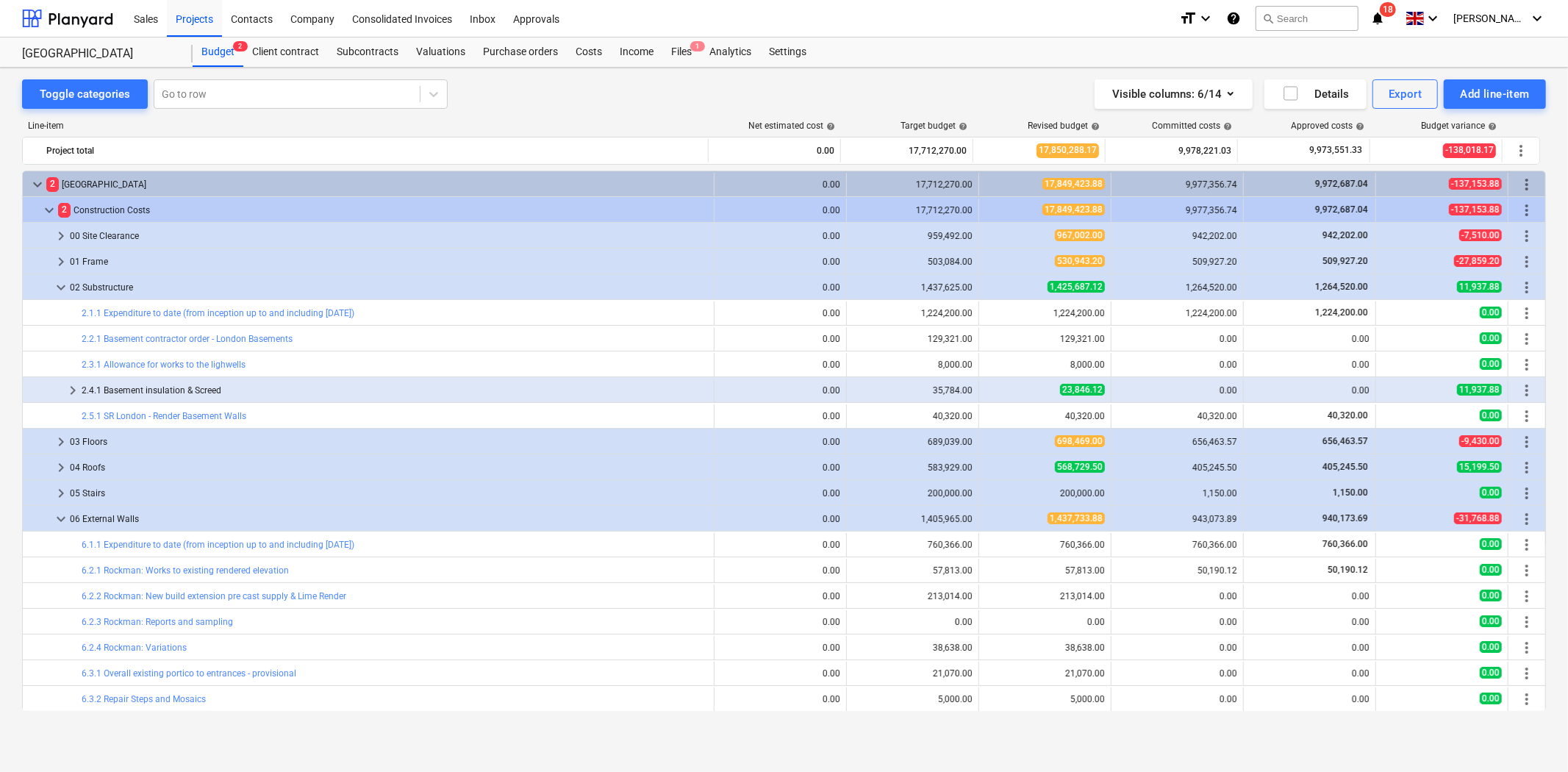
click at [57, 288] on span "keyboard_arrow_down" at bounding box center [61, 287] width 18 height 18
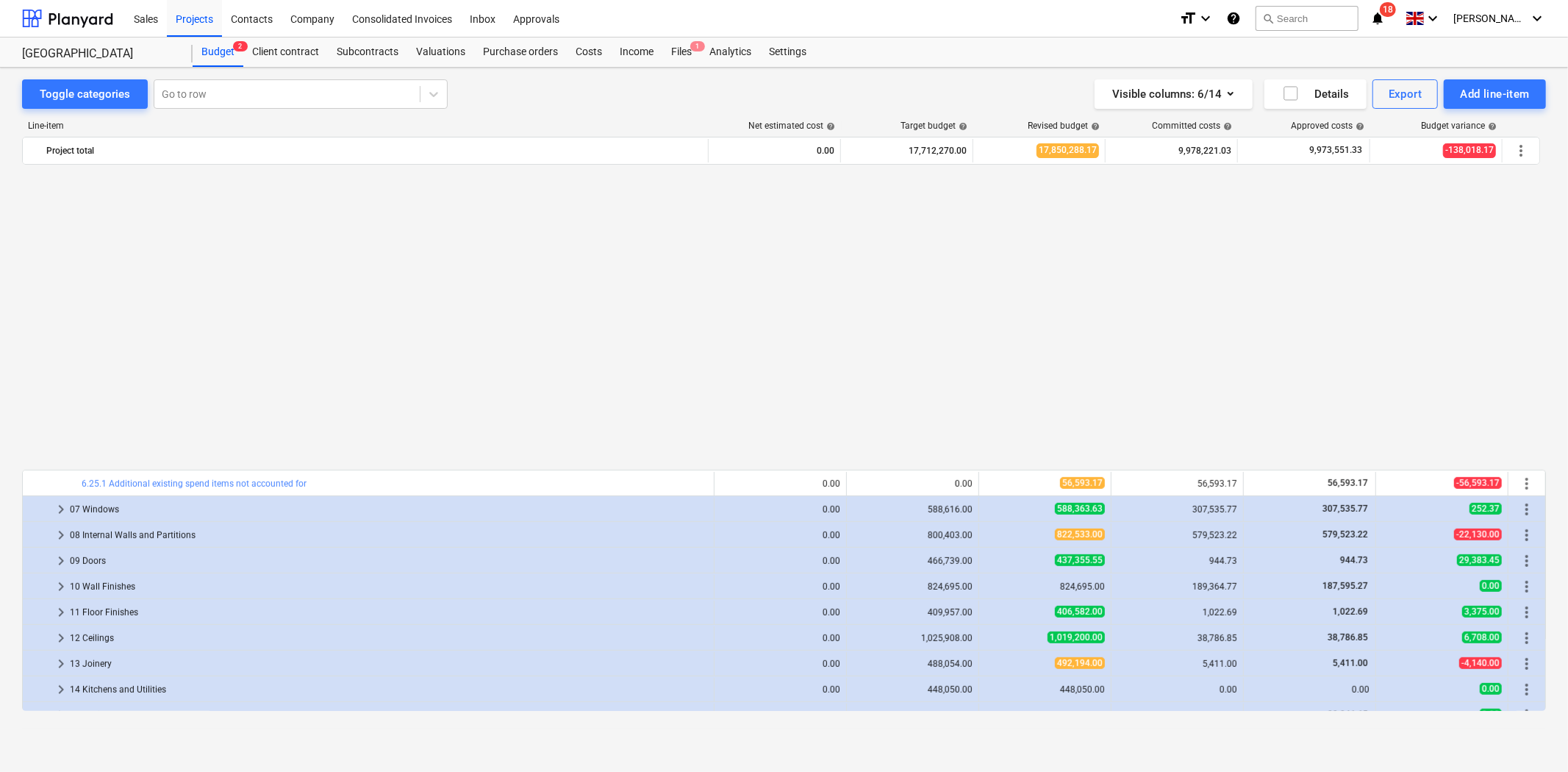
scroll to position [980, 0]
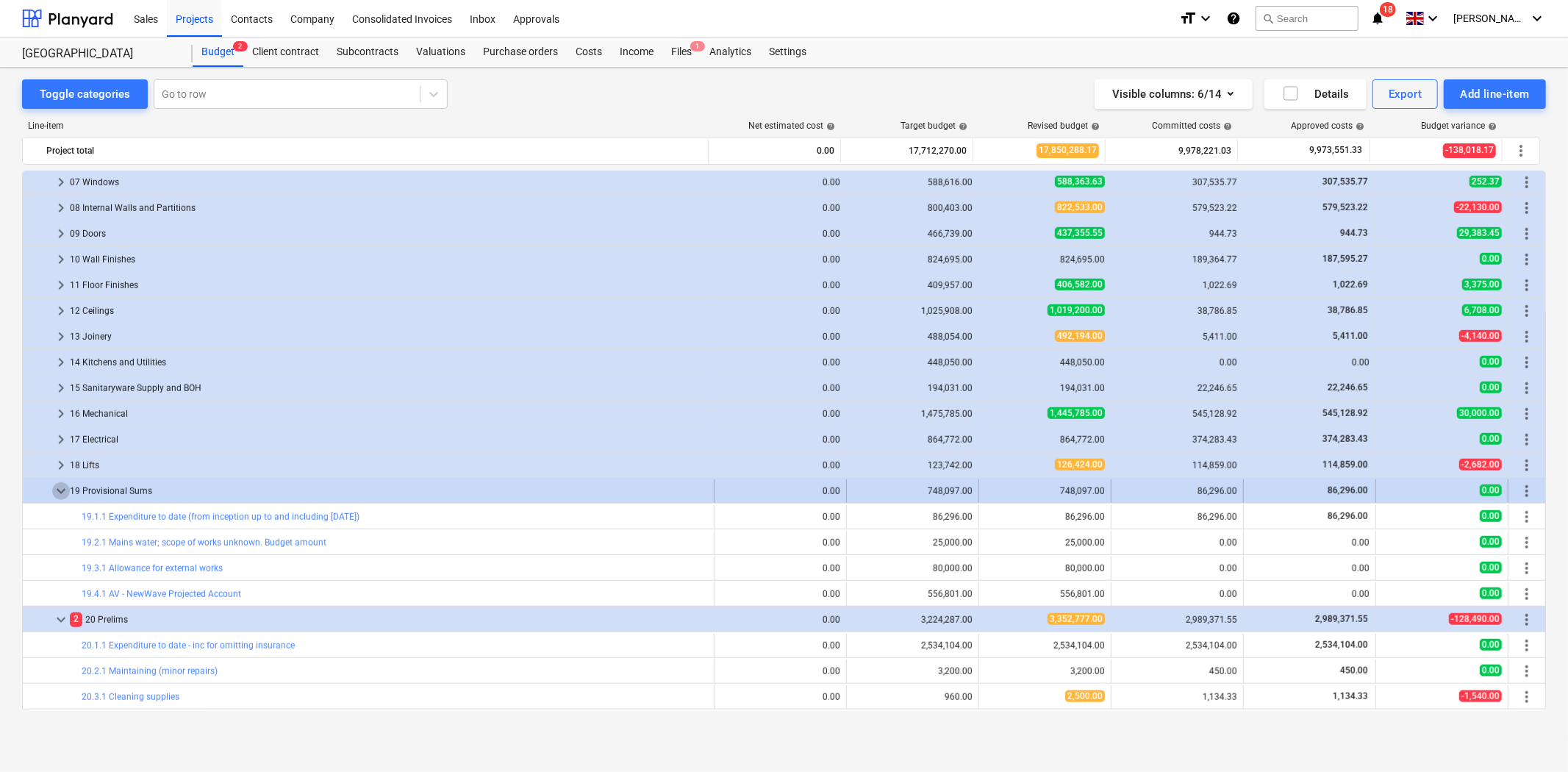
click at [60, 491] on span "keyboard_arrow_down" at bounding box center [61, 490] width 18 height 18
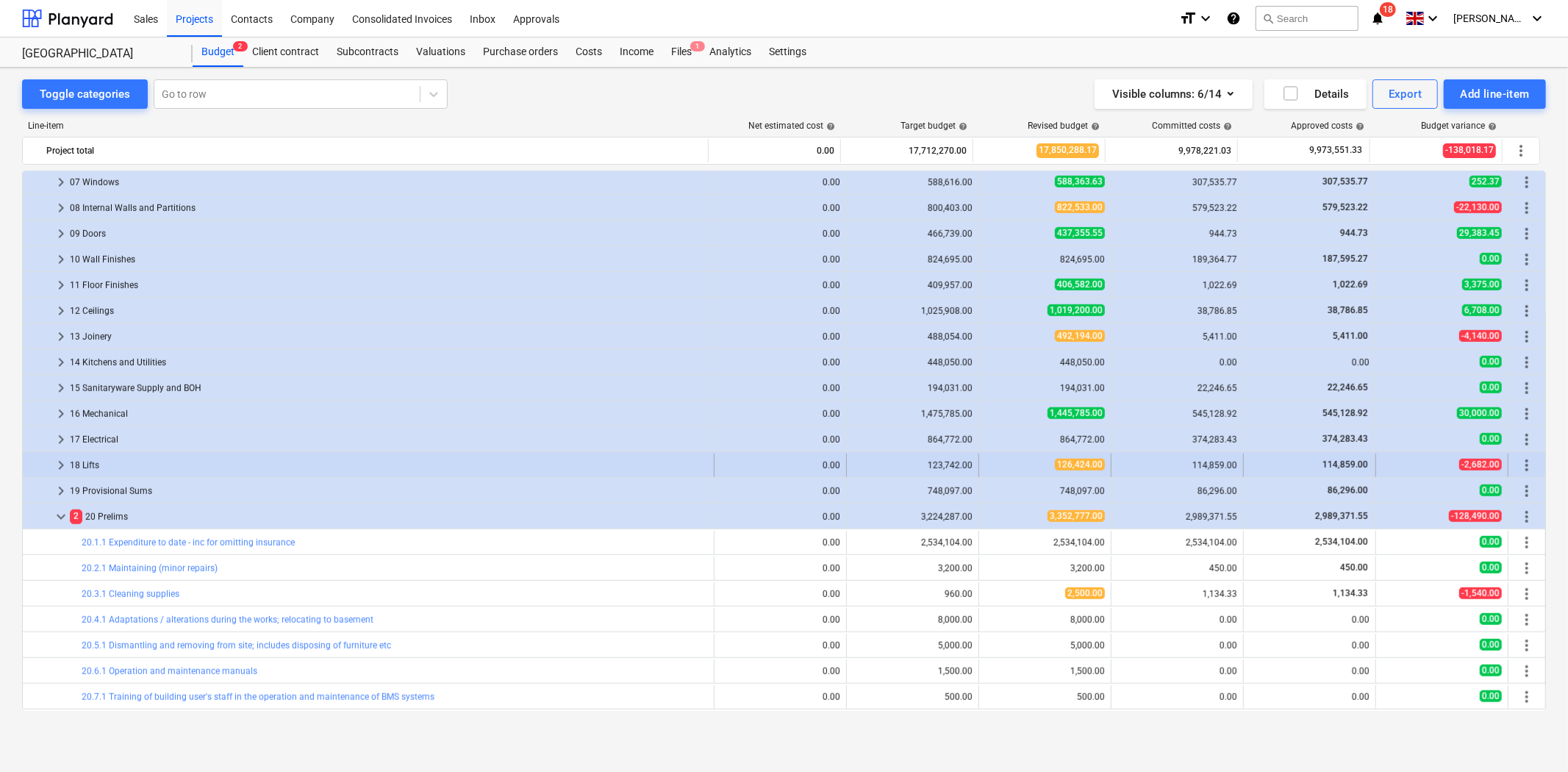
click at [61, 467] on span "keyboard_arrow_right" at bounding box center [61, 465] width 18 height 18
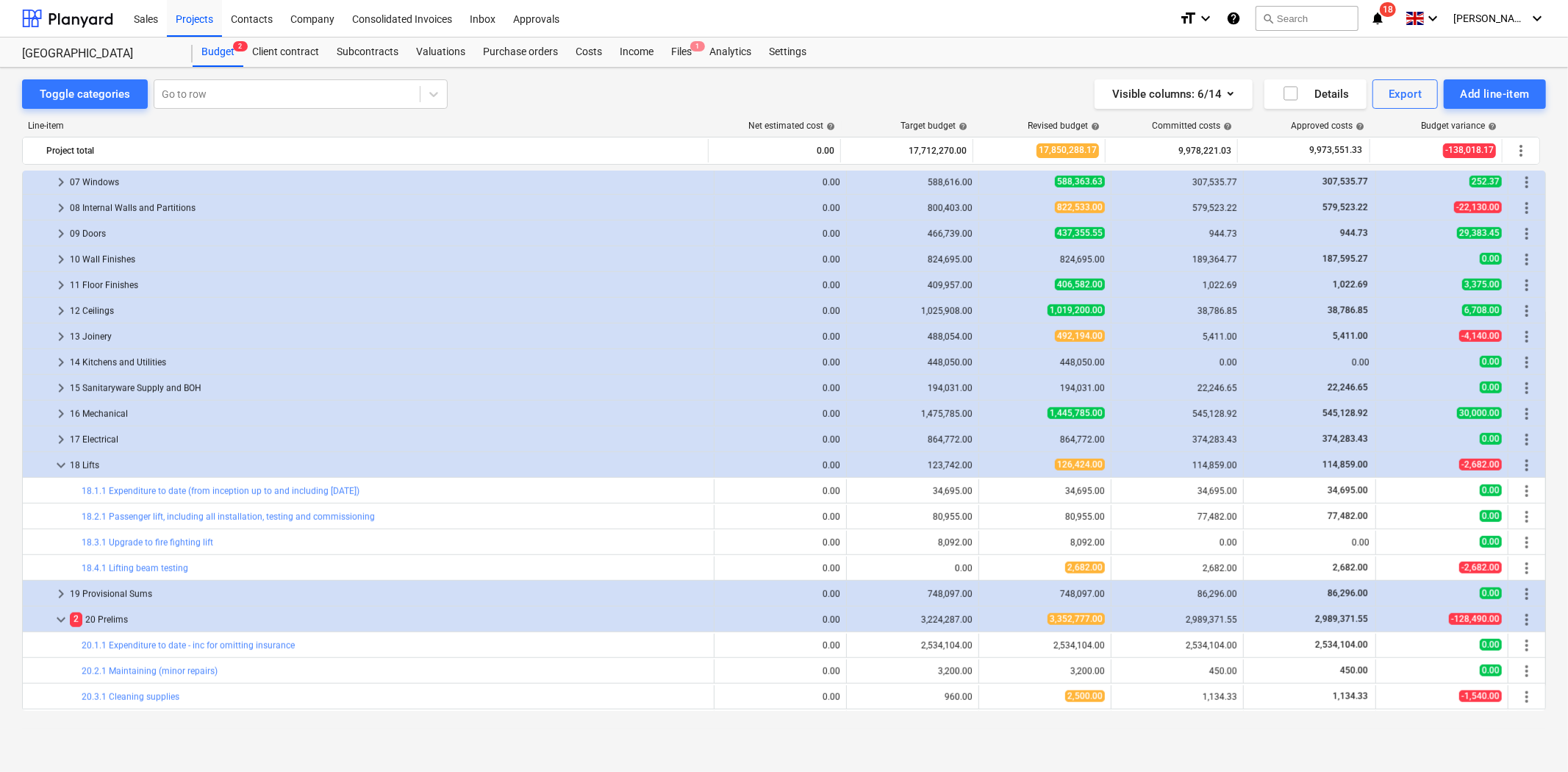
click at [61, 467] on span "keyboard_arrow_down" at bounding box center [61, 465] width 18 height 18
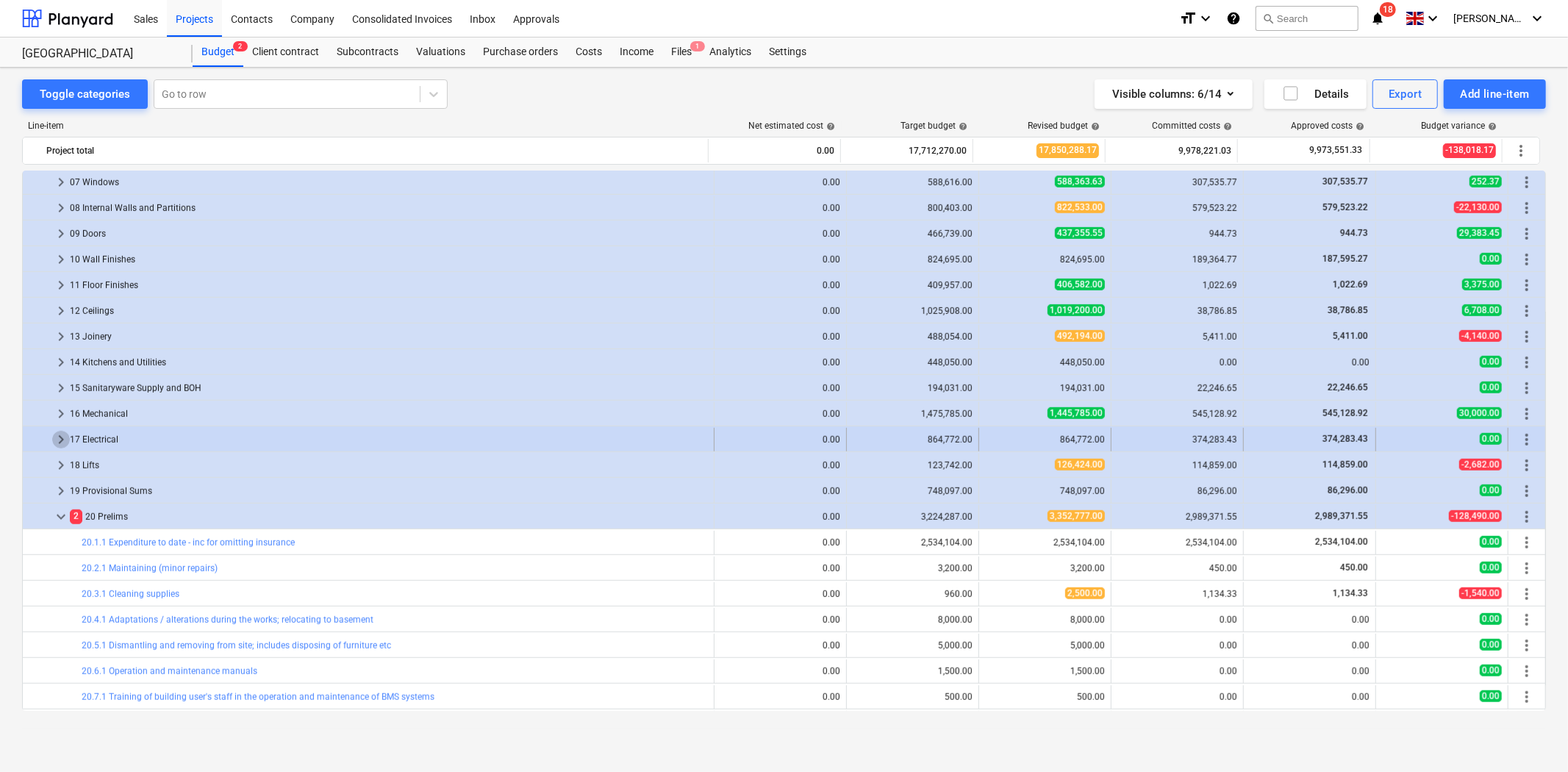
click at [61, 436] on span "keyboard_arrow_right" at bounding box center [61, 439] width 18 height 18
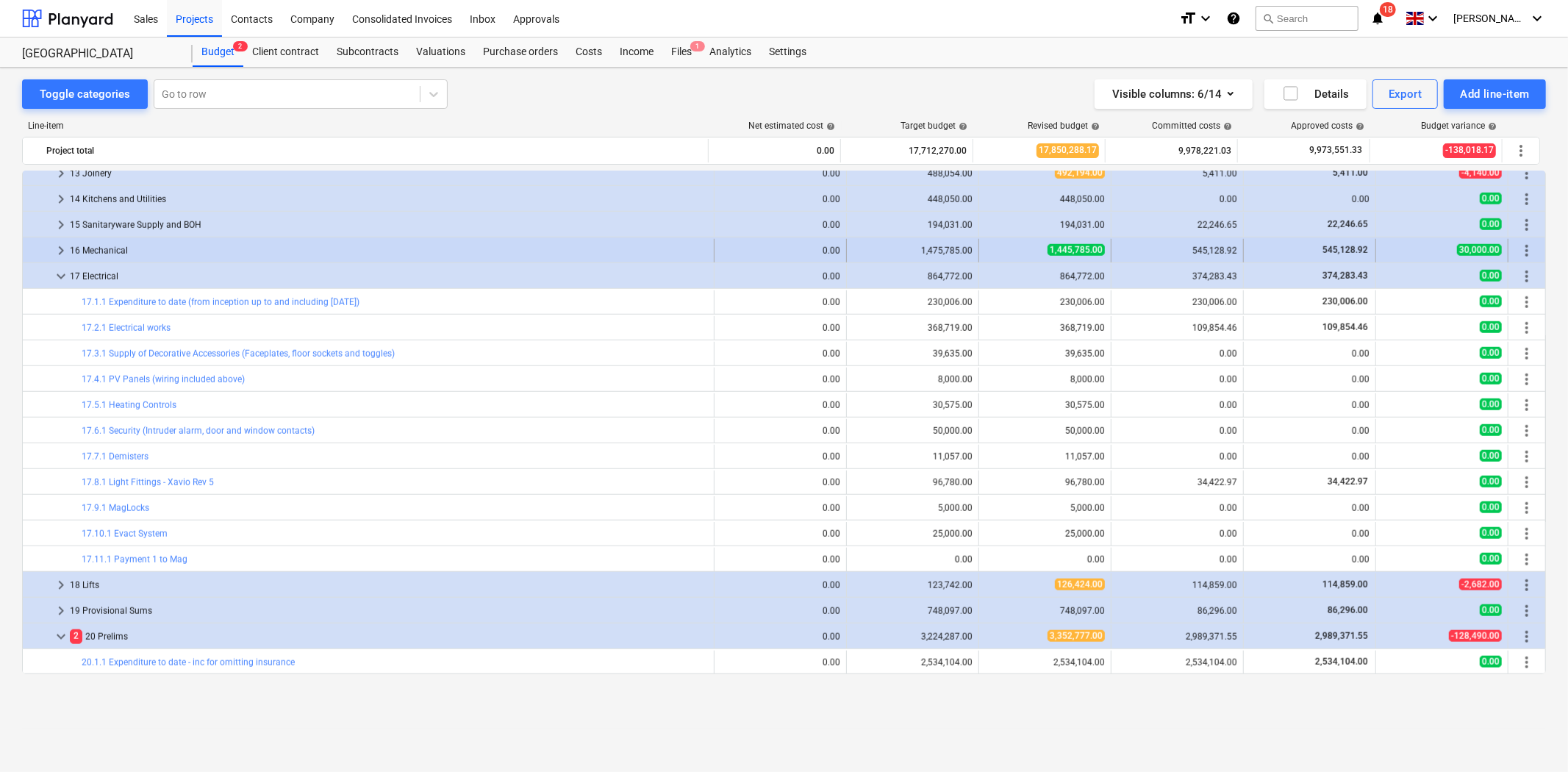
scroll to position [1061, 0]
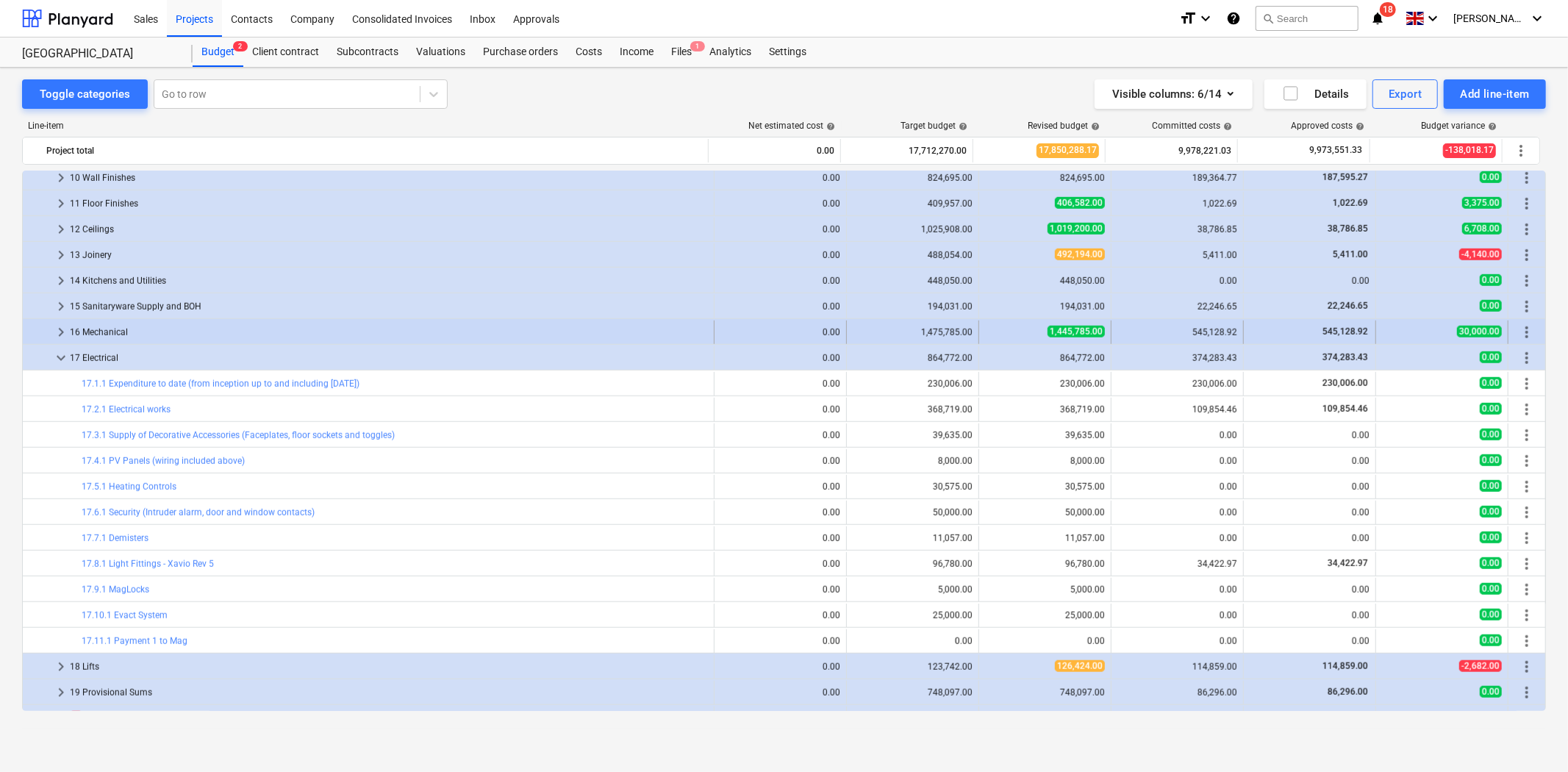
click at [61, 332] on span "keyboard_arrow_right" at bounding box center [61, 332] width 18 height 18
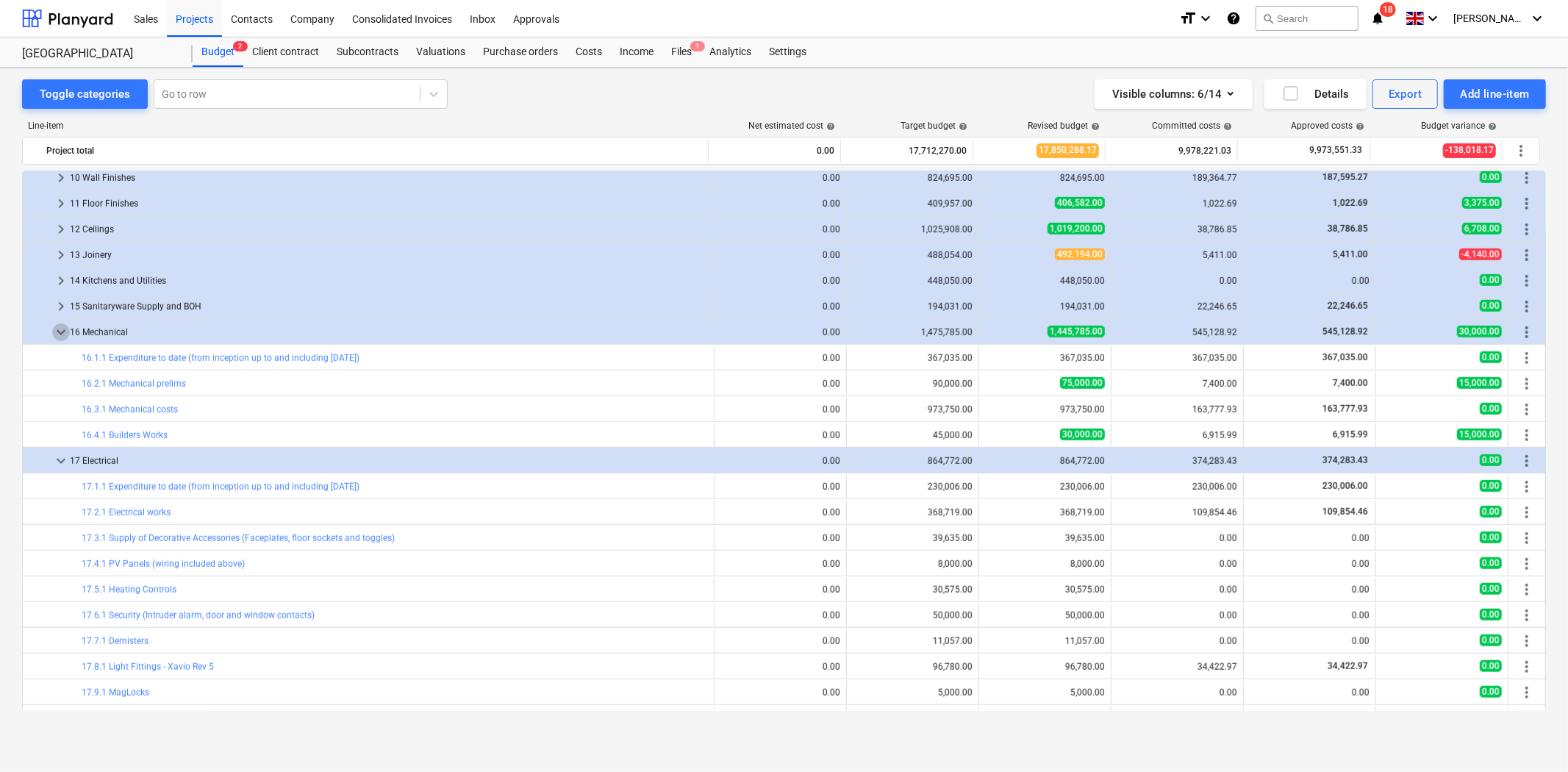
click at [61, 332] on span "keyboard_arrow_down" at bounding box center [61, 332] width 18 height 18
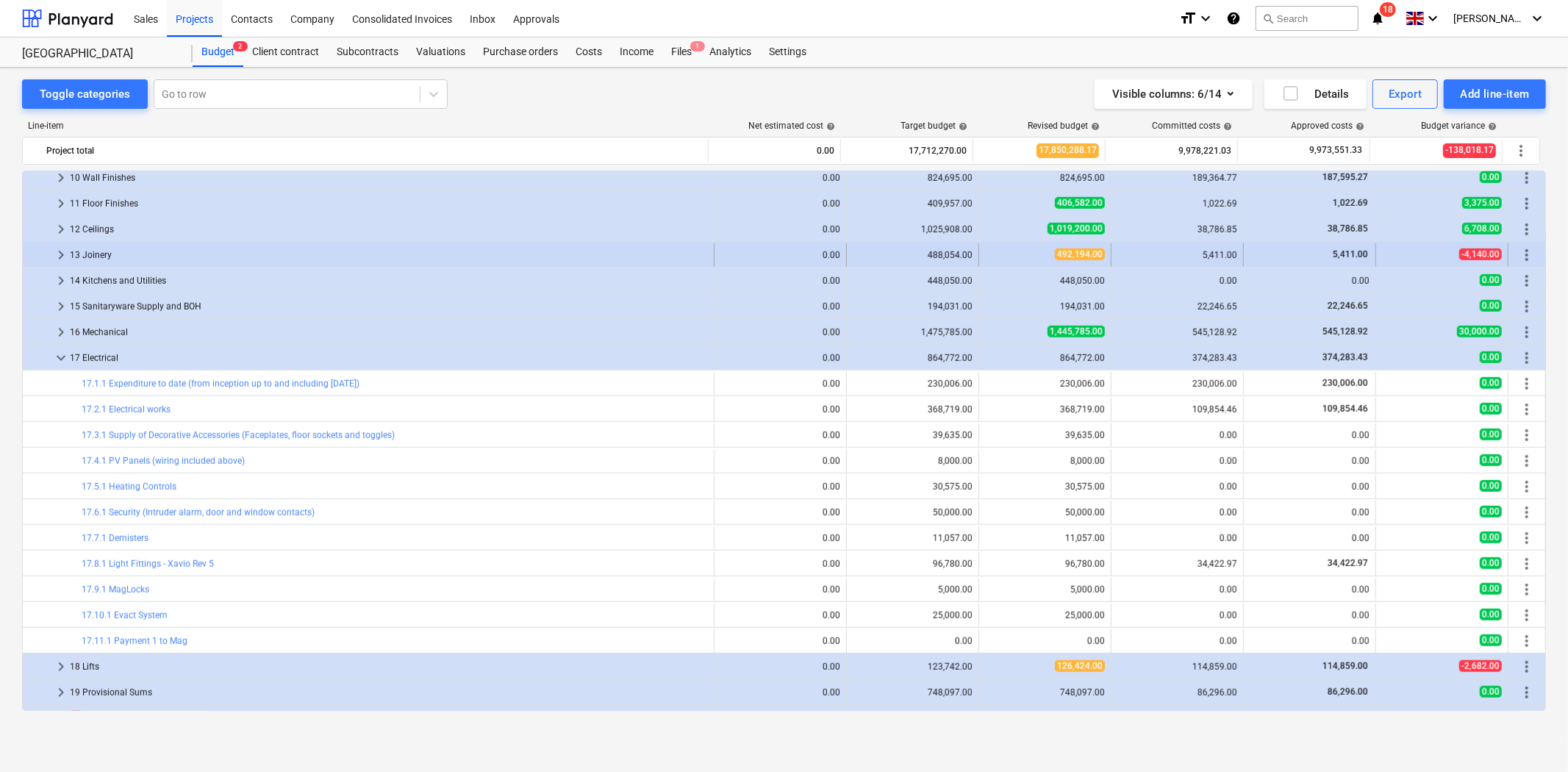
click at [62, 252] on span "keyboard_arrow_right" at bounding box center [61, 255] width 18 height 18
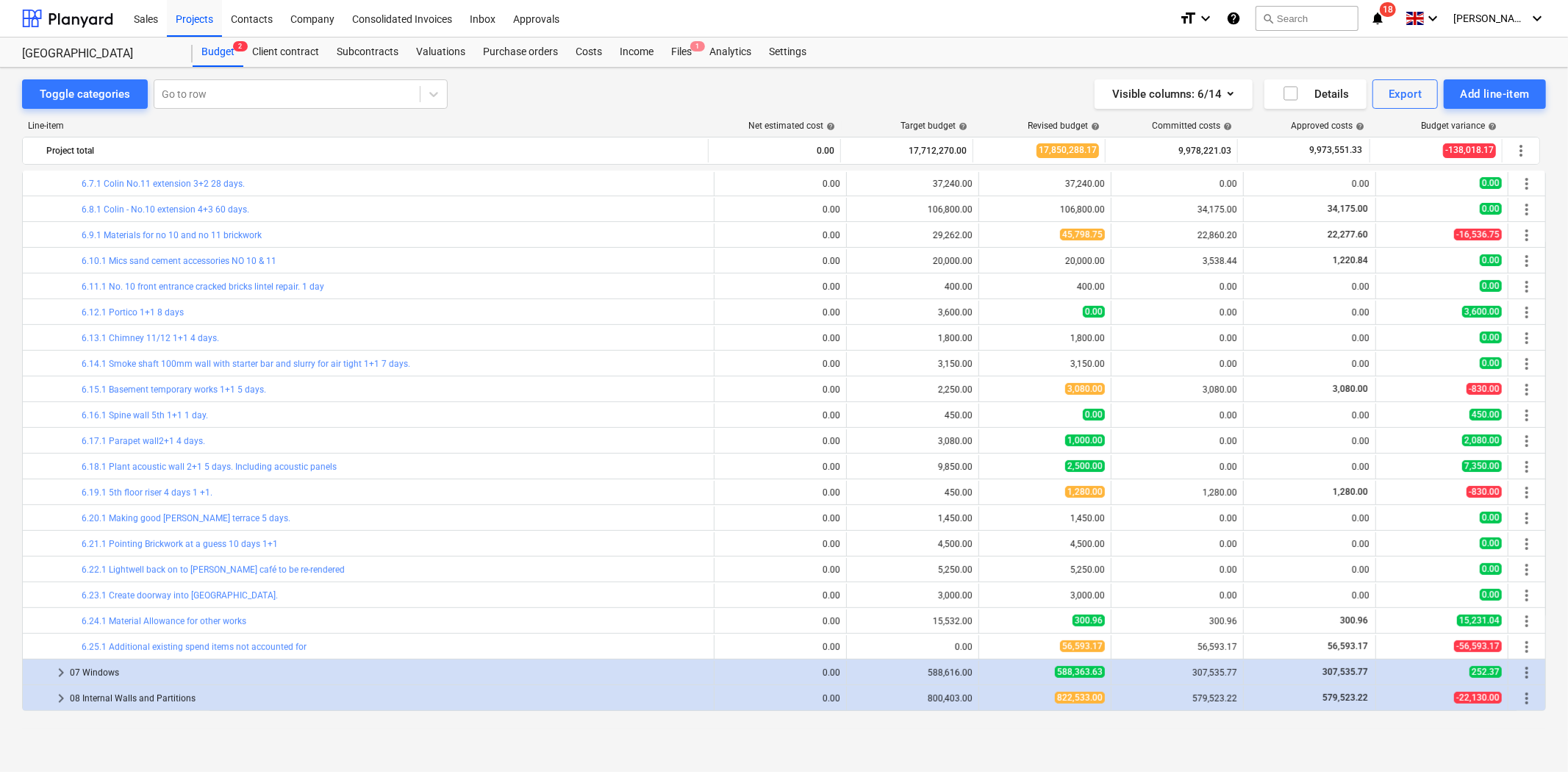
scroll to position [898, 0]
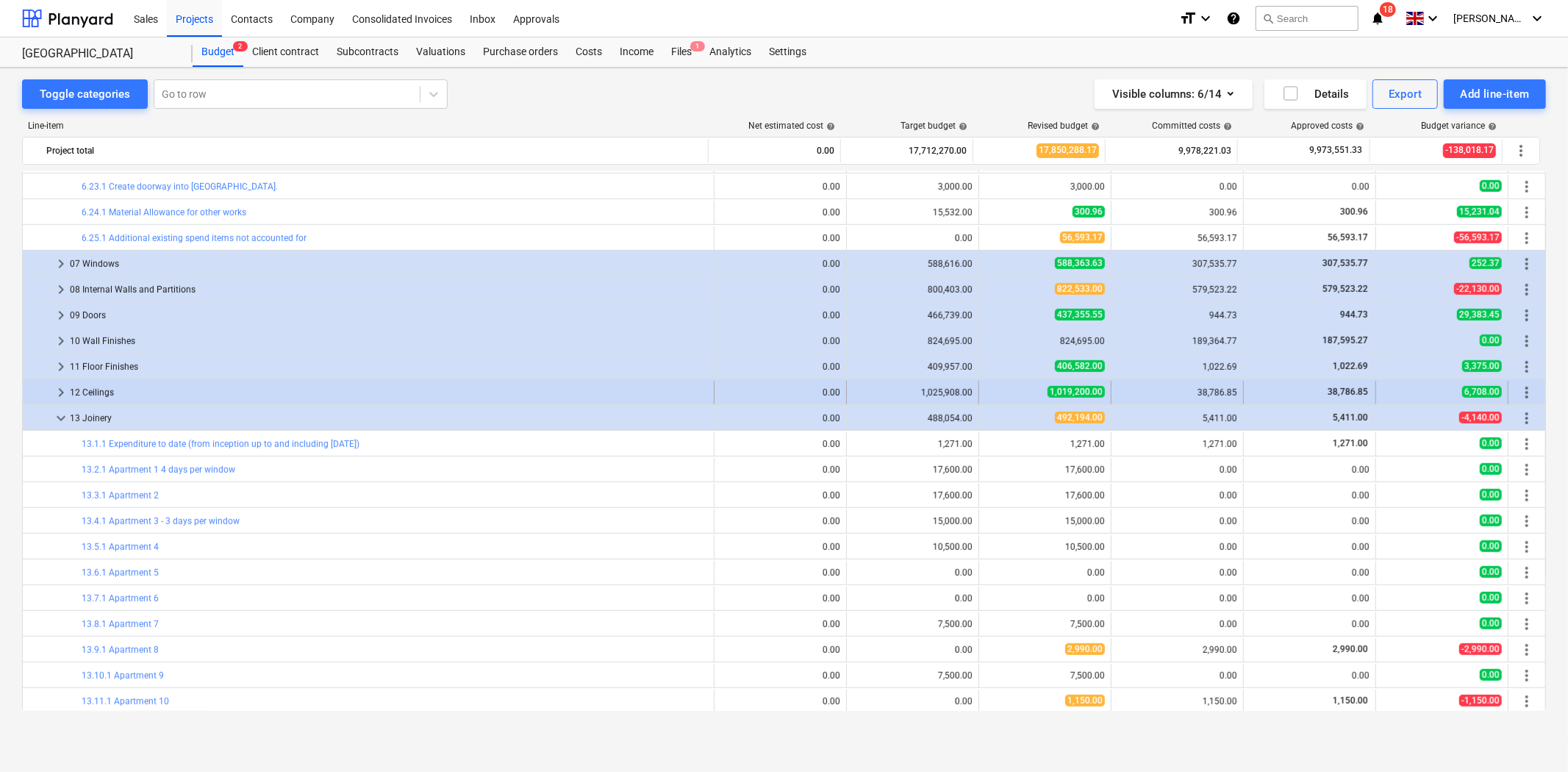
click at [60, 393] on span "keyboard_arrow_right" at bounding box center [61, 392] width 18 height 18
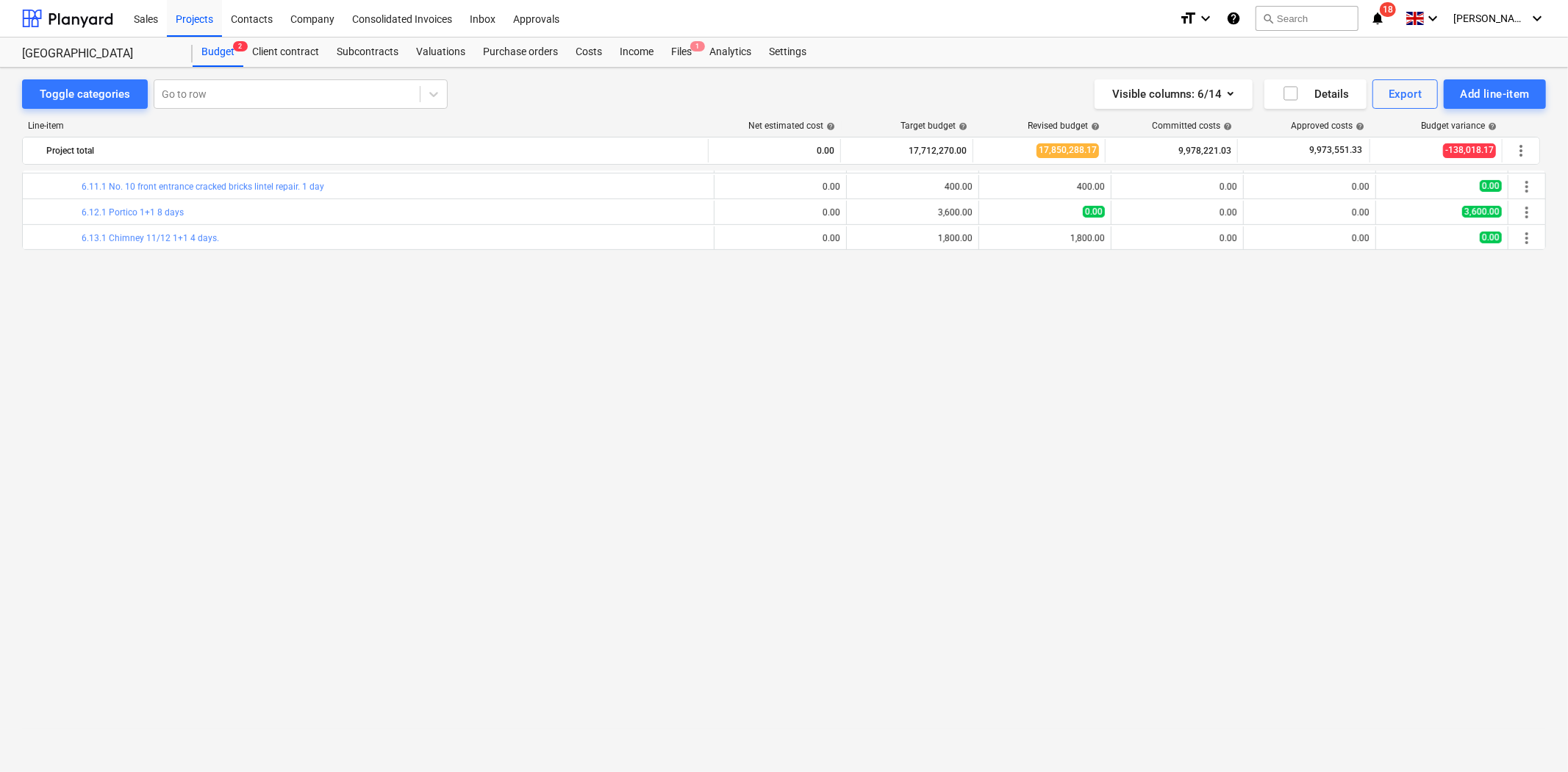
scroll to position [0, 0]
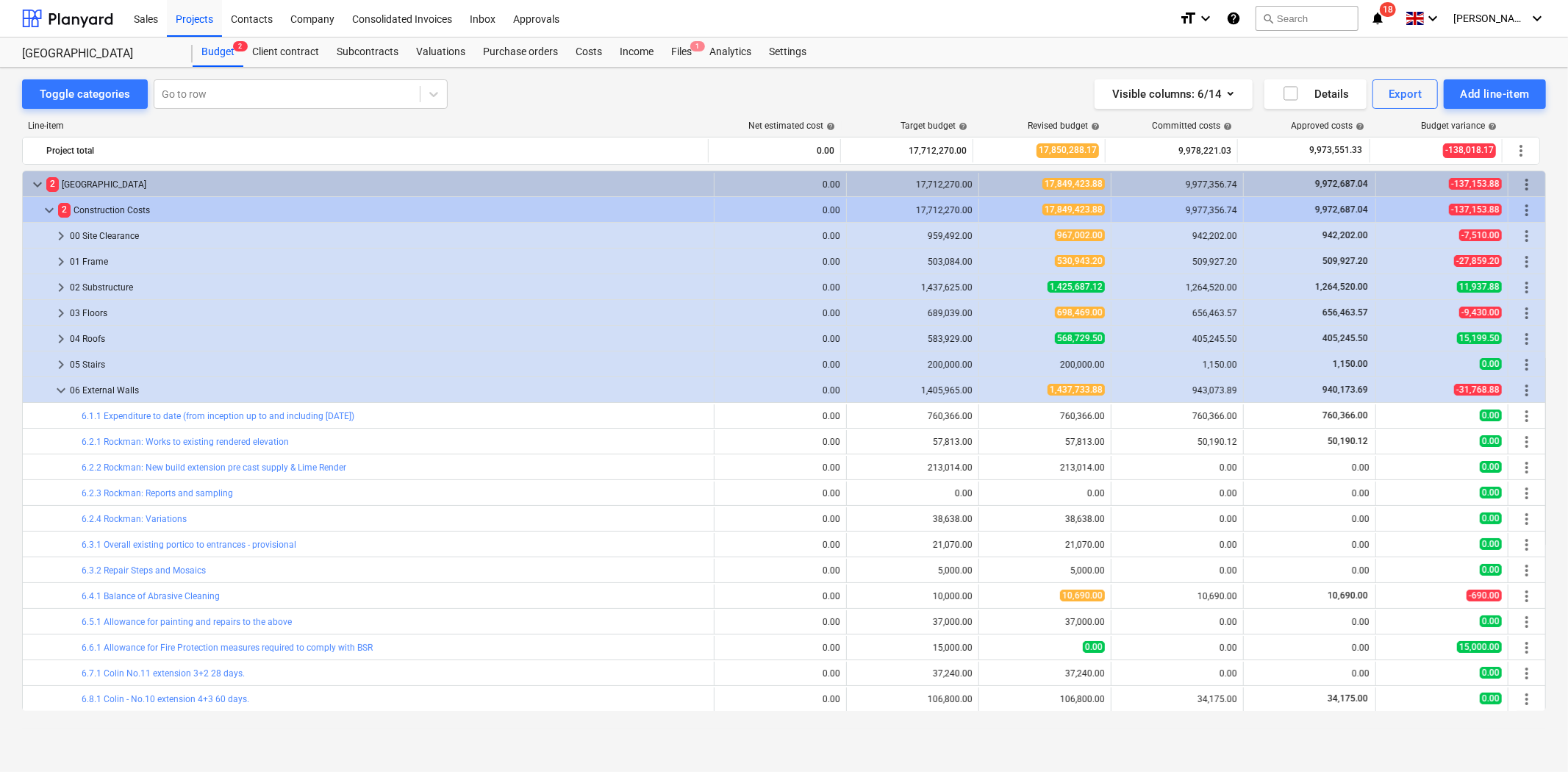
click at [1299, 731] on div "Toggle categories Go to row Visible columns : 6/14 Details Export Add line-item…" at bounding box center [784, 404] width 1568 height 673
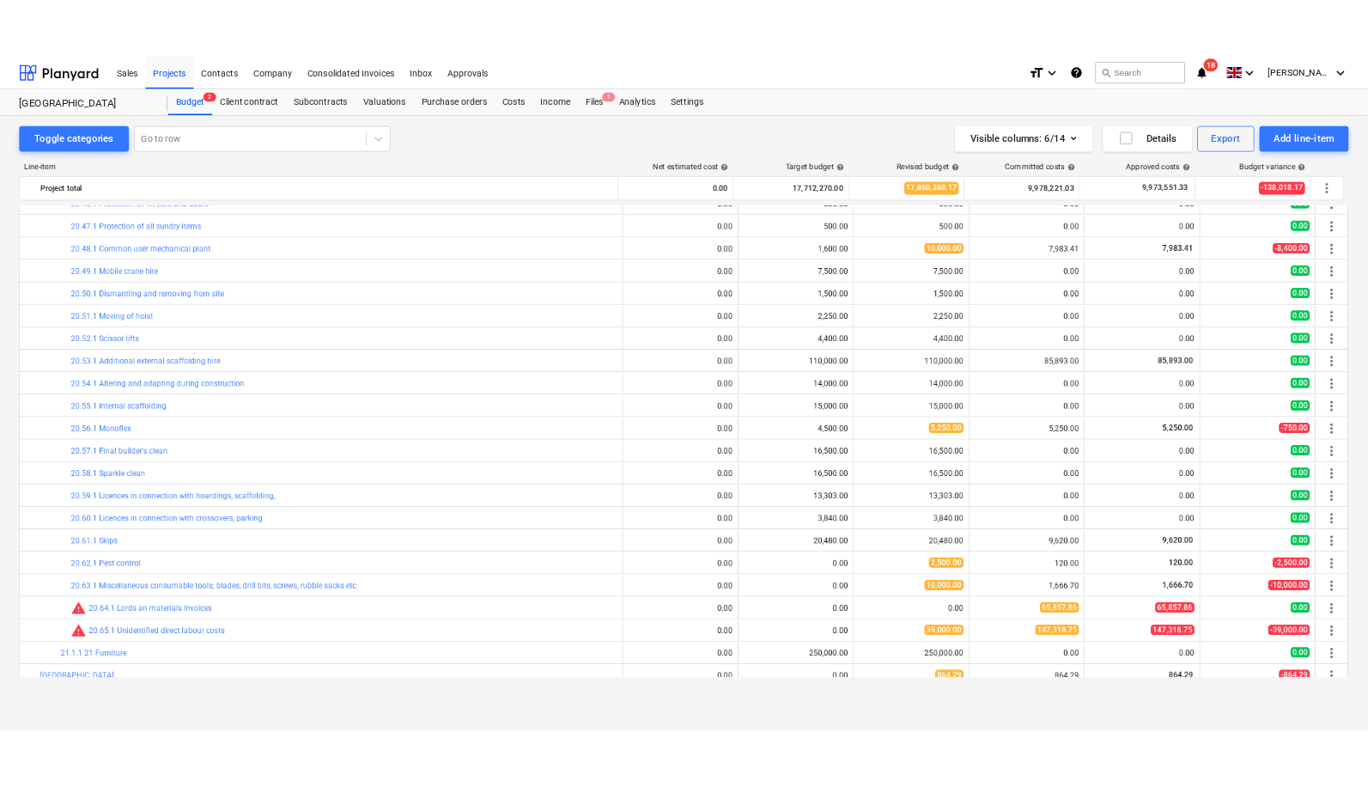
scroll to position [4509, 0]
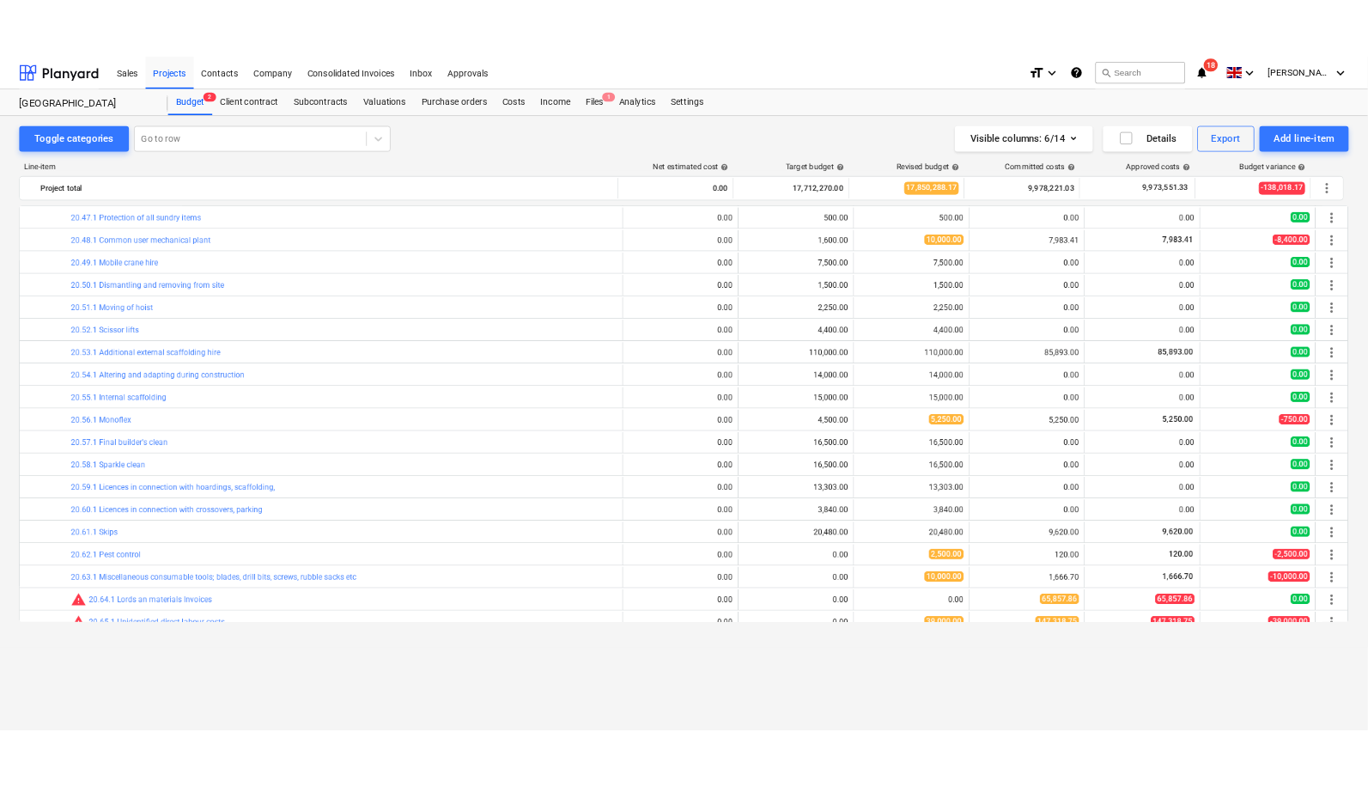
scroll to position [4509, 0]
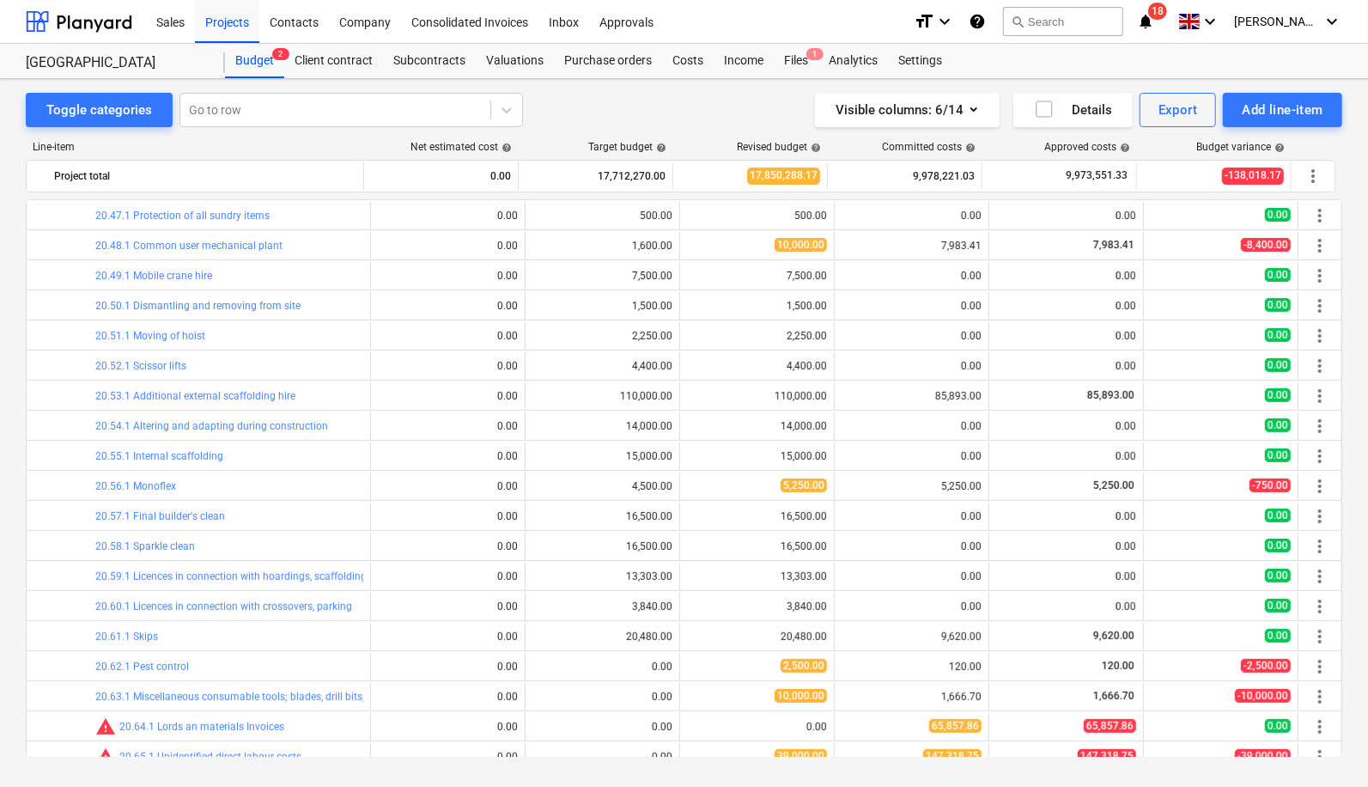
click at [1186, 88] on div "Toggle categories Go to row Visible columns : 6/14 Details Export Add line-item…" at bounding box center [684, 435] width 1368 height 712
drag, startPoint x: 1342, startPoint y: 701, endPoint x: 1340, endPoint y: 675, distance: 25.9
click at [1340, 675] on div "Toggle categories Go to row Visible columns : 6/14 Details Export Add line-item…" at bounding box center [684, 435] width 1368 height 712
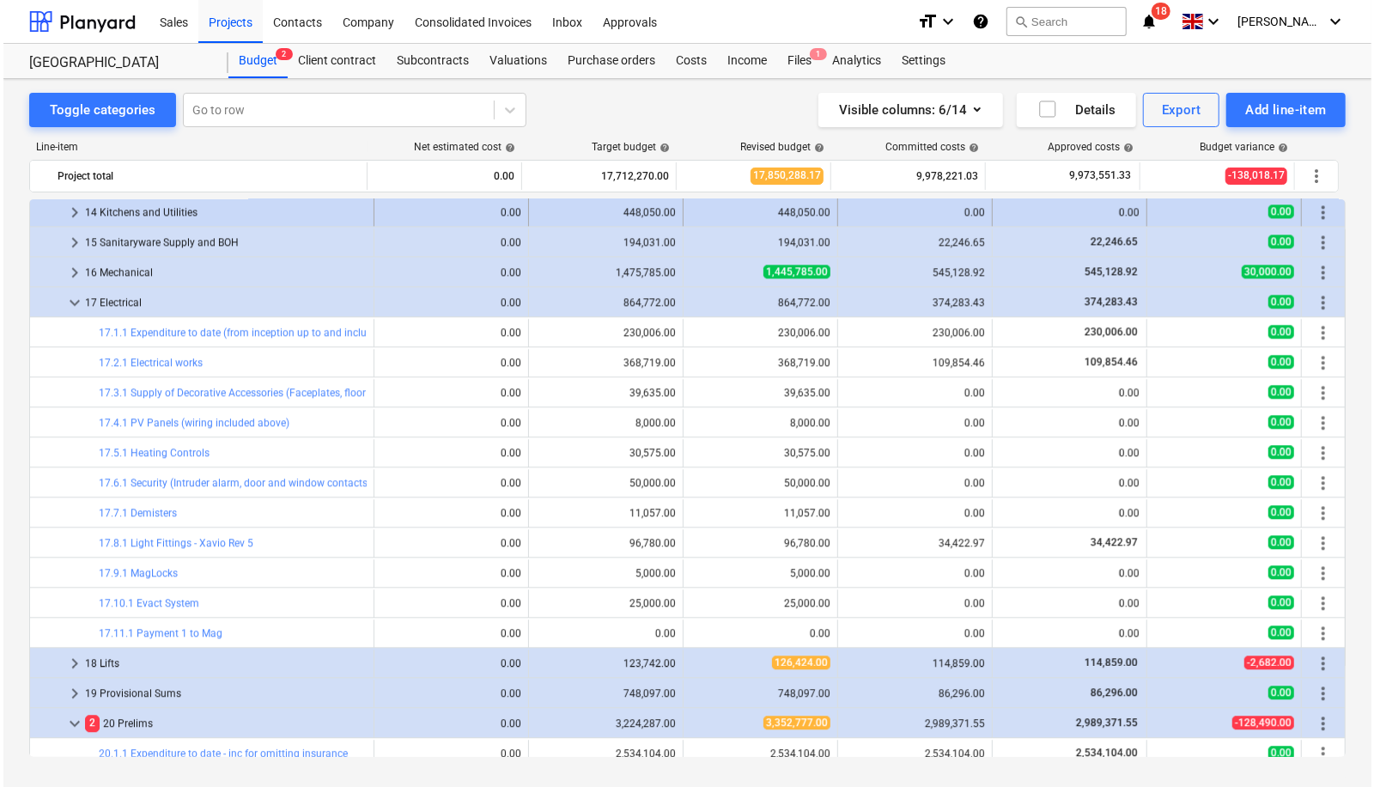
scroll to position [2585, 0]
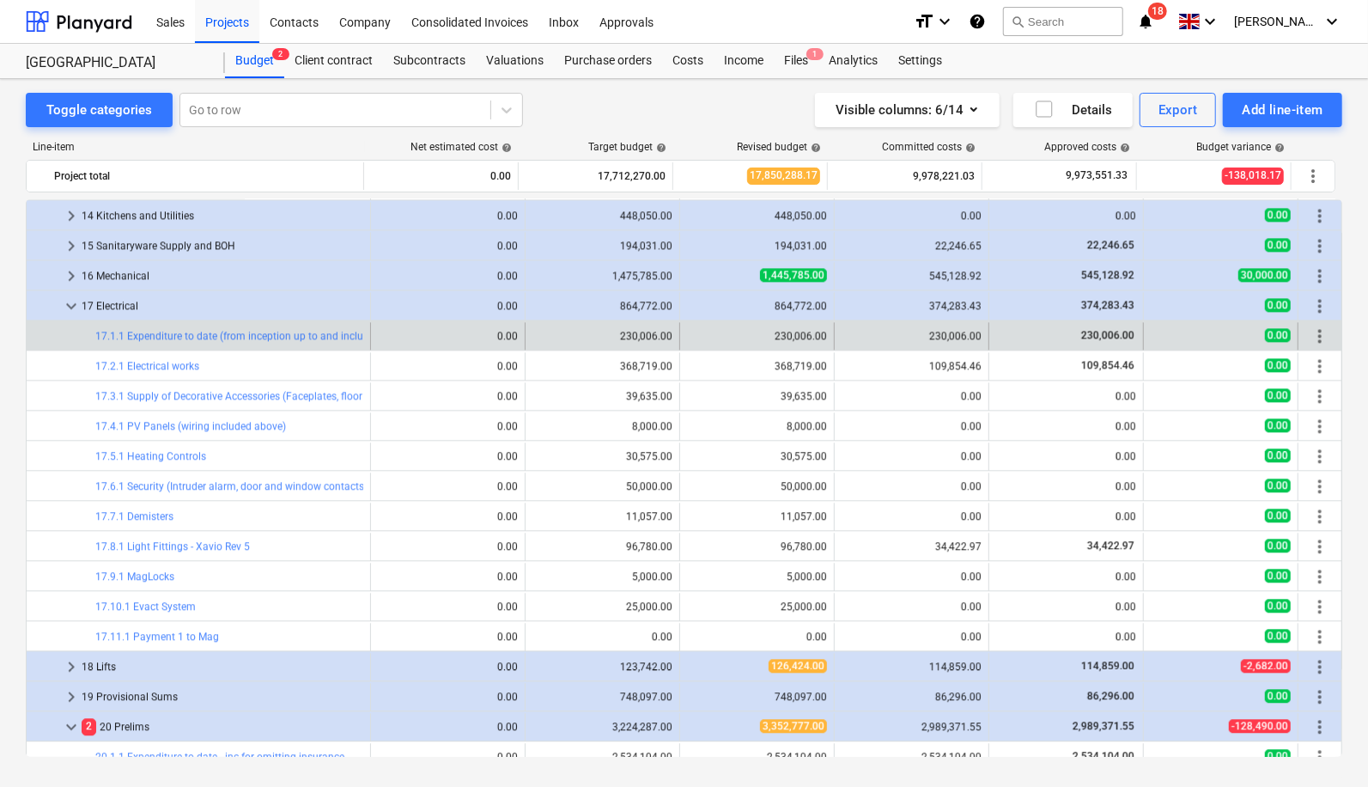
click at [296, 323] on div "bar_chart 17.1.1 Expenditure to date (from inception up to and including [DATE])" at bounding box center [229, 335] width 268 height 27
click at [299, 332] on link "17.1.1 Expenditure to date (from inception up to and including [DATE])" at bounding box center [257, 336] width 325 height 12
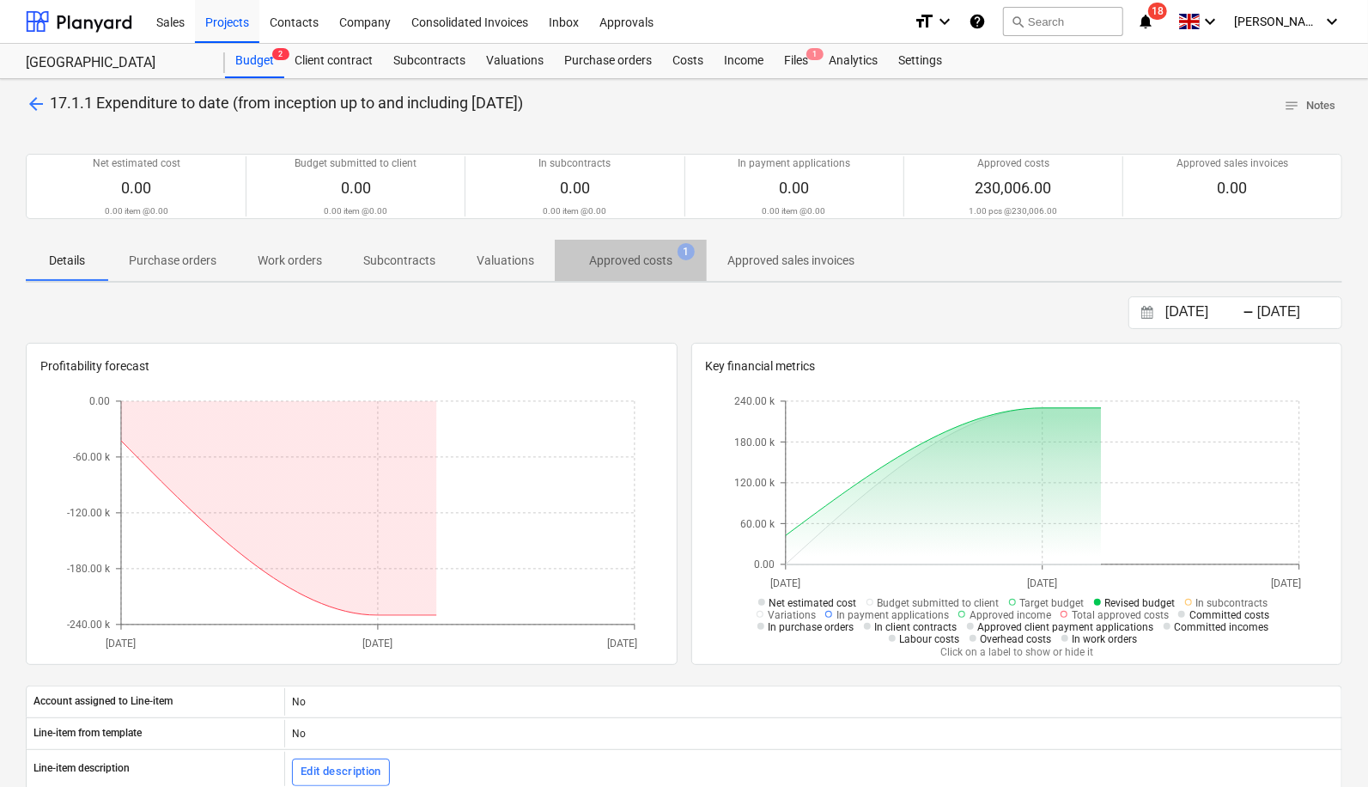
click at [661, 256] on p "Approved costs" at bounding box center [630, 261] width 83 height 18
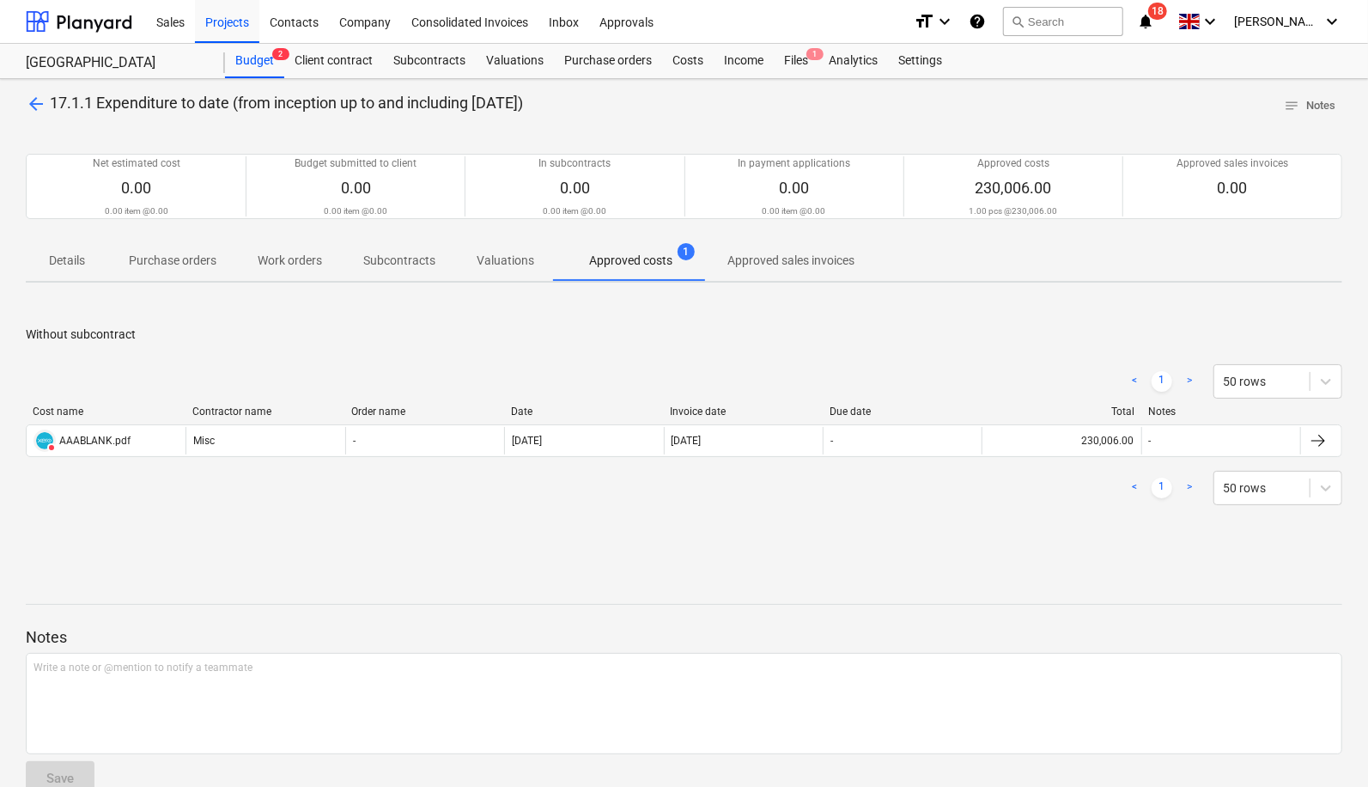
click at [27, 106] on span "arrow_back" at bounding box center [36, 104] width 21 height 21
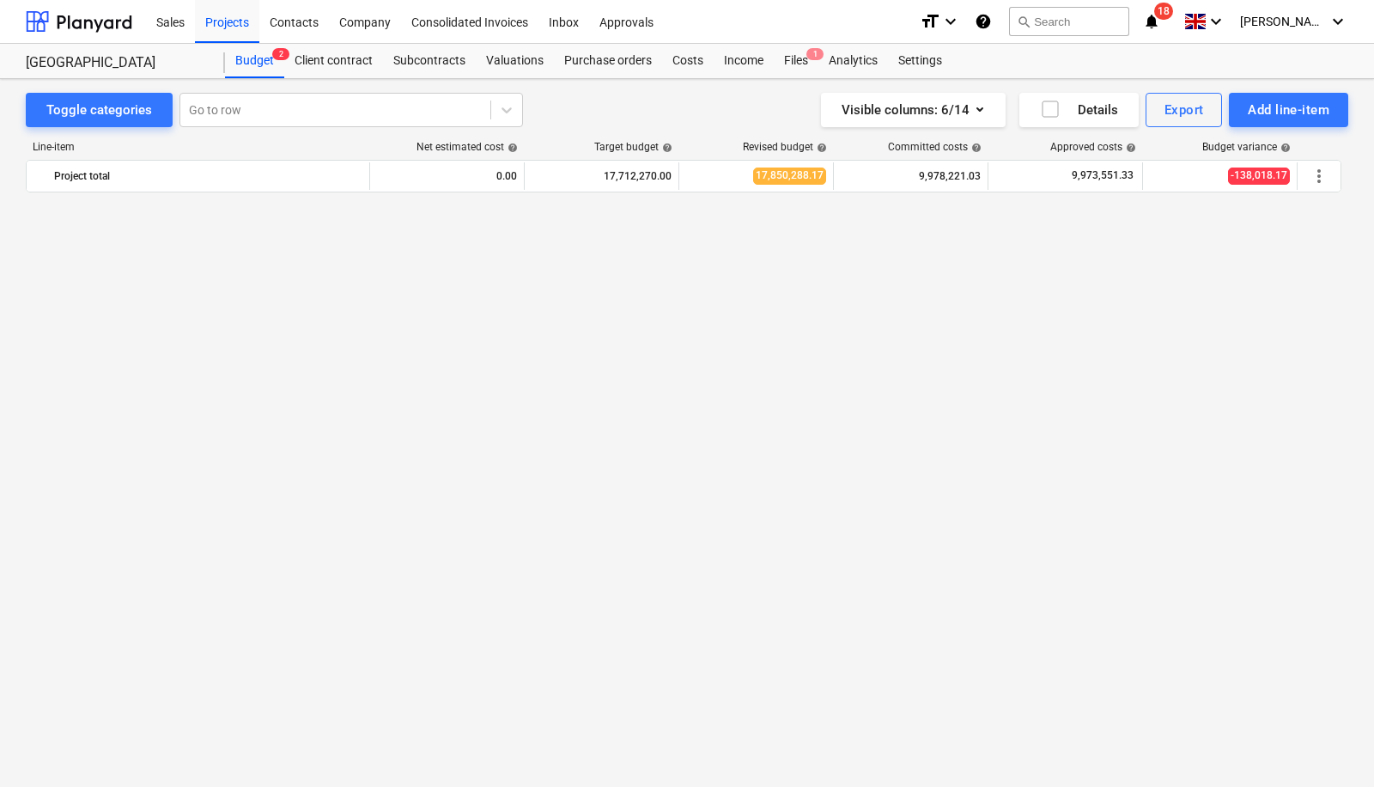
scroll to position [2585, 0]
